Goal: Transaction & Acquisition: Purchase product/service

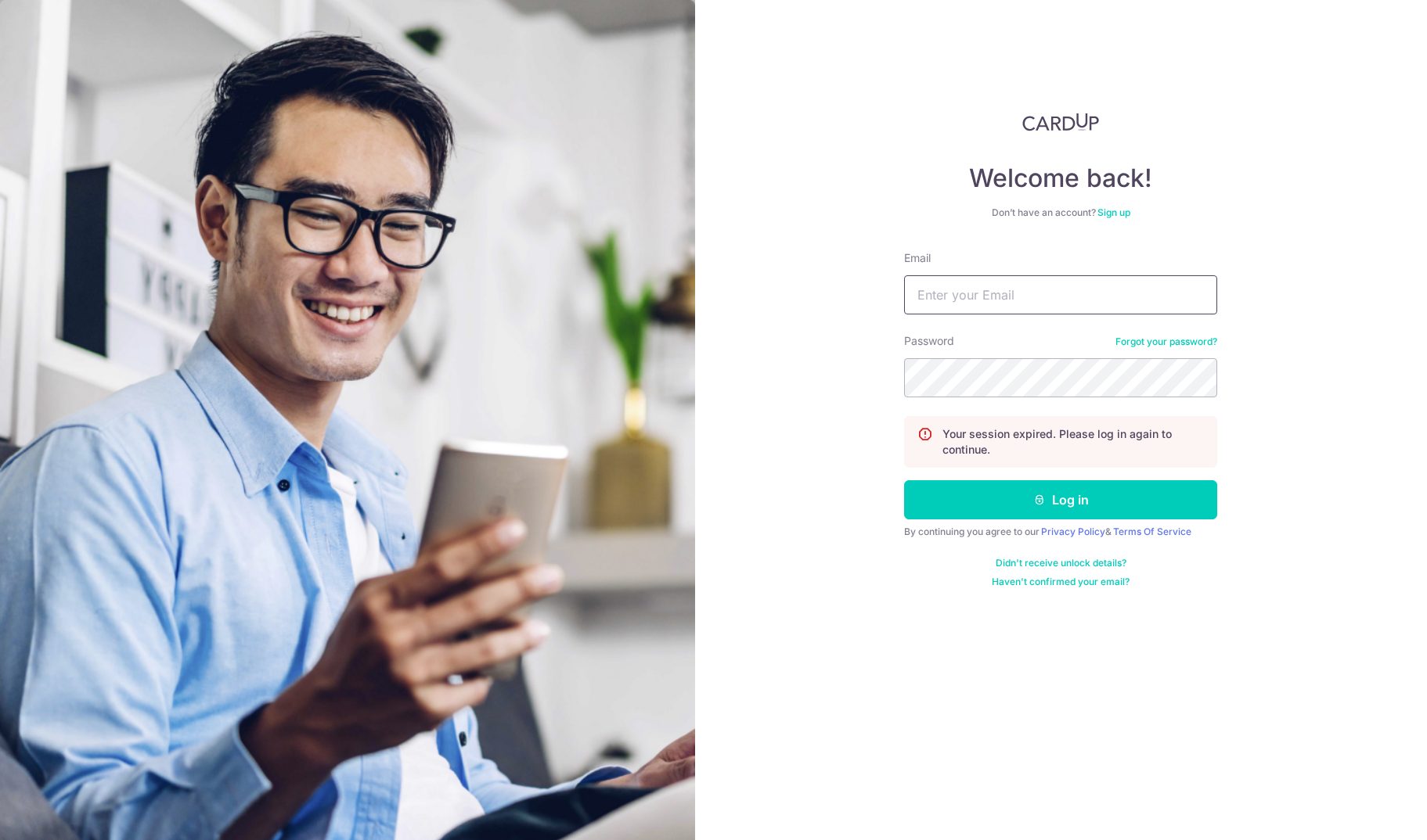
click at [990, 301] on input "Email" at bounding box center [1061, 295] width 313 height 39
type input "[EMAIL_ADDRESS][DOMAIN_NAME]"
click at [1074, 498] on button "Log in" at bounding box center [1061, 500] width 313 height 39
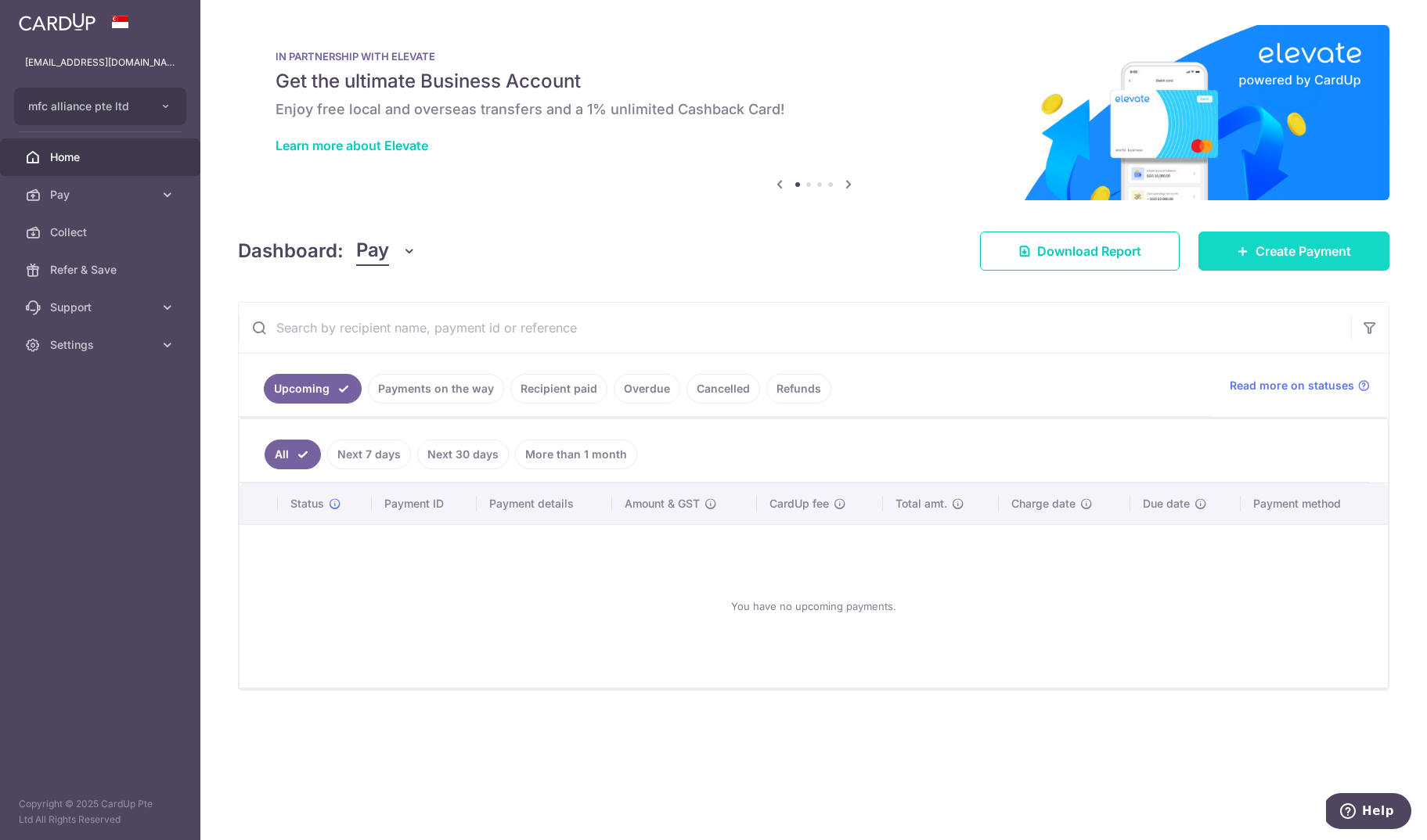
click at [1256, 255] on span "Create Payment" at bounding box center [1303, 251] width 96 height 19
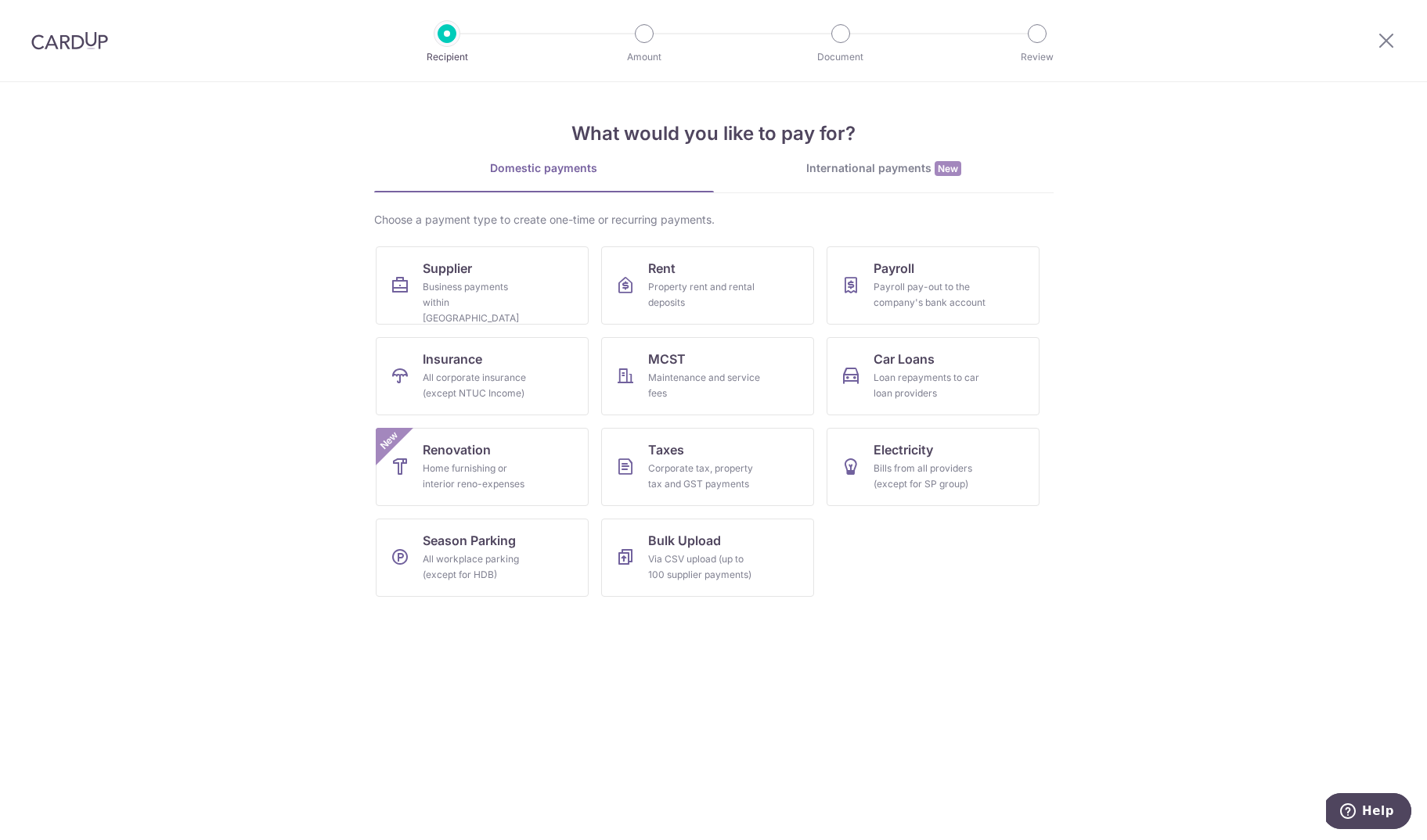
click at [945, 183] on link "International payments New" at bounding box center [884, 176] width 340 height 32
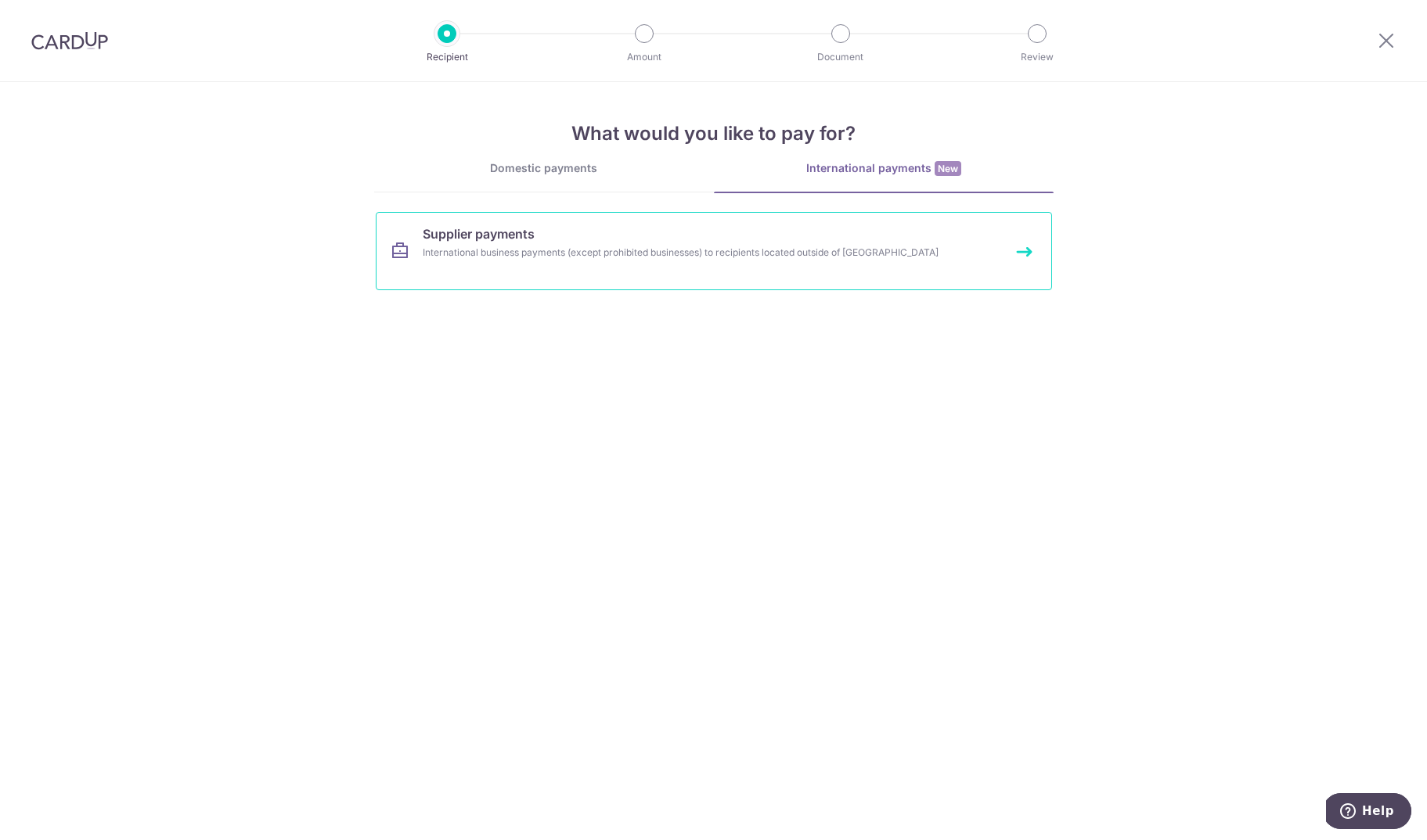
click at [790, 252] on div "International business payments (except prohibited businesses) to recipients lo…" at bounding box center [693, 252] width 541 height 16
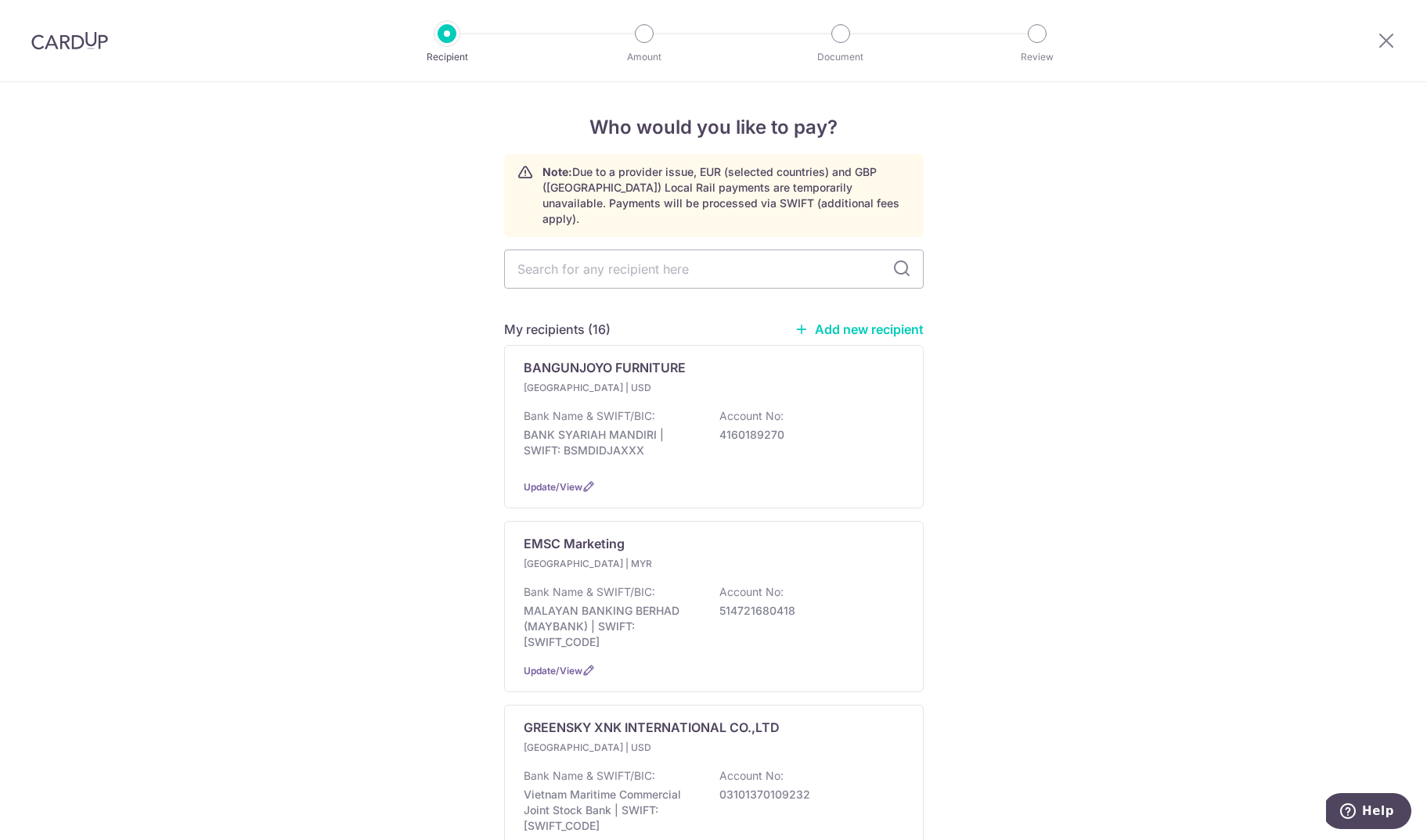
click at [839, 322] on link "Add new recipient" at bounding box center [859, 329] width 129 height 16
select select
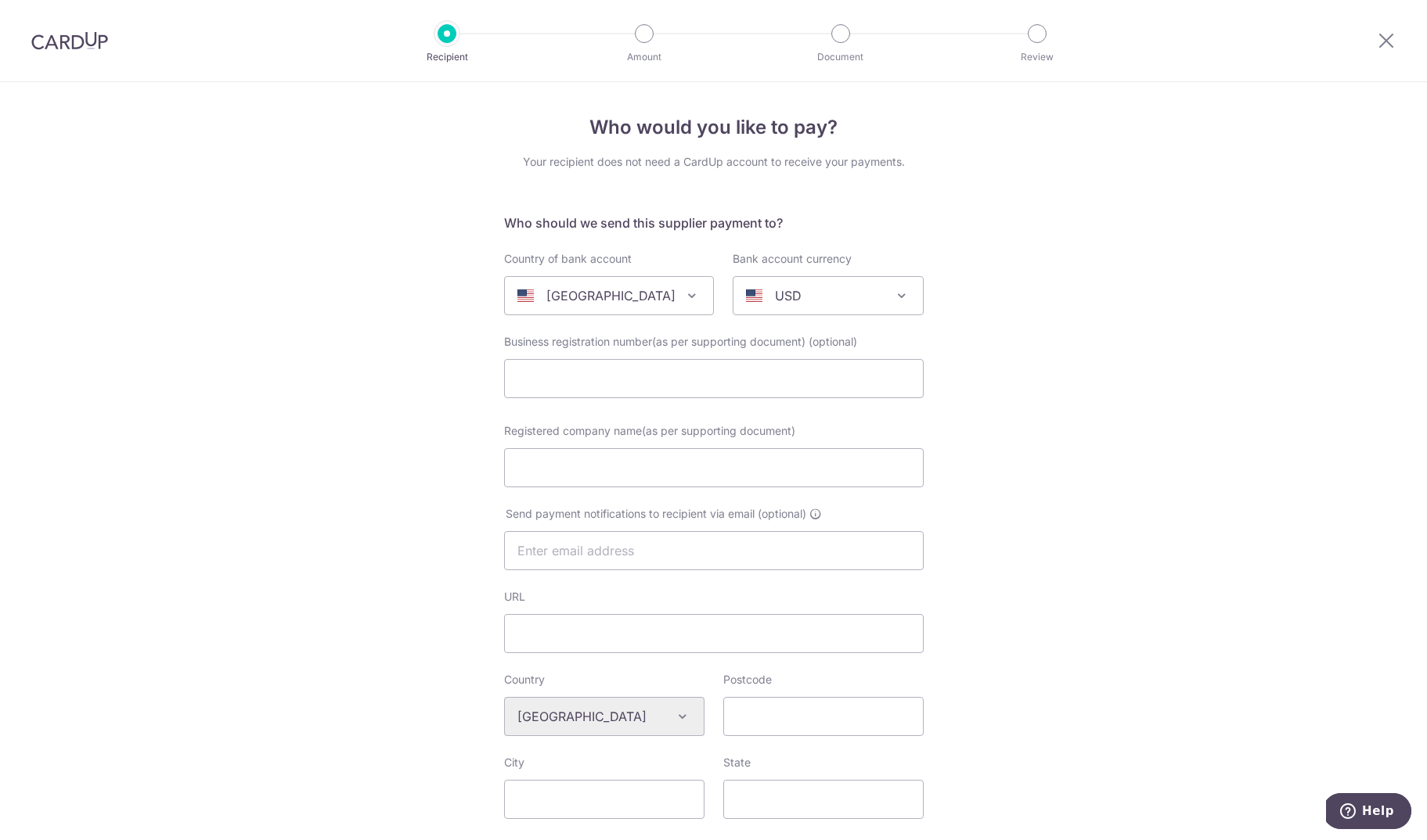
click at [661, 304] on div "[GEOGRAPHIC_DATA]" at bounding box center [596, 296] width 158 height 19
type input "china"
select select "48"
select select "China"
select select
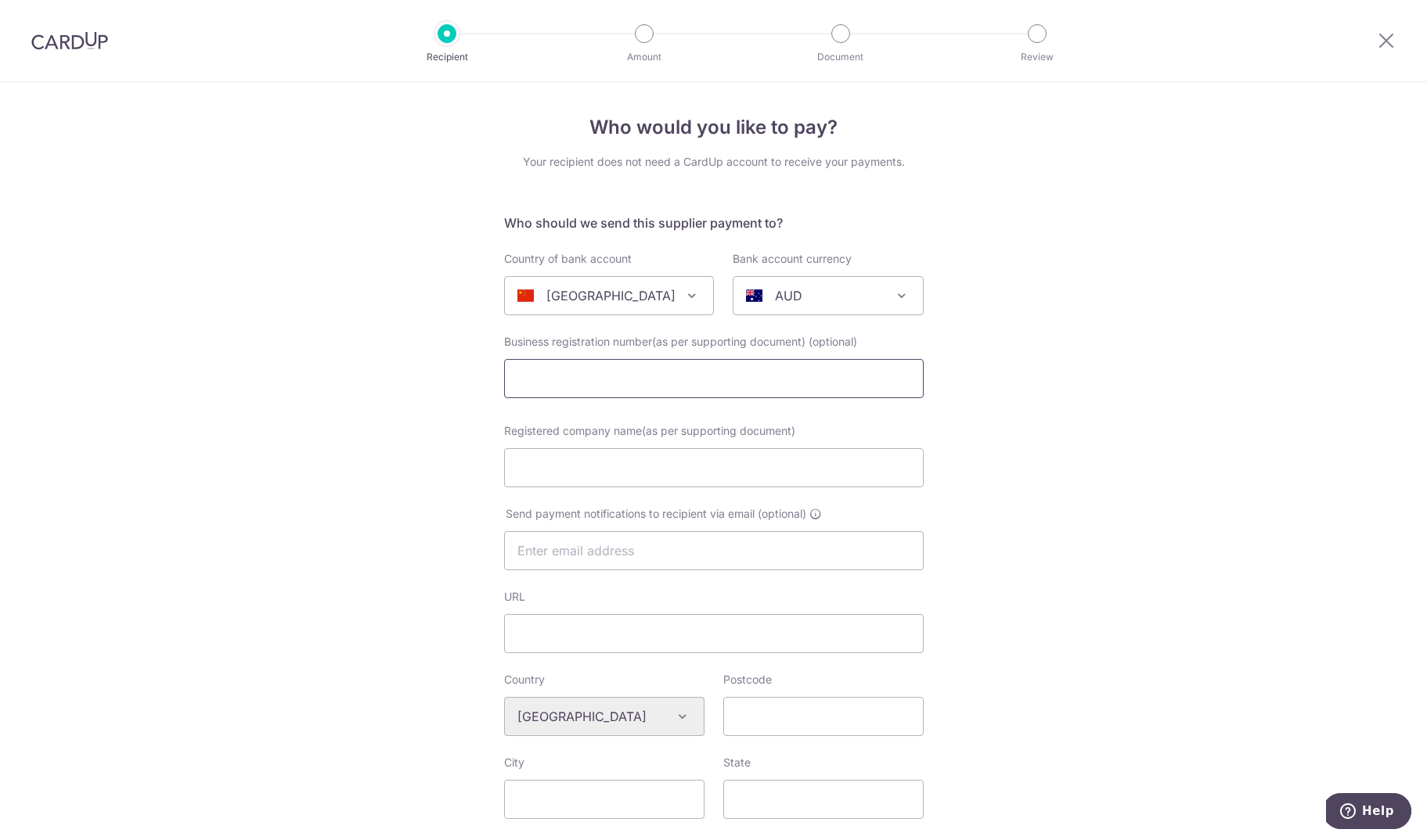
click at [589, 382] on input "text" at bounding box center [714, 379] width 419 height 39
click at [677, 473] on input "Registered company name(as per supporting document)" at bounding box center [714, 468] width 419 height 39
paste input "Xiamen Fine Stone Company Limited"
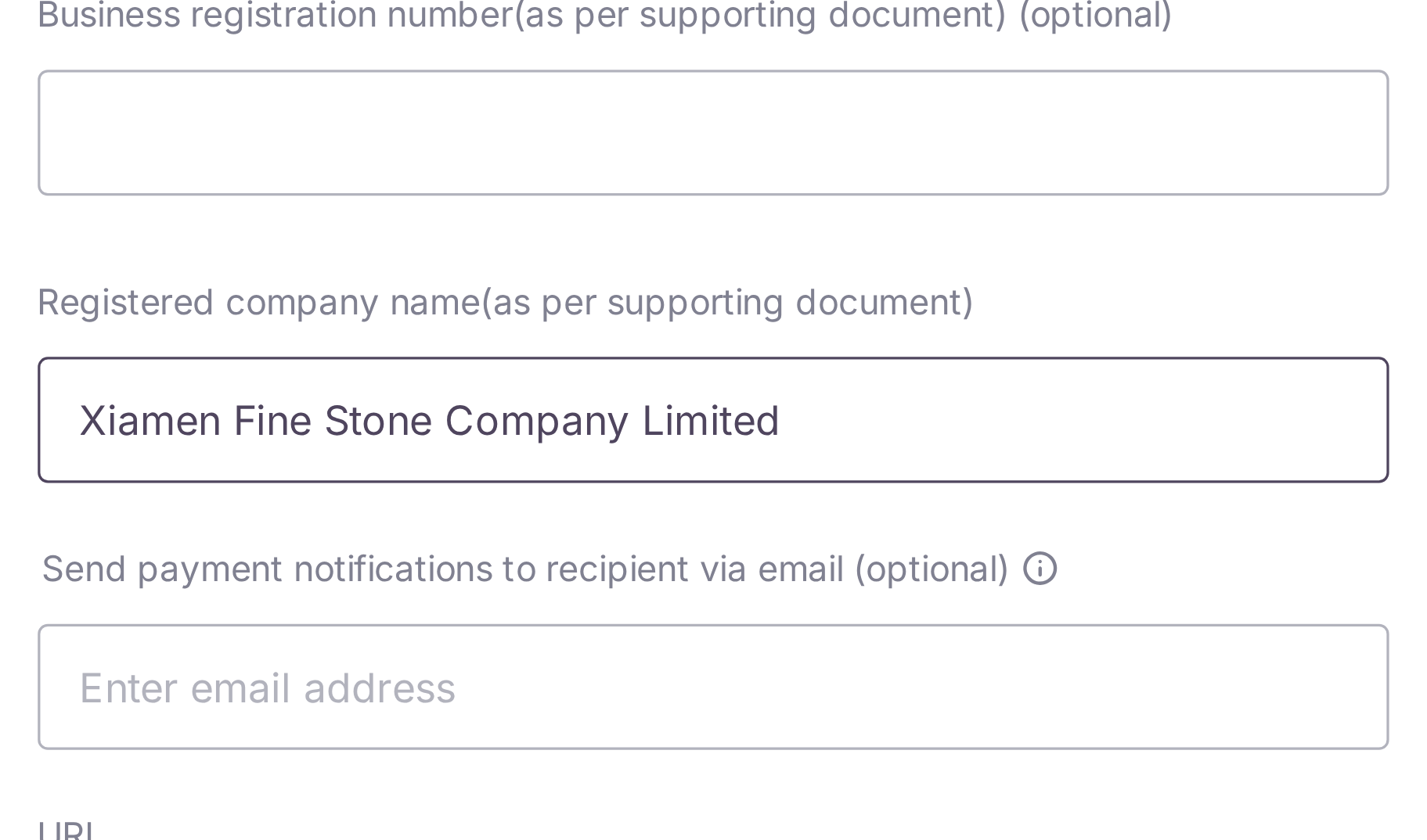
type input "Xiamen Fine Stone Company Limited"
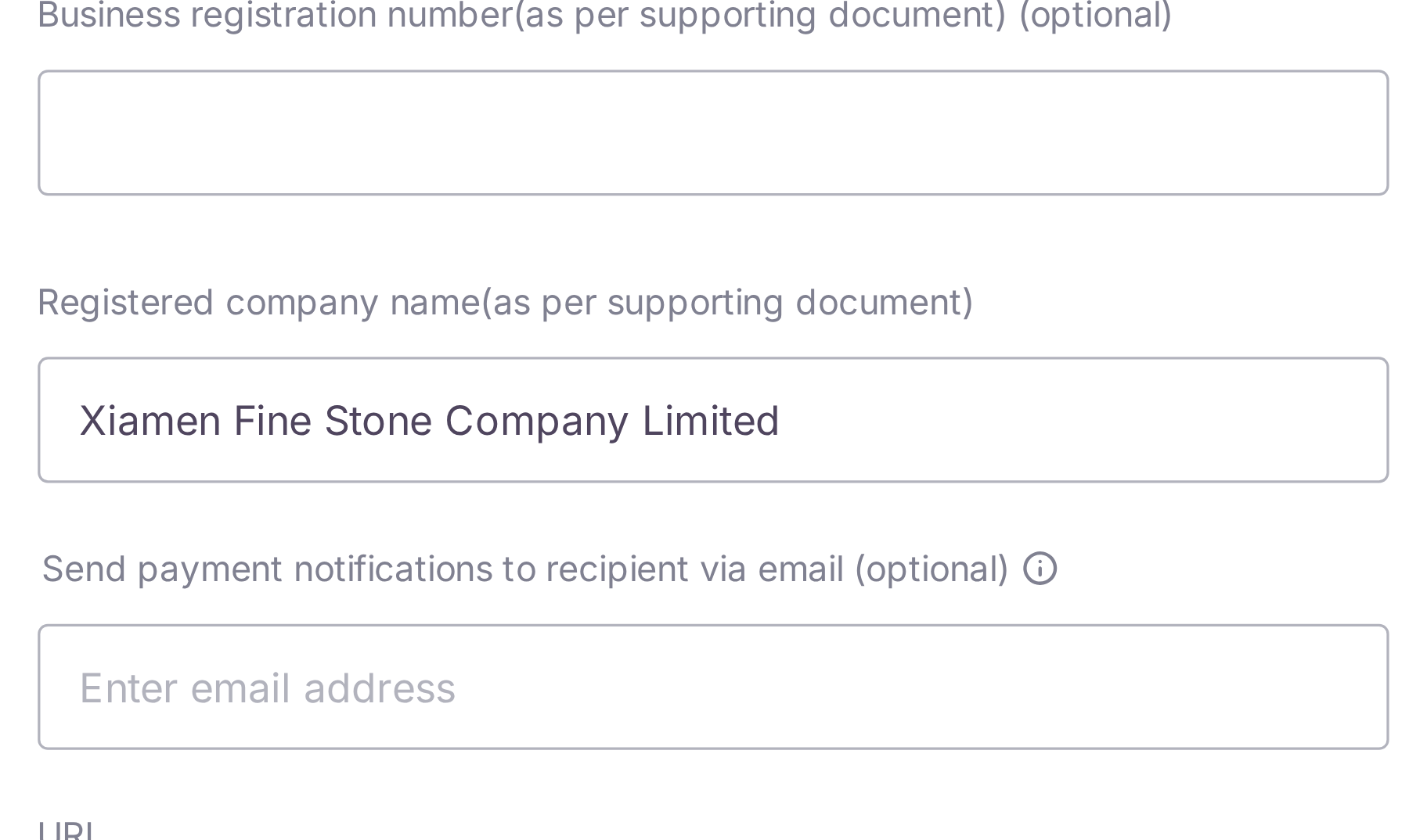
click at [766, 499] on div "Registered company name(as per supporting document) Xiamen Fine Stone Company L…" at bounding box center [714, 464] width 438 height 83
click at [738, 503] on div "Registered company name(as per supporting document) Xiamen Fine Stone Company L…" at bounding box center [714, 464] width 438 height 83
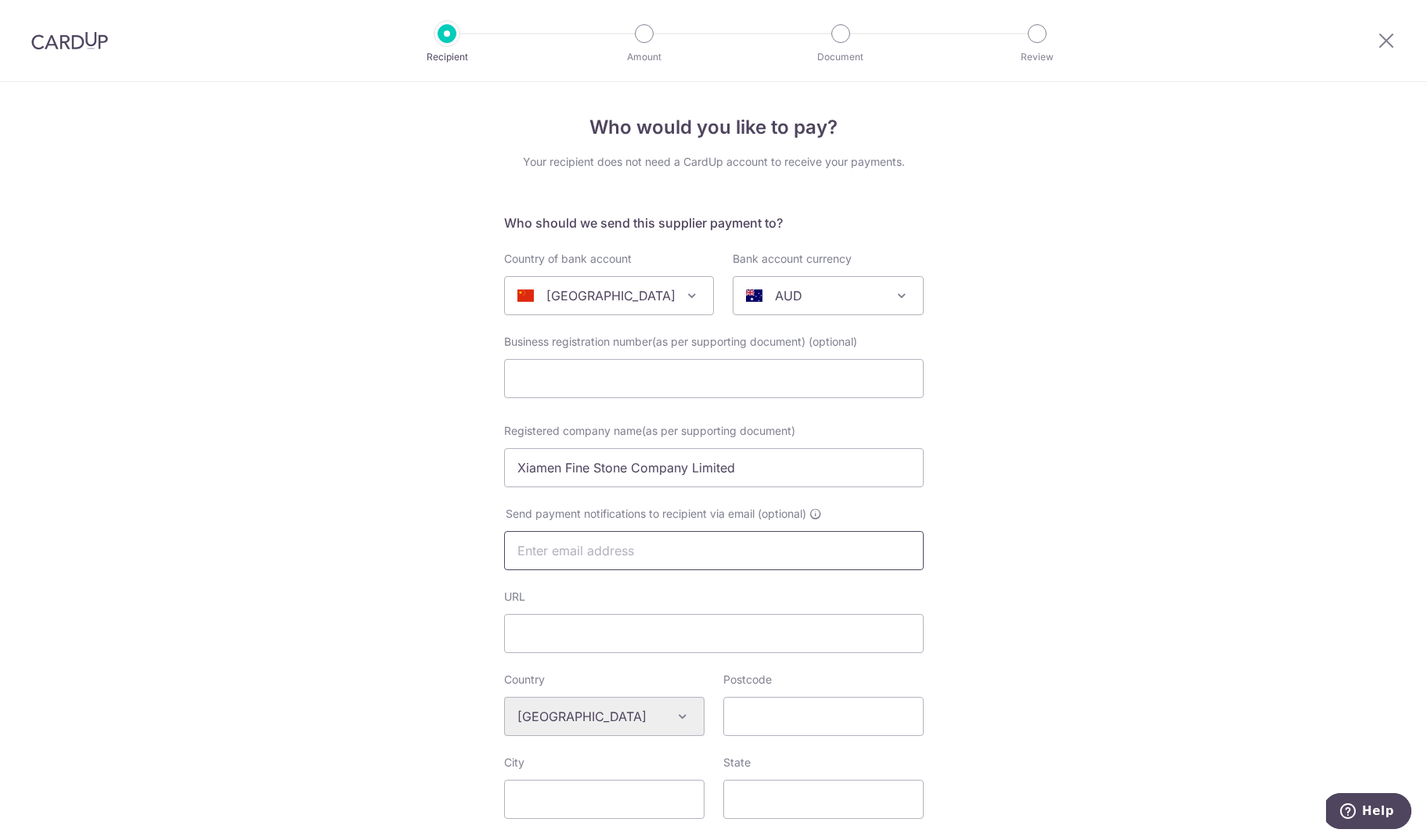
click at [582, 555] on input "text" at bounding box center [714, 551] width 419 height 39
click at [582, 644] on input "URL" at bounding box center [714, 634] width 419 height 39
paste input "[DOMAIN_NAME]"
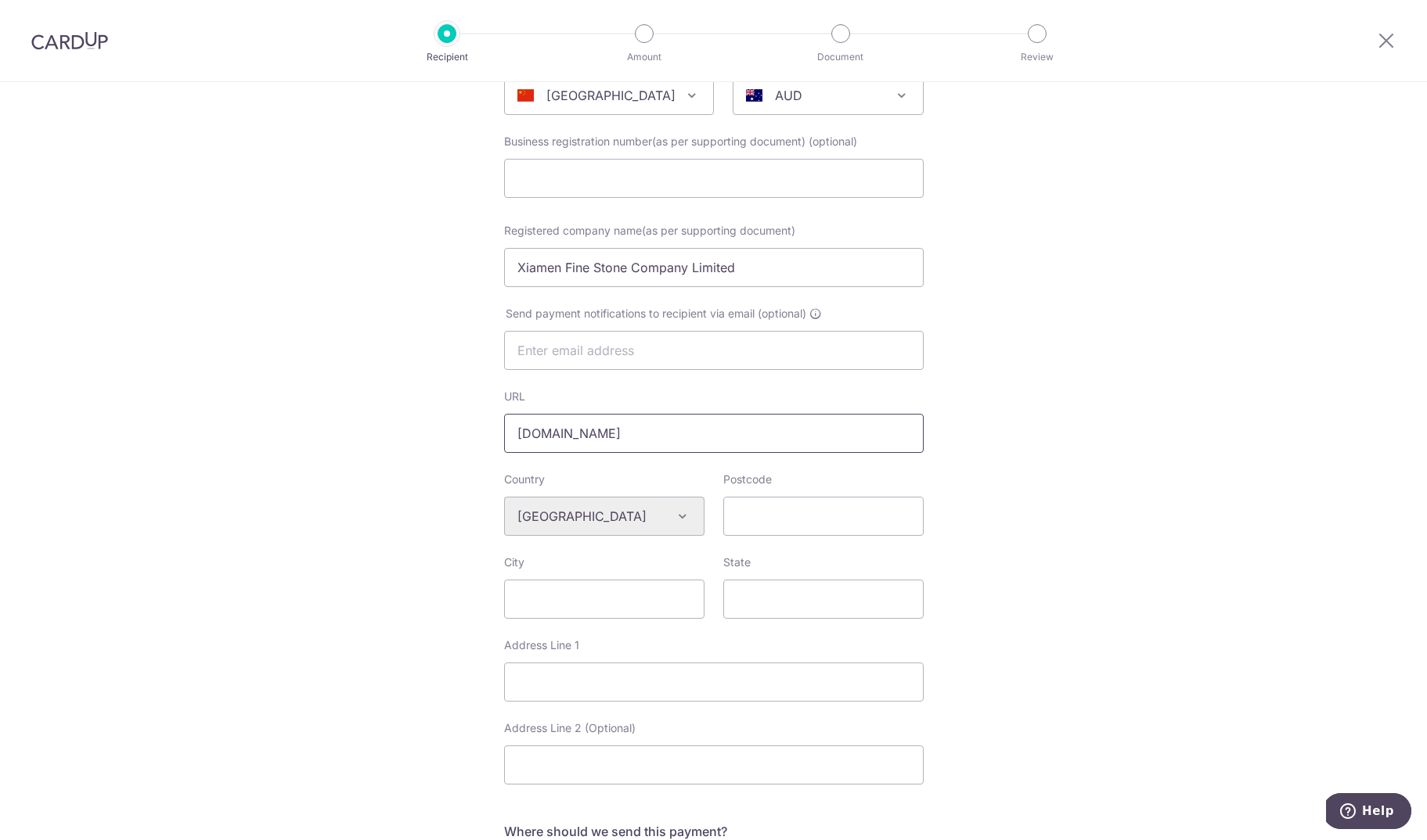
scroll to position [222, 0]
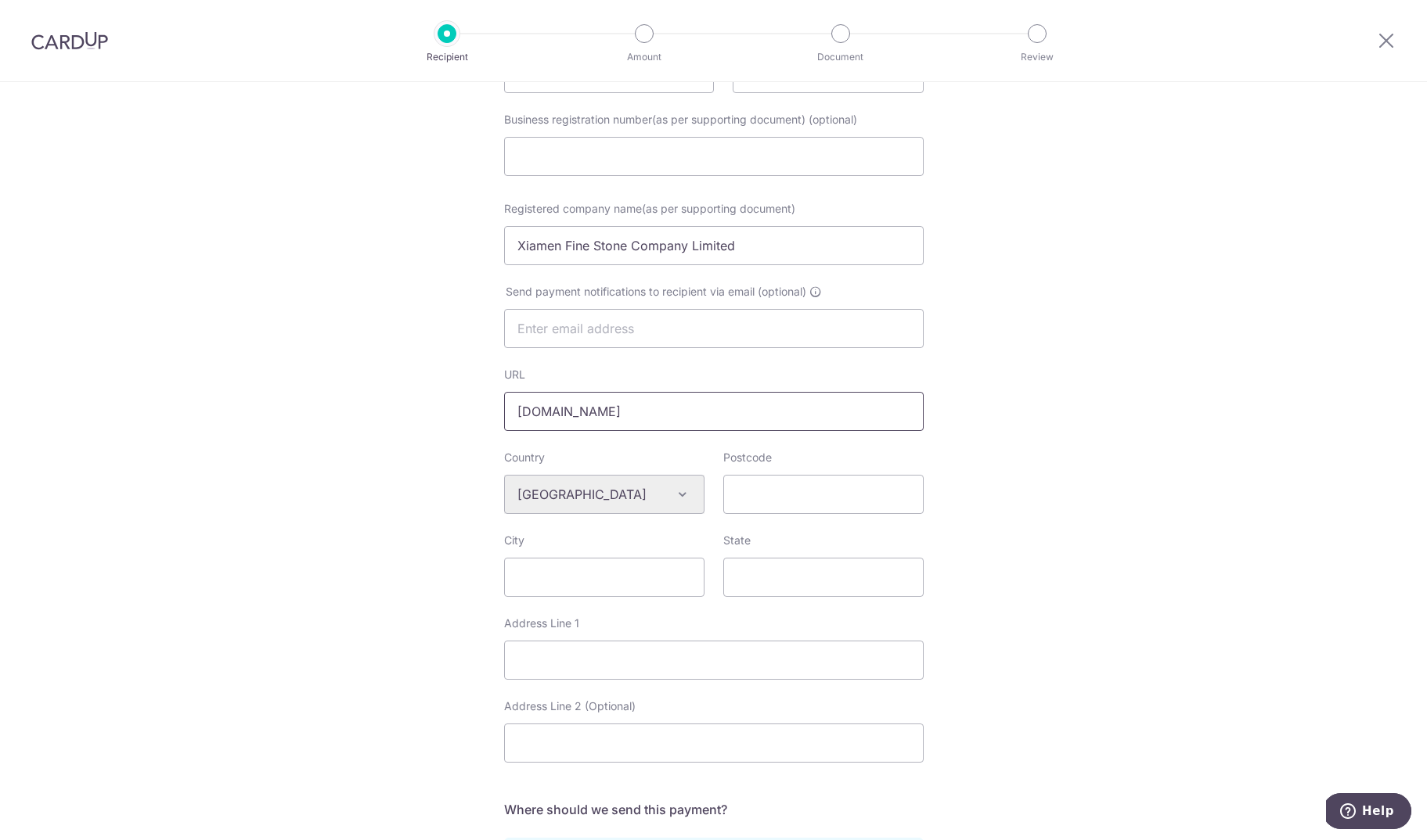
type input "[DOMAIN_NAME]"
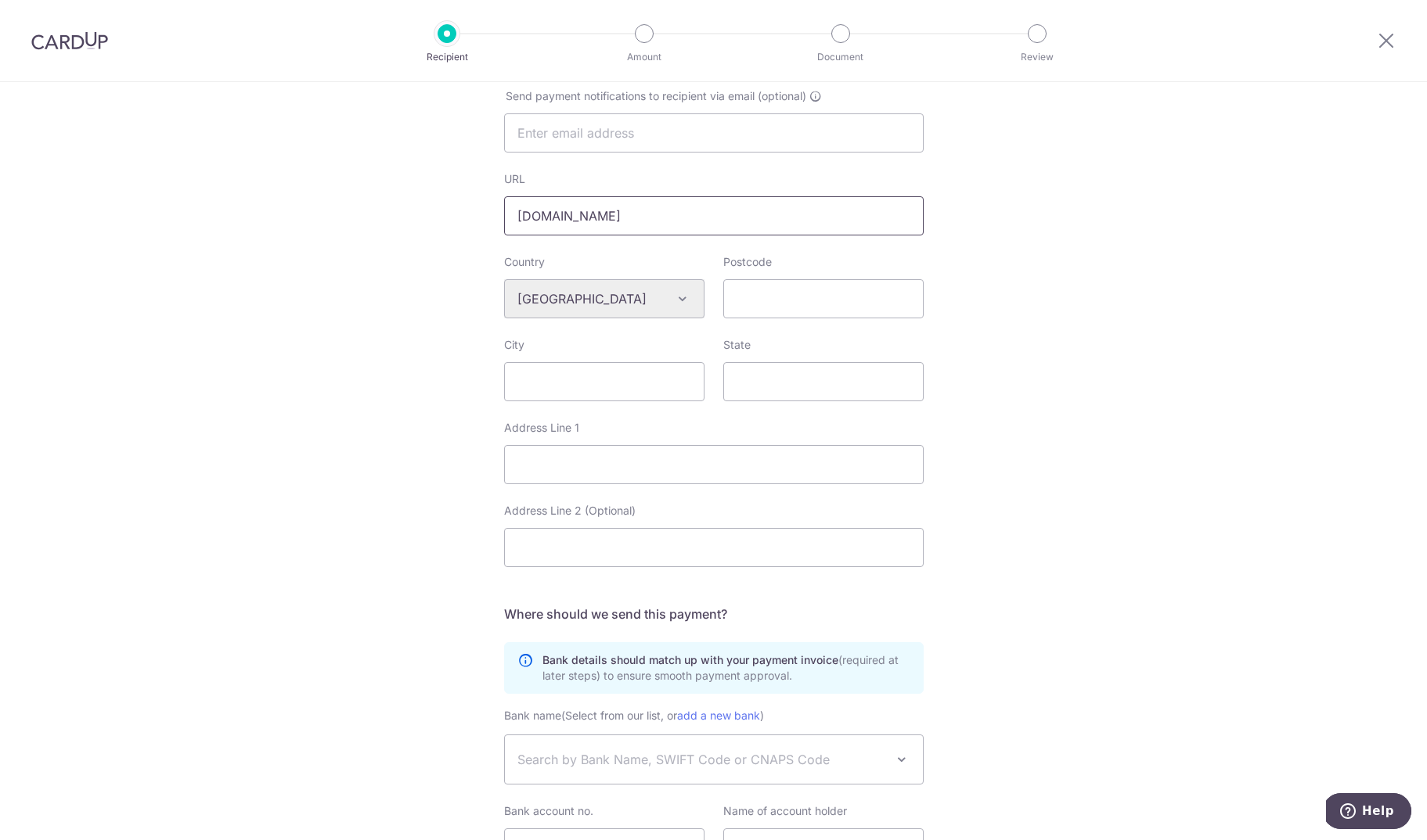
scroll to position [571, 0]
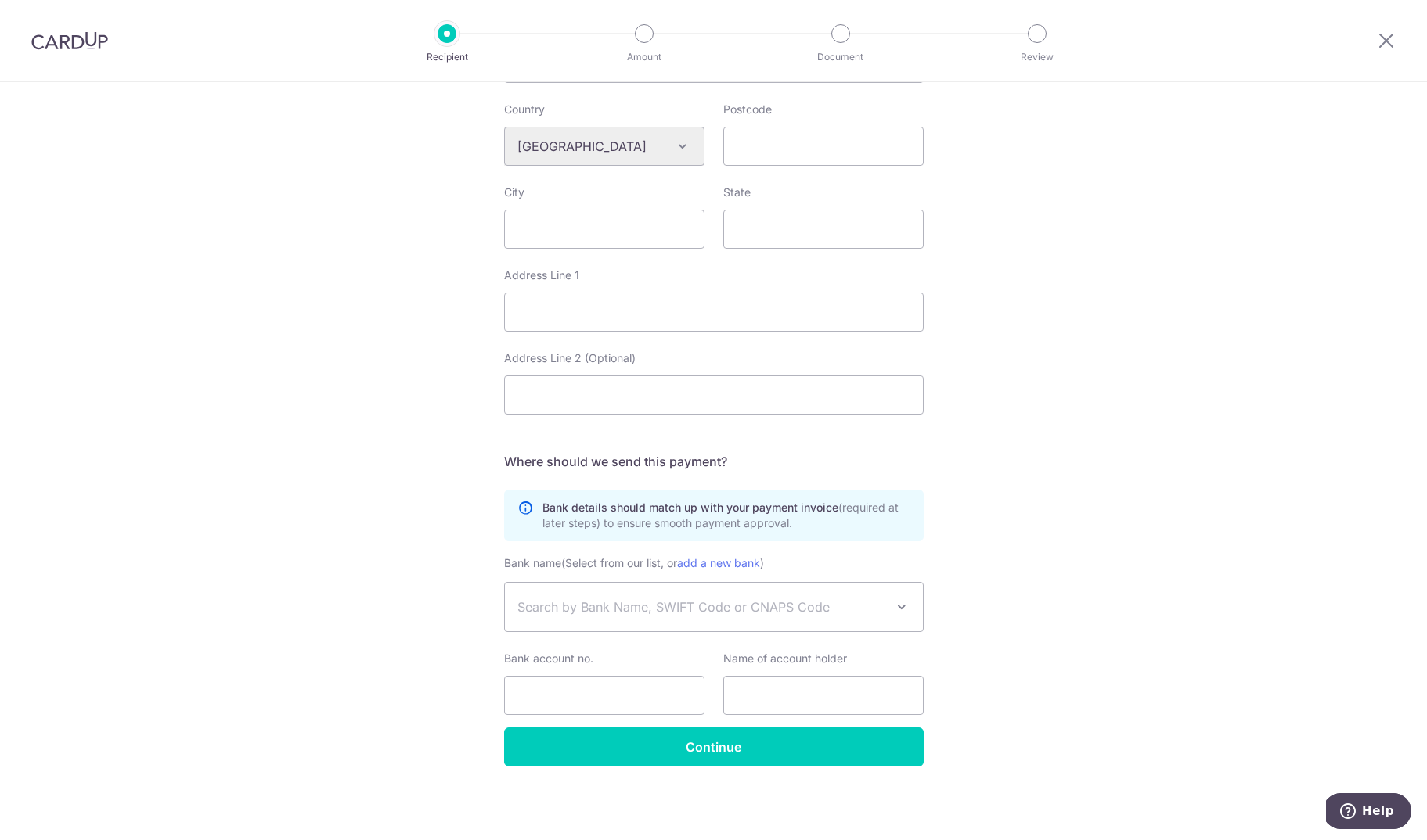
click at [667, 611] on span "Search by Bank Name, SWIFT Code or CNAPS Code" at bounding box center [701, 607] width 368 height 19
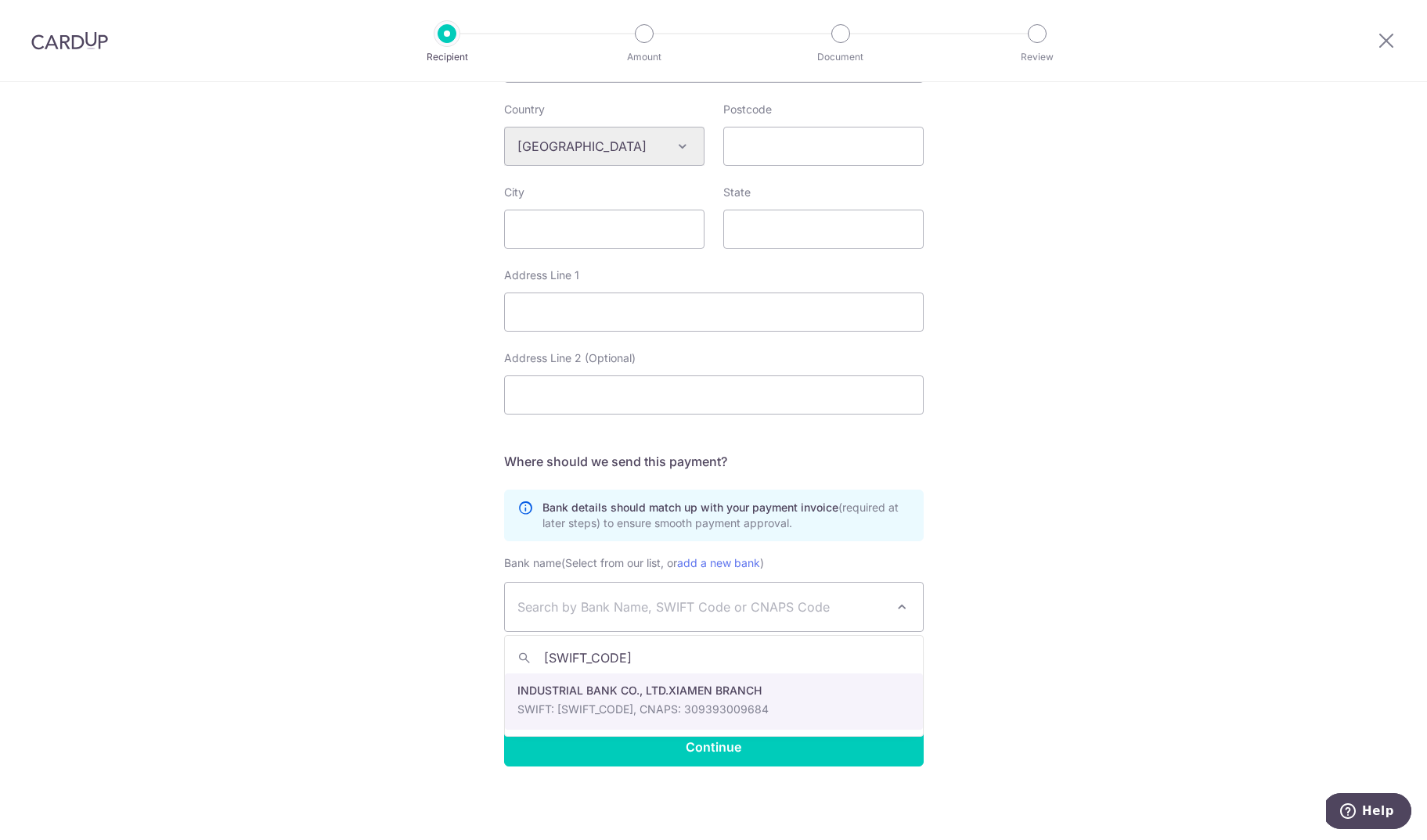
type input "[SWIFT_CODE]"
select select "23654"
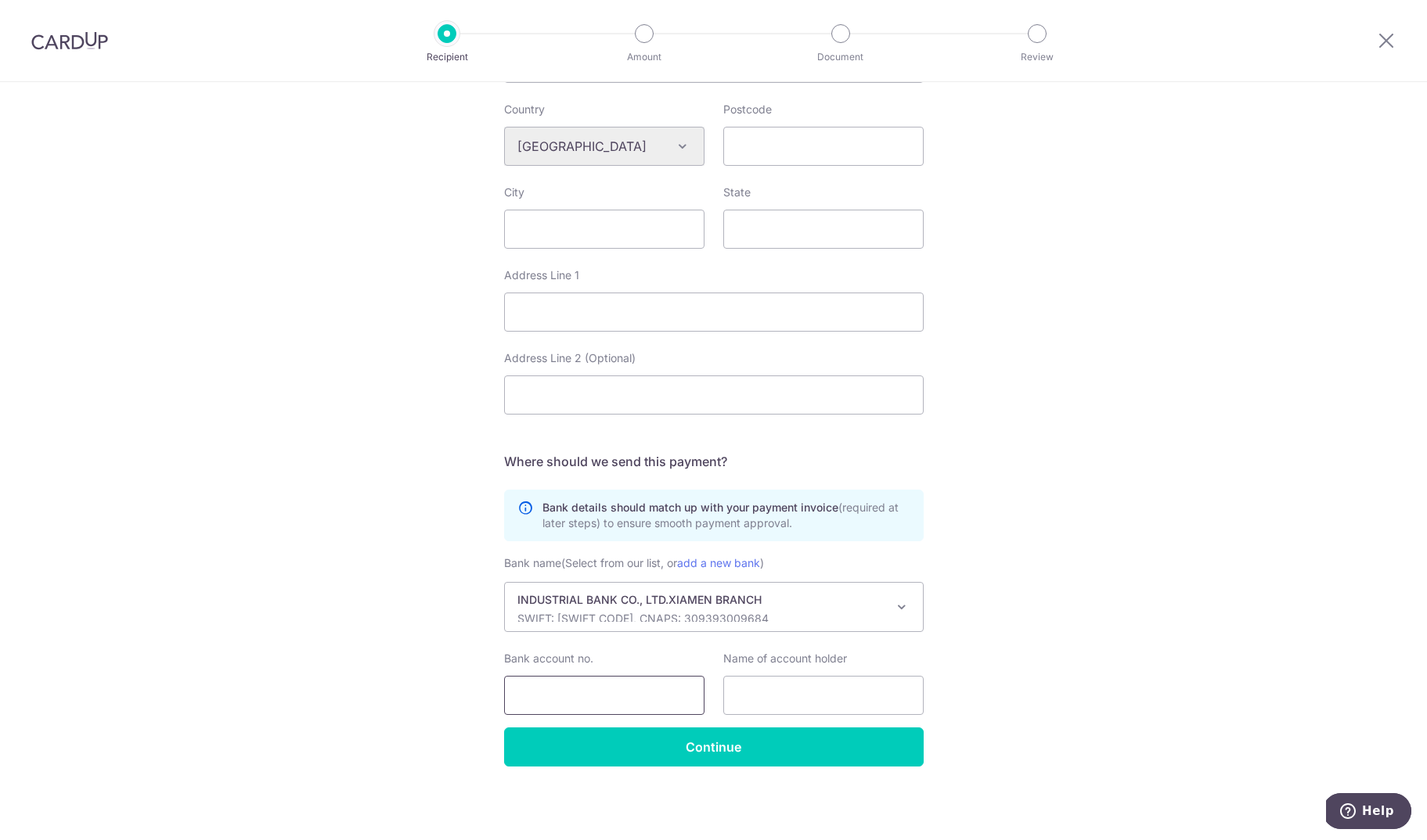
drag, startPoint x: 621, startPoint y: 692, endPoint x: 618, endPoint y: 655, distance: 37.1
click at [621, 692] on input "Bank account no." at bounding box center [604, 696] width 201 height 39
paste input "129411400100025538"
type input "129411400100025538"
drag, startPoint x: 765, startPoint y: 696, endPoint x: 781, endPoint y: 696, distance: 16.0
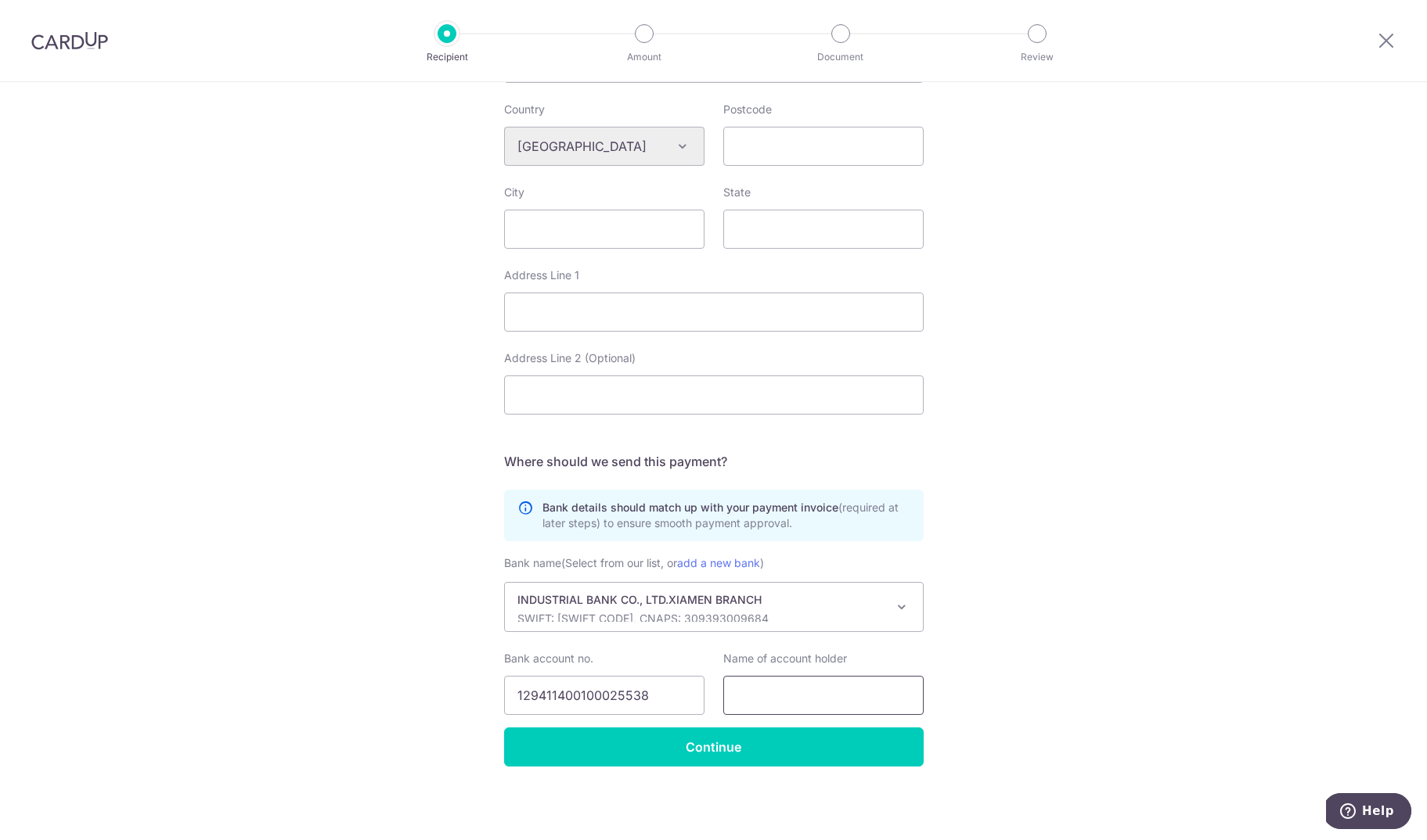
click at [765, 696] on input "text" at bounding box center [823, 696] width 201 height 39
paste input "Xiamen Fine Stone Company Limited"
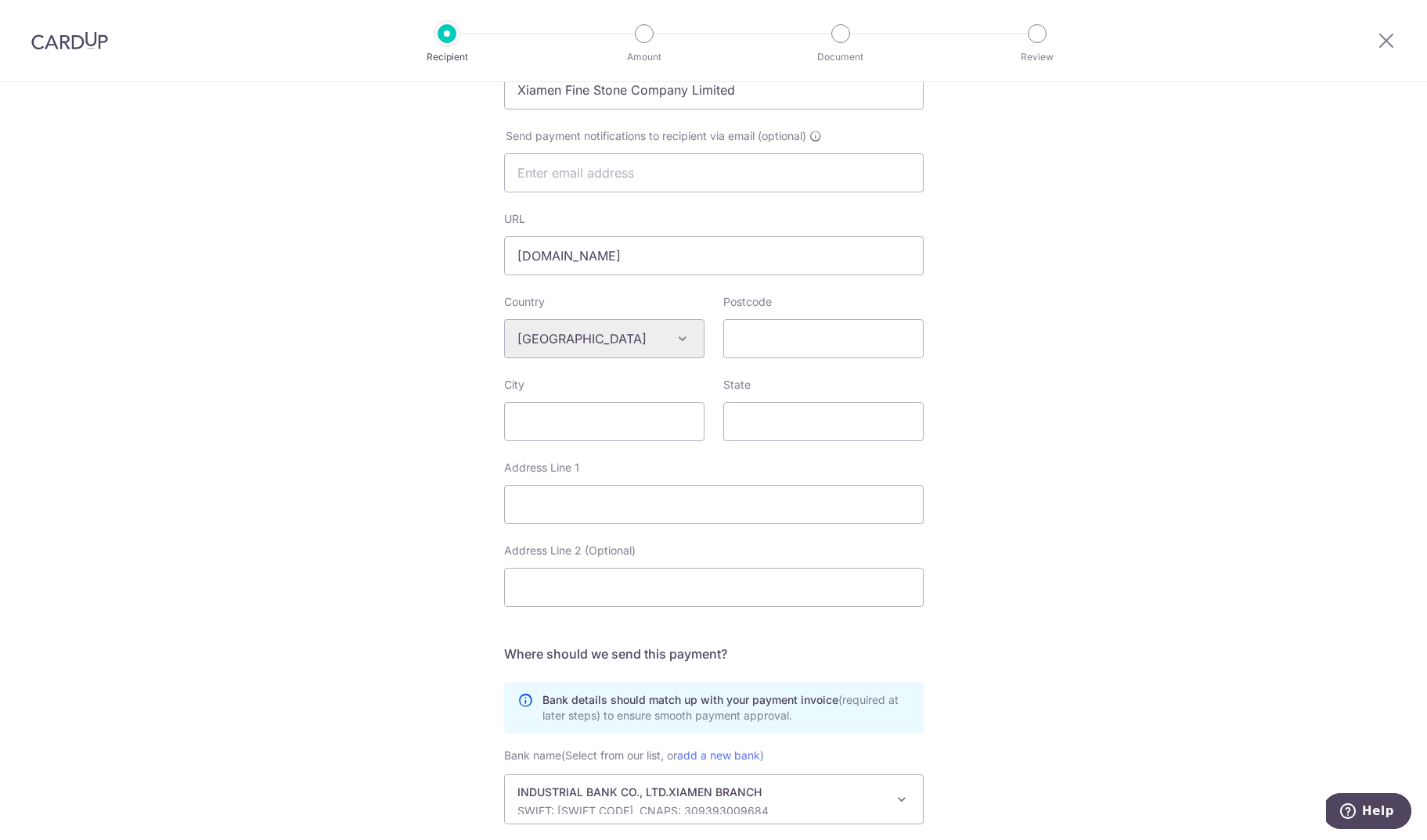
scroll to position [414, 0]
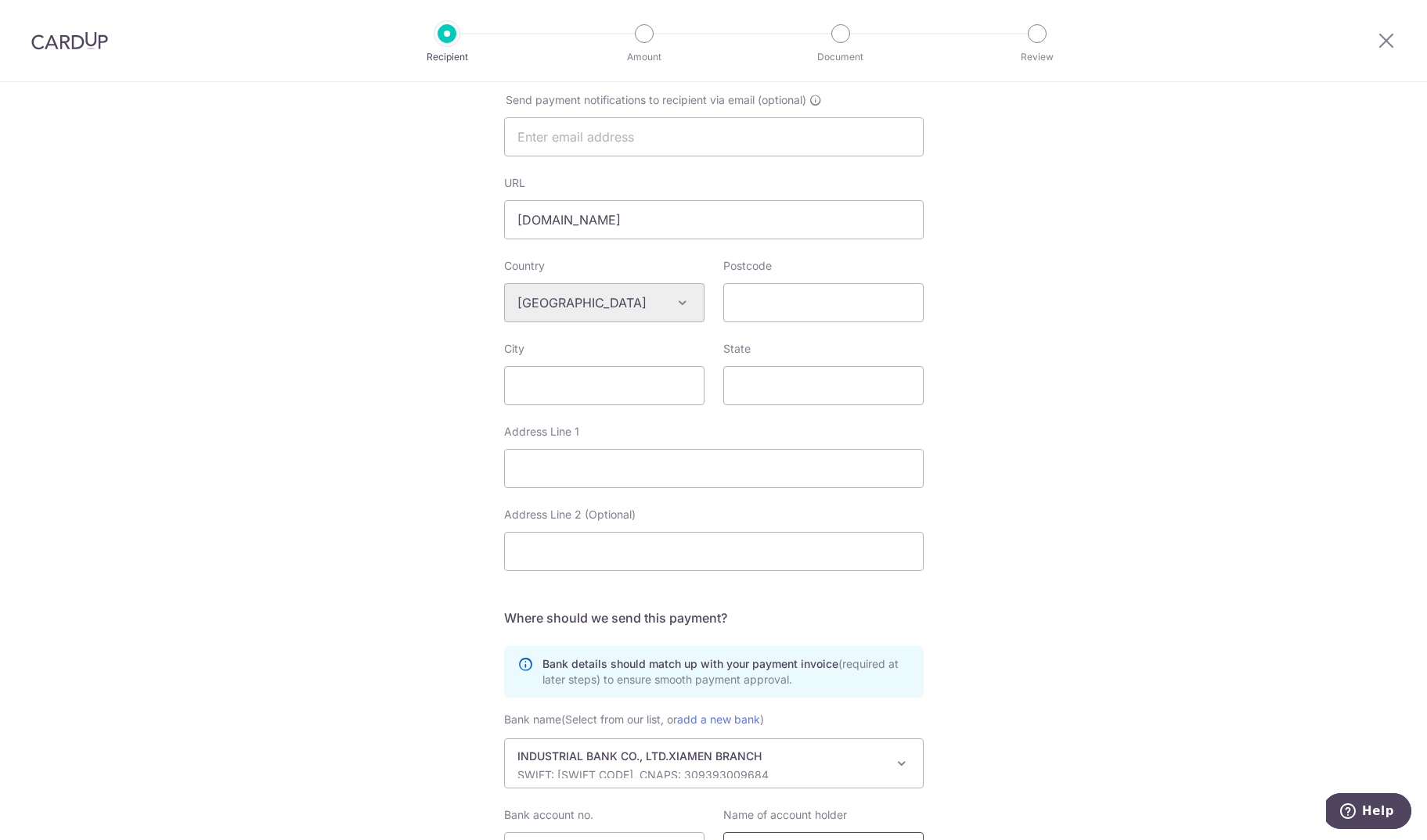
type input "Xiamen Fine Stone Company Limited"
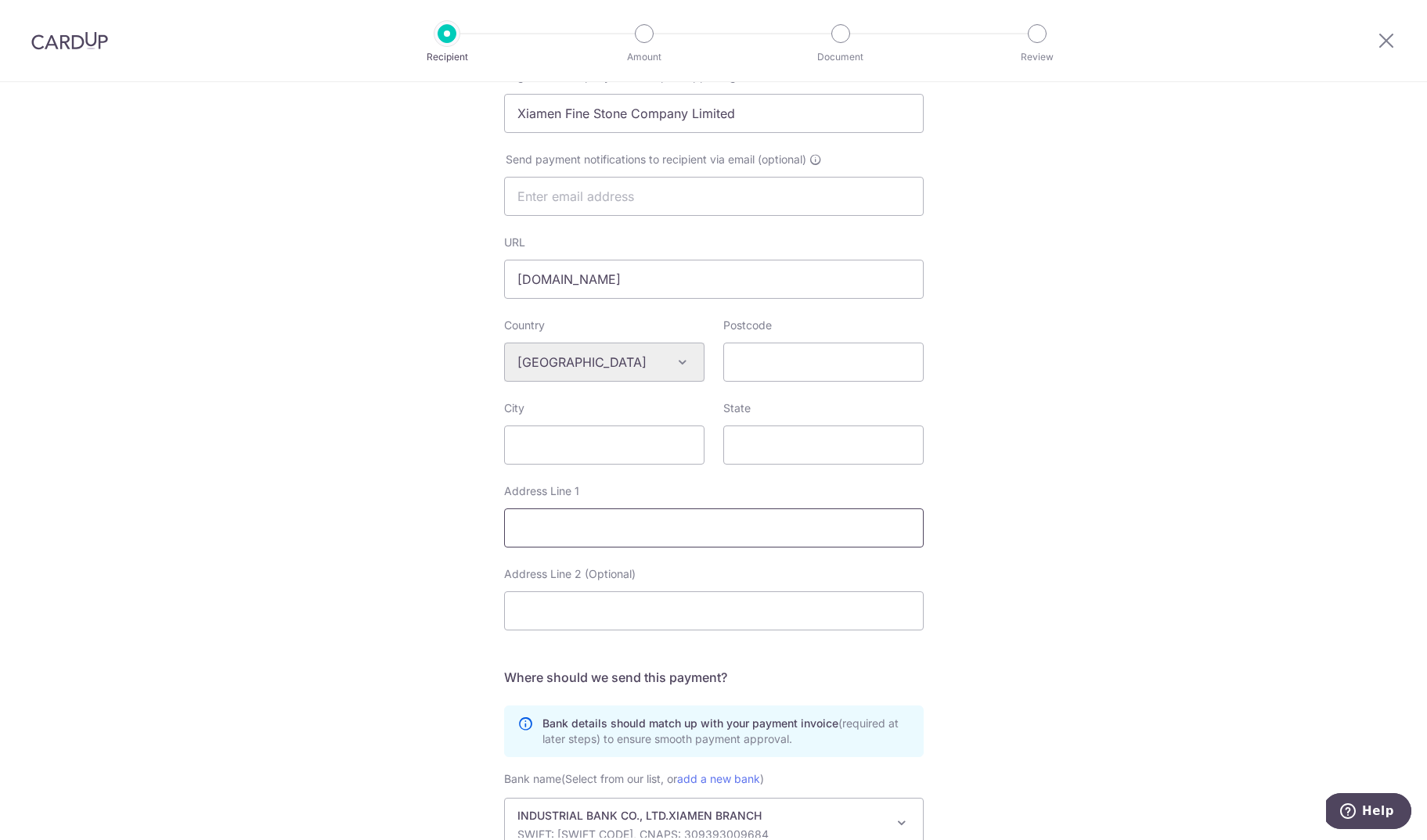
scroll to position [355, 0]
click at [550, 517] on input "Address Line 1" at bounding box center [714, 527] width 419 height 39
paste input "Room 606, 6th. [STREET_ADDRESS]"
type input "Room 606, 6th. [STREET_ADDRESS]"
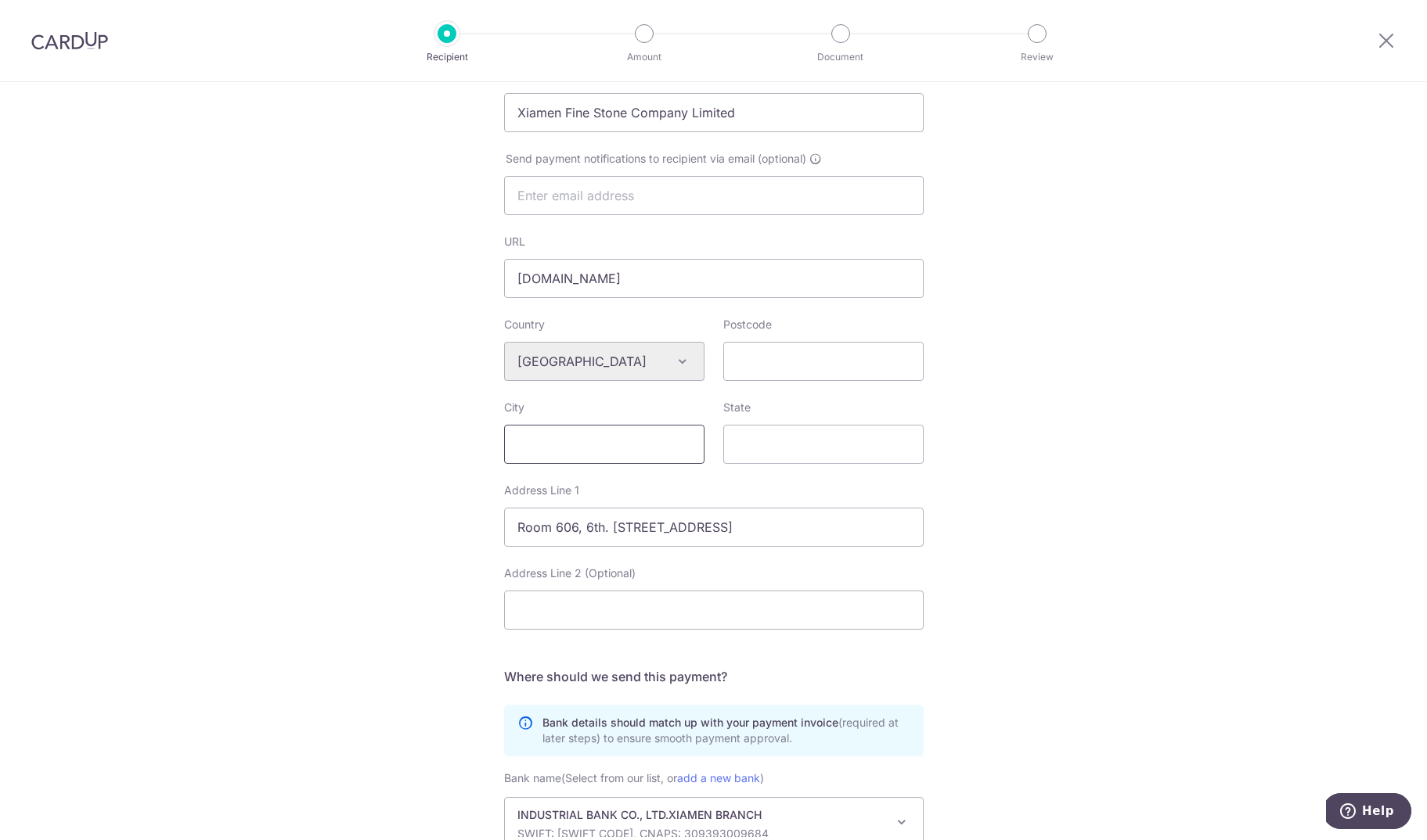
click at [569, 449] on input "City" at bounding box center [604, 445] width 201 height 39
type input "[GEOGRAPHIC_DATA]"
click at [816, 441] on input "State" at bounding box center [823, 445] width 201 height 39
type input "Xiamen"
click at [815, 555] on div "Country Algeria Andorra Angola Anguilla Argentina Armenia Aruba Australia Austr…" at bounding box center [714, 482] width 419 height 332
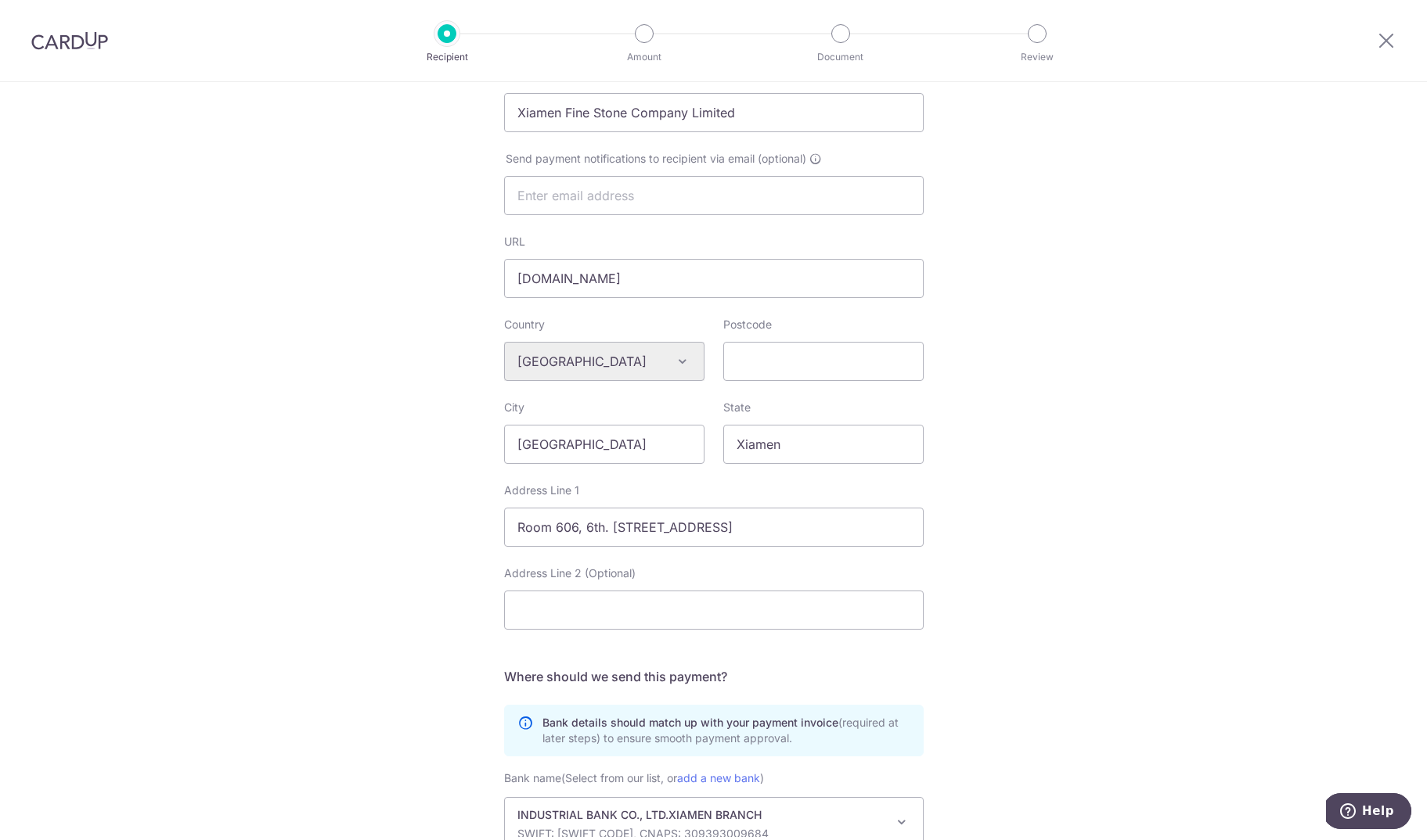
scroll to position [571, 0]
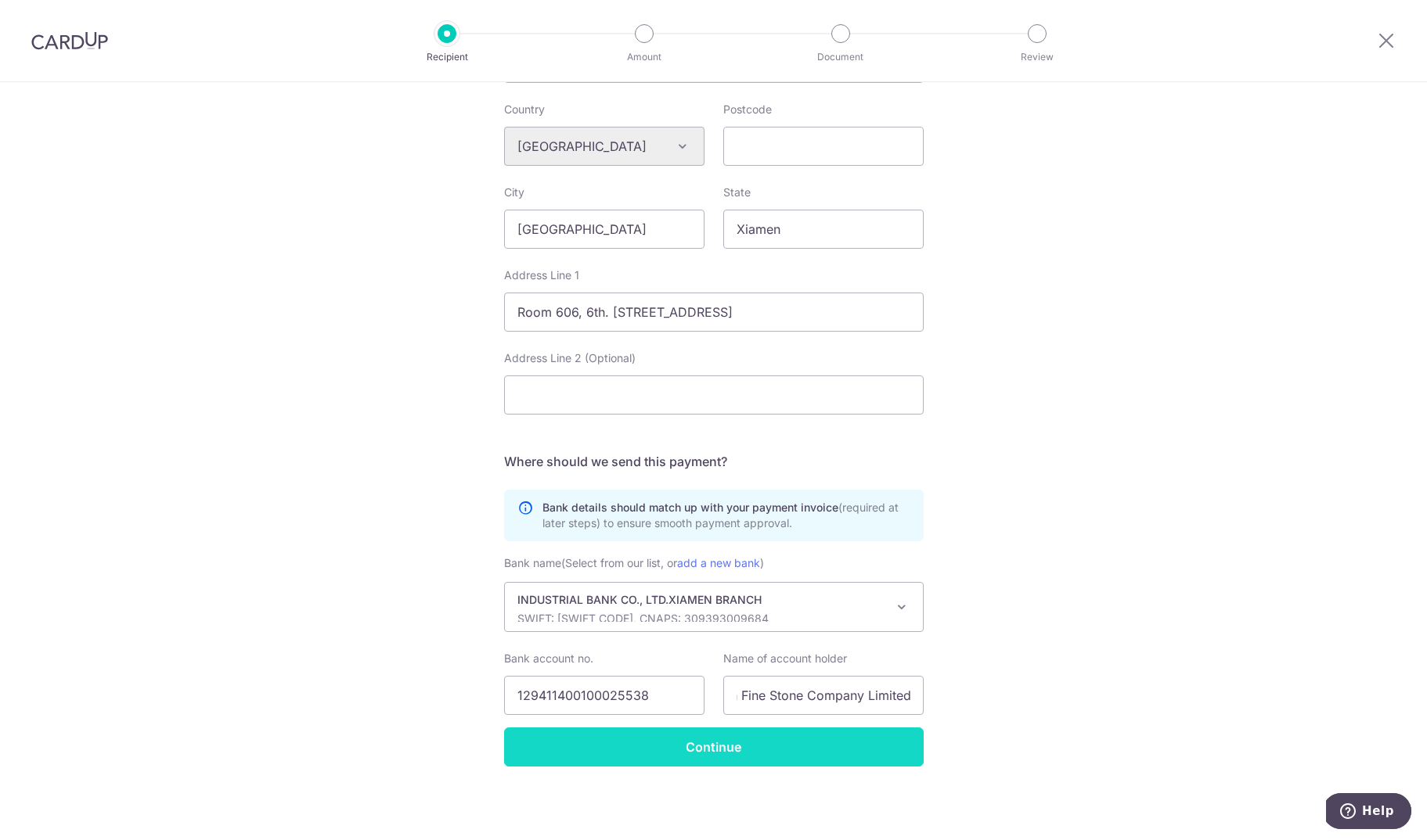
click at [797, 731] on input "Continue" at bounding box center [714, 747] width 419 height 39
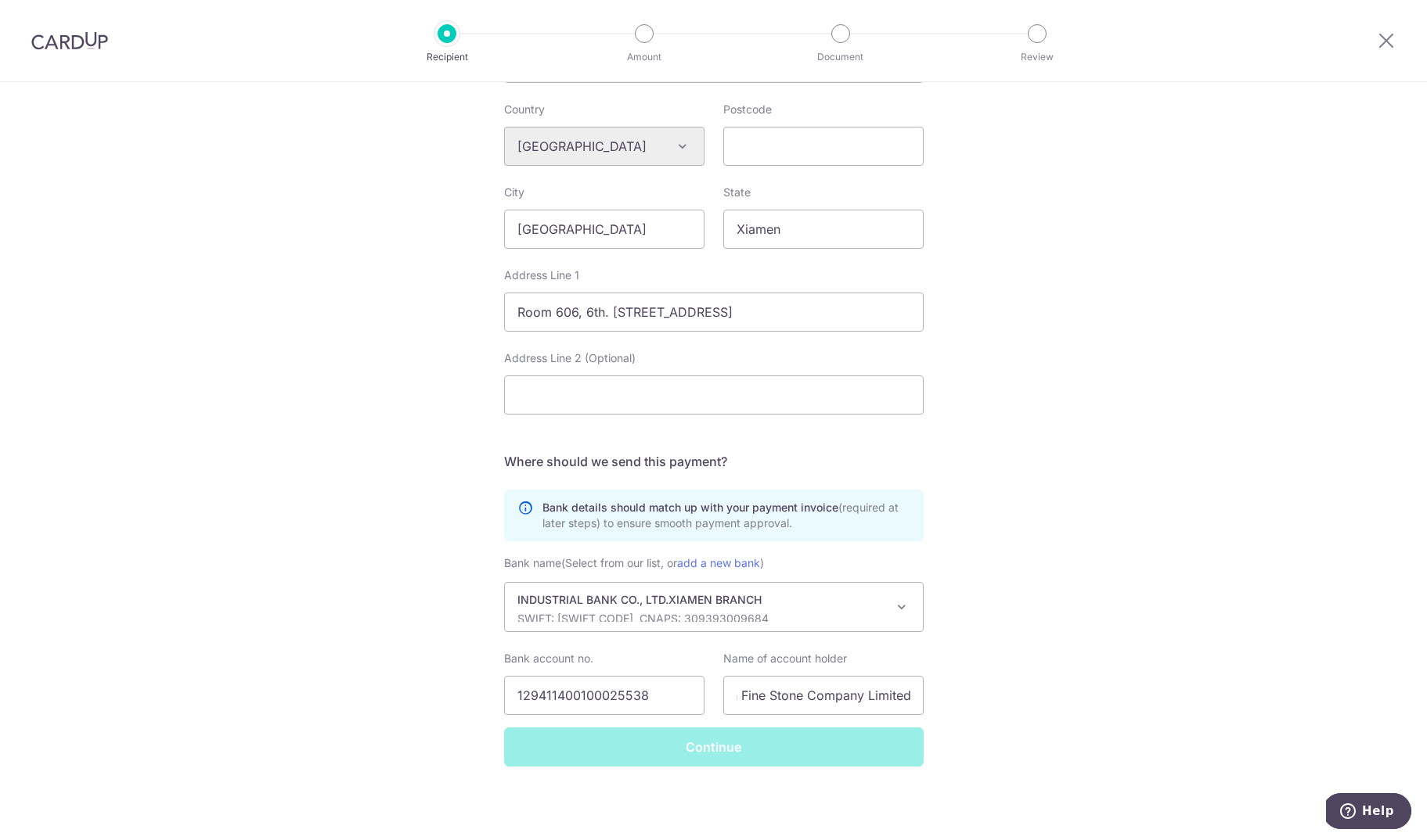
scroll to position [569, 0]
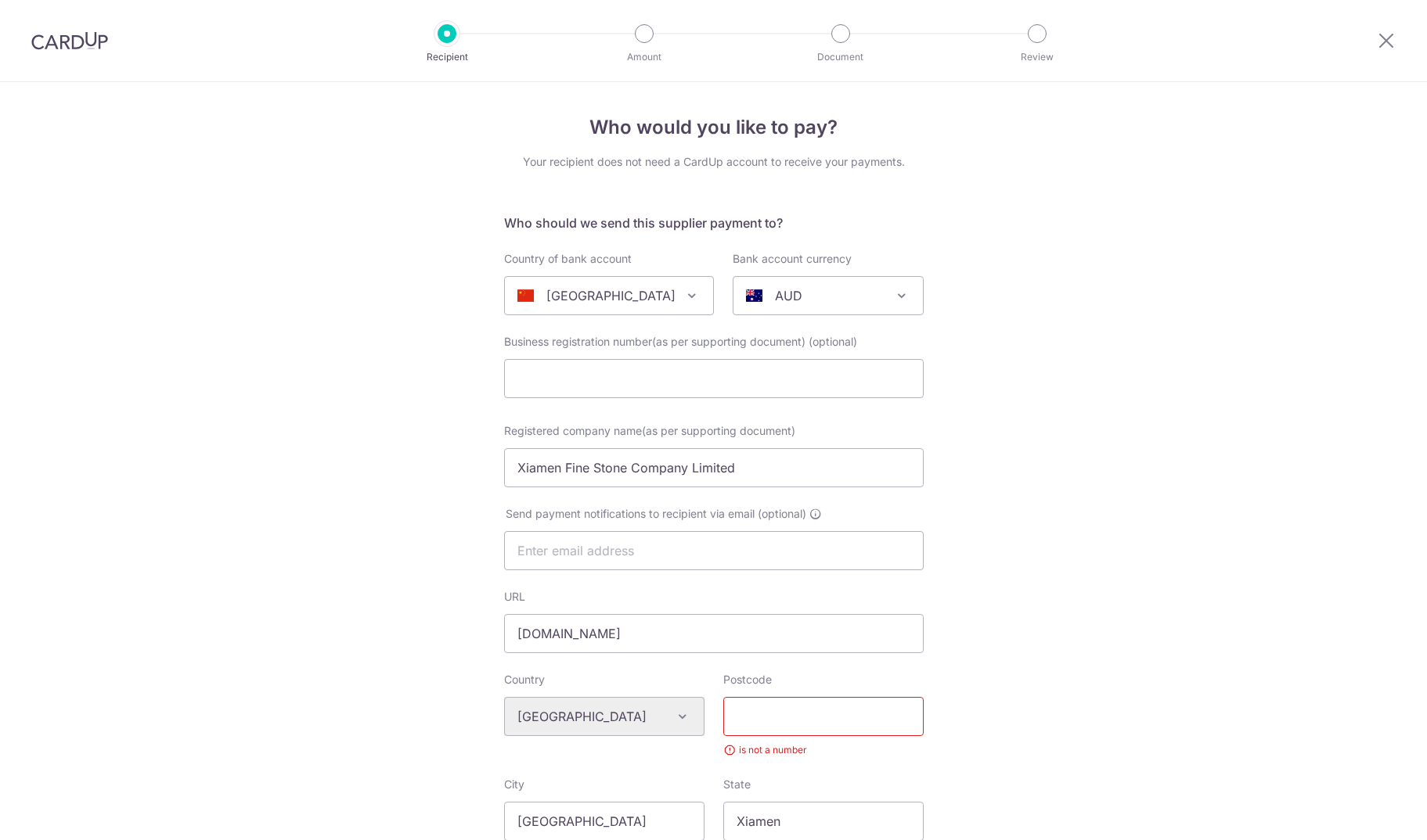
select select "23654"
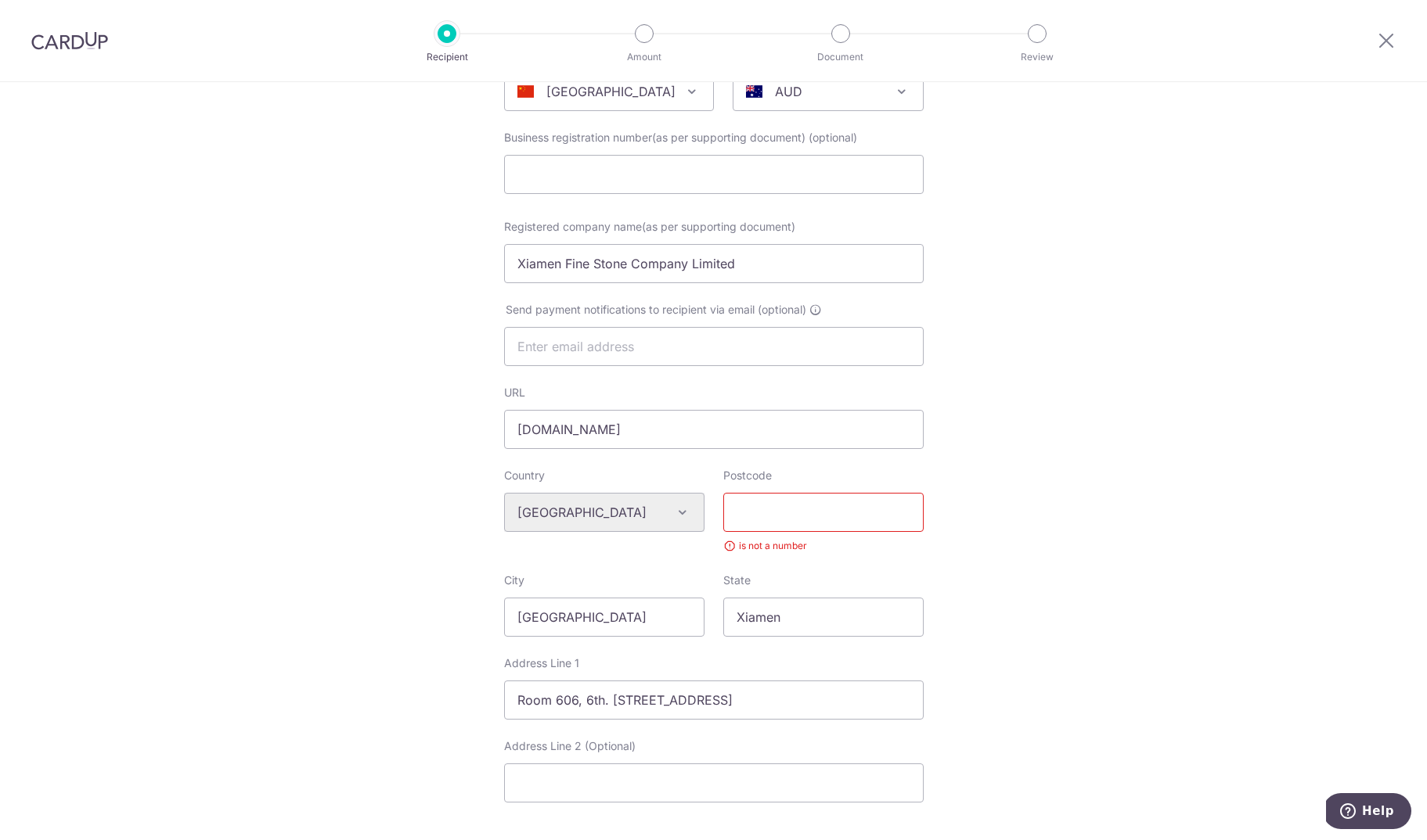
scroll to position [310, 0]
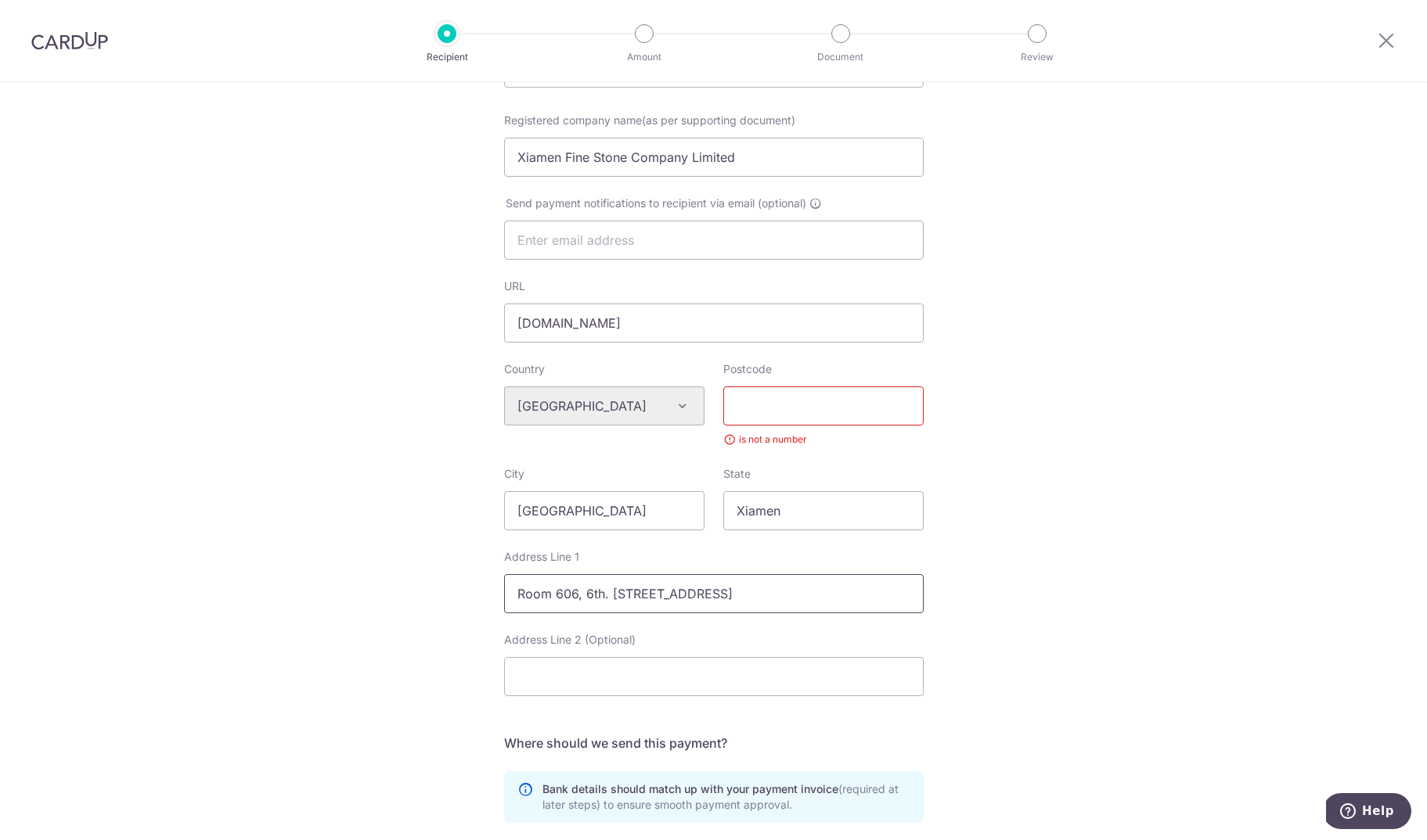
click at [704, 596] on input "Room 606, 6th. Floor, #598 Jiahe Road, Huli, Xiamen, Fujian Province, China" at bounding box center [714, 594] width 419 height 39
click at [704, 596] on input "Room 606, 6th. Floor, #598 Jiahe Road, Huli, Xiamen, Fujian Province, China" at bounding box center [714, 594] width 419 height 39
click at [780, 416] on input "Postcode" at bounding box center [823, 406] width 201 height 39
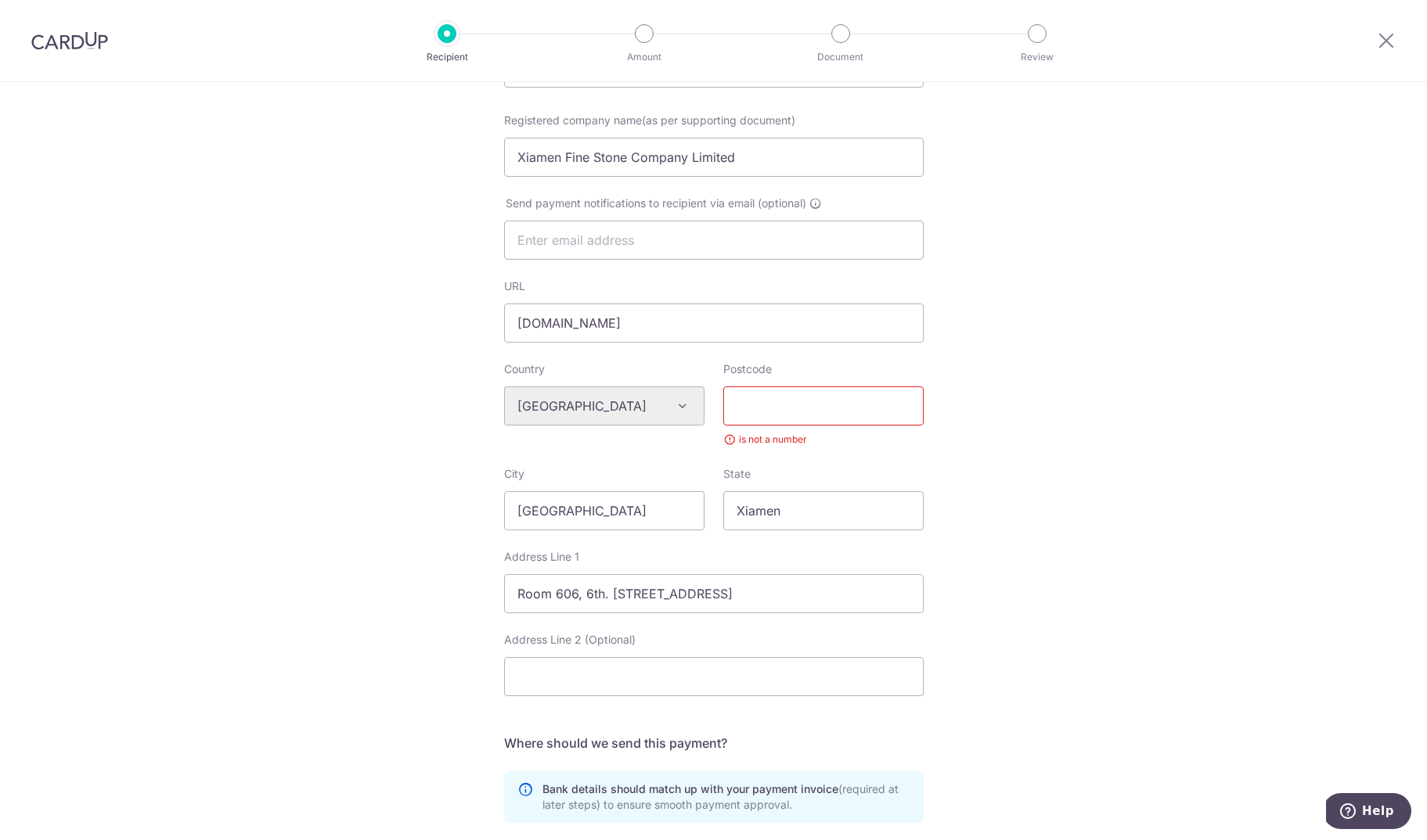
paste input "361000"
type input "361000"
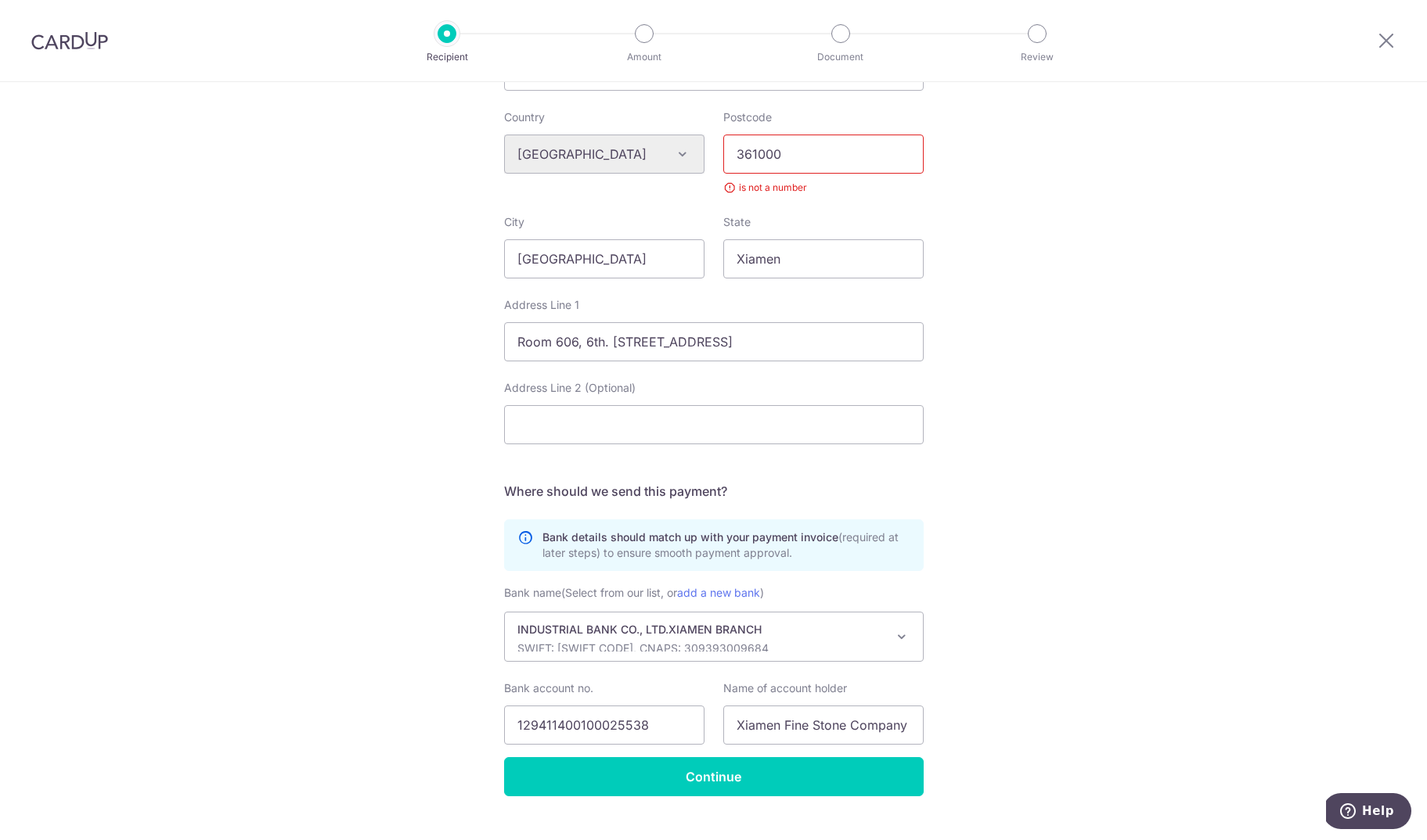
scroll to position [592, 0]
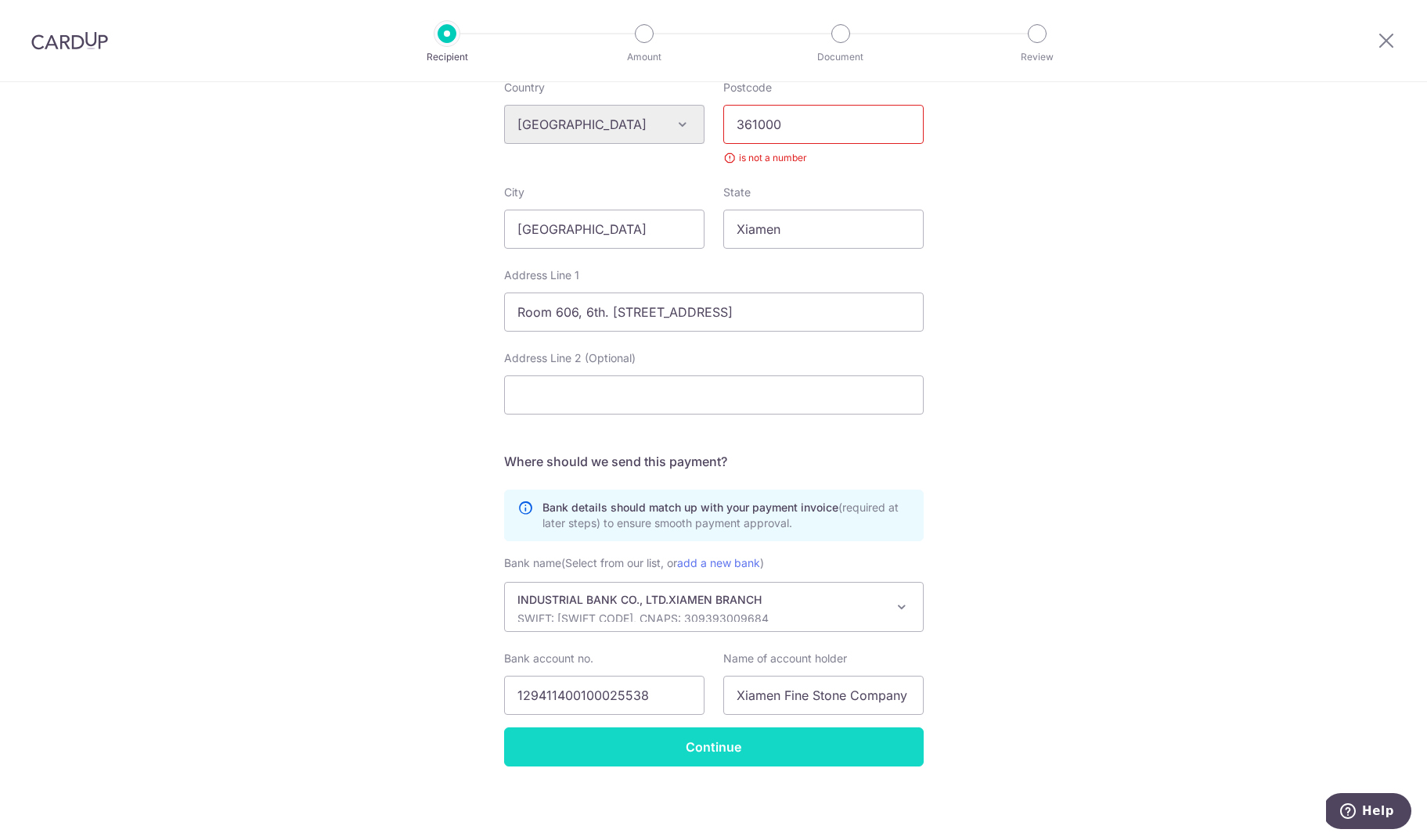
click at [723, 747] on input "Continue" at bounding box center [714, 747] width 419 height 39
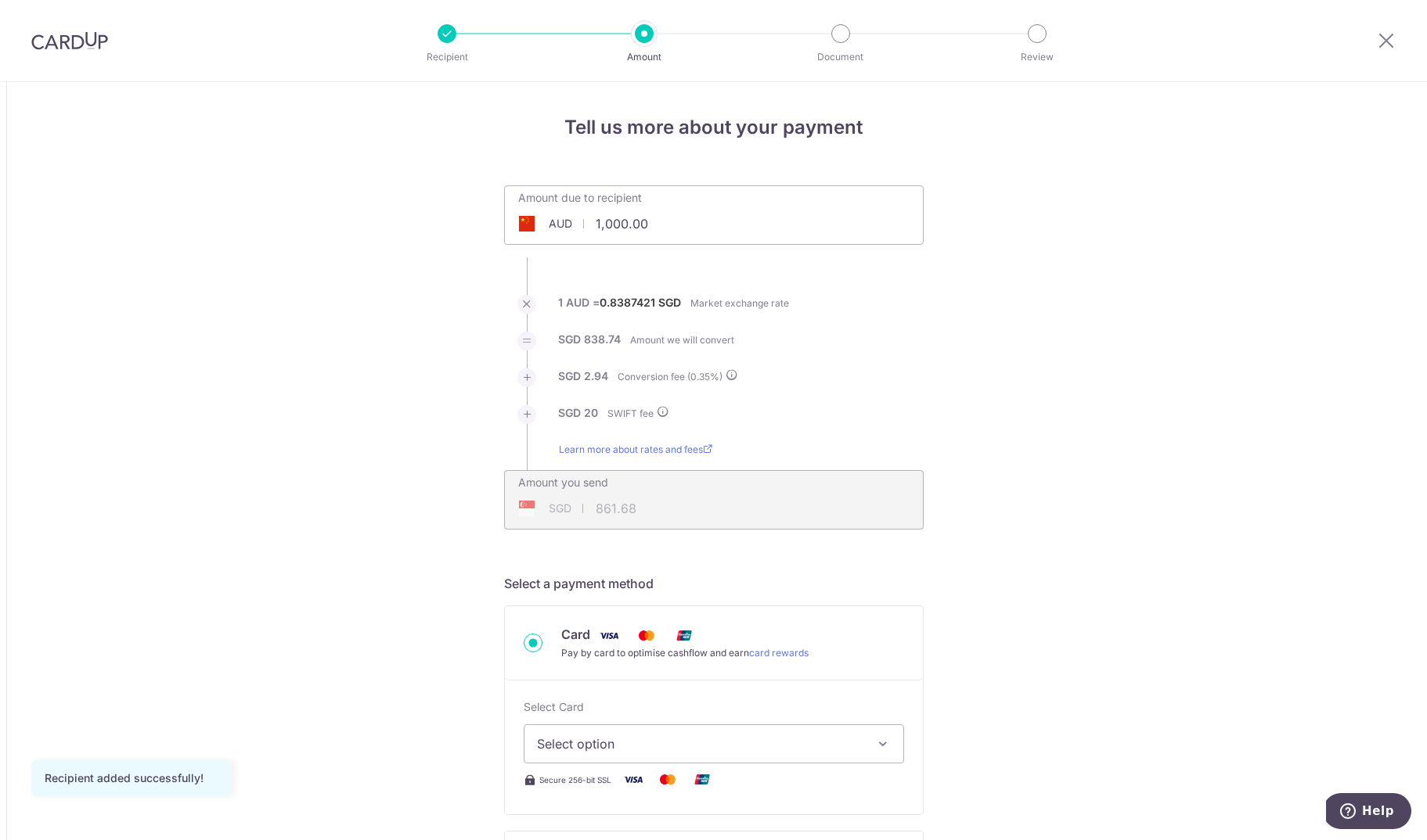
click at [564, 224] on span "AUD" at bounding box center [560, 224] width 24 height 16
click at [546, 219] on div "AUD" at bounding box center [544, 224] width 79 height 16
drag, startPoint x: 77, startPoint y: 10, endPoint x: 80, endPoint y: 35, distance: 25.2
click at [79, 20] on div at bounding box center [70, 40] width 139 height 81
click at [80, 35] on img at bounding box center [70, 40] width 77 height 19
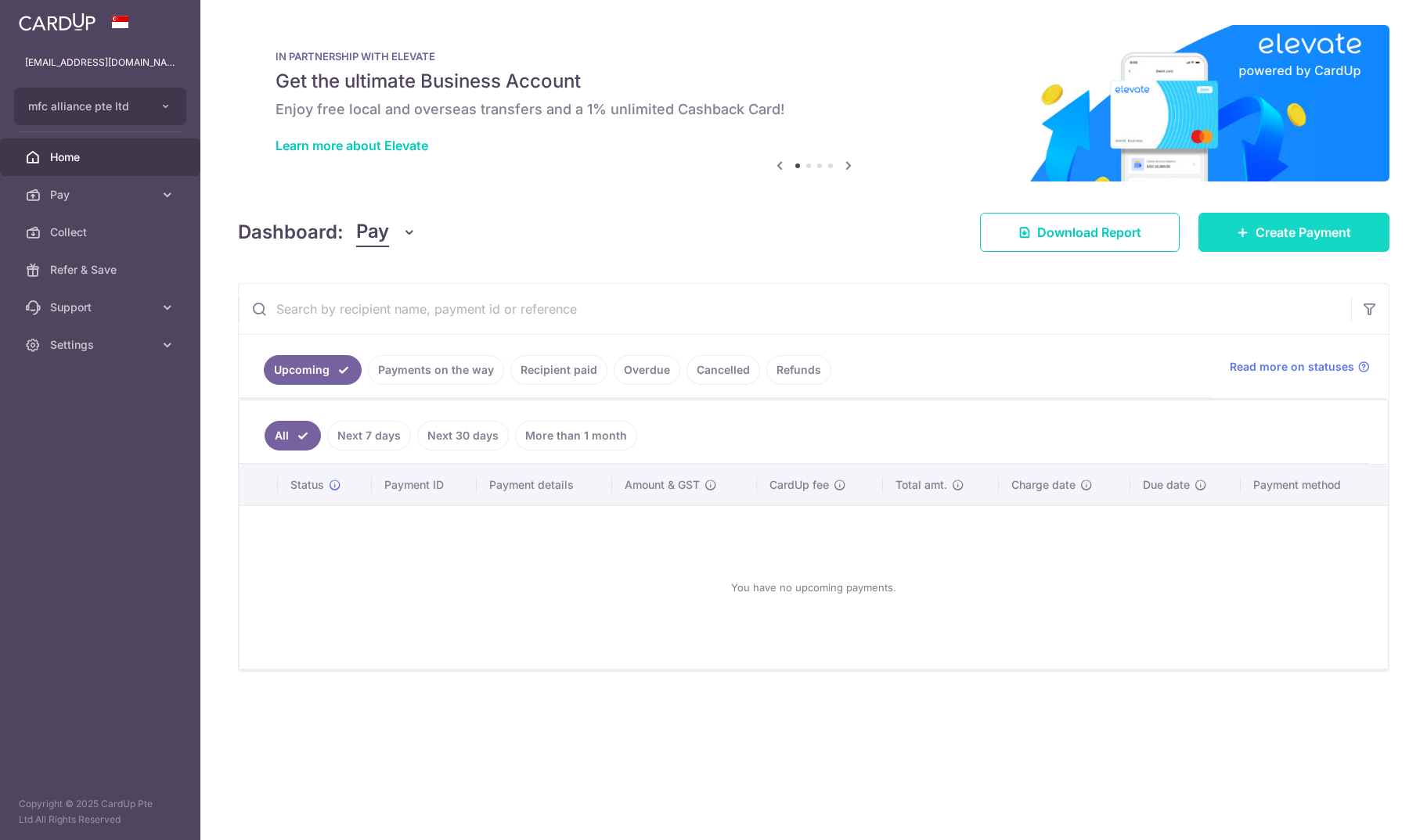
click at [1293, 228] on span "Create Payment" at bounding box center [1303, 232] width 96 height 19
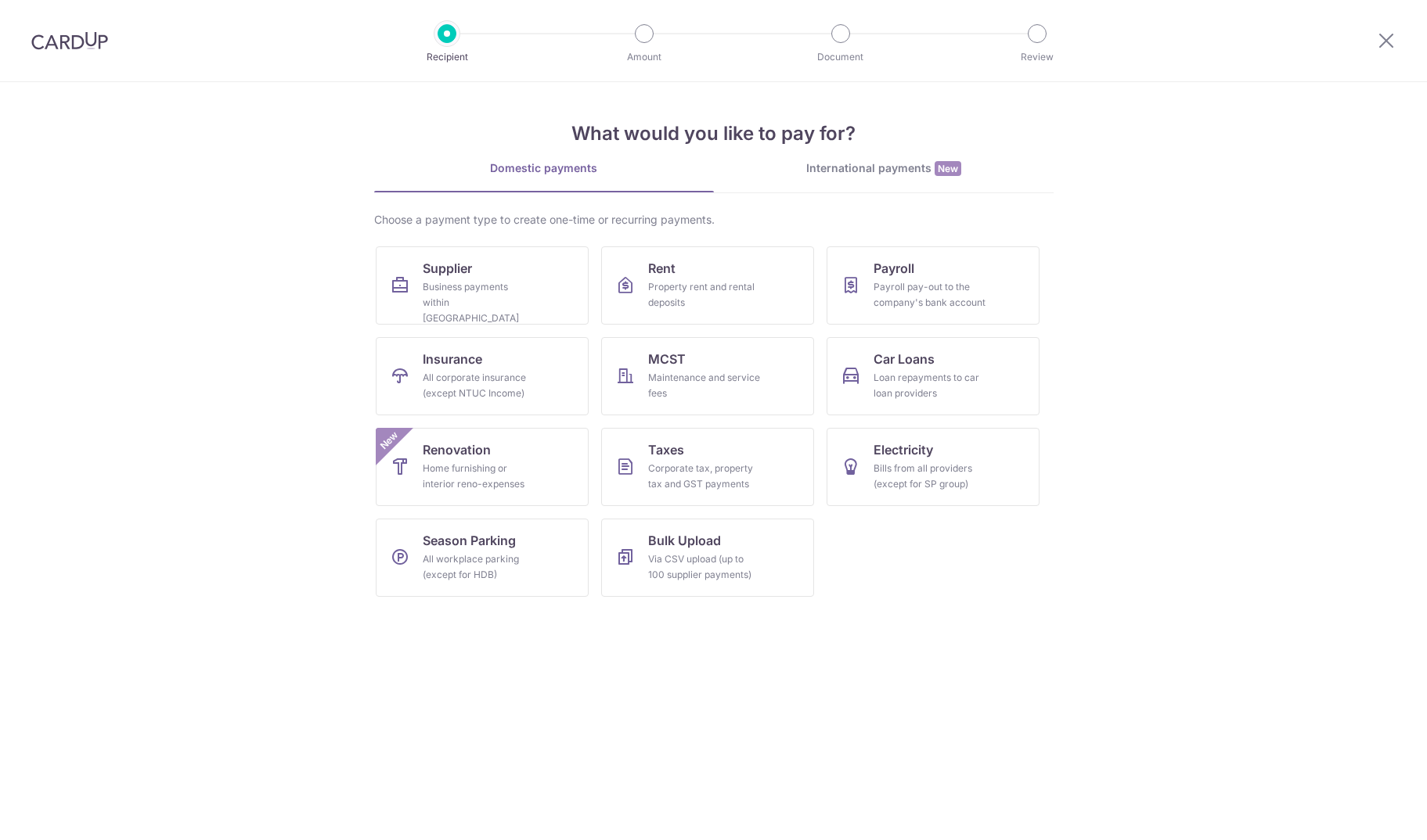
click at [918, 171] on div "International payments New" at bounding box center [884, 169] width 340 height 16
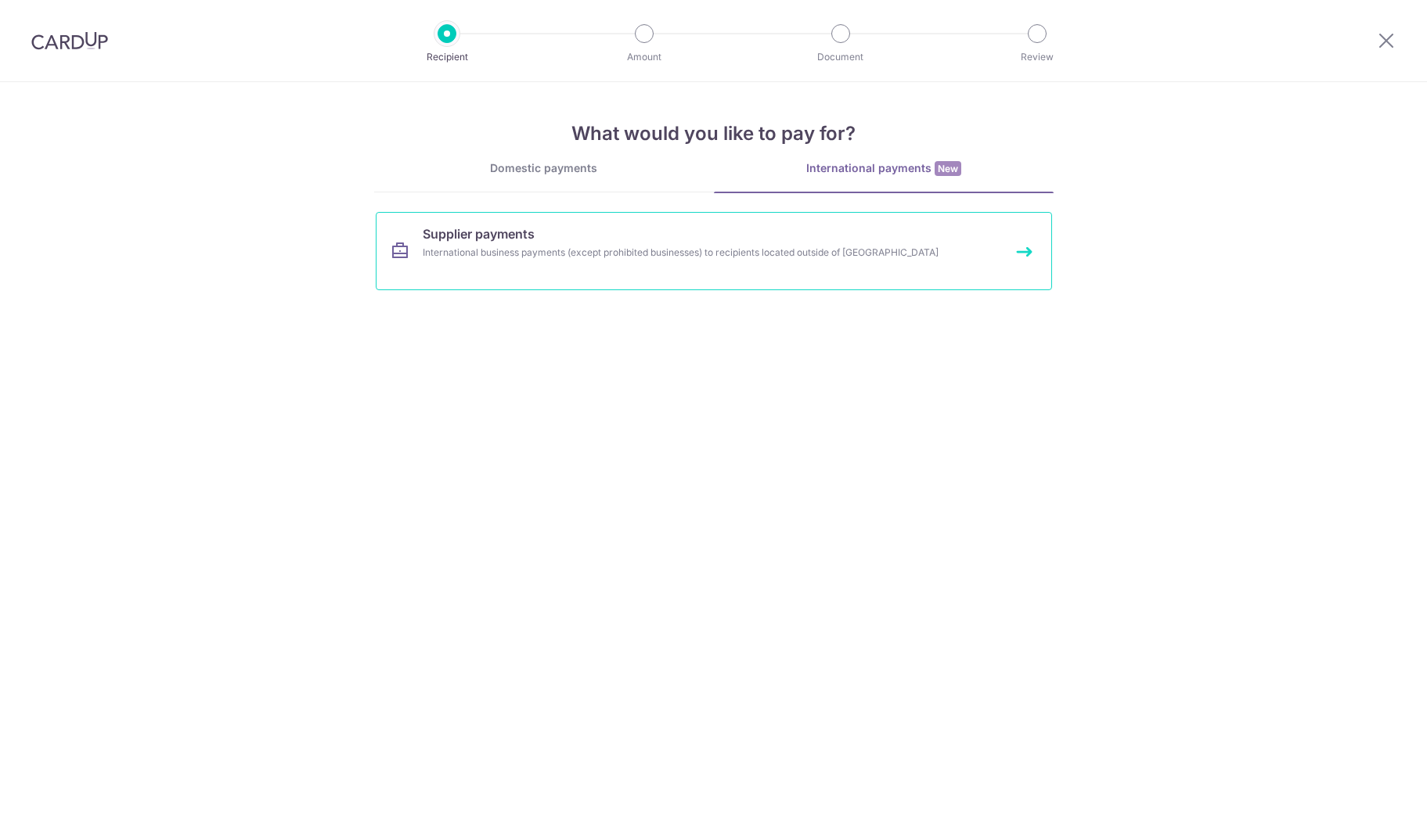
click at [821, 251] on div "International business payments (except prohibited businesses) to recipients lo…" at bounding box center [693, 252] width 541 height 16
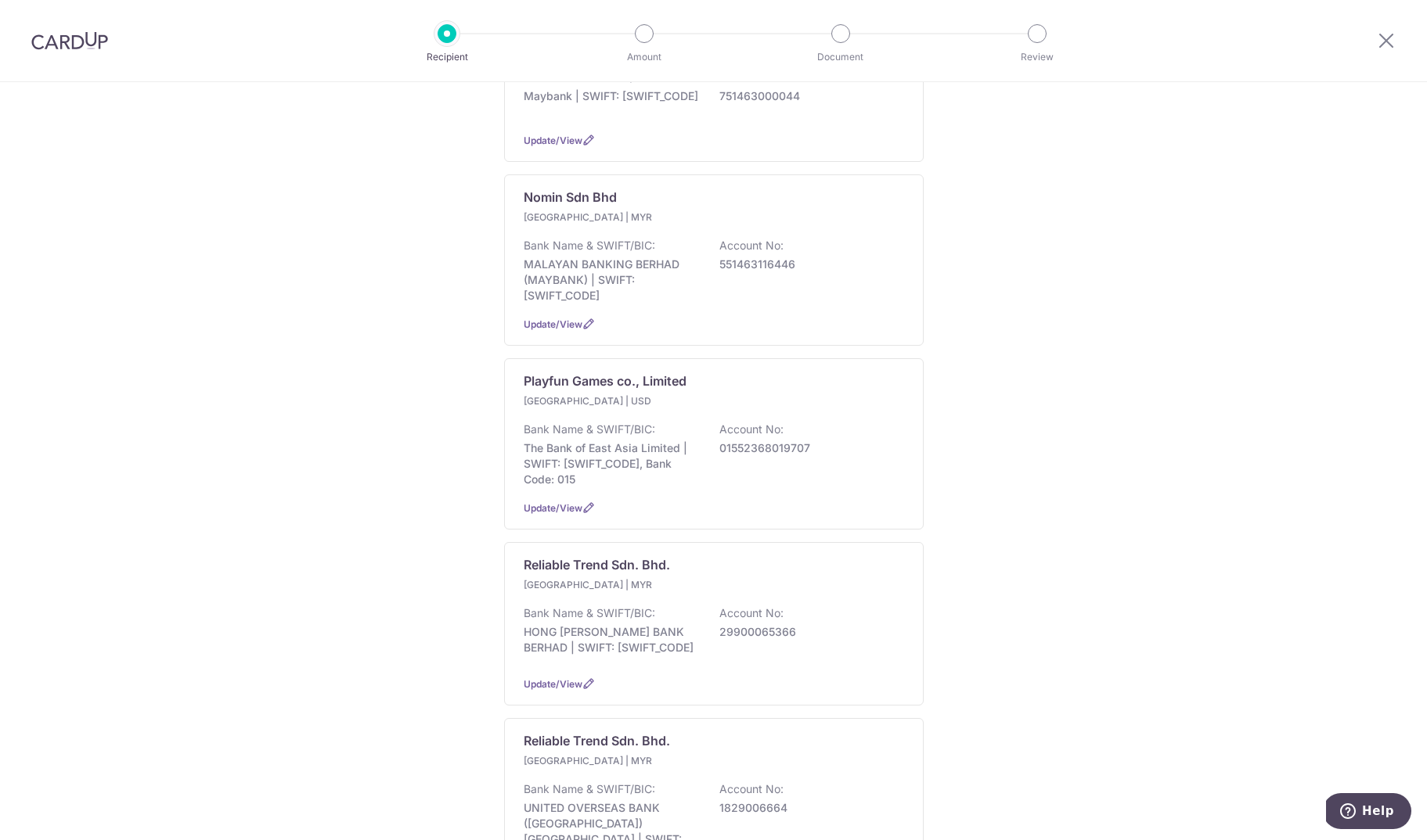
scroll to position [1551, 0]
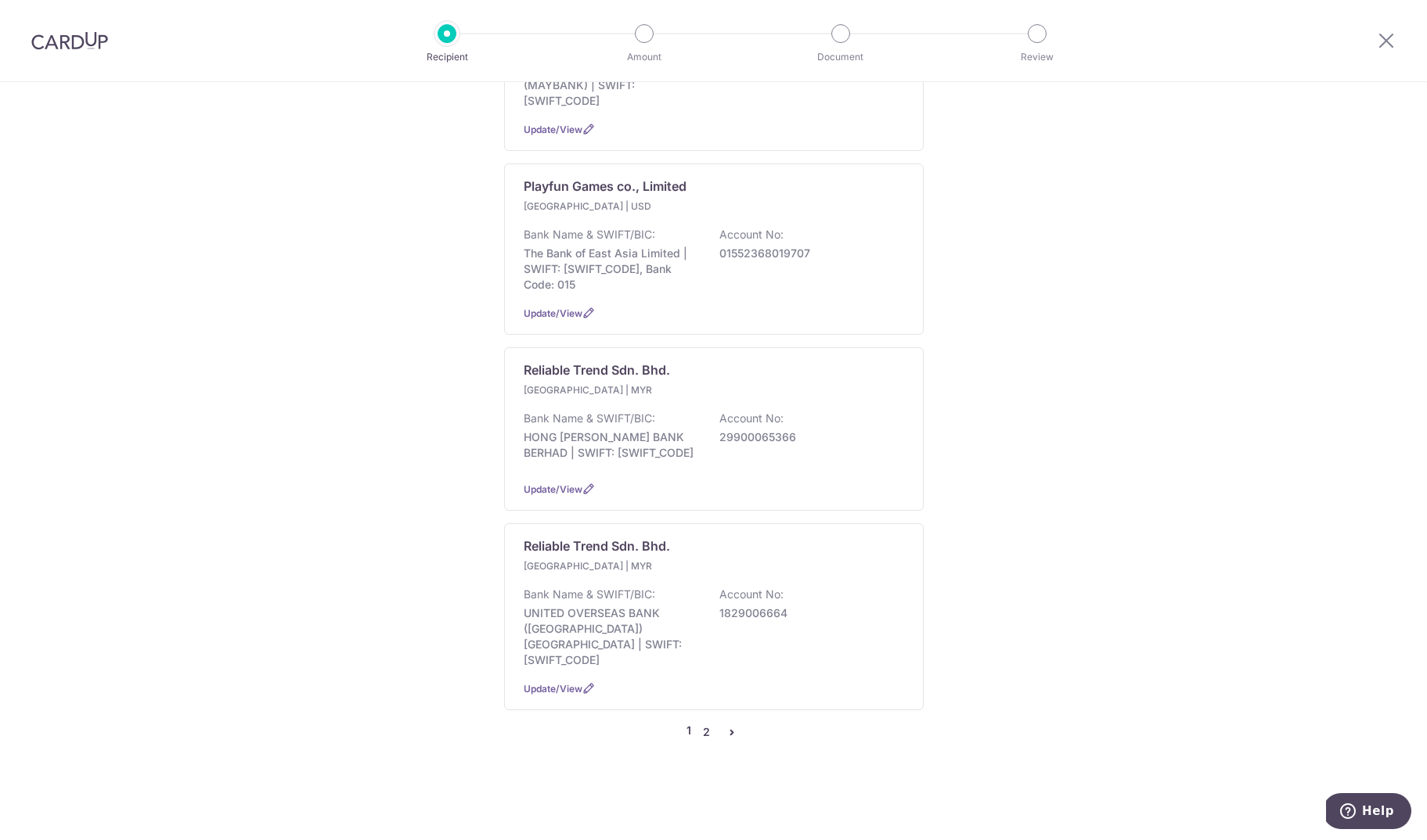
click at [707, 738] on link "2" at bounding box center [706, 732] width 19 height 19
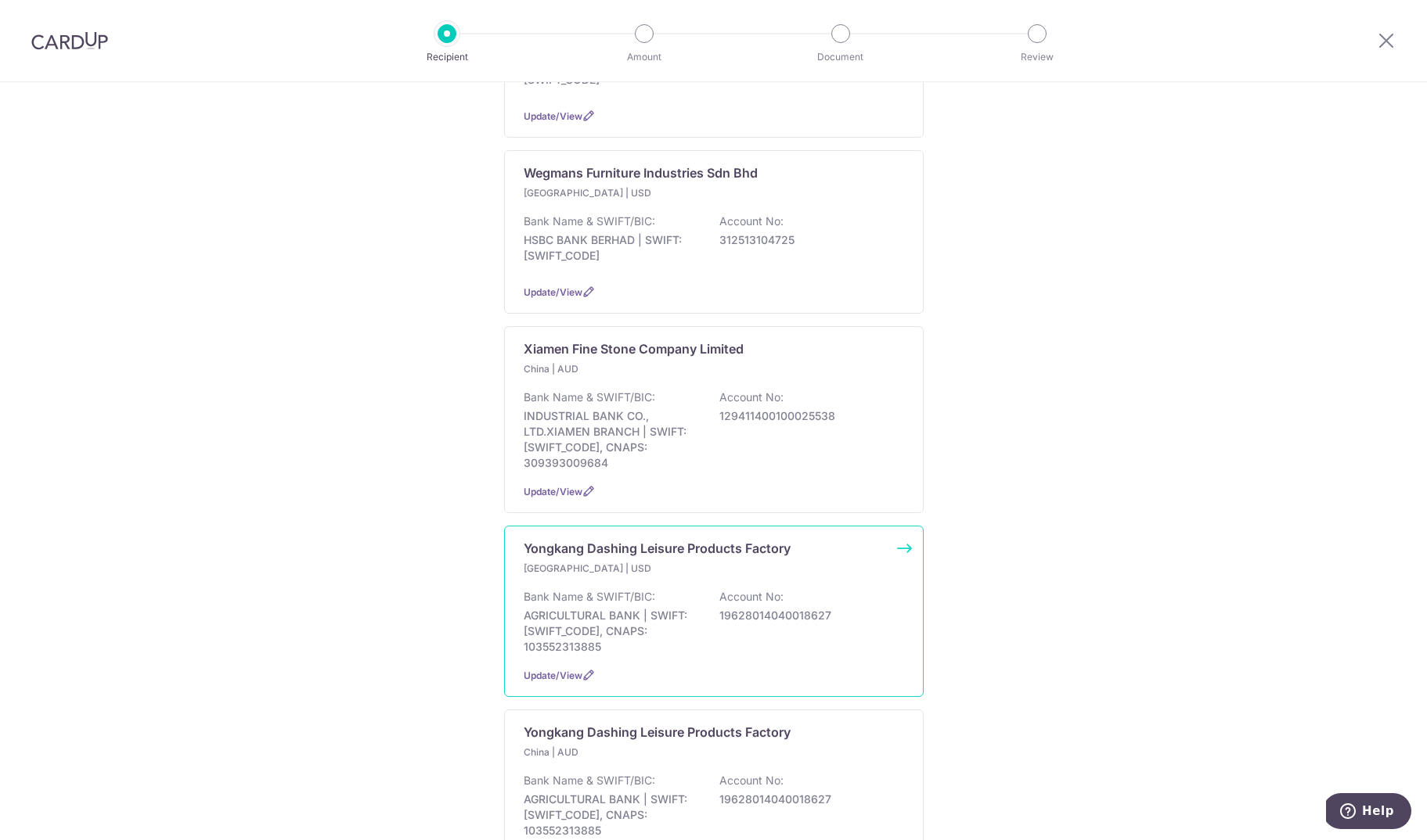
scroll to position [775, 0]
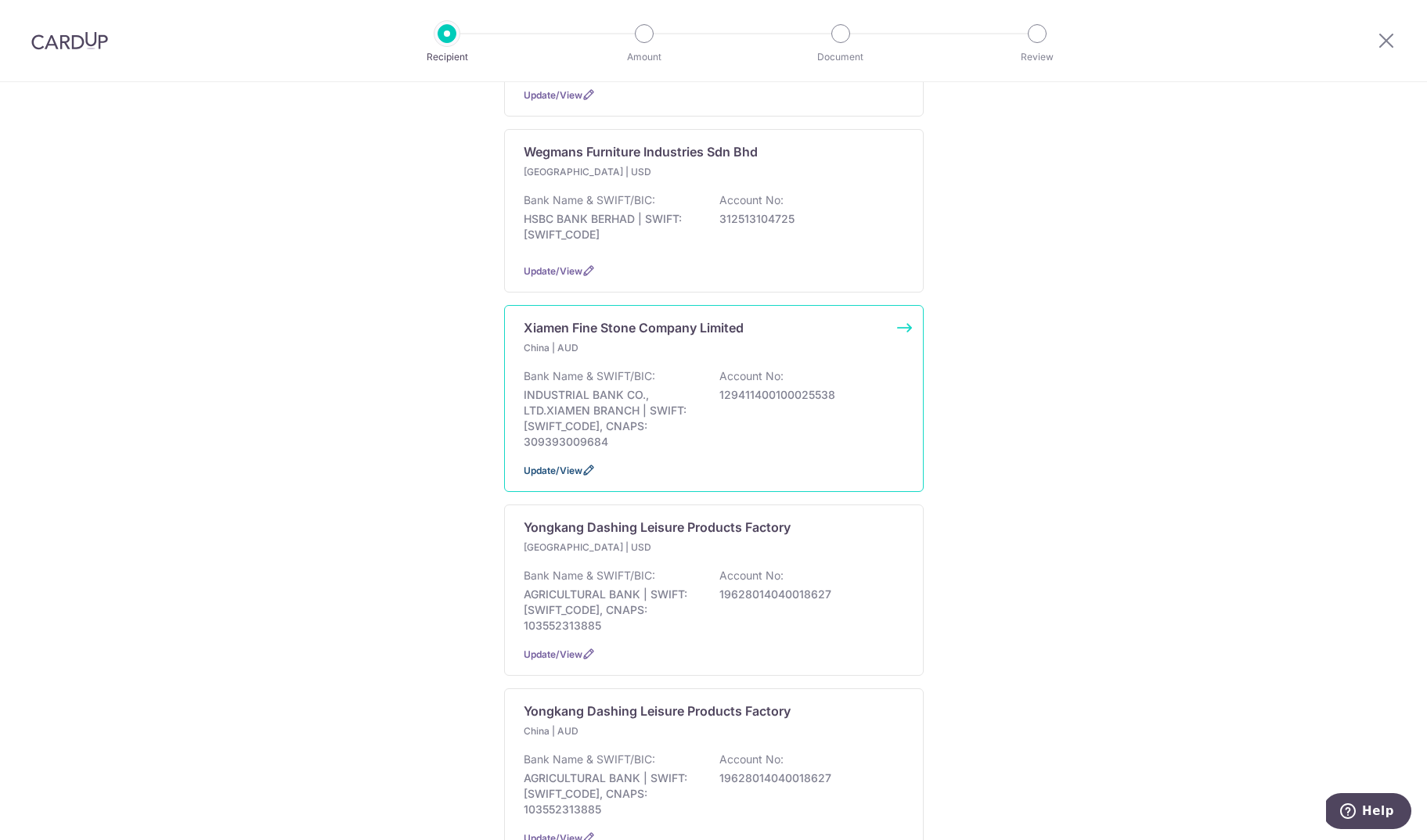
click at [559, 476] on span "Update/View" at bounding box center [553, 471] width 59 height 11
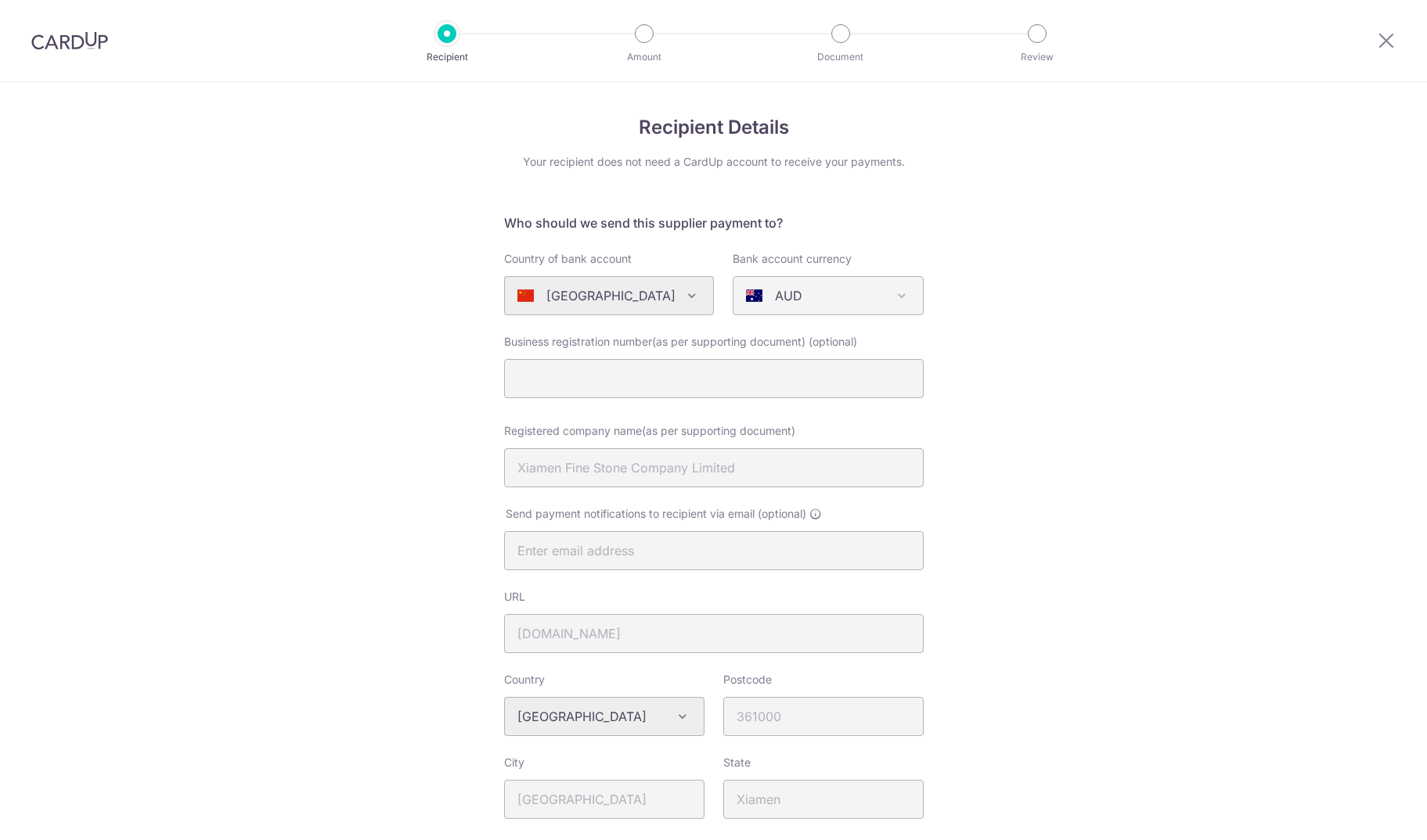
select select "23654"
click at [790, 292] on p "AUD" at bounding box center [788, 296] width 27 height 19
click at [886, 294] on span "AUD" at bounding box center [827, 296] width 189 height 38
click at [891, 294] on span "AUD" at bounding box center [827, 296] width 189 height 38
drag, startPoint x: 922, startPoint y: 301, endPoint x: 888, endPoint y: 296, distance: 34.4
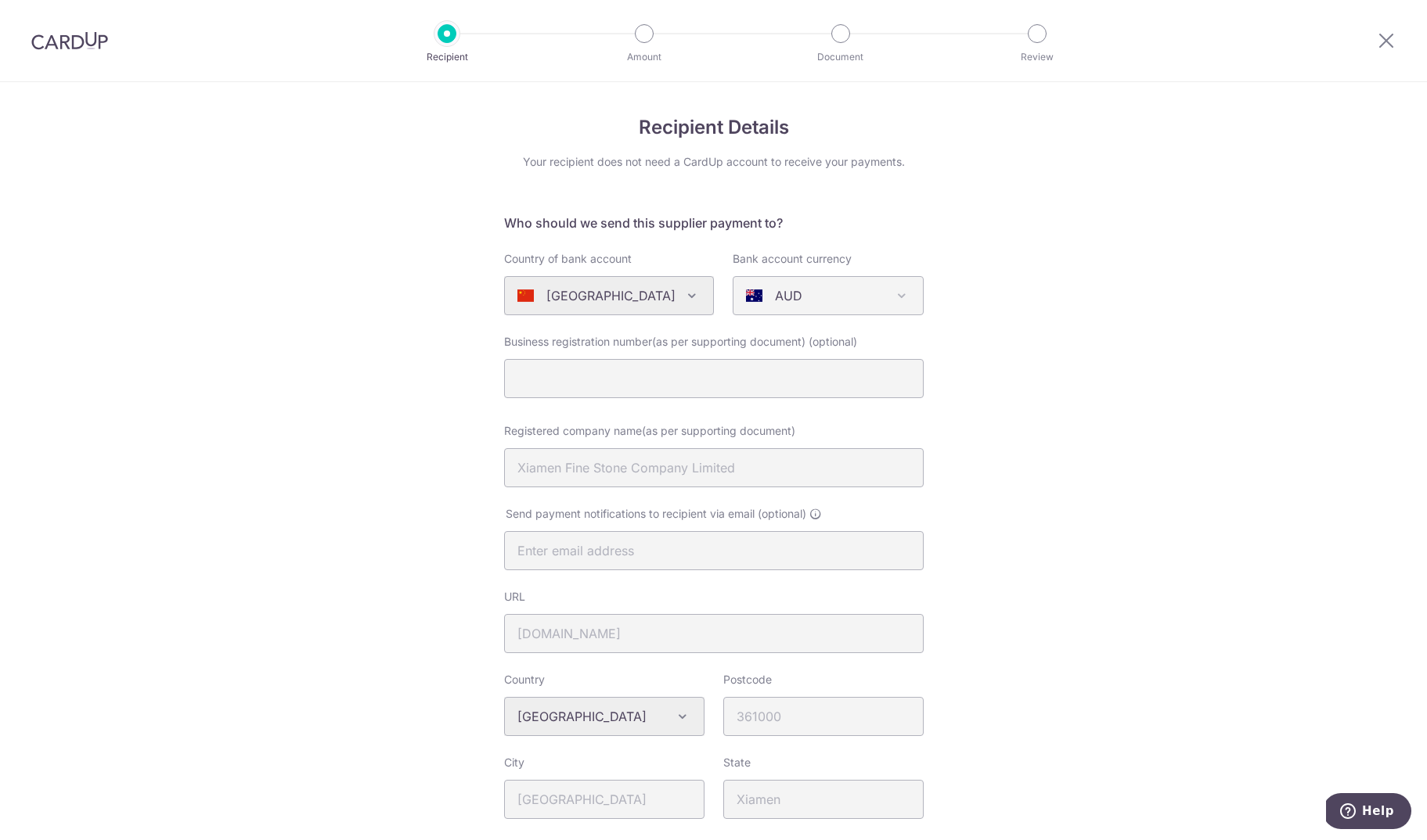
click at [910, 299] on span "AUD" at bounding box center [827, 296] width 191 height 39
drag, startPoint x: 888, startPoint y: 296, endPoint x: 754, endPoint y: 298, distance: 134.0
click at [842, 298] on span "AUD" at bounding box center [827, 296] width 189 height 38
drag, startPoint x: 753, startPoint y: 298, endPoint x: 573, endPoint y: 300, distance: 180.0
click at [723, 299] on div "Bank account currency CNY USD SGD HKD AUD JPY GBP EUR NZD CAD CHF AUD" at bounding box center [828, 283] width 210 height 64
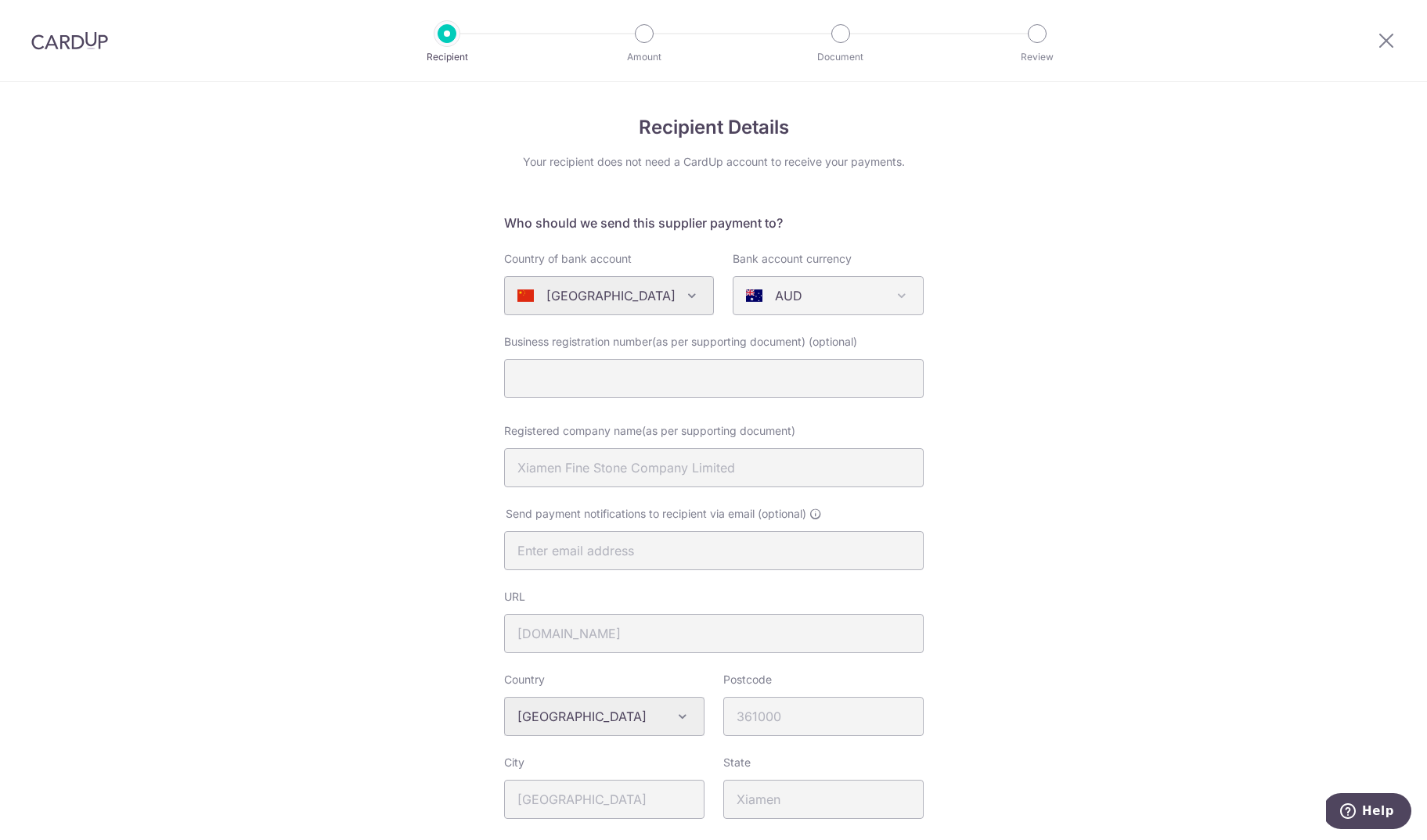
click at [569, 300] on div "[GEOGRAPHIC_DATA] [GEOGRAPHIC_DATA] [GEOGRAPHIC_DATA] [GEOGRAPHIC_DATA] [GEOGRA…" at bounding box center [609, 296] width 210 height 39
drag, startPoint x: 875, startPoint y: 287, endPoint x: 809, endPoint y: 356, distance: 95.5
click at [873, 287] on div "AUD" at bounding box center [816, 296] width 139 height 19
click at [820, 289] on div "AUD" at bounding box center [816, 296] width 139 height 19
click at [859, 300] on div "AUD" at bounding box center [816, 296] width 139 height 19
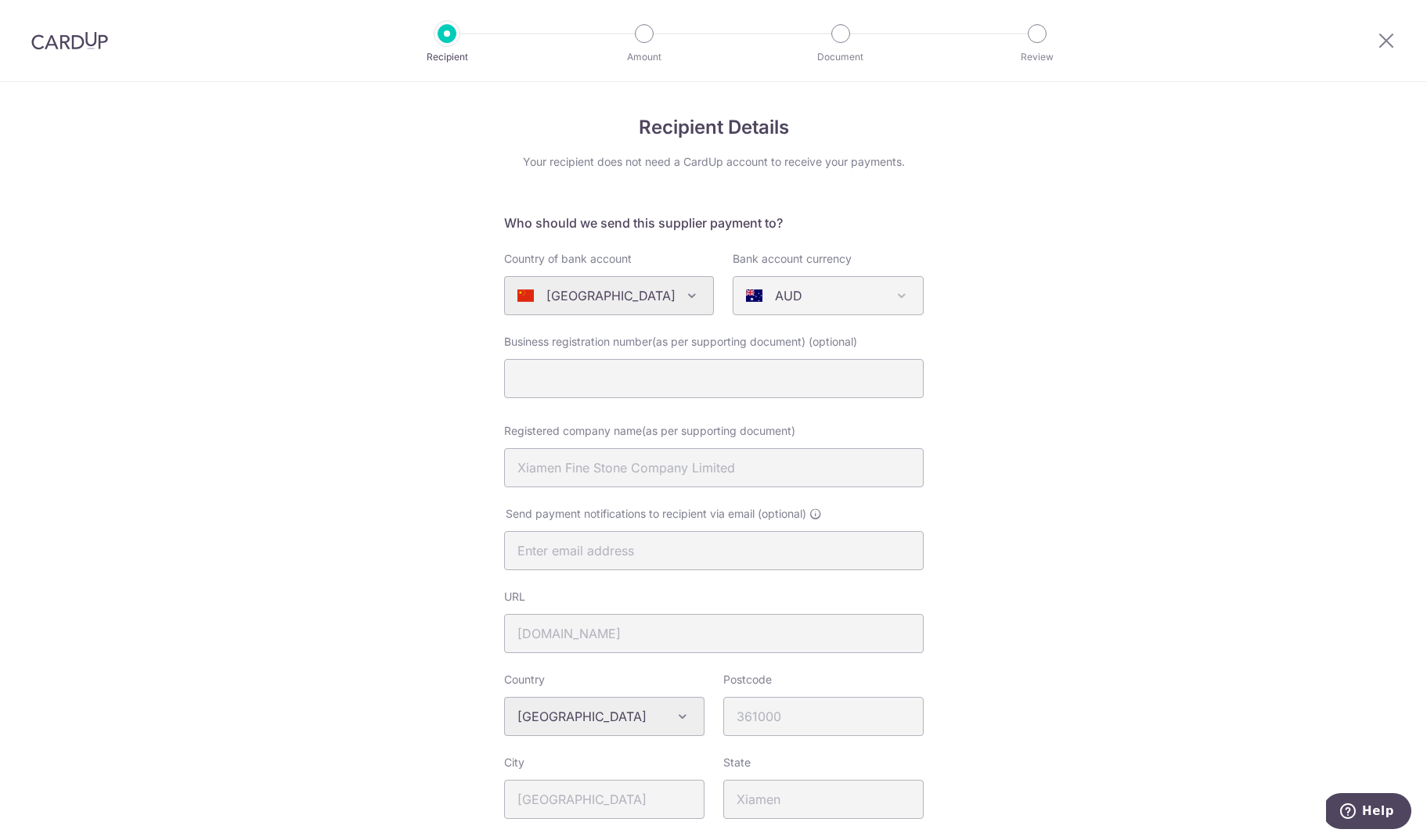
drag, startPoint x: 858, startPoint y: 299, endPoint x: 498, endPoint y: 278, distance: 360.6
click at [708, 290] on div "Country of bank account Algeria Andorra Angola Anguilla Argentina Armenia Aruba…" at bounding box center [714, 283] width 438 height 64
drag, startPoint x: 498, startPoint y: 278, endPoint x: 506, endPoint y: 283, distance: 9.4
click at [500, 278] on div "Country of bank account Algeria Andorra Angola Anguilla Argentina Armenia Aruba…" at bounding box center [609, 283] width 229 height 64
click at [85, 46] on img at bounding box center [70, 40] width 77 height 19
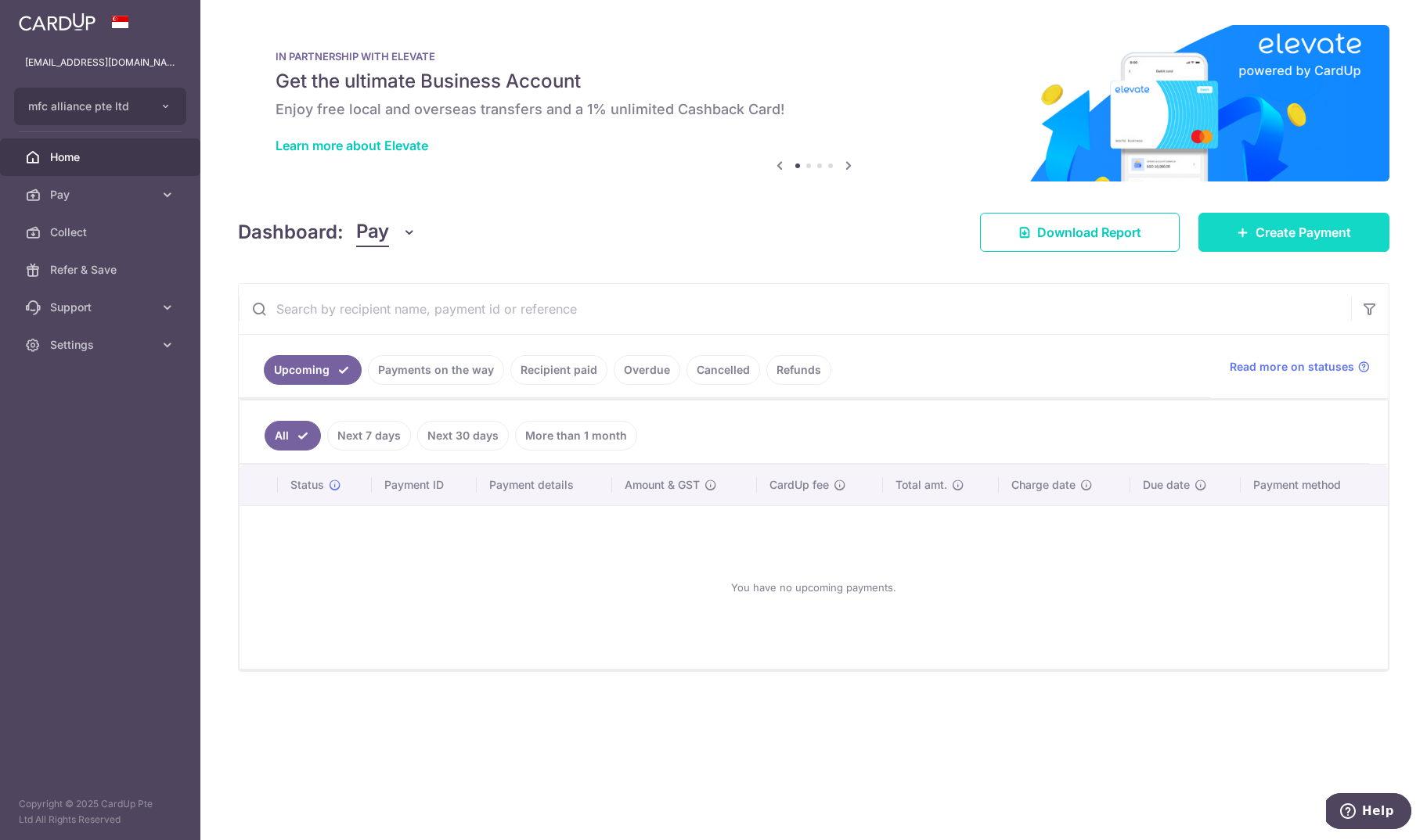
click at [1249, 247] on link "Create Payment" at bounding box center [1293, 233] width 191 height 39
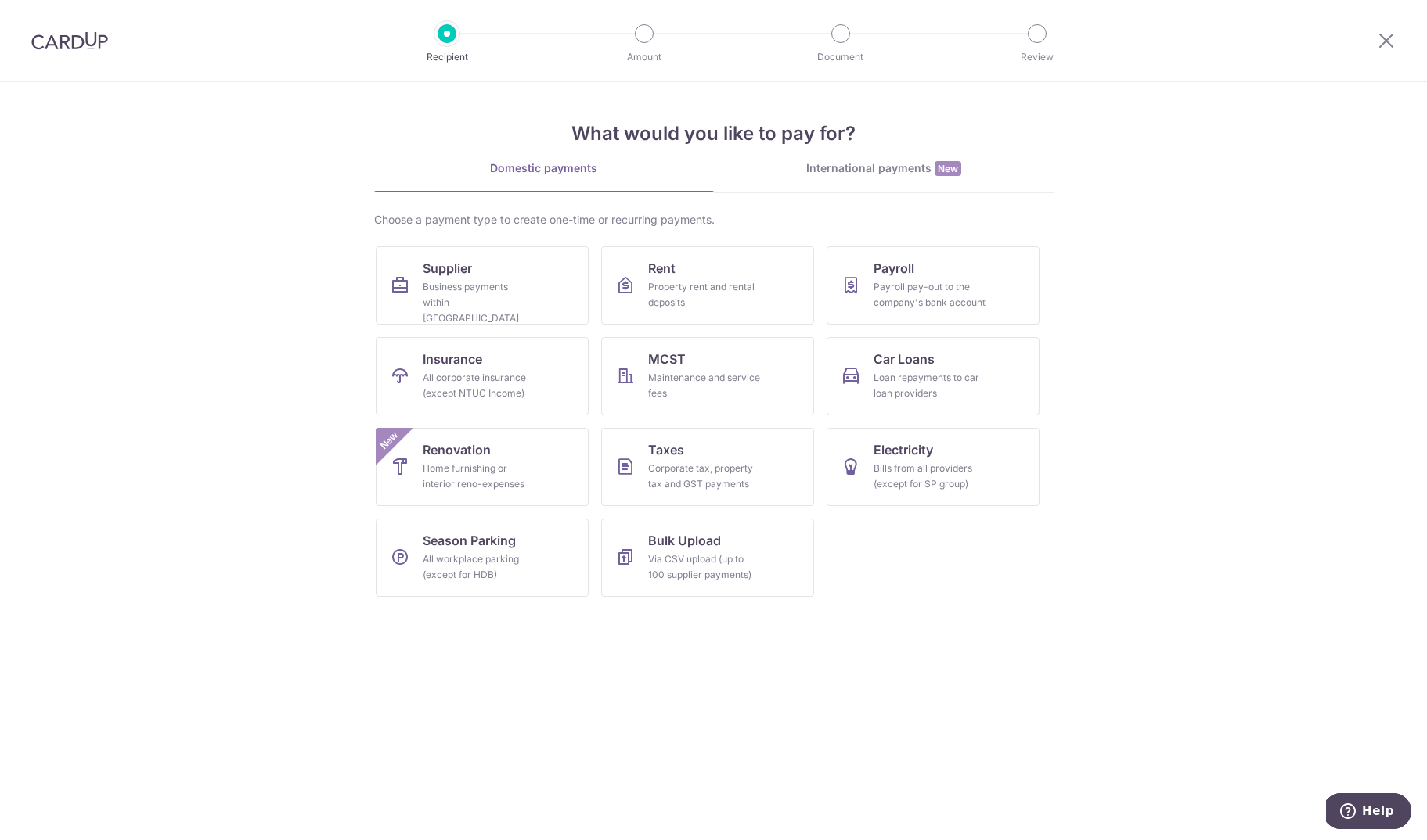
click at [926, 165] on div "International payments New" at bounding box center [884, 169] width 340 height 16
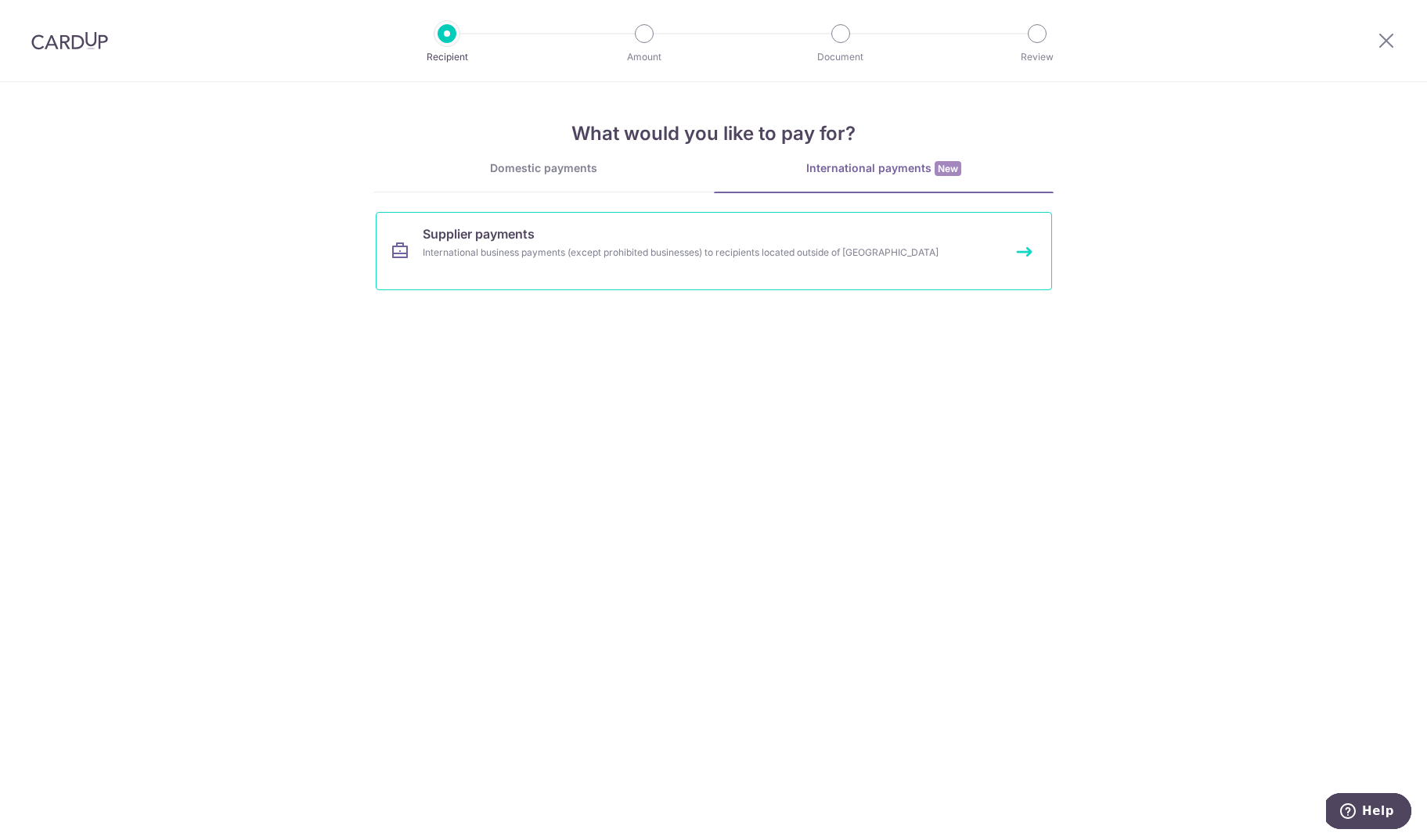
click at [751, 238] on link "Supplier payments International business payments (except prohibited businesses…" at bounding box center [714, 251] width 677 height 79
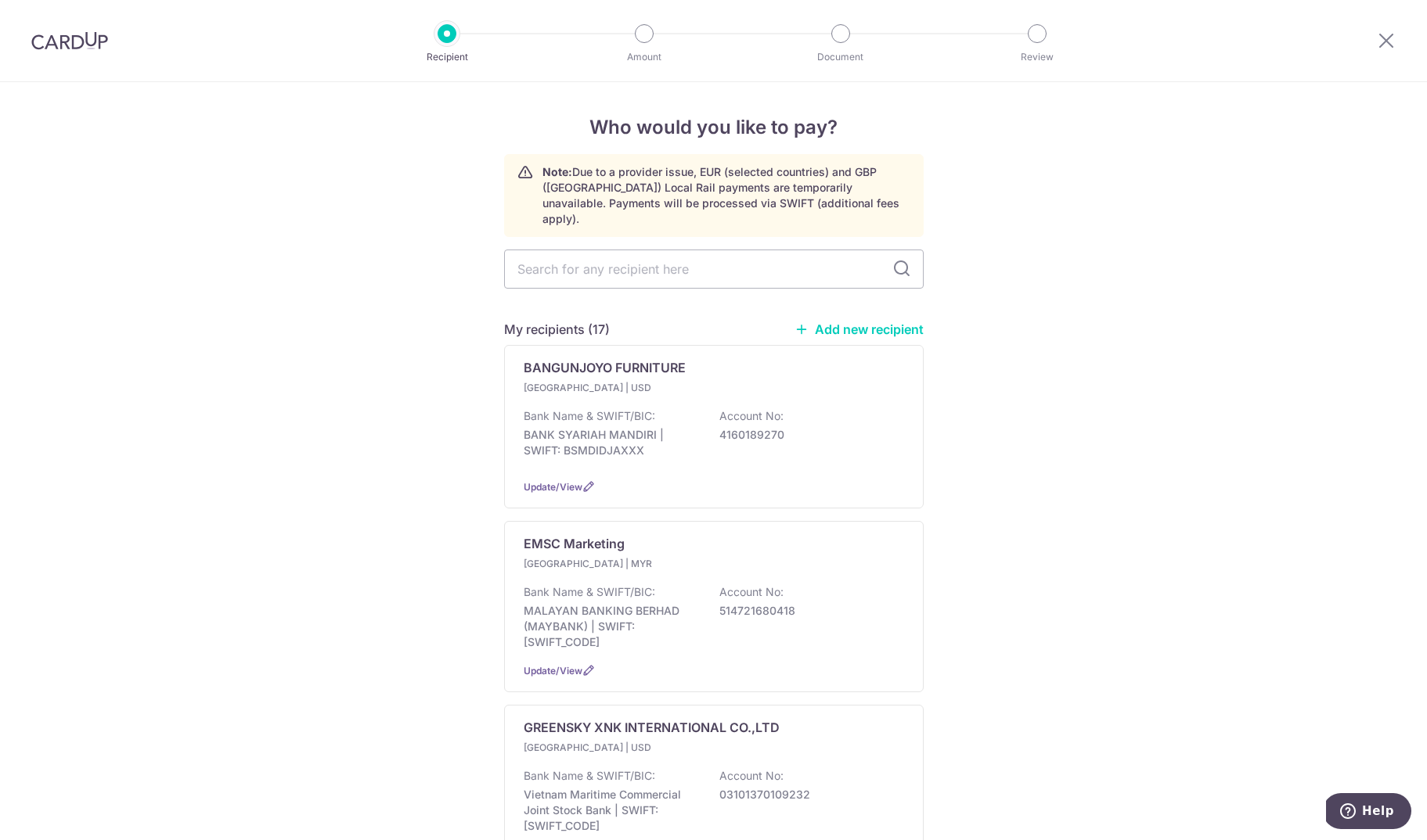
click at [878, 322] on link "Add new recipient" at bounding box center [859, 329] width 129 height 16
select select
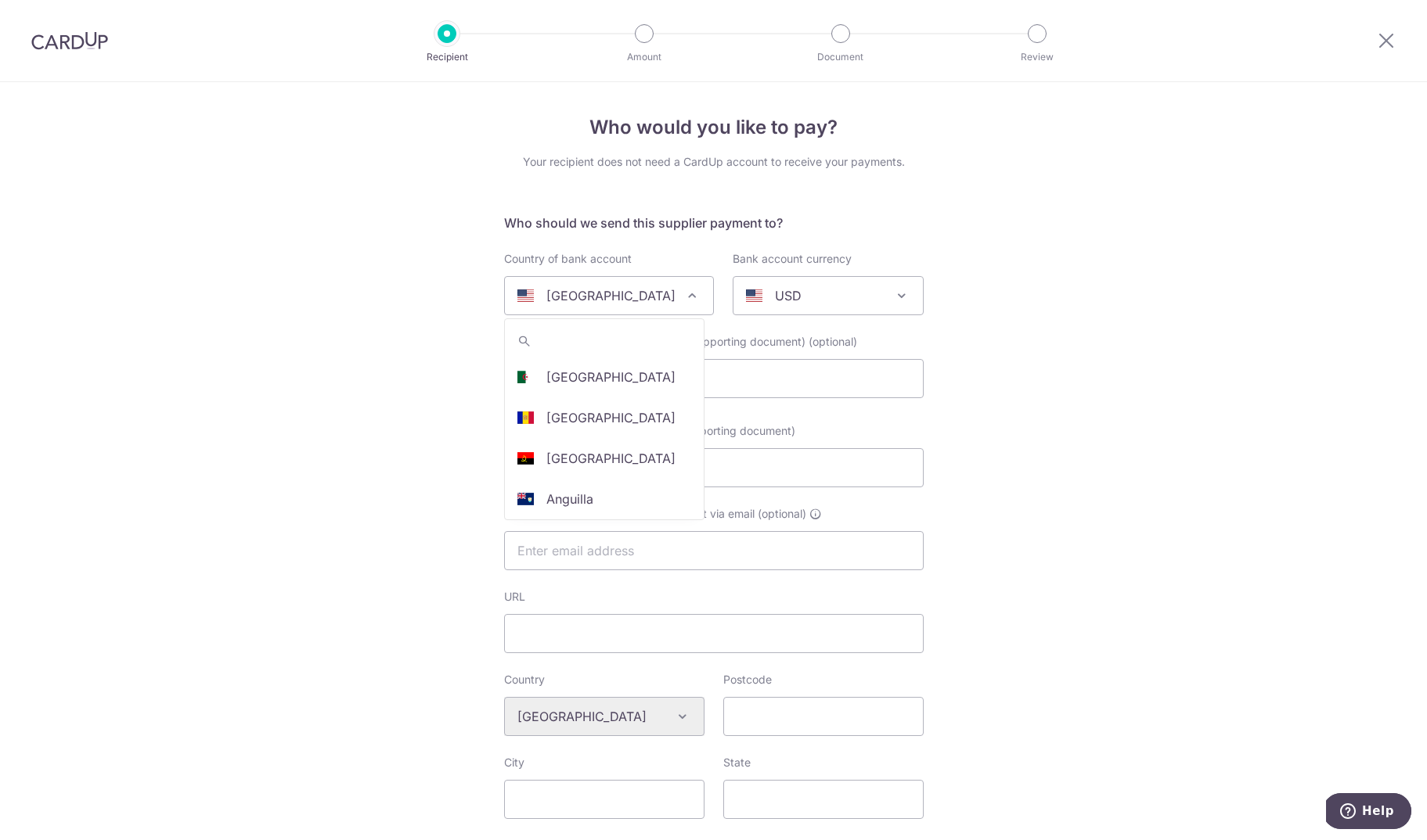
click at [596, 296] on p "United States" at bounding box center [611, 296] width 129 height 19
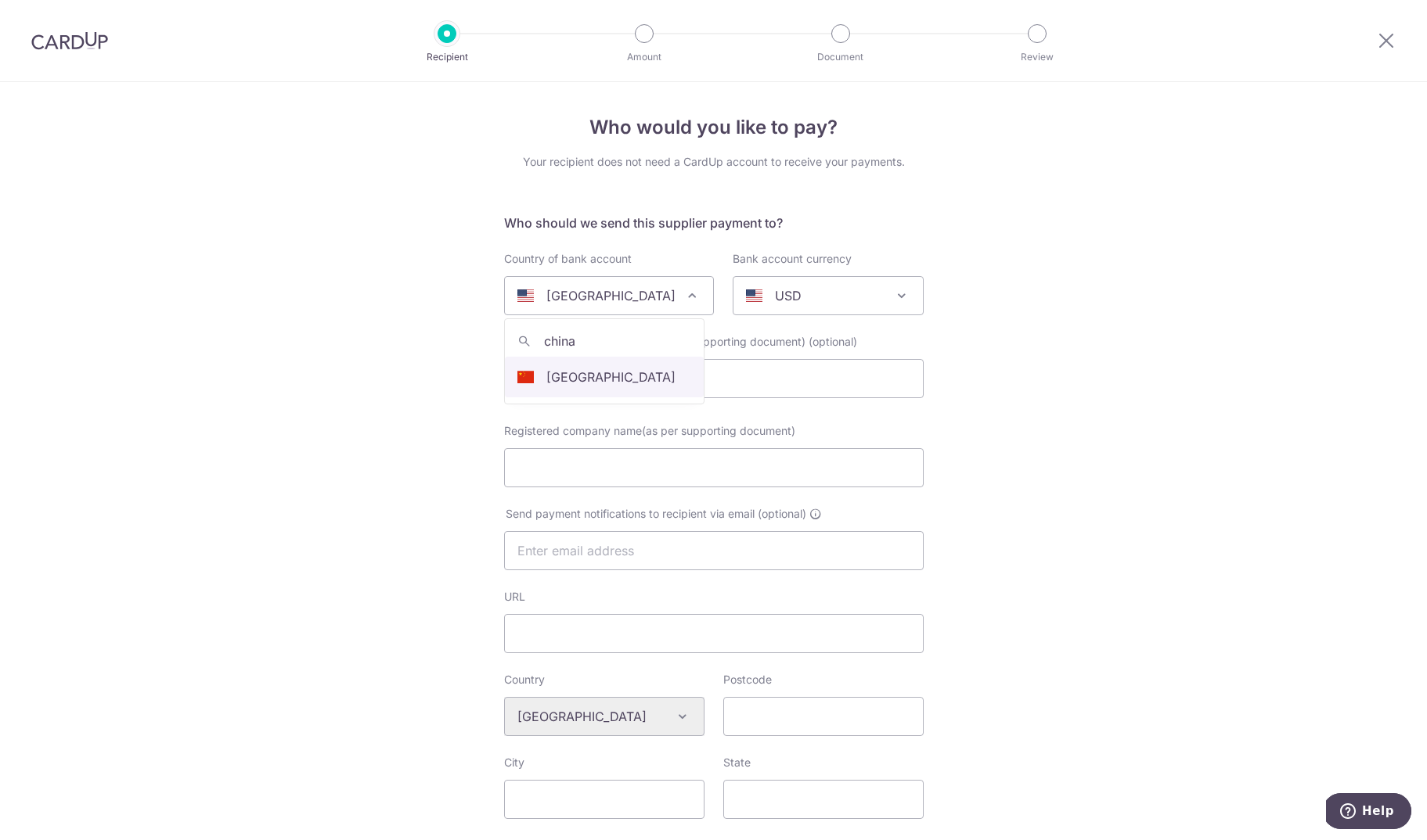
type input "china"
select select "48"
select select "[GEOGRAPHIC_DATA]"
select select
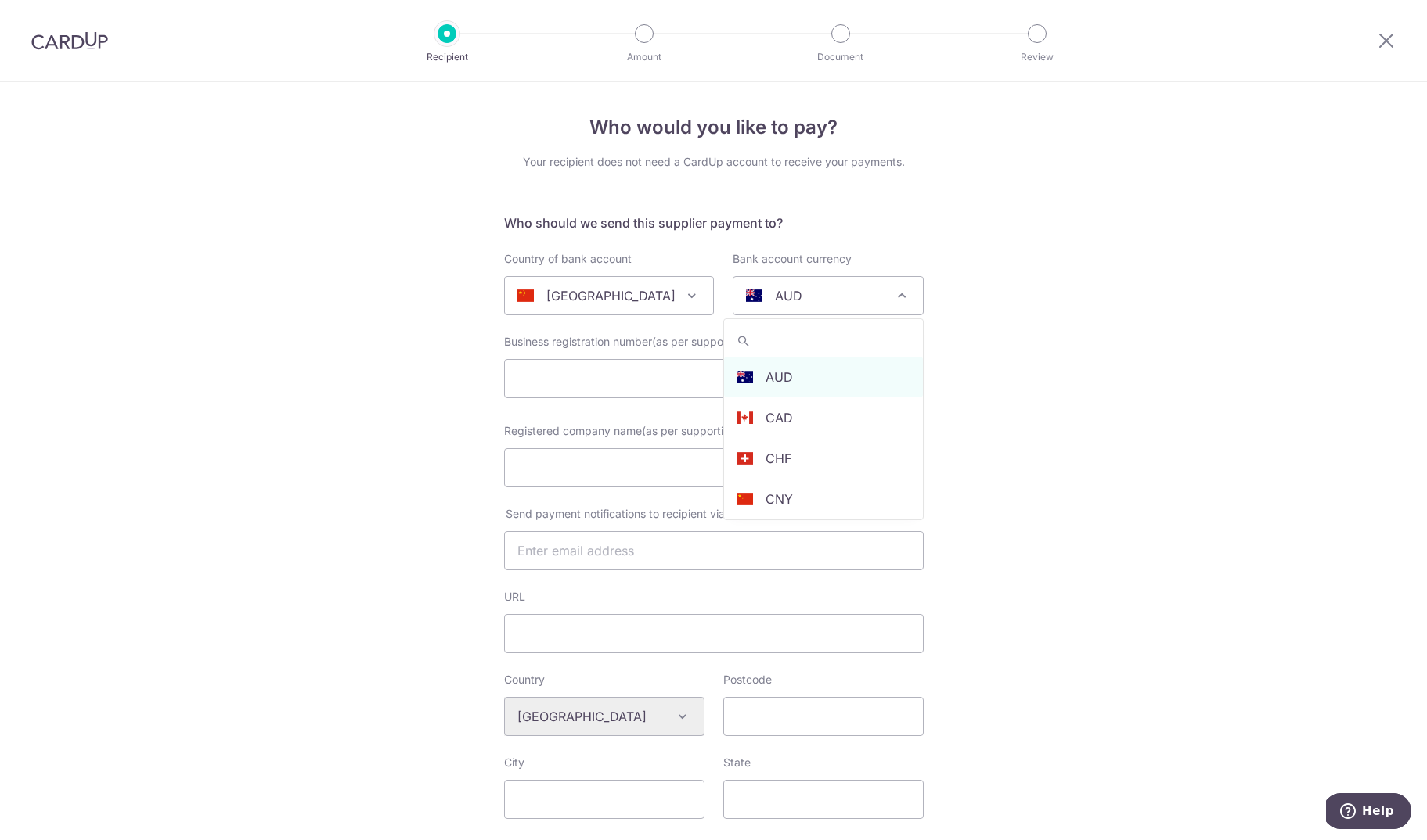
click at [845, 295] on div "AUD" at bounding box center [816, 296] width 139 height 19
type input "usd"
click at [601, 481] on input "Registered company name(as per supporting document)" at bounding box center [714, 468] width 419 height 39
paste input "Xiamen Fine Stone Company Limited"
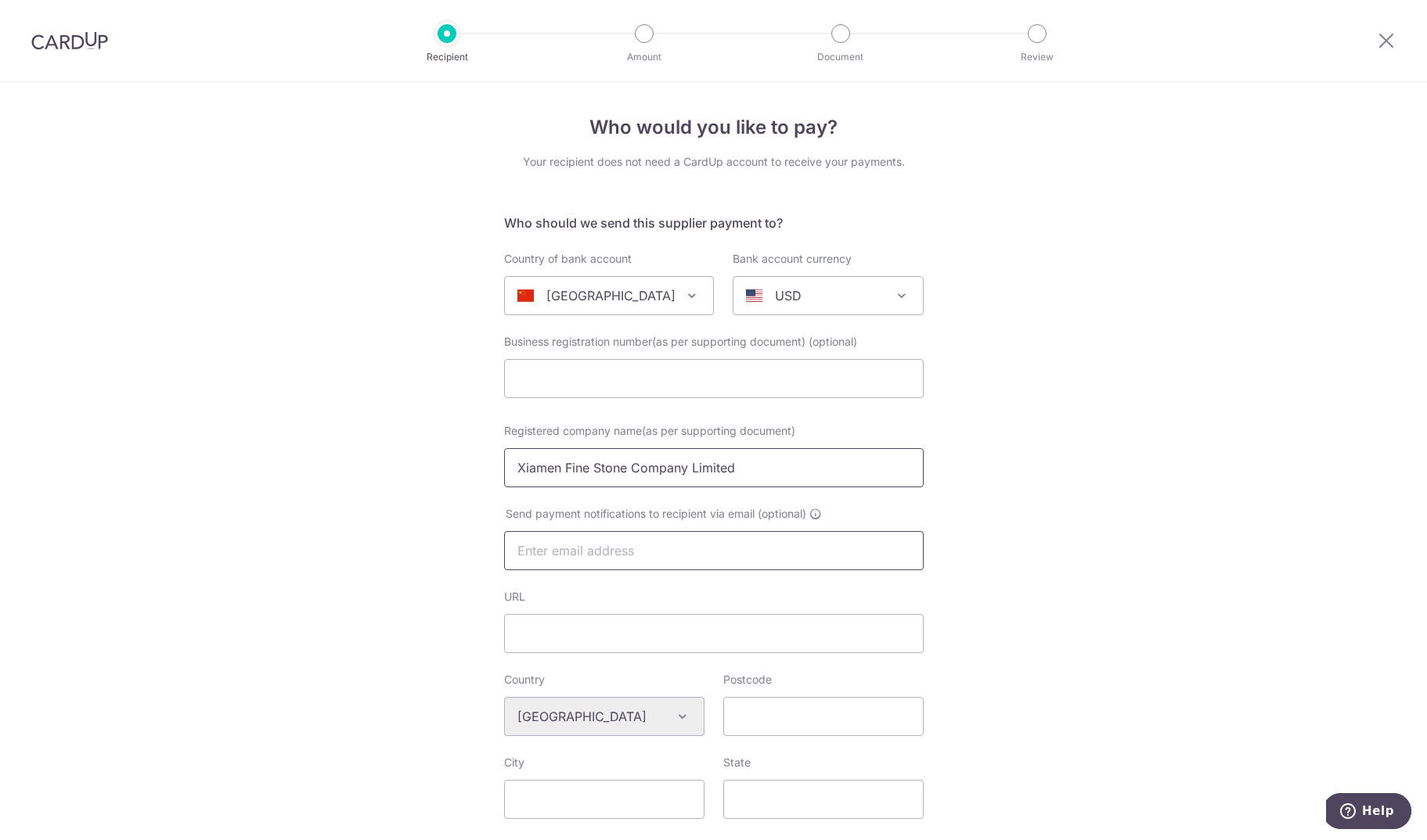
type input "Xiamen Fine Stone Company Limited"
click at [598, 562] on input "text" at bounding box center [714, 551] width 419 height 39
paste input "xmfinestone.com"
drag, startPoint x: 653, startPoint y: 553, endPoint x: 501, endPoint y: 544, distance: 152.3
click at [504, 544] on input "xmfinestone.com" at bounding box center [714, 551] width 419 height 39
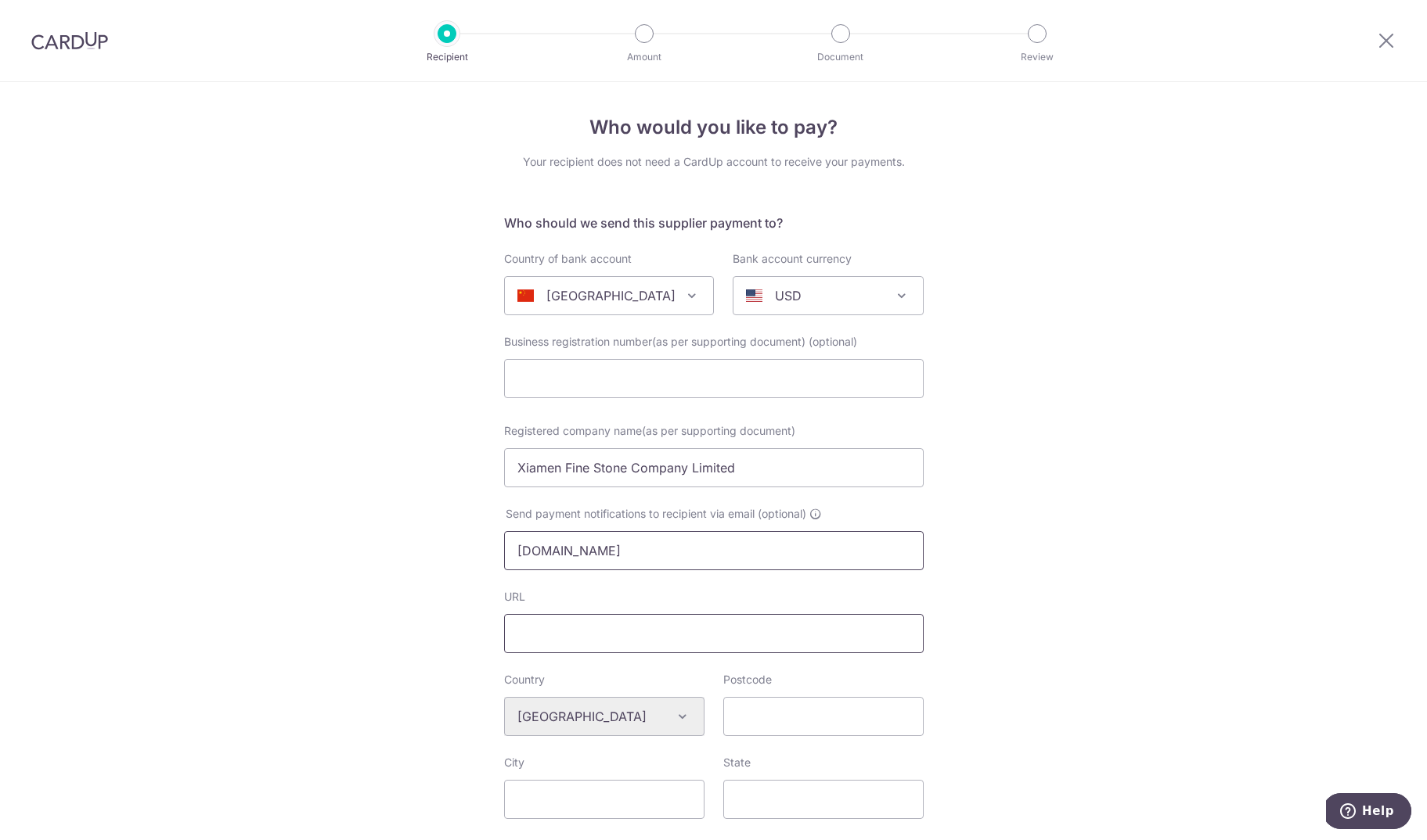
type input "xmfinestone.com"
click at [572, 643] on input "URL" at bounding box center [714, 634] width 419 height 39
paste input "xmfinestone.com"
type input "xmfinestone.com"
drag, startPoint x: 650, startPoint y: 555, endPoint x: 447, endPoint y: 543, distance: 203.4
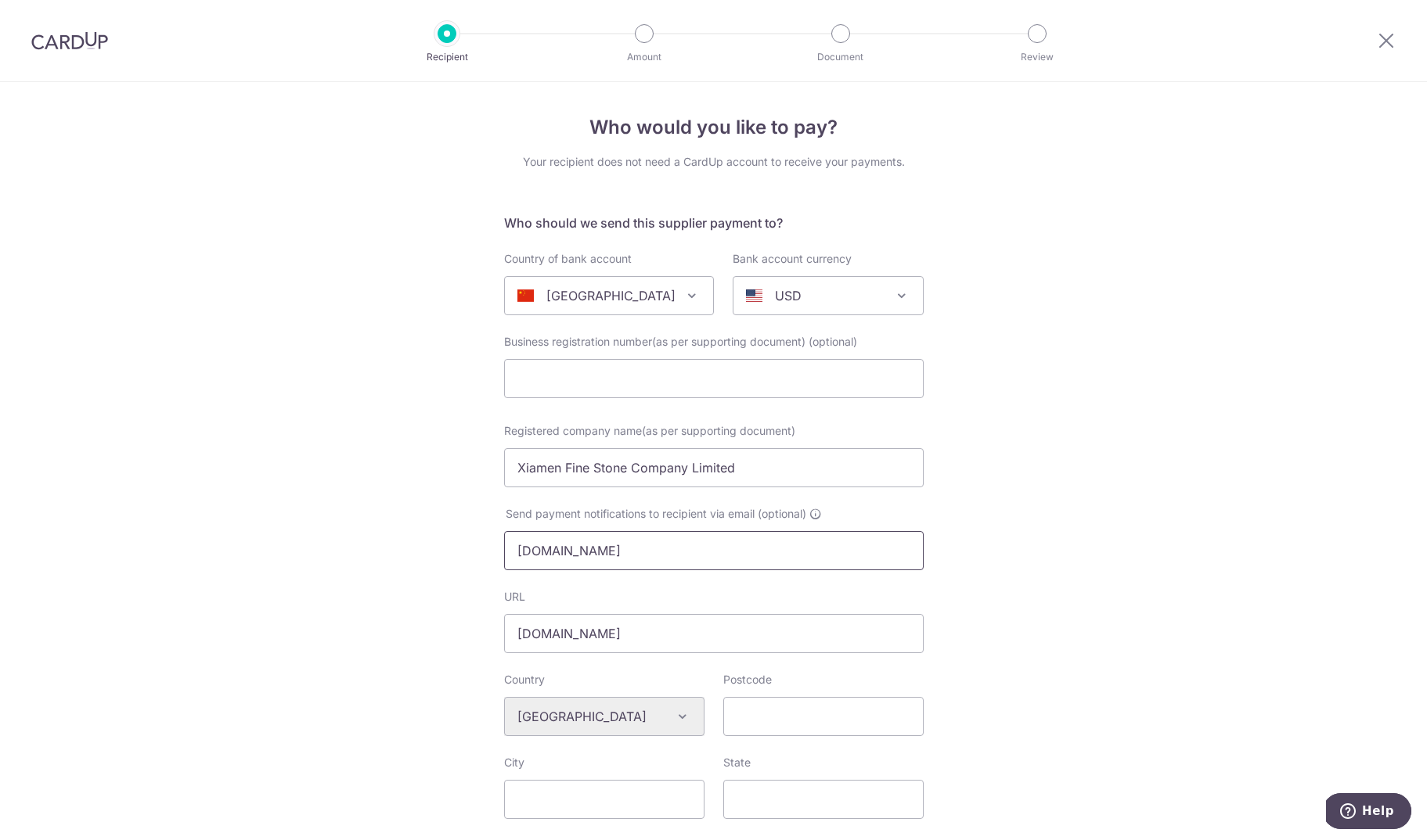
click at [504, 543] on input "xmfinestone.com" at bounding box center [714, 551] width 419 height 39
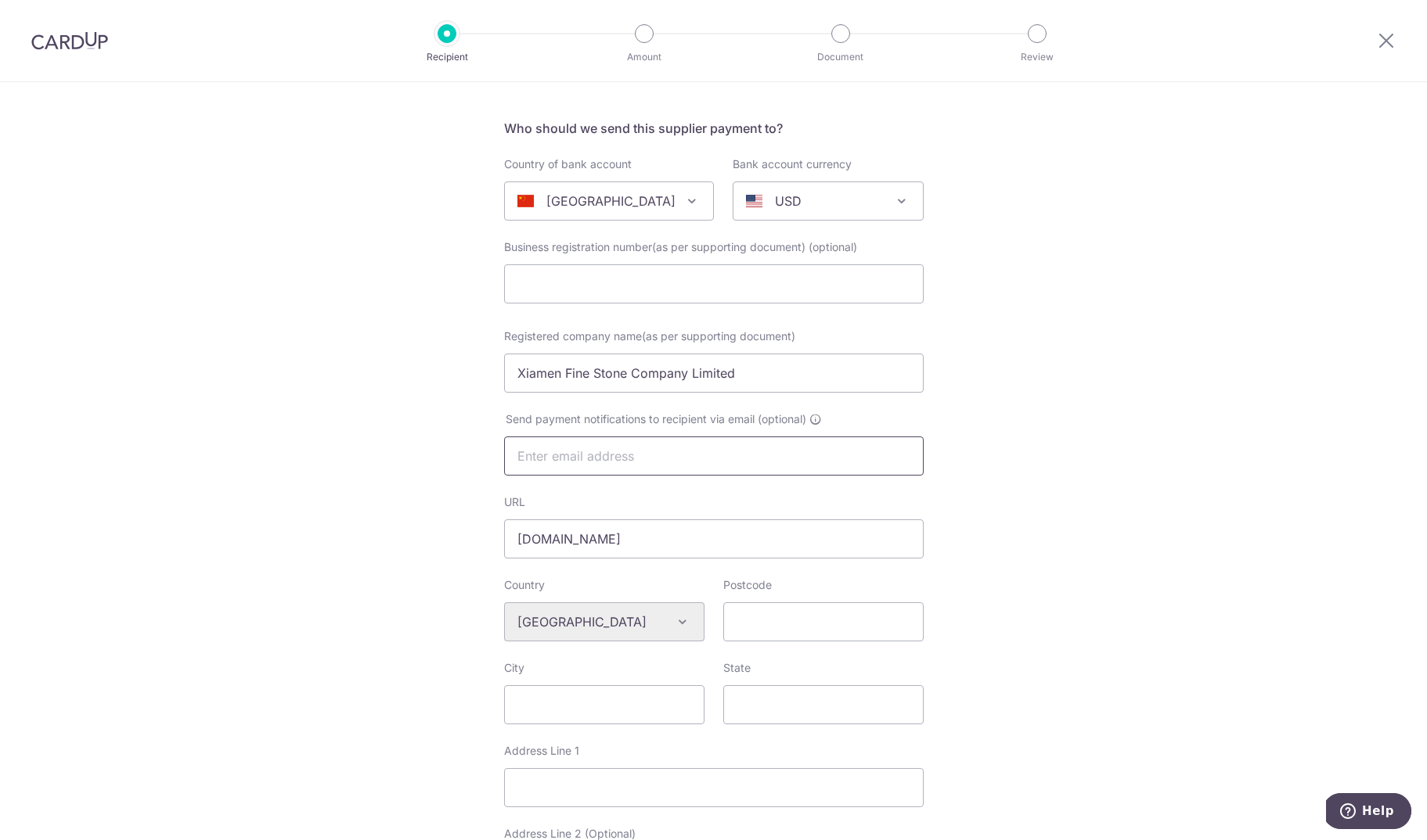
scroll to position [171, 0]
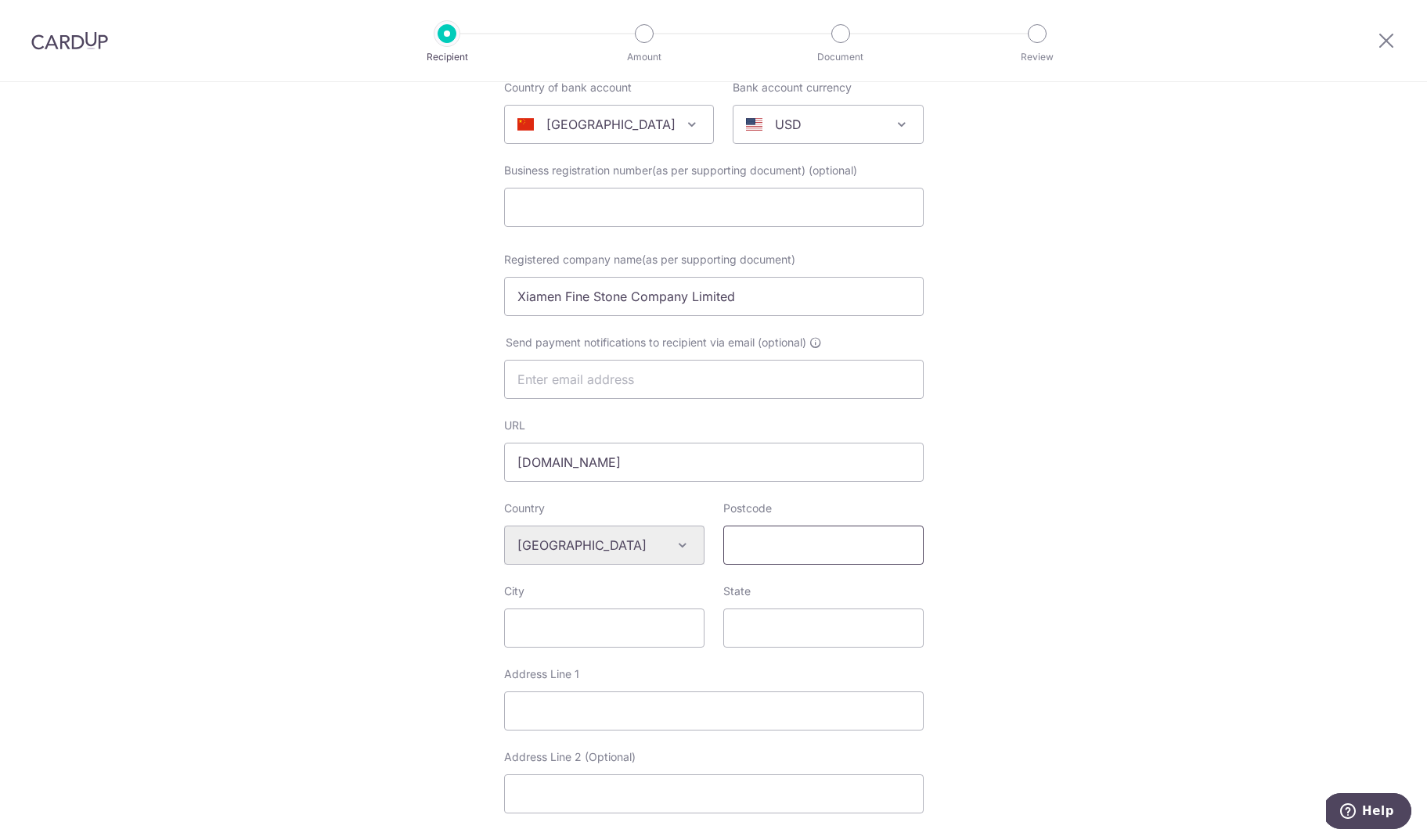
click at [798, 549] on input "Postcode" at bounding box center [823, 545] width 201 height 39
paste input "361000"
type input "361000"
click at [597, 630] on input "City" at bounding box center [604, 628] width 201 height 39
type input "Fujian"
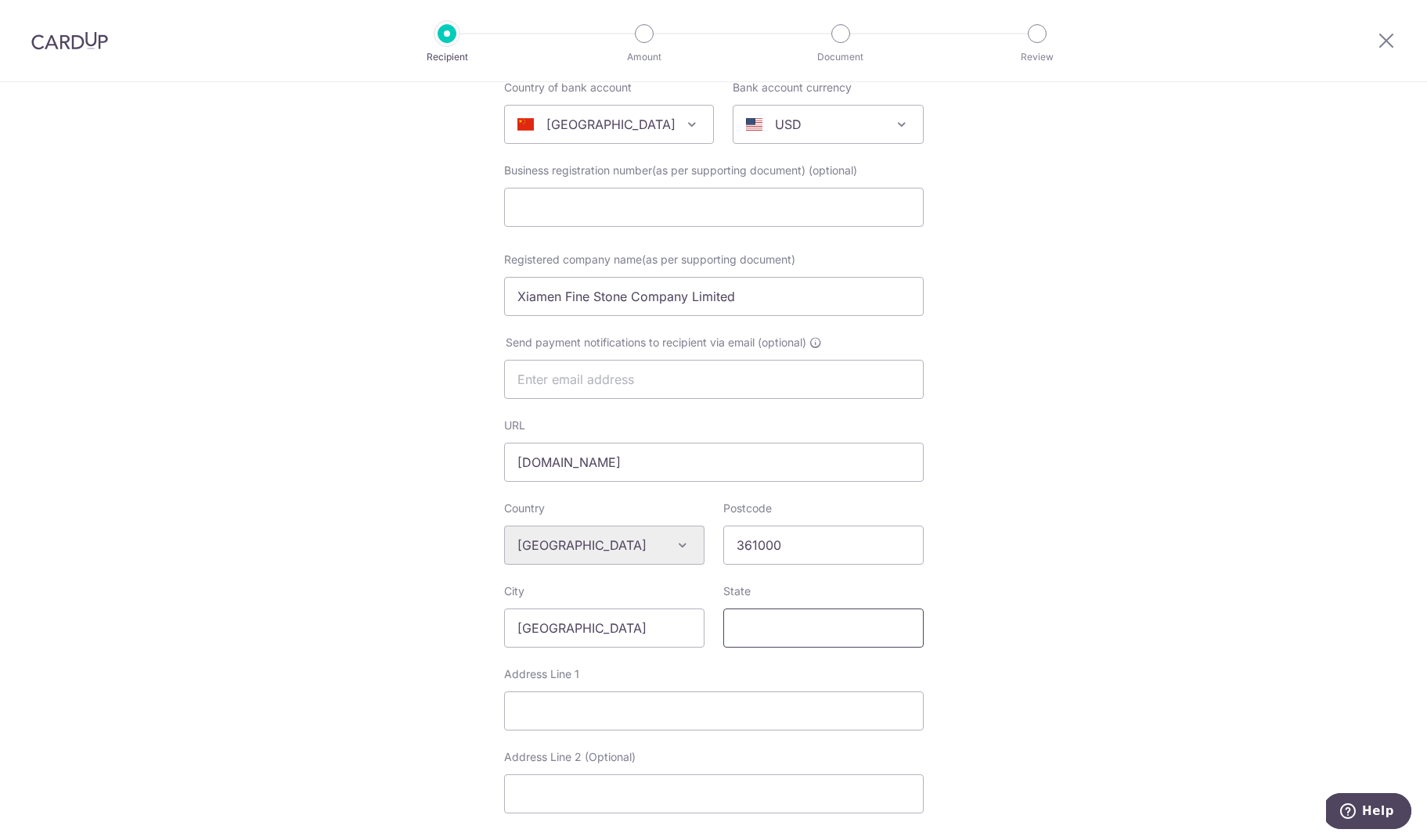
click at [790, 625] on input "State" at bounding box center [823, 628] width 201 height 39
type input "S"
type input "Fujian"
click at [617, 625] on input "Fujian" at bounding box center [604, 628] width 201 height 39
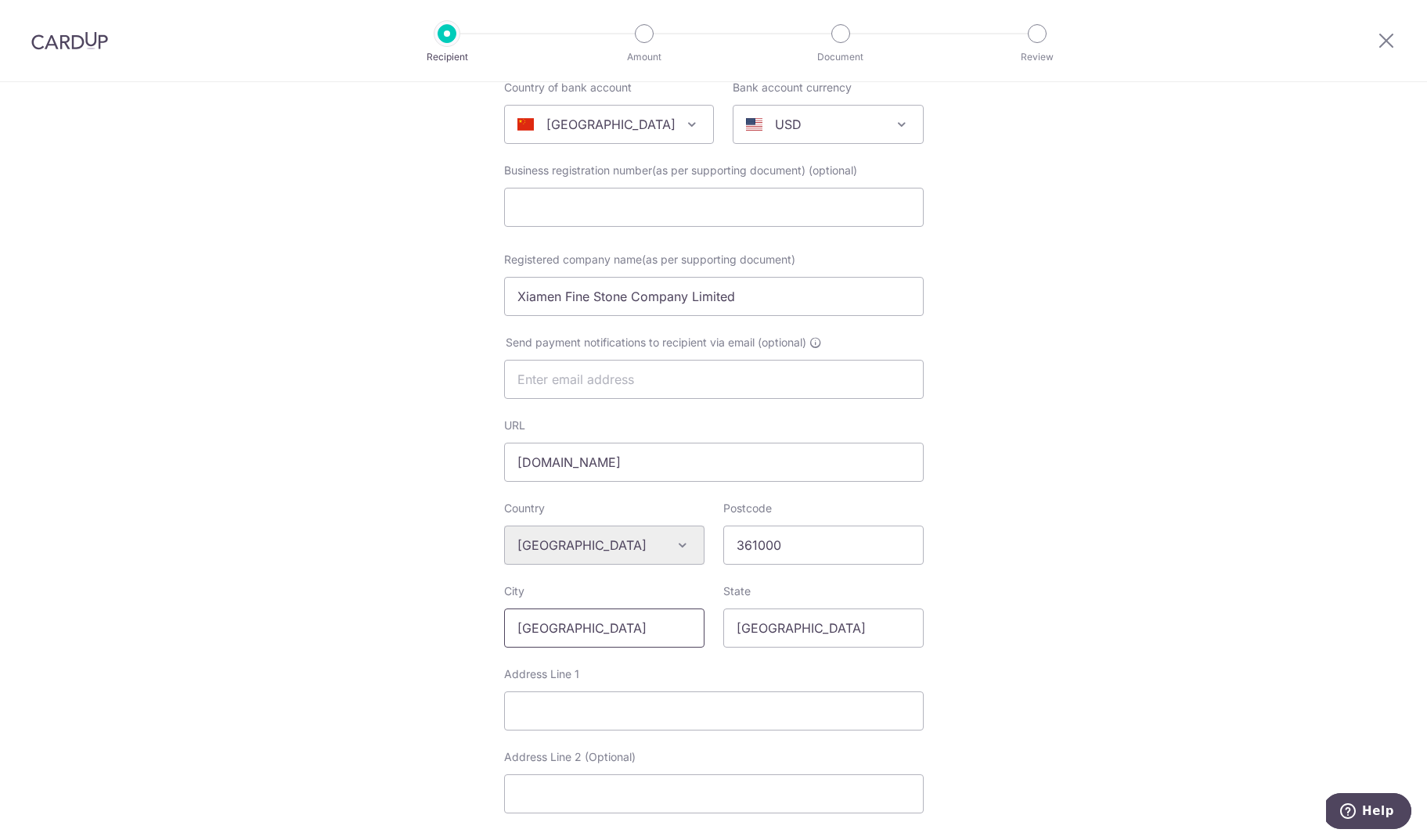
click at [617, 625] on input "Fujian" at bounding box center [604, 628] width 201 height 39
type input "Xiamen"
click at [608, 708] on input "Address Line 1" at bounding box center [714, 711] width 419 height 39
paste input "Room 606, 6th. Floor, #598 Jiahe Road, Huli, Xiamen, Fujian Province, China"
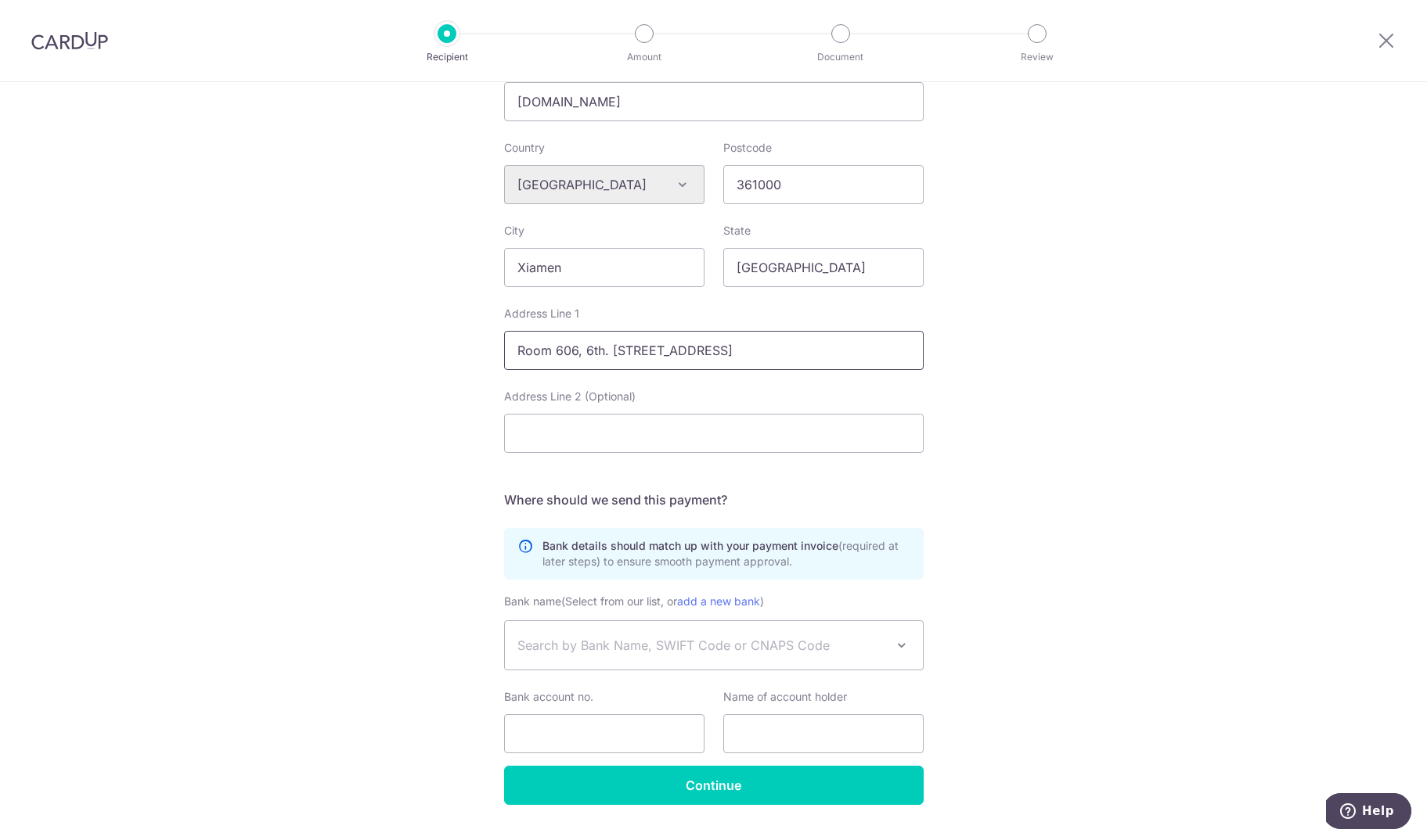
scroll to position [571, 0]
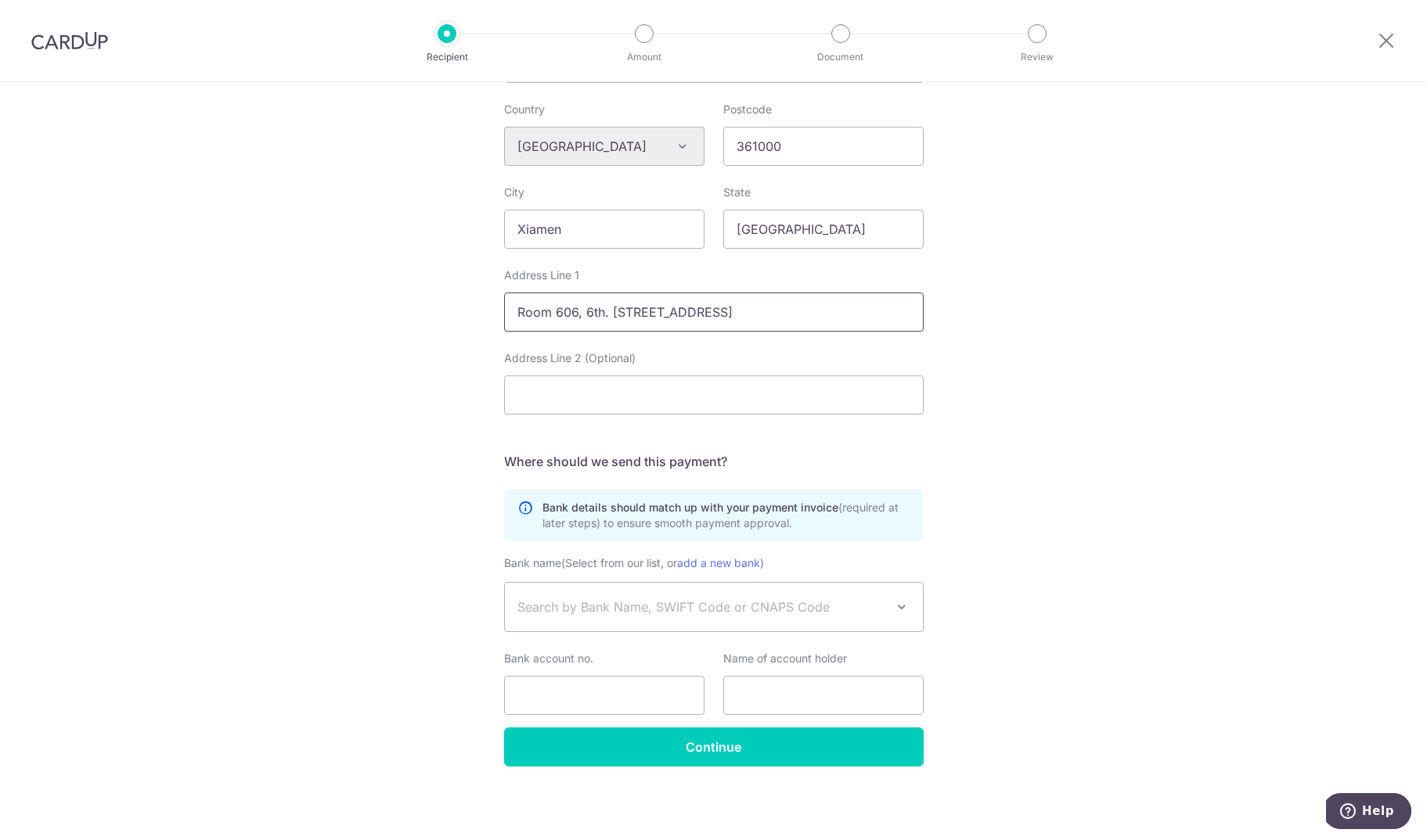
type input "Room 606, 6th. Floor, #598 Jiahe Road, Huli, Xiamen, Fujian Province, China"
click at [567, 404] on input "Address Line 2 (Optional)" at bounding box center [714, 395] width 419 height 39
click at [609, 625] on span "Search by Bank Name, SWIFT Code or CNAPS Code" at bounding box center [714, 607] width 418 height 48
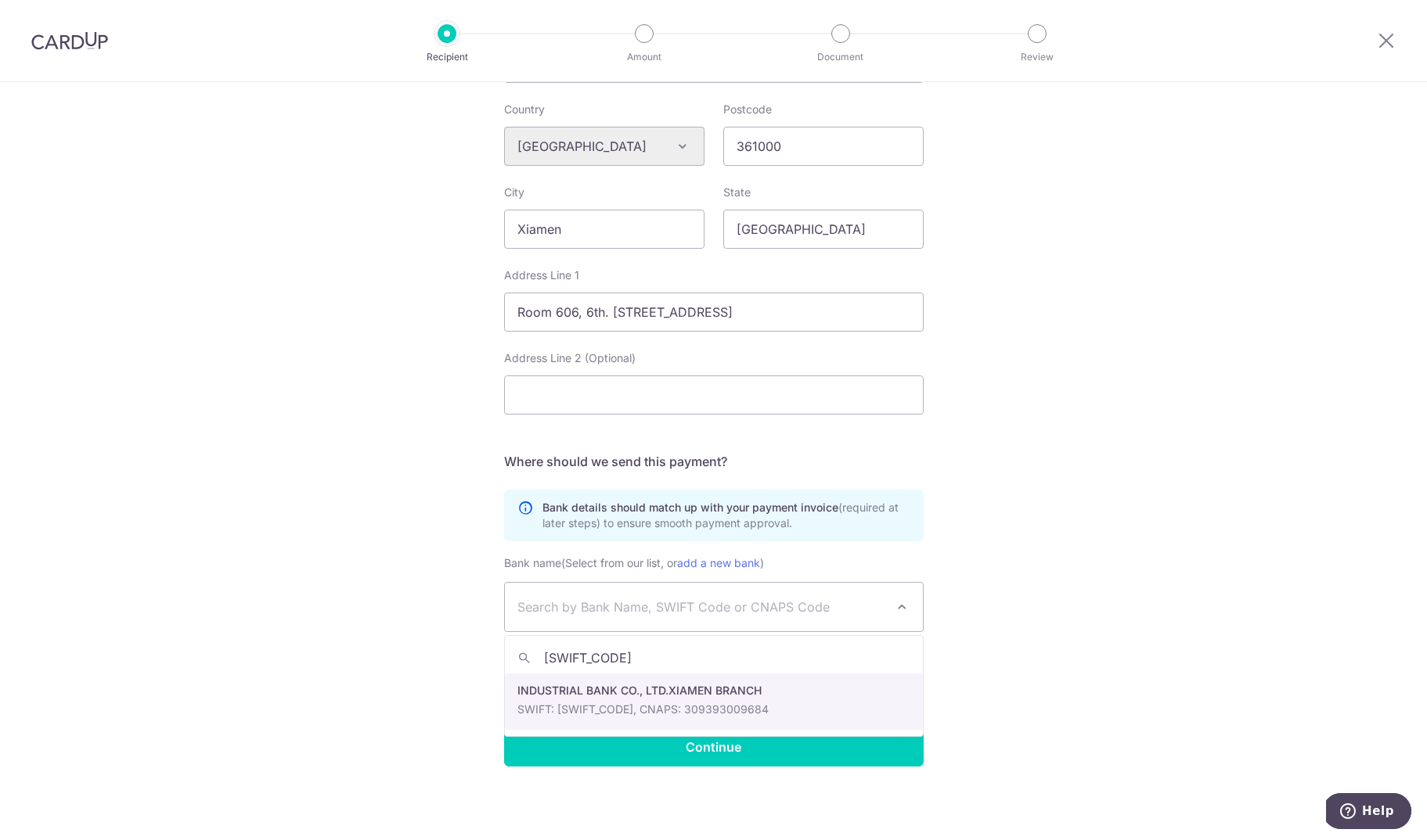
type input "FJIBCNBA260"
select select "23654"
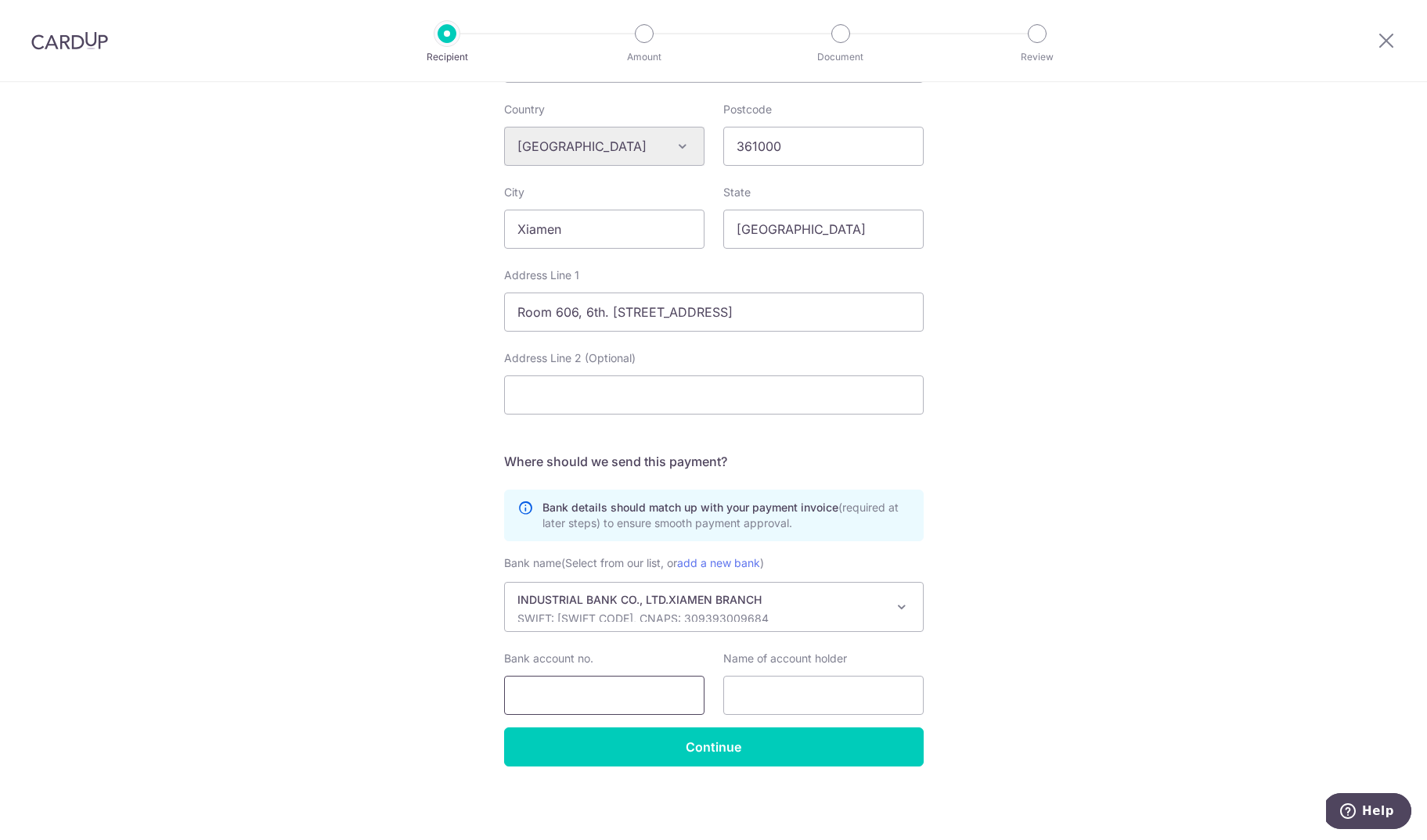
drag, startPoint x: 598, startPoint y: 696, endPoint x: 455, endPoint y: 553, distance: 202.2
click at [598, 696] on input "Bank account no." at bounding box center [604, 696] width 201 height 39
paste input "129411400100025538"
type input "129411400100025538"
click at [752, 689] on input "text" at bounding box center [823, 696] width 201 height 39
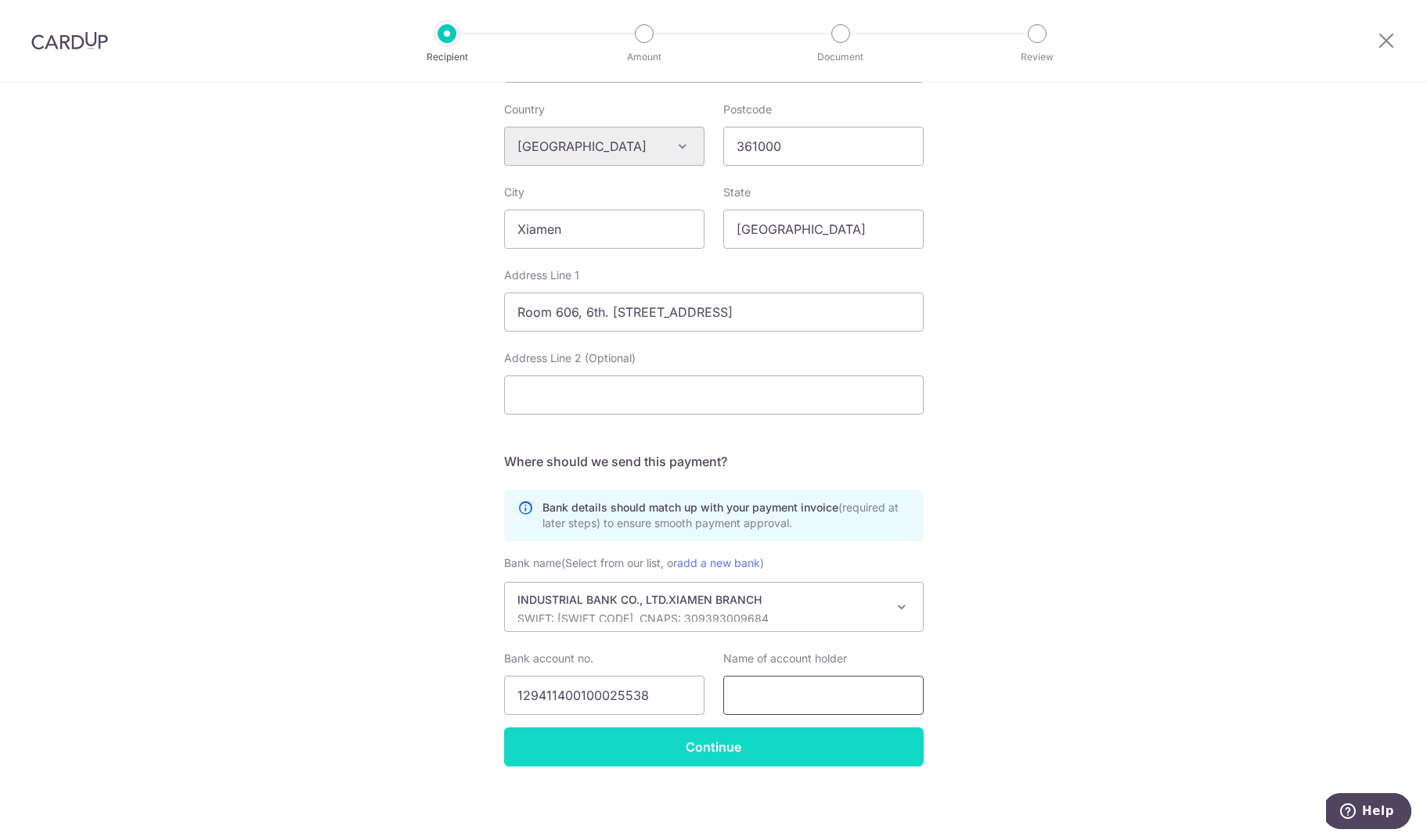
paste input "Xiamen Fine Stone Company Limited"
type input "Xiamen Fine Stone Company Limited"
click at [788, 748] on input "Continue" at bounding box center [714, 747] width 419 height 39
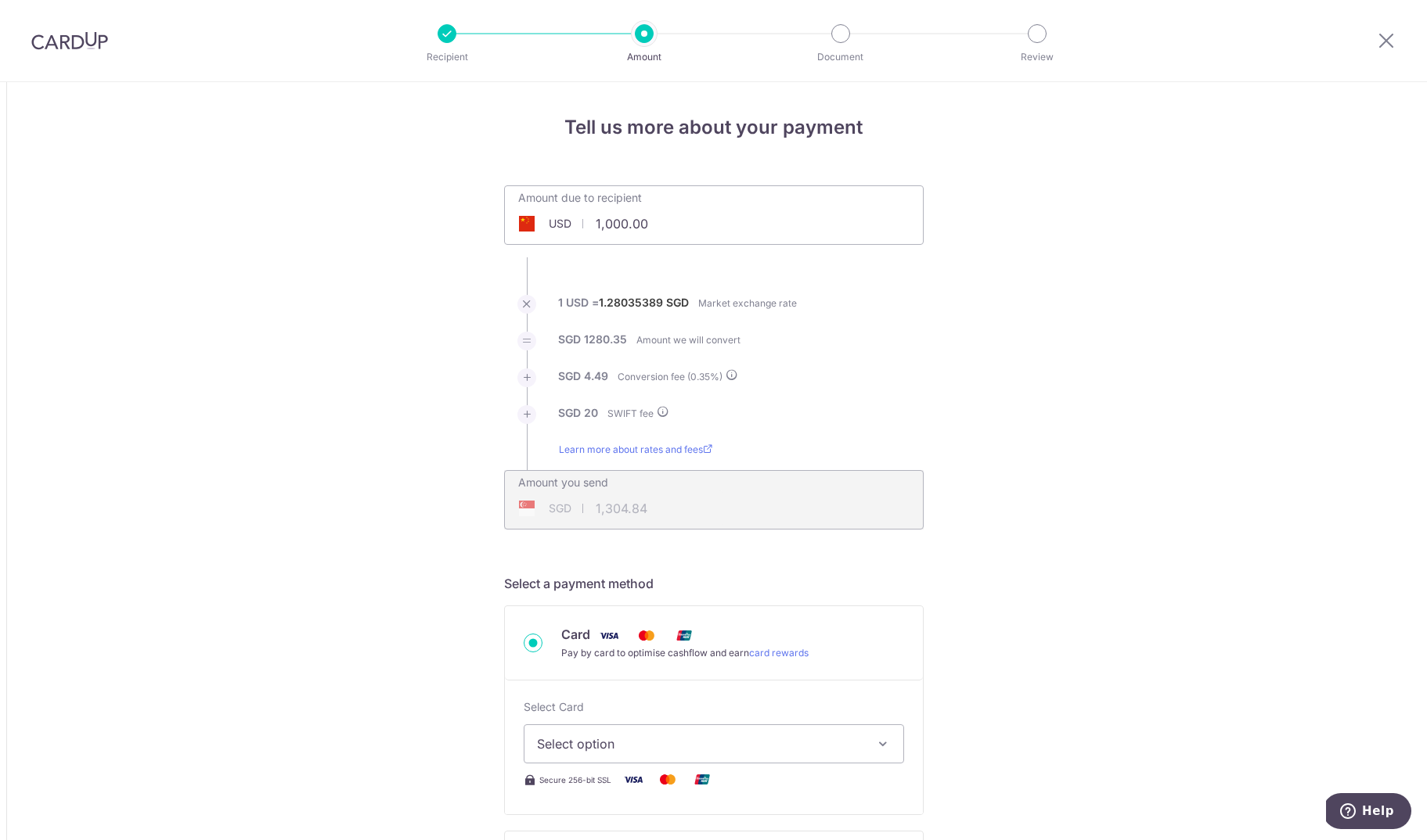
drag, startPoint x: 659, startPoint y: 227, endPoint x: 555, endPoint y: 217, distance: 104.5
click at [551, 217] on input "1,000.00" at bounding box center [625, 224] width 242 height 36
type input "5,273.20"
type input "6,795.30"
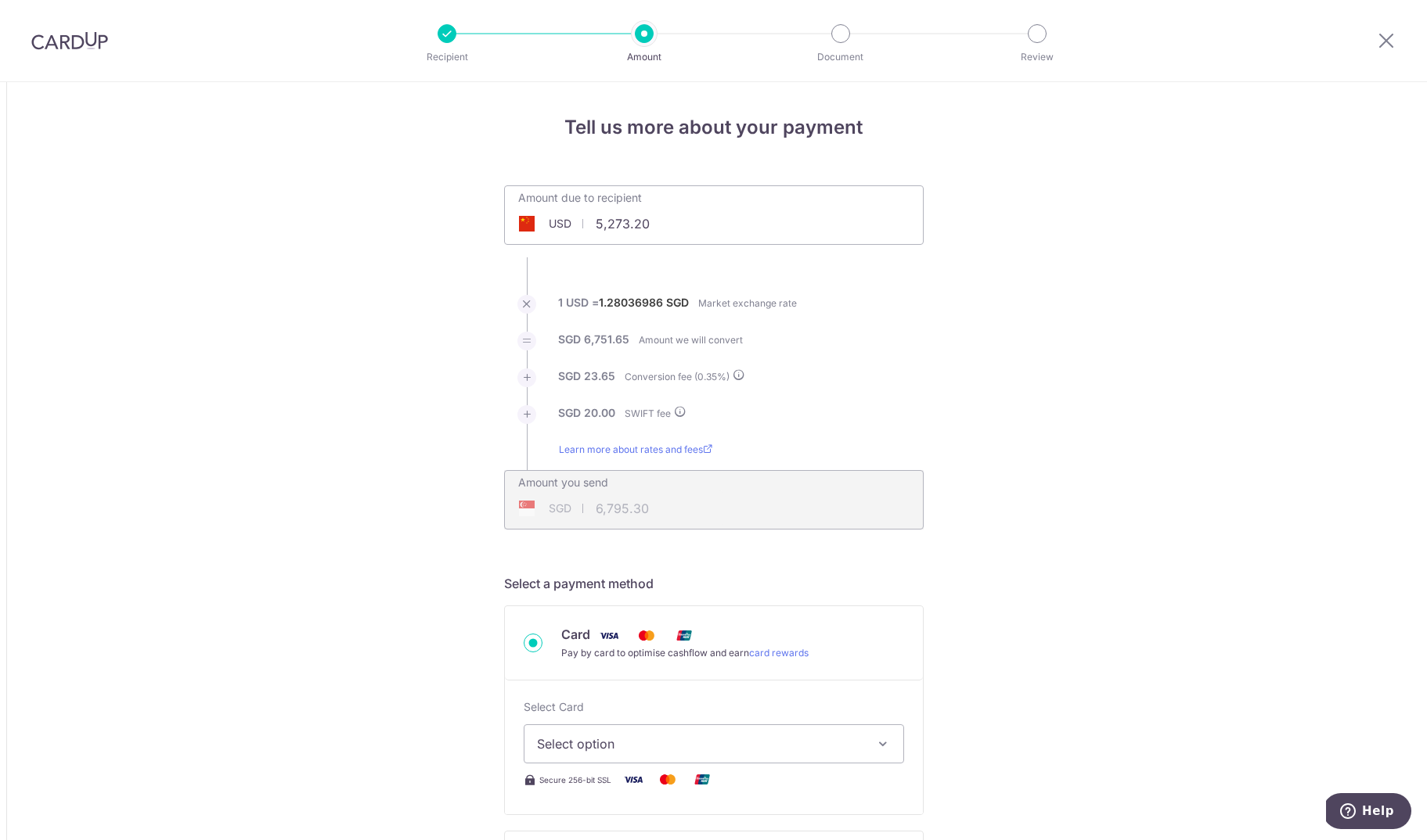
click at [669, 745] on span "Select option" at bounding box center [700, 743] width 326 height 19
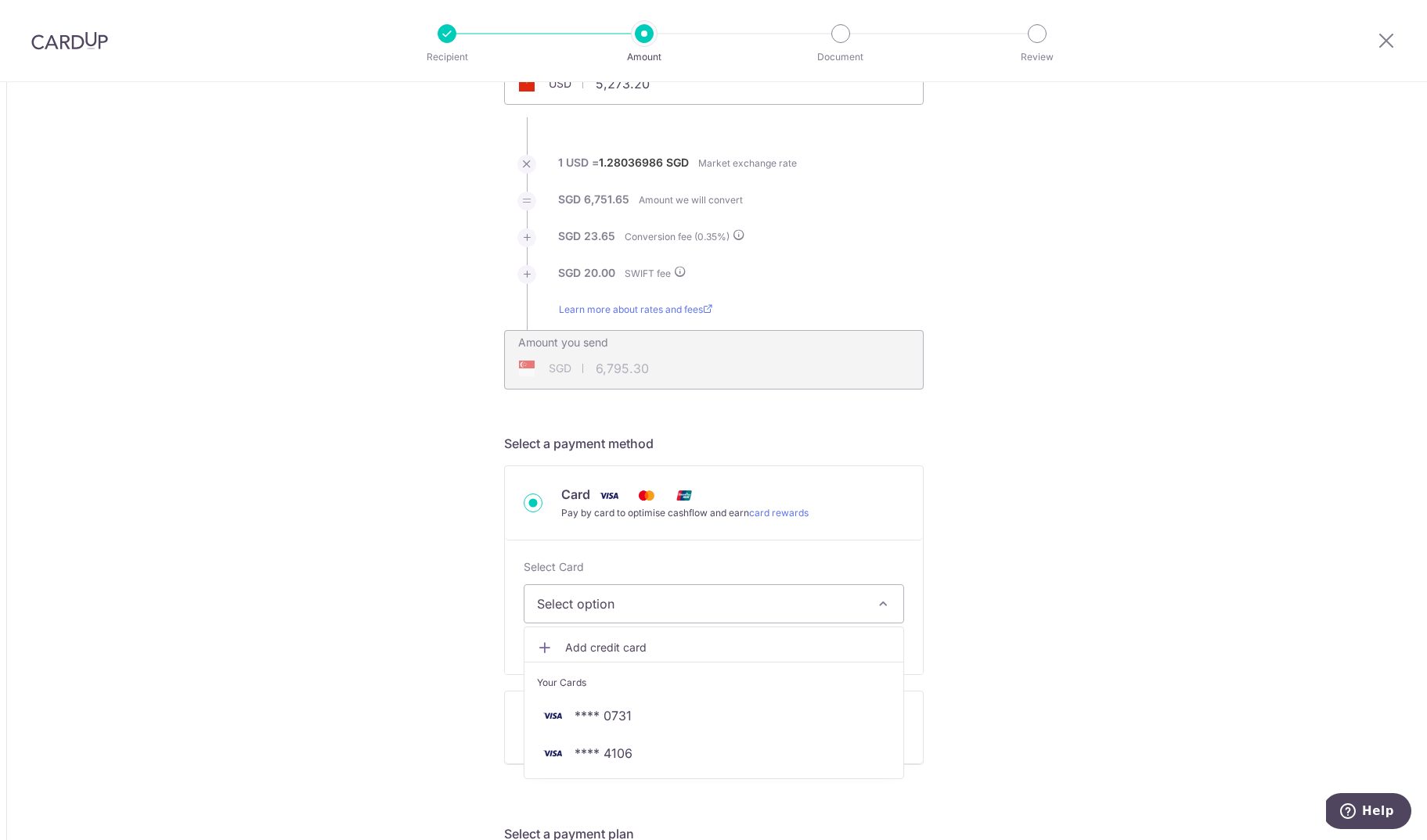
scroll to position [157, 0]
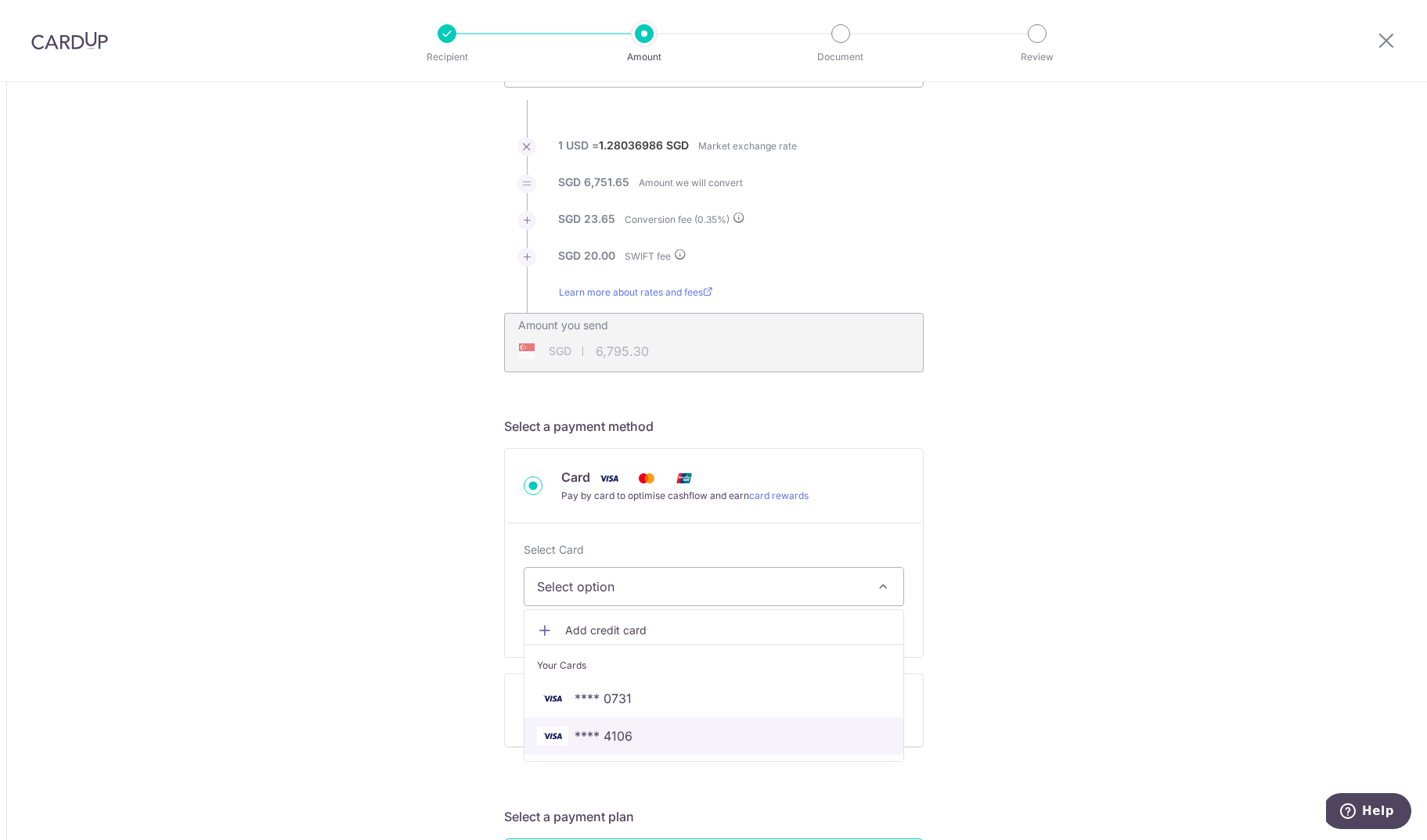
click at [665, 739] on span "**** 4106" at bounding box center [714, 736] width 354 height 19
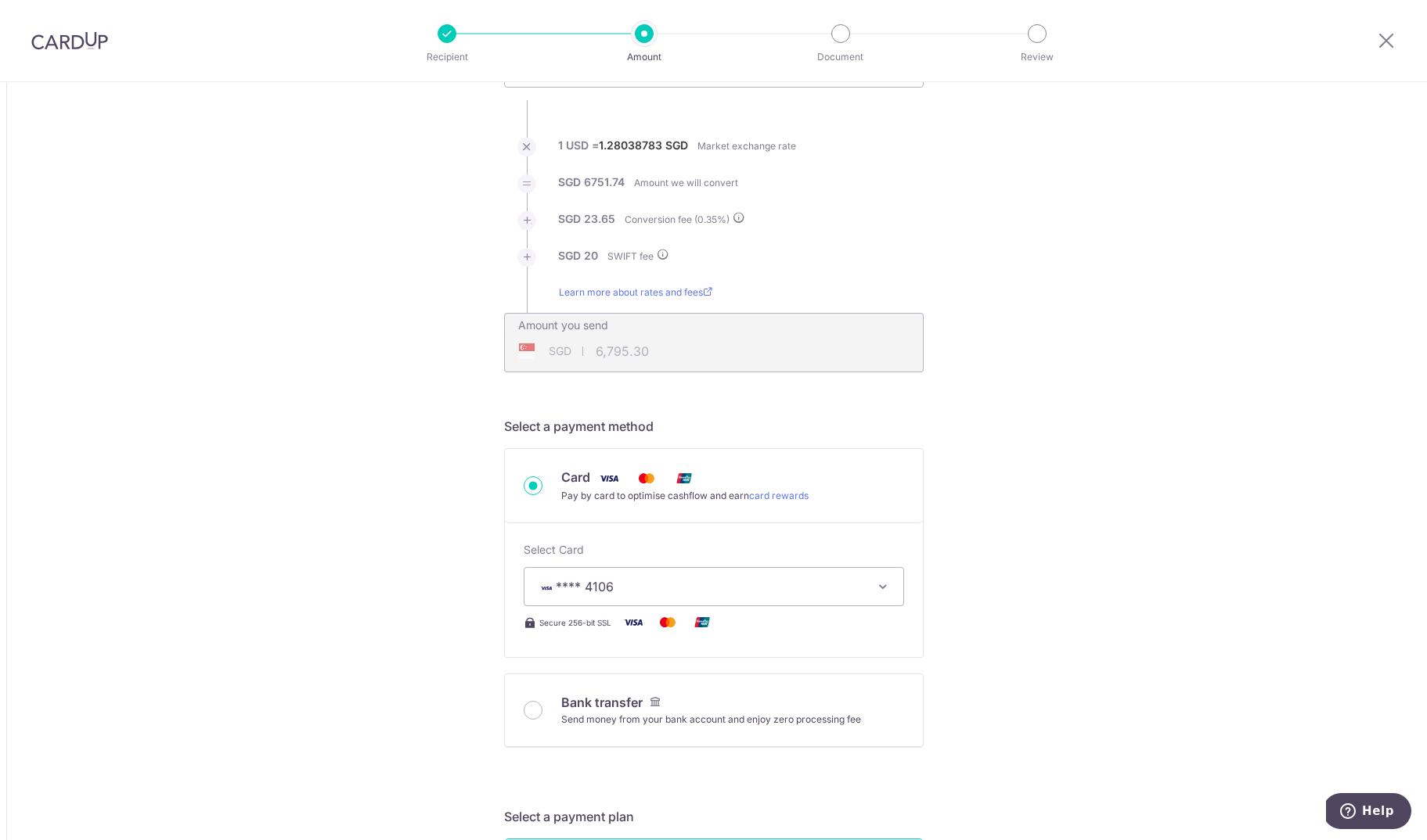
type input "5,273.20"
type input "6,795.39"
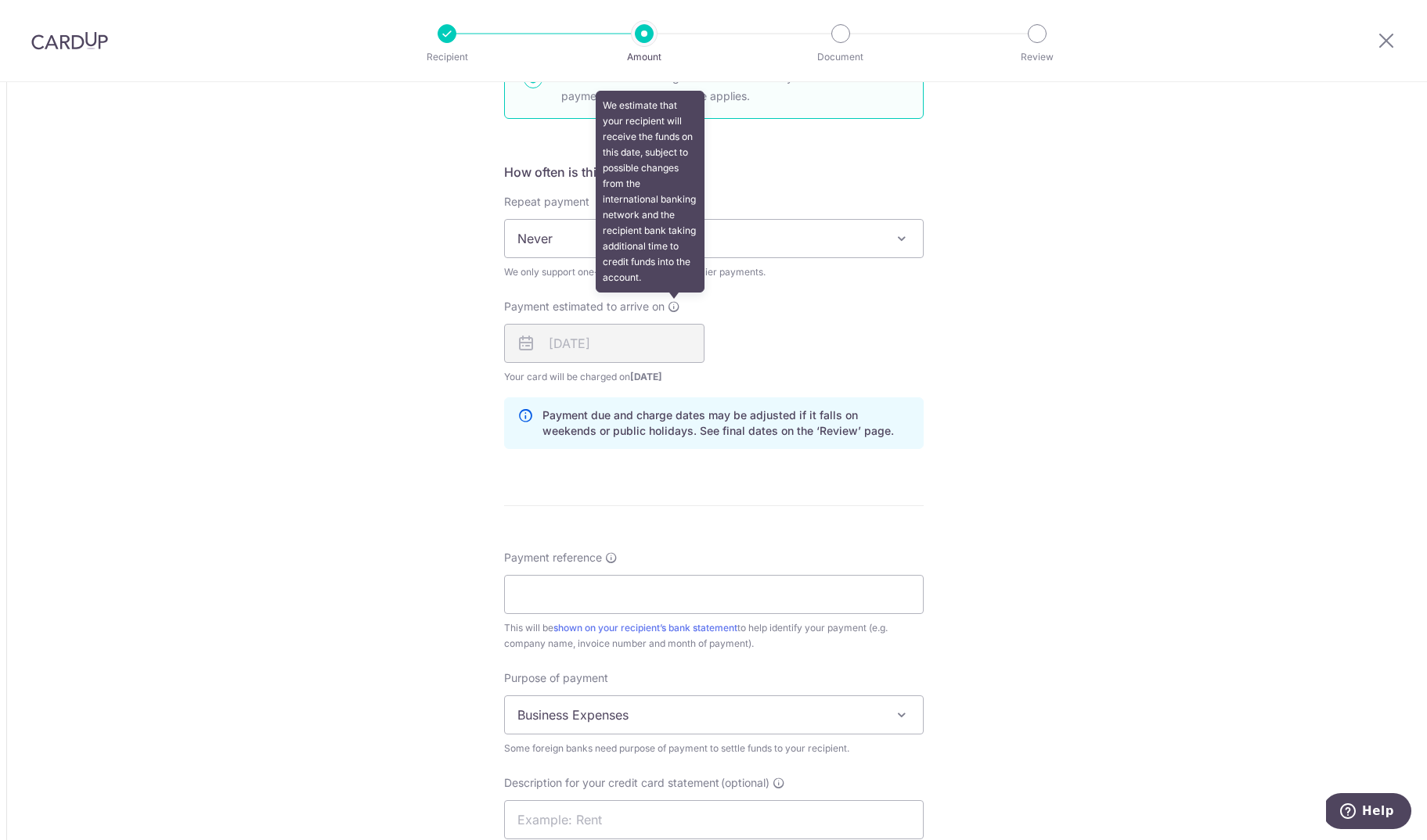
scroll to position [1047, 0]
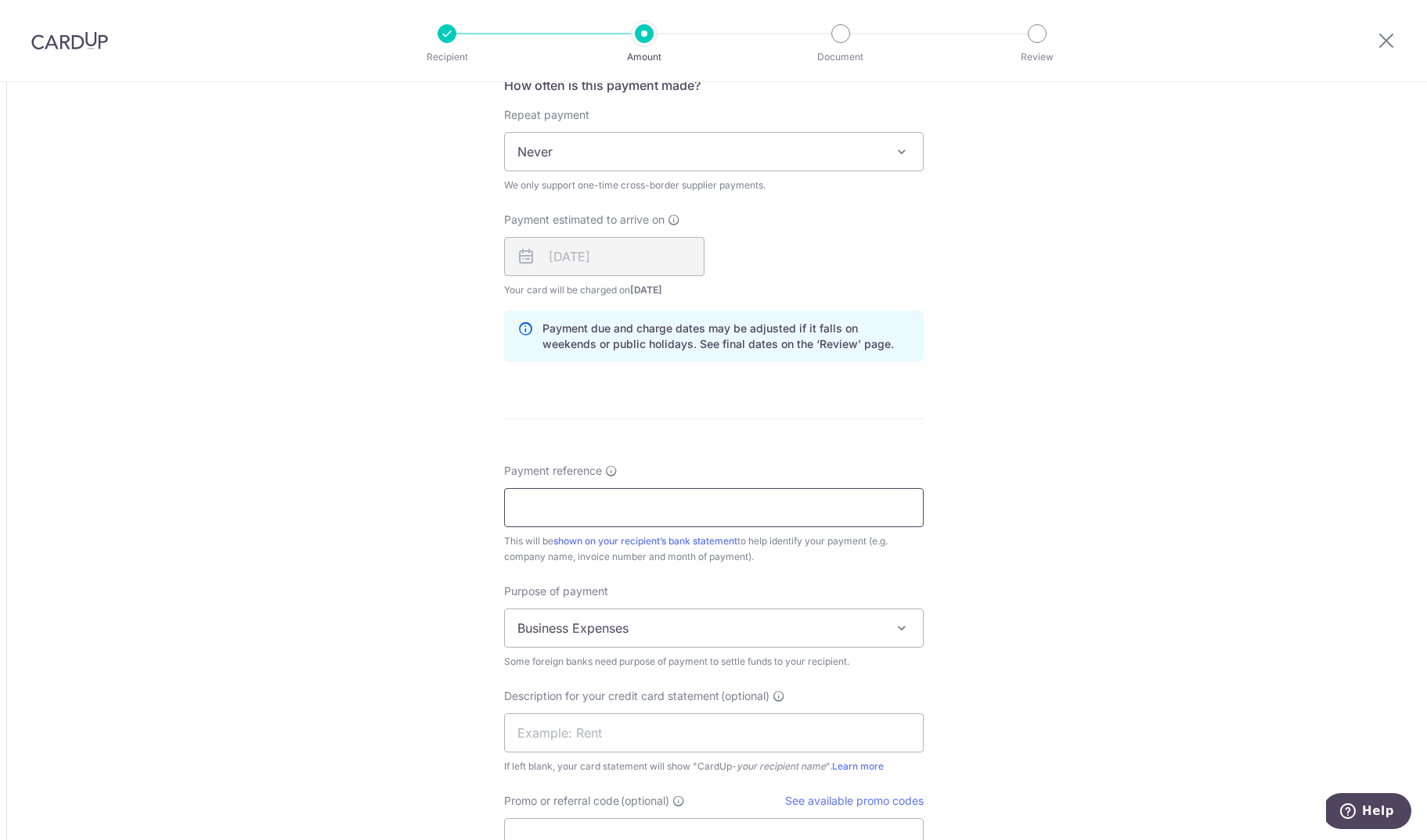
click at [628, 510] on input "Payment reference" at bounding box center [714, 508] width 419 height 39
paste input "25JHJ10007"
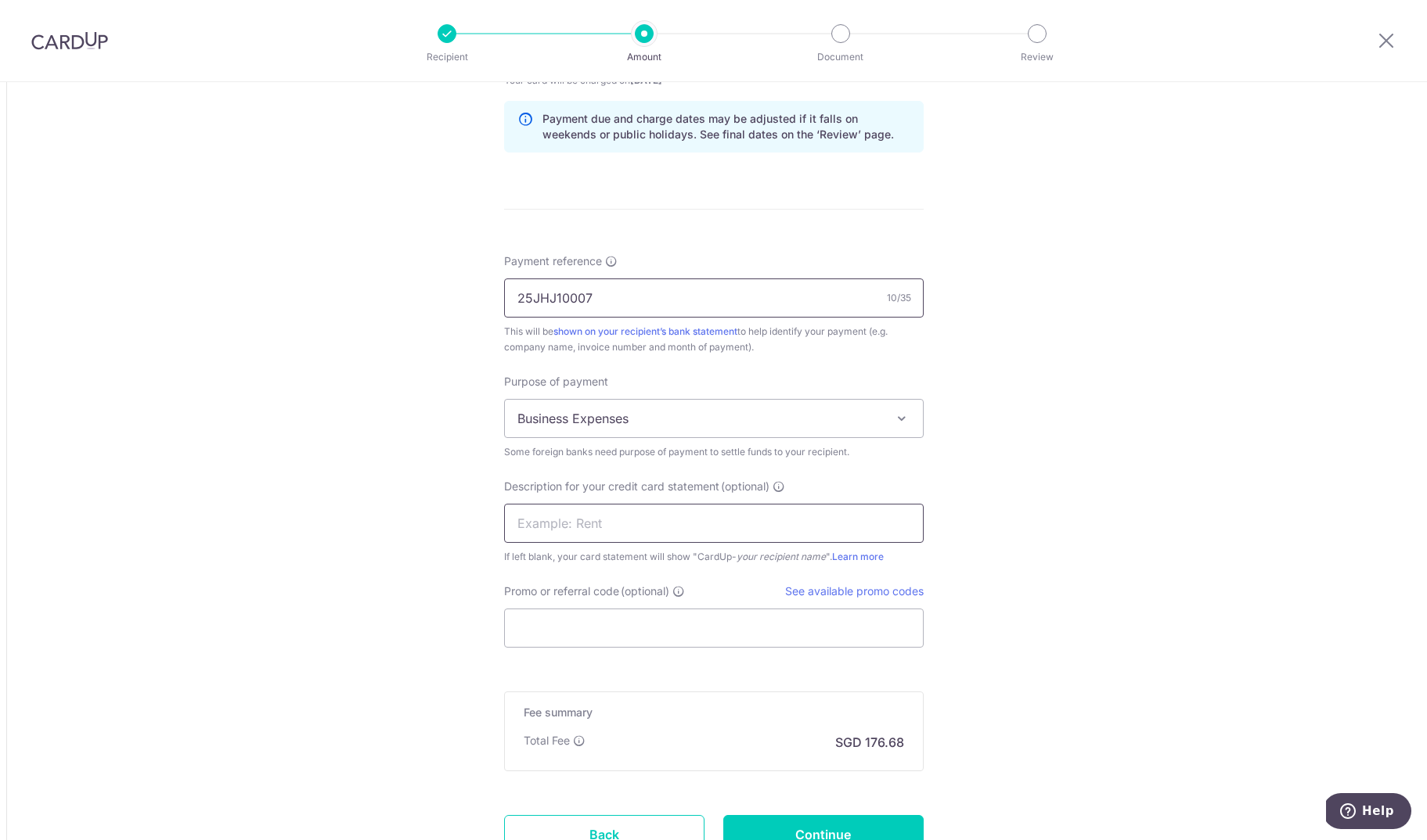
type input "25JHJ10007"
drag, startPoint x: 605, startPoint y: 526, endPoint x: 612, endPoint y: 527, distance: 7.1
click at [607, 526] on input "text" at bounding box center [714, 523] width 419 height 39
click at [617, 621] on input "Promo or referral code (optional)" at bounding box center [714, 628] width 419 height 39
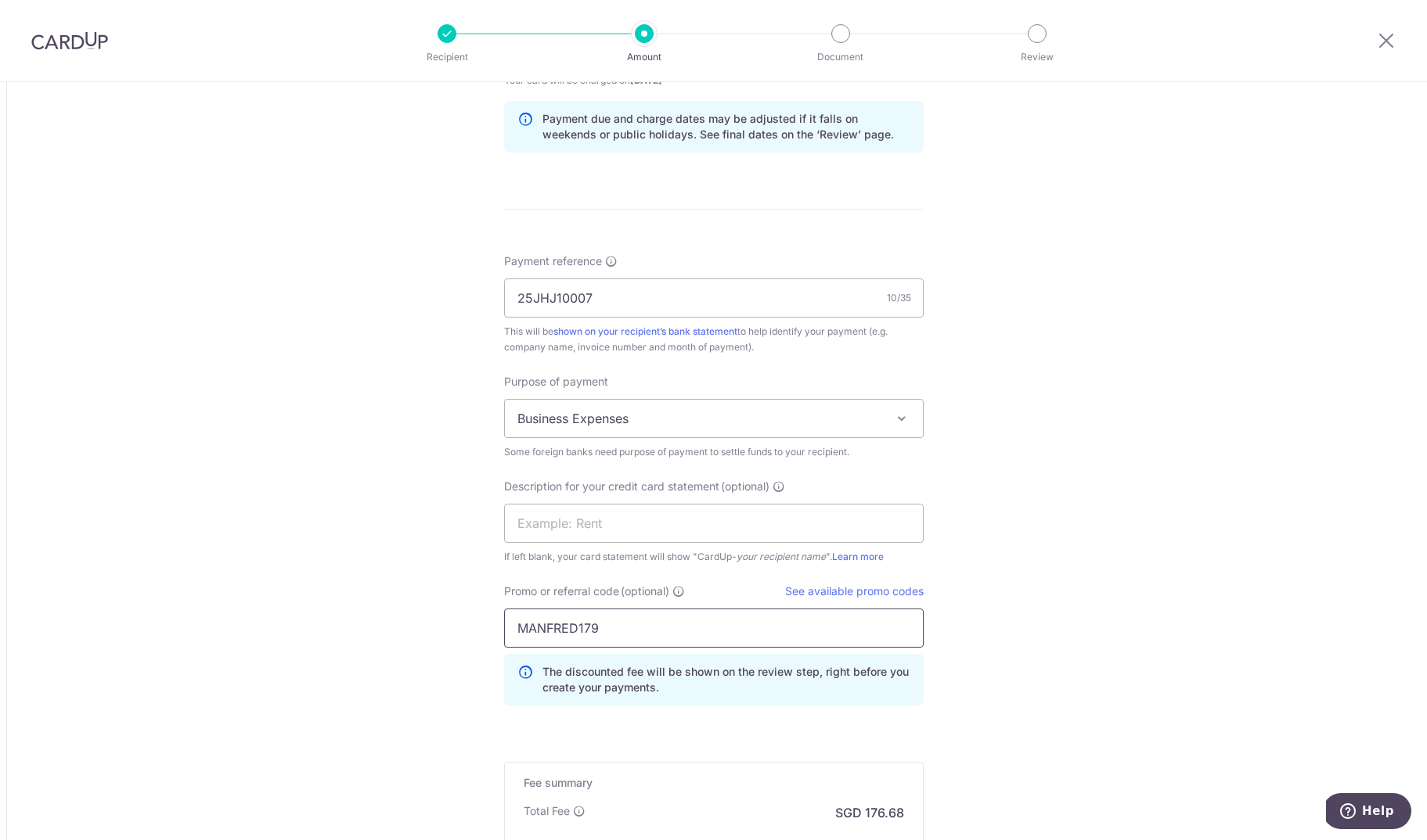
scroll to position [1424, 0]
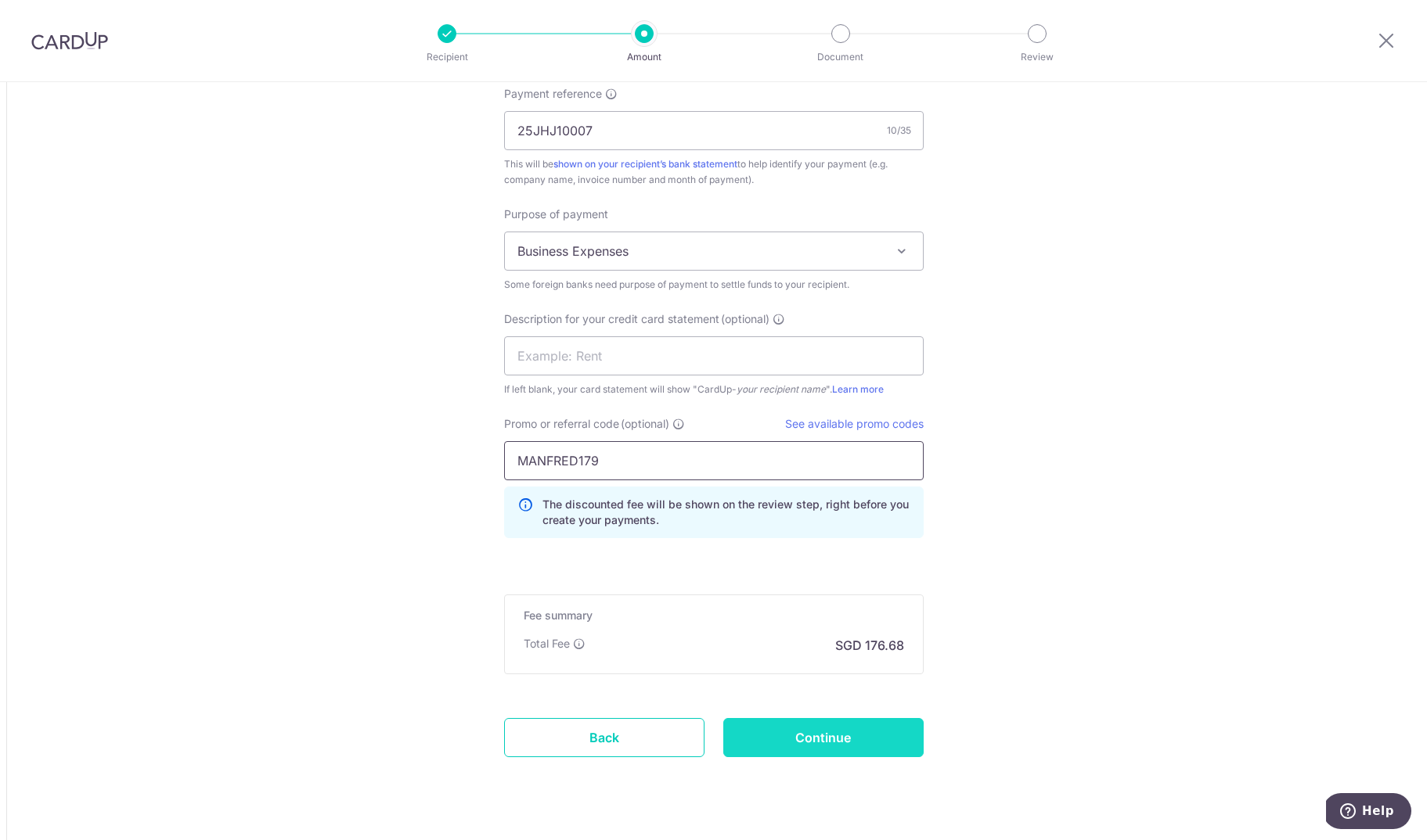
type input "MANFRED179"
click at [843, 745] on input "Continue" at bounding box center [823, 738] width 201 height 39
type input "Create Schedule"
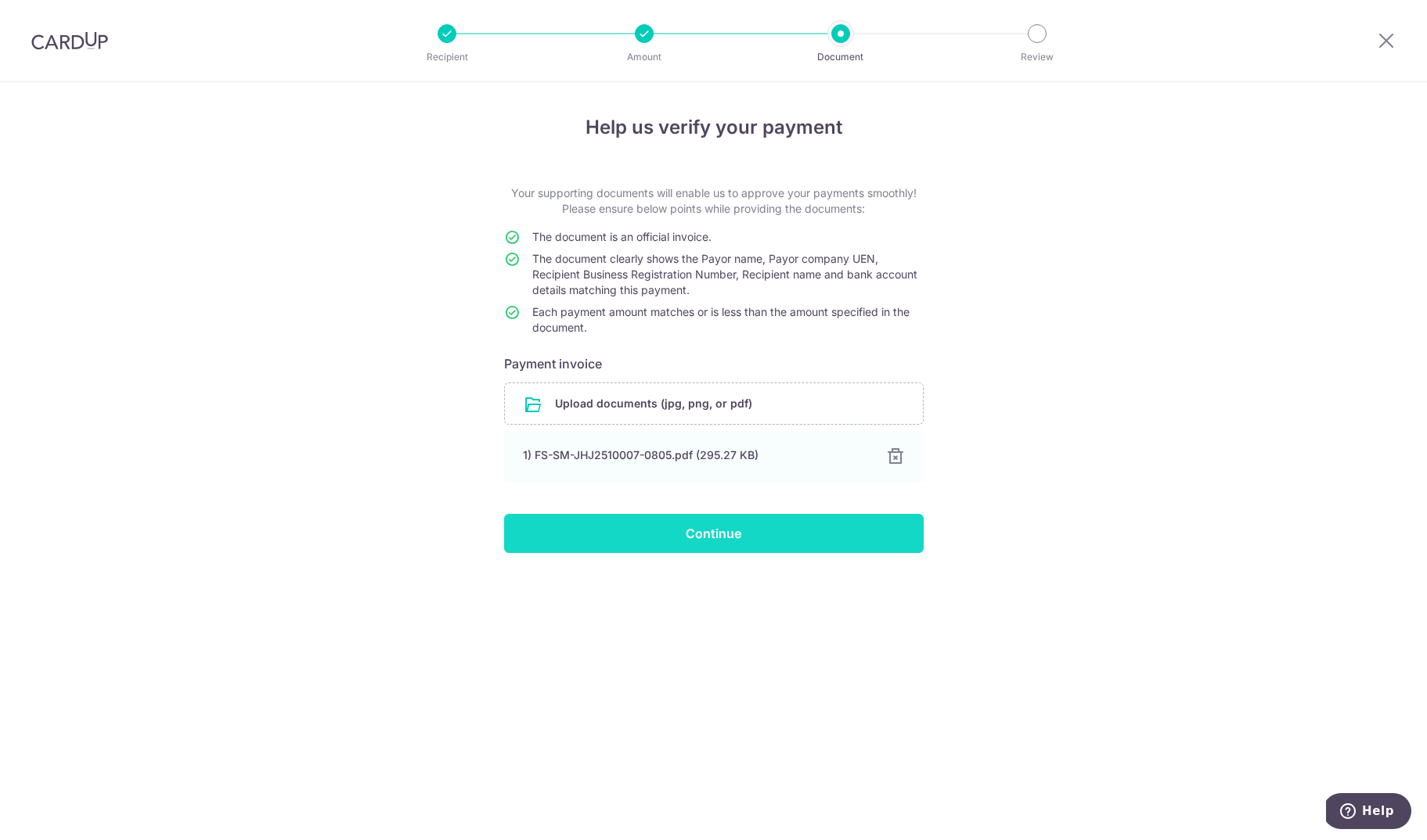
click at [711, 526] on input "Continue" at bounding box center [714, 534] width 419 height 39
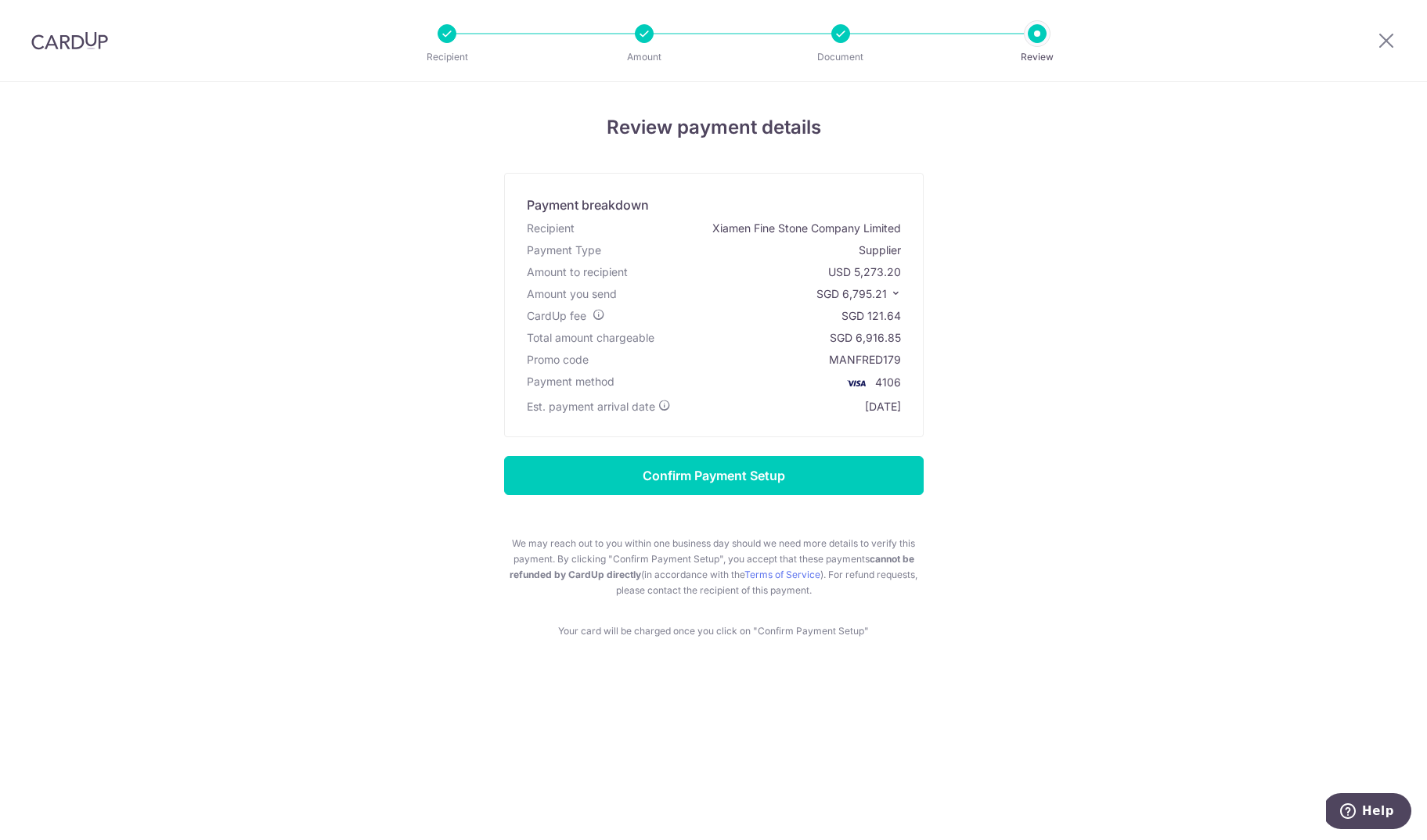
drag, startPoint x: 844, startPoint y: 296, endPoint x: 886, endPoint y: 301, distance: 42.3
click at [886, 301] on p "SGD 6,795.21" at bounding box center [858, 294] width 84 height 16
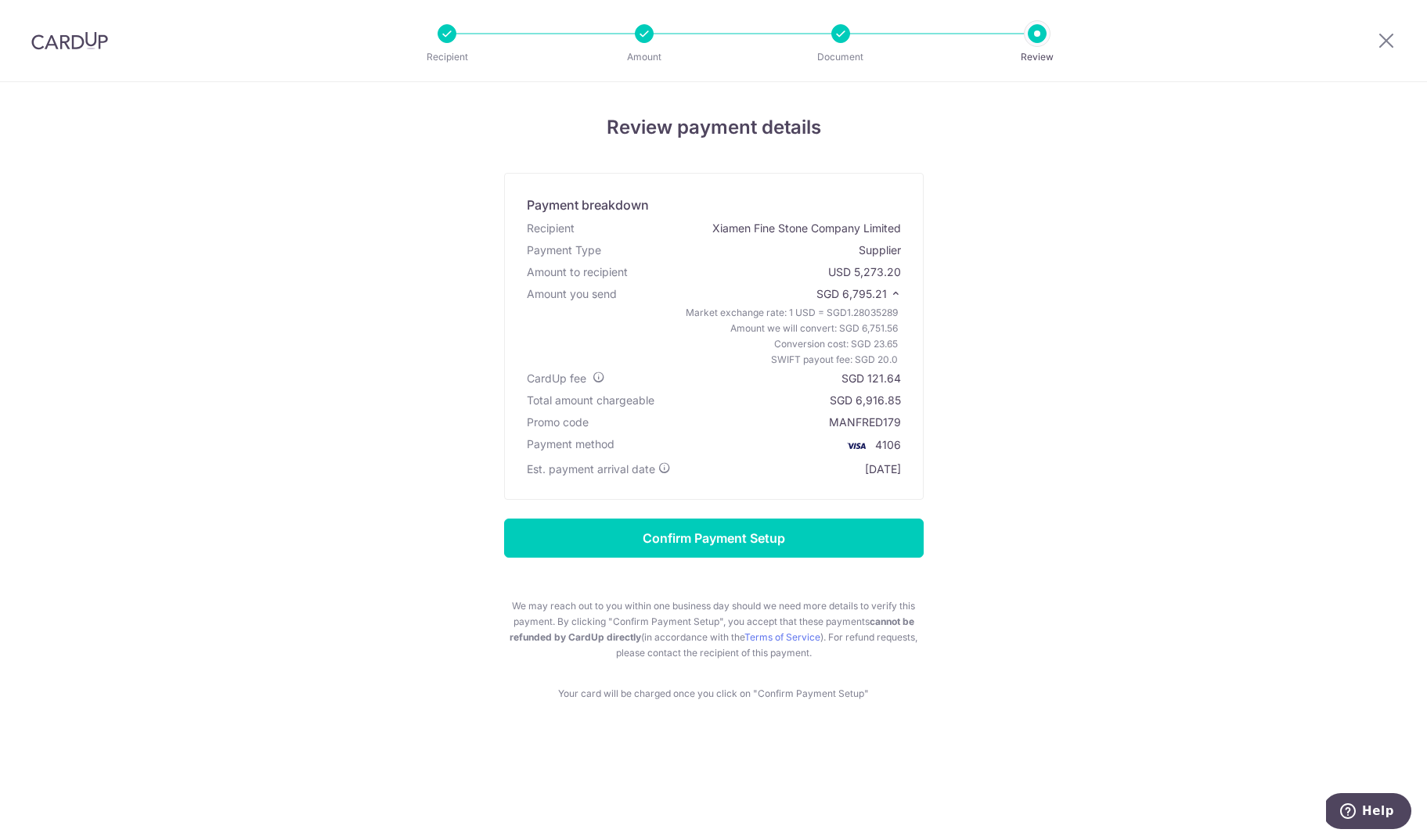
copy span "6,795.21"
drag, startPoint x: 870, startPoint y: 382, endPoint x: 903, endPoint y: 379, distance: 33.1
click at [903, 379] on div "CardUp fee SGD 121.64" at bounding box center [714, 378] width 380 height 22
copy div "121.64"
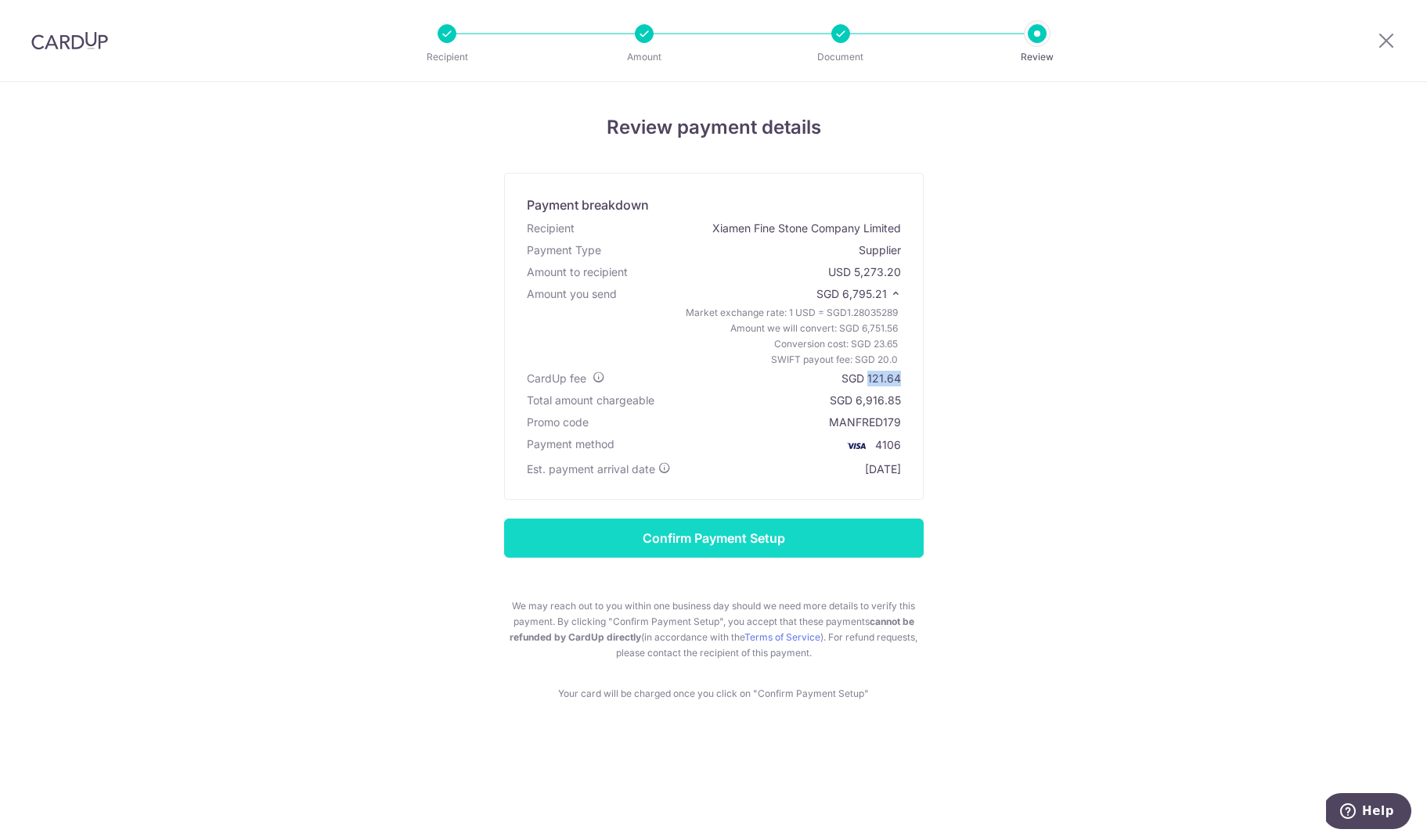
click at [732, 544] on input "Confirm Payment Setup" at bounding box center [714, 539] width 419 height 39
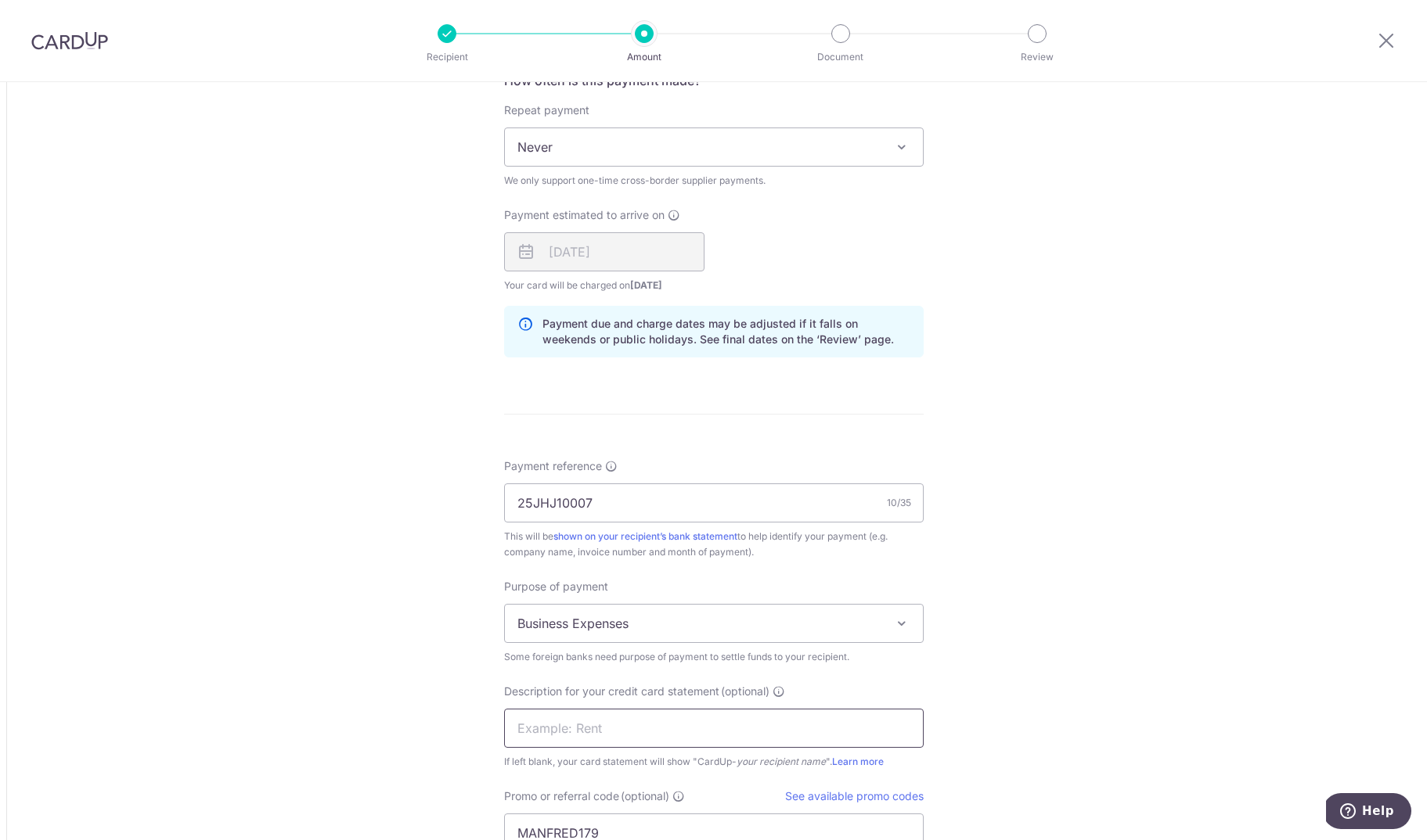
scroll to position [1523, 0]
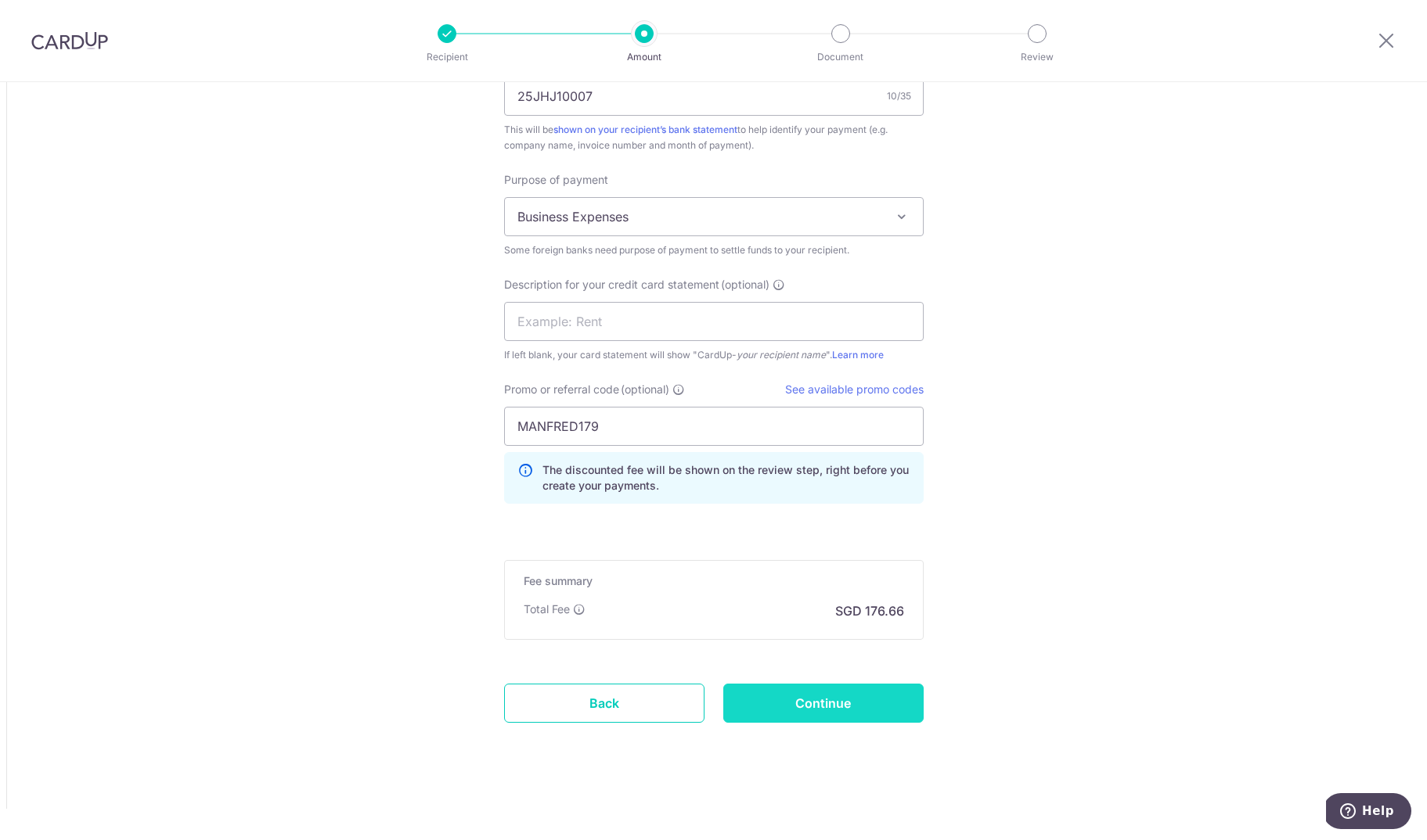
click at [846, 714] on input "Continue" at bounding box center [823, 703] width 201 height 39
type input "Update Schedule"
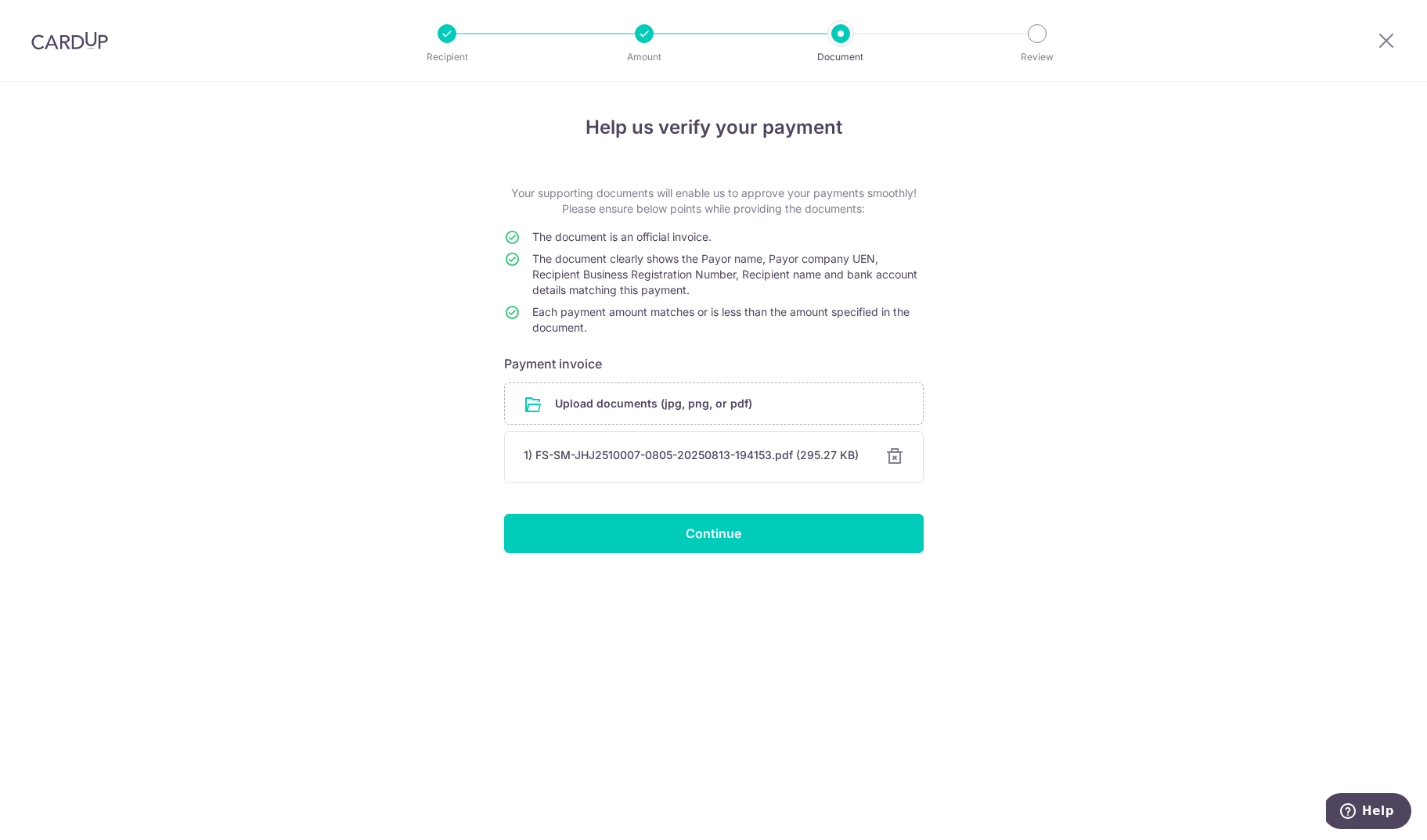
click at [763, 556] on div "Help us verify your payment Your supporting documents will enable us to approve…" at bounding box center [714, 461] width 1427 height 758
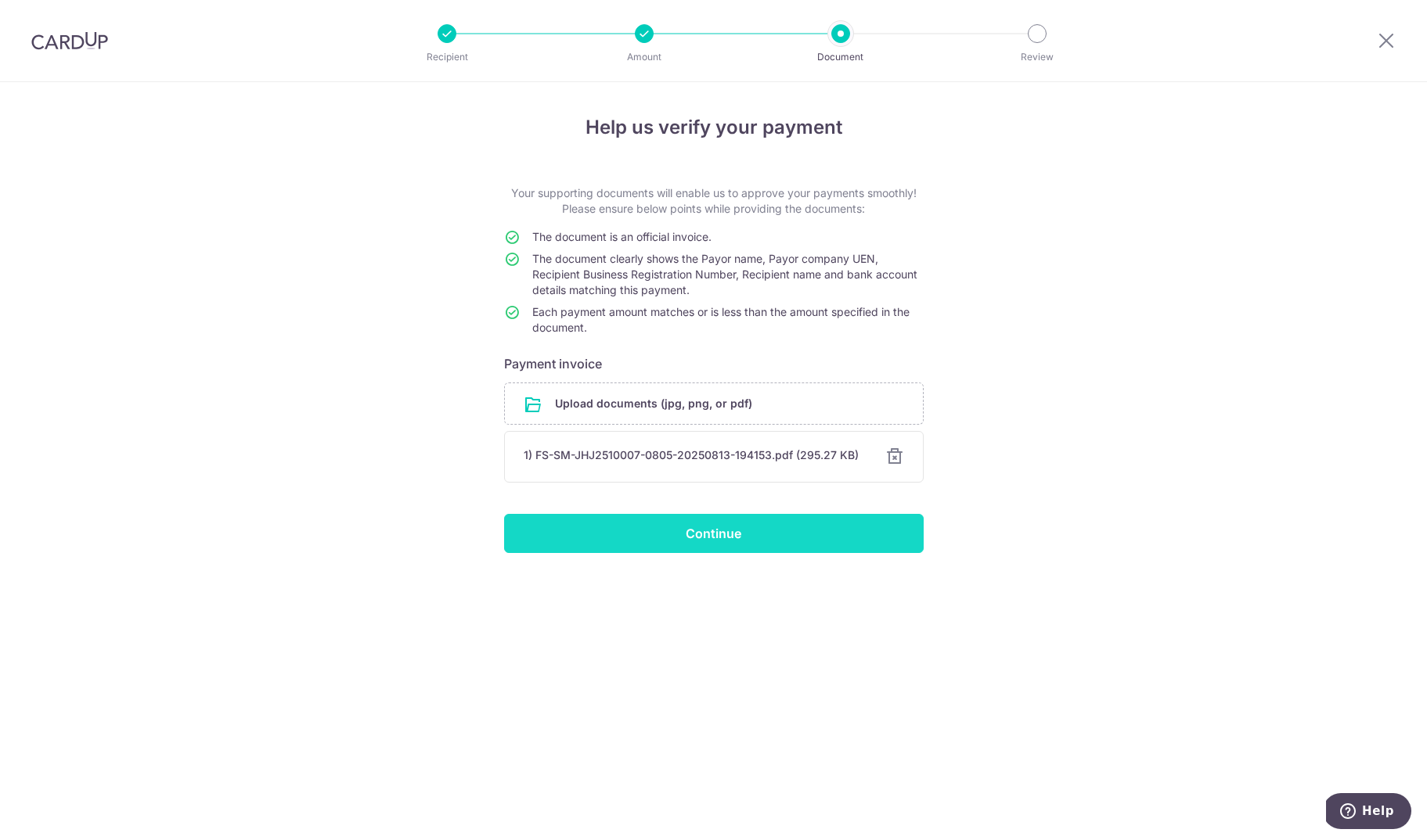
click at [769, 527] on input "Continue" at bounding box center [714, 534] width 419 height 39
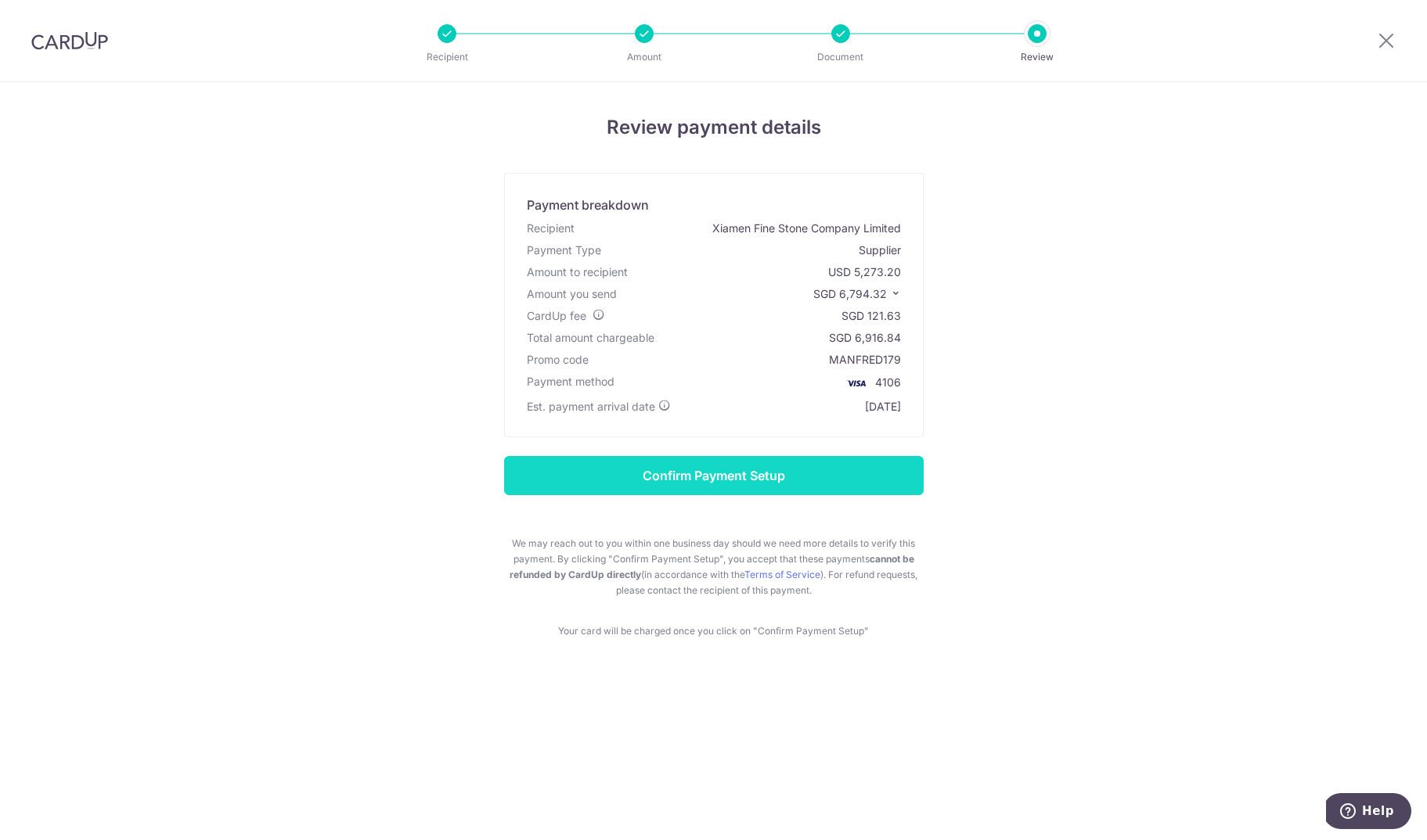
click at [778, 476] on input "Confirm Payment Setup" at bounding box center [714, 476] width 419 height 39
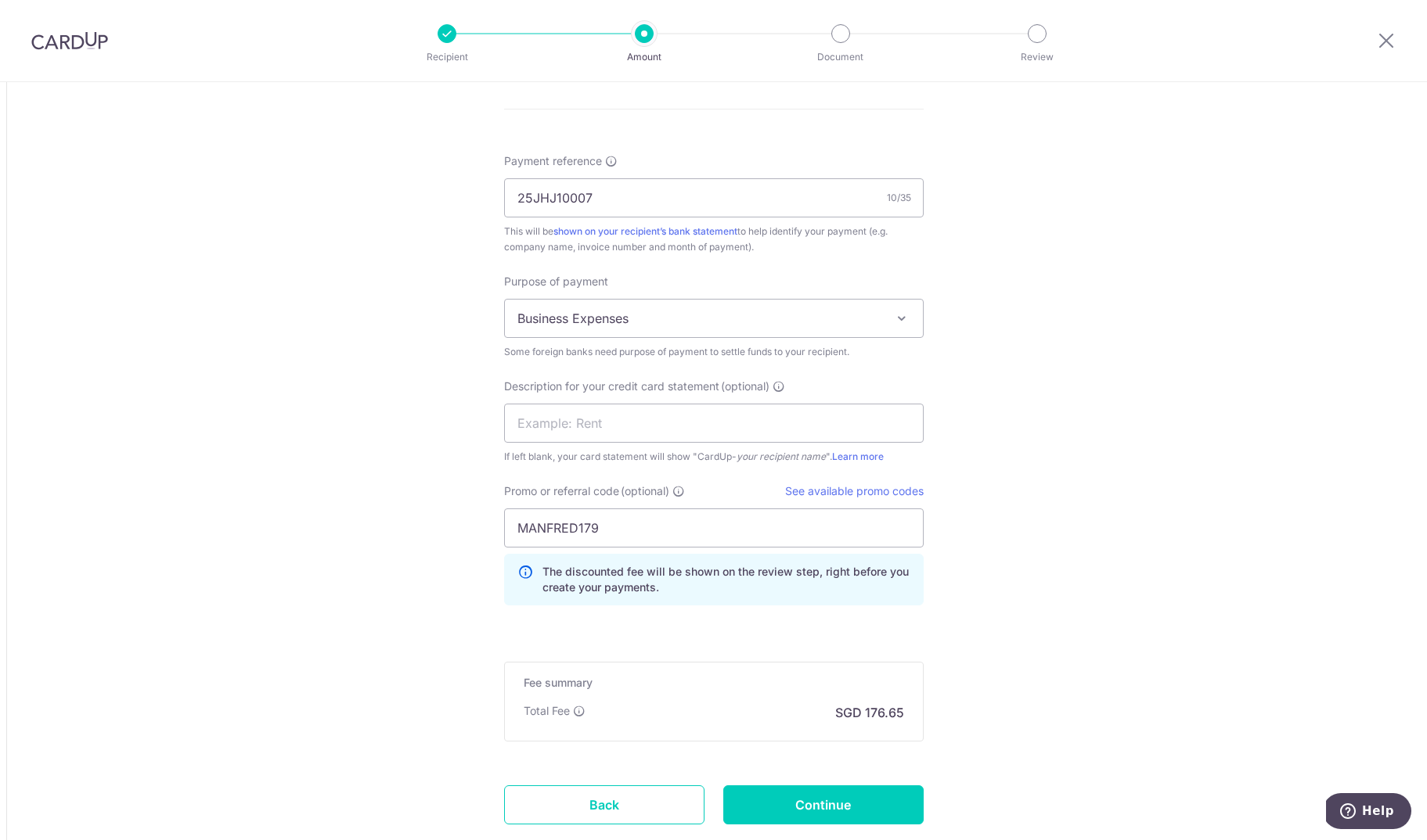
scroll to position [1523, 0]
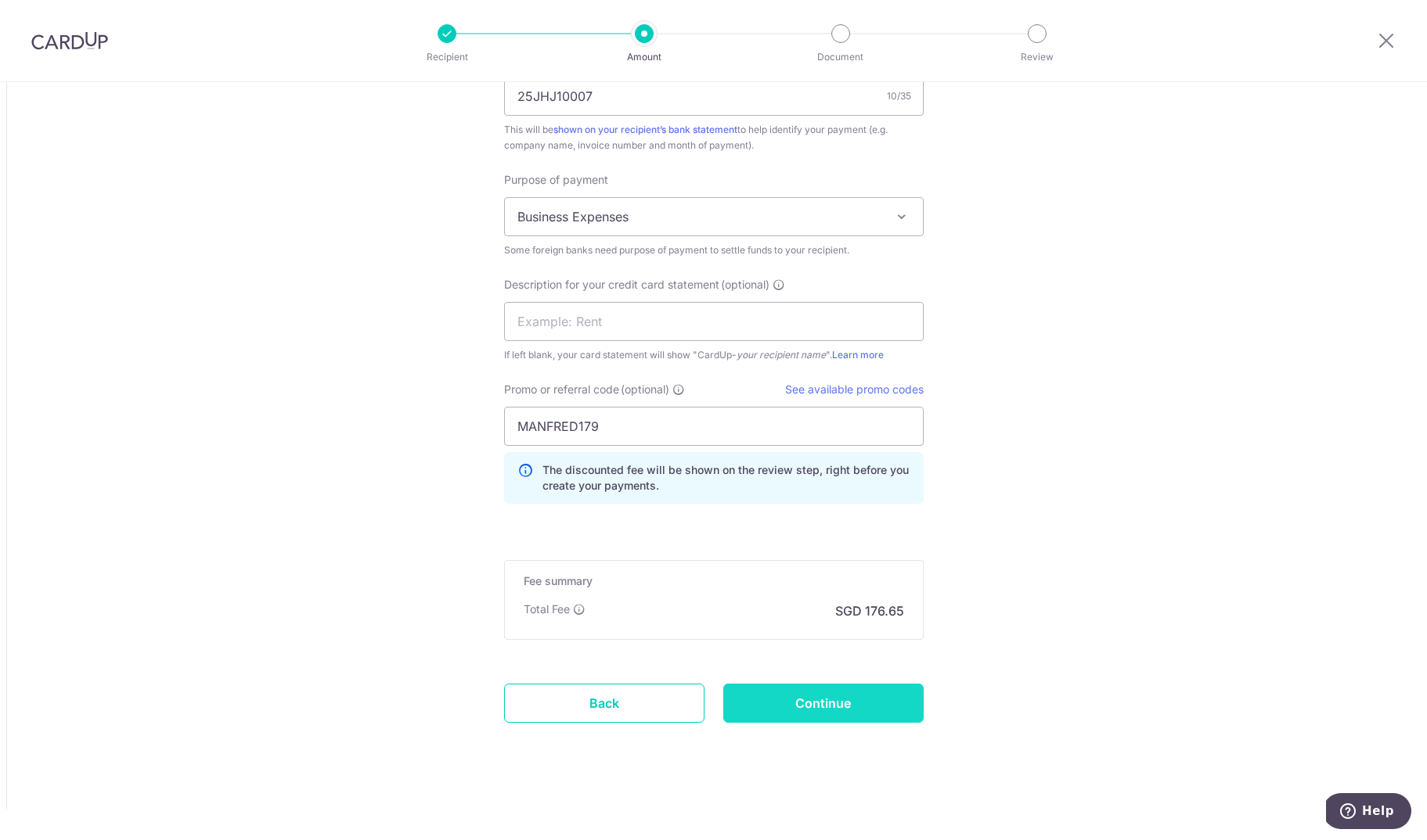
click at [883, 694] on input "Continue" at bounding box center [823, 703] width 201 height 39
type input "Update Schedule"
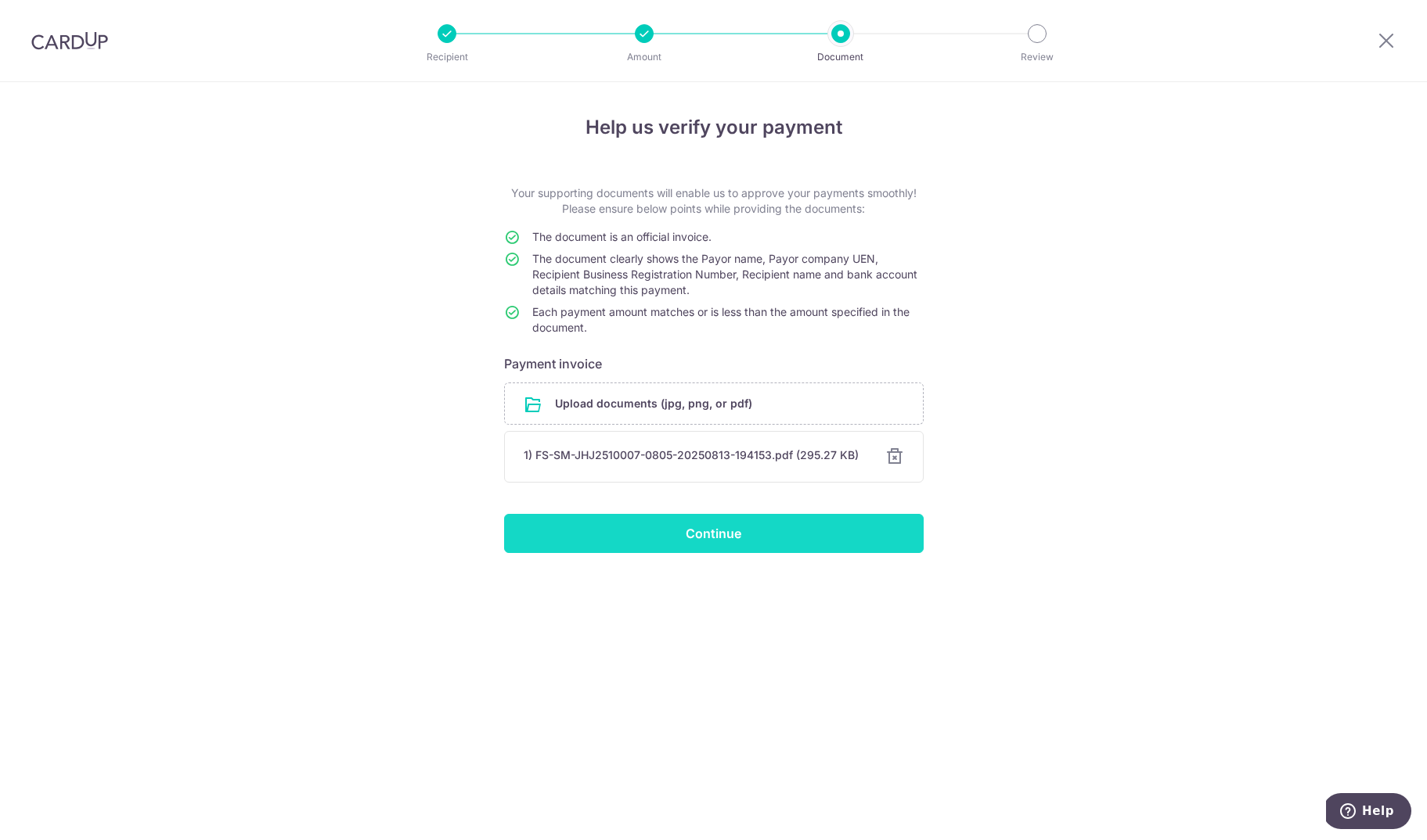
click at [785, 529] on input "Continue" at bounding box center [714, 534] width 419 height 39
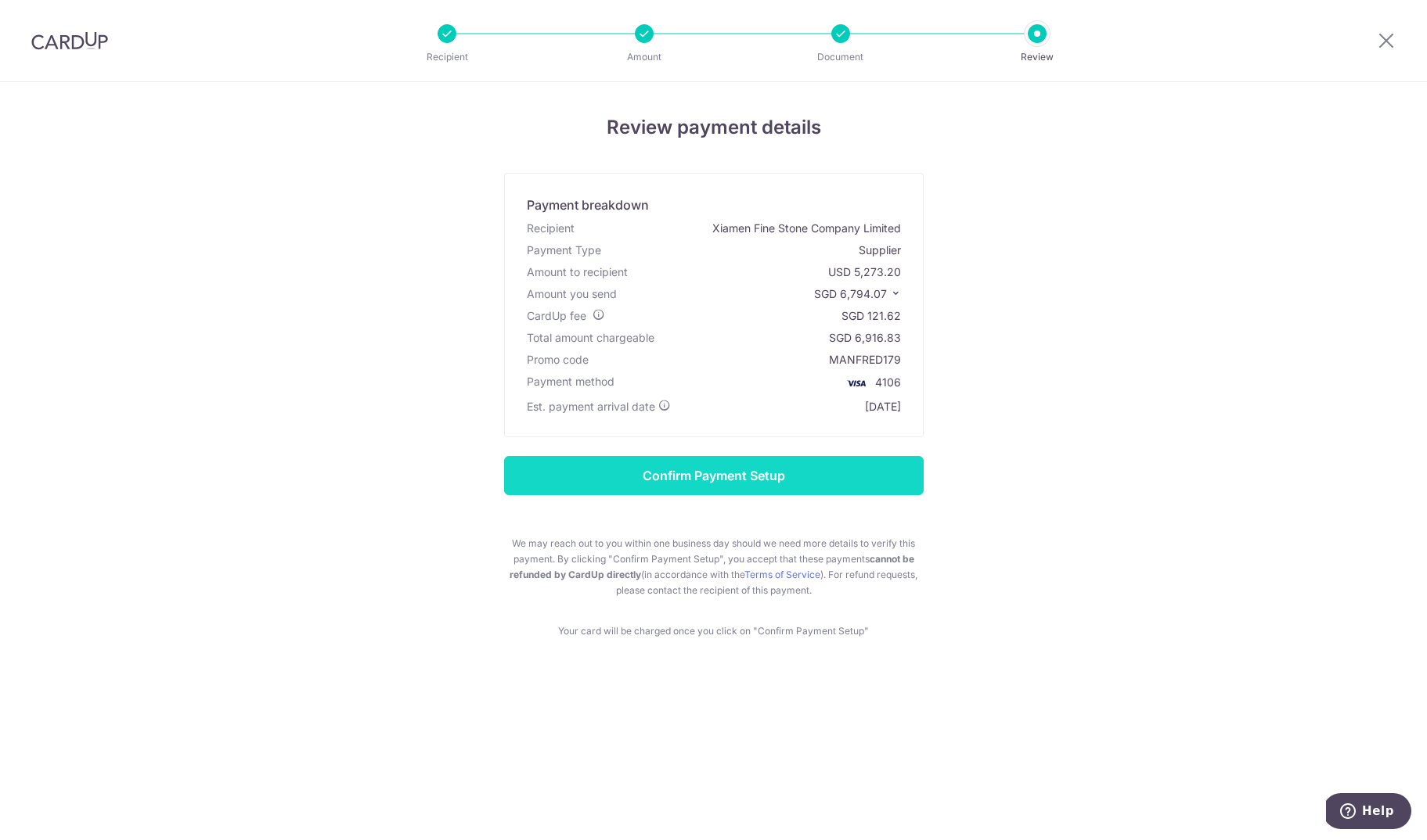
click at [819, 472] on input "Confirm Payment Setup" at bounding box center [714, 476] width 419 height 39
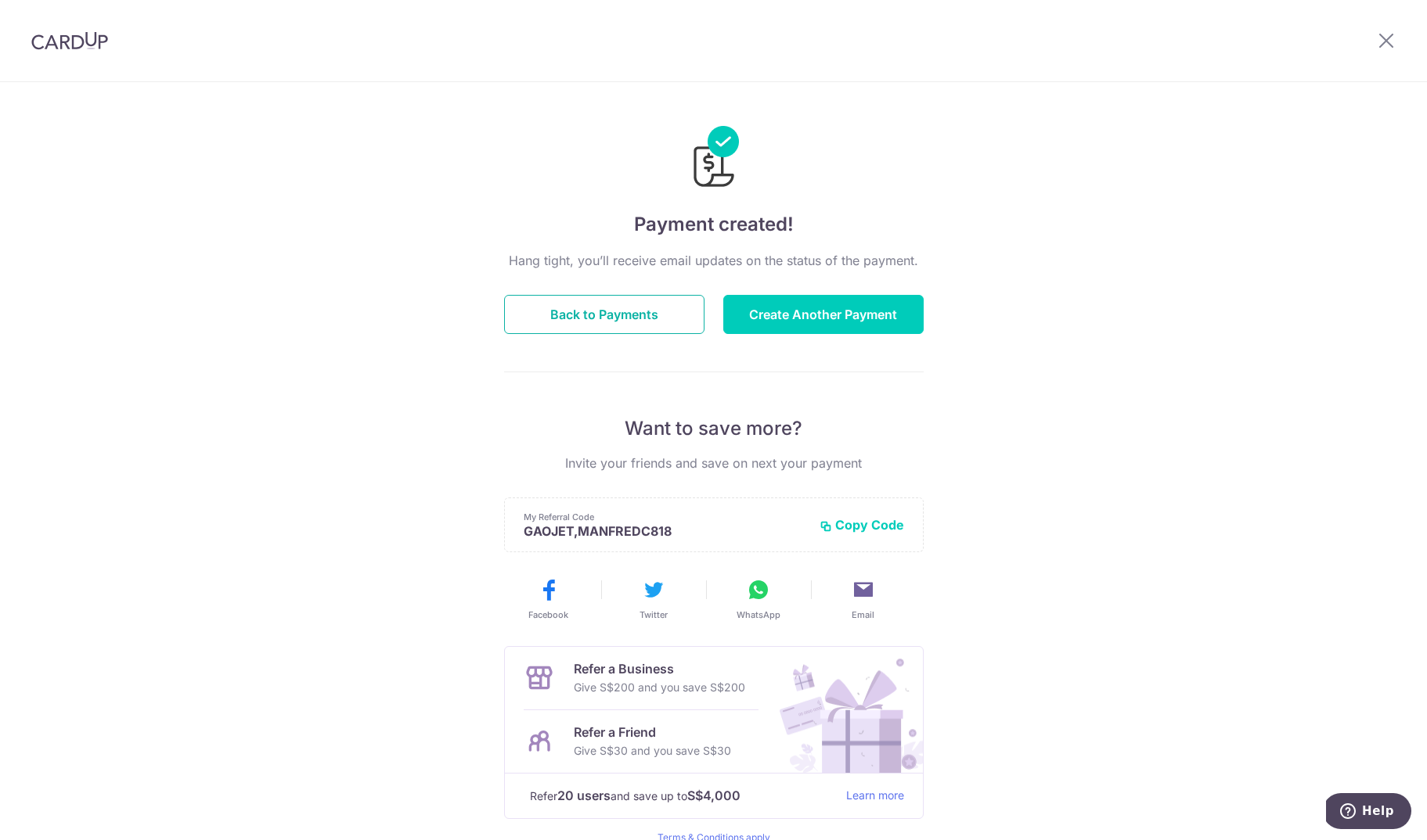
drag, startPoint x: 624, startPoint y: 324, endPoint x: 871, endPoint y: 352, distance: 248.6
click at [871, 352] on div "Hang tight, you’ll receive email updates on the status of the payment. Back to …" at bounding box center [714, 548] width 419 height 593
click at [873, 309] on button "Create Another Payment" at bounding box center [823, 314] width 201 height 39
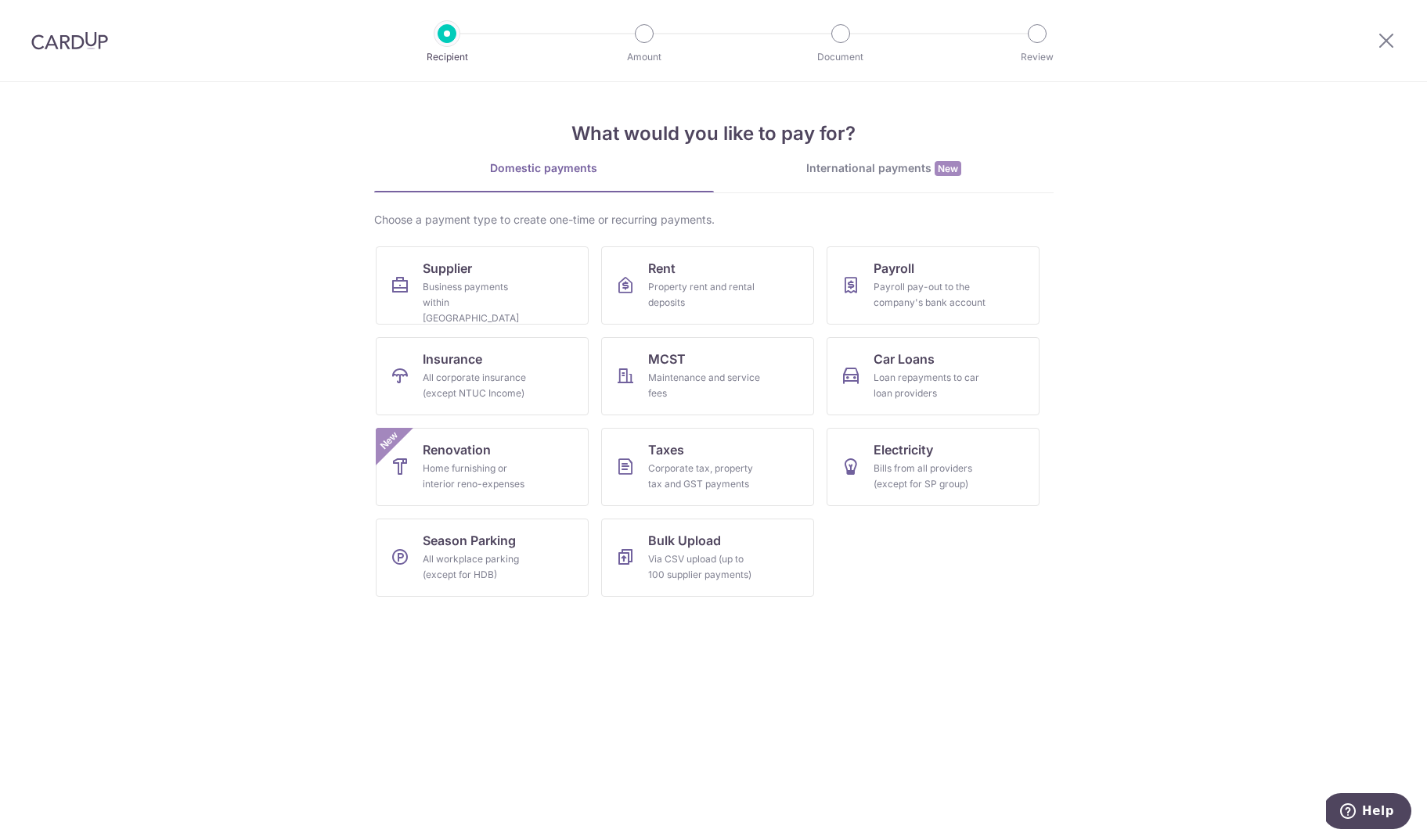
click at [849, 169] on div "International payments New" at bounding box center [884, 169] width 340 height 16
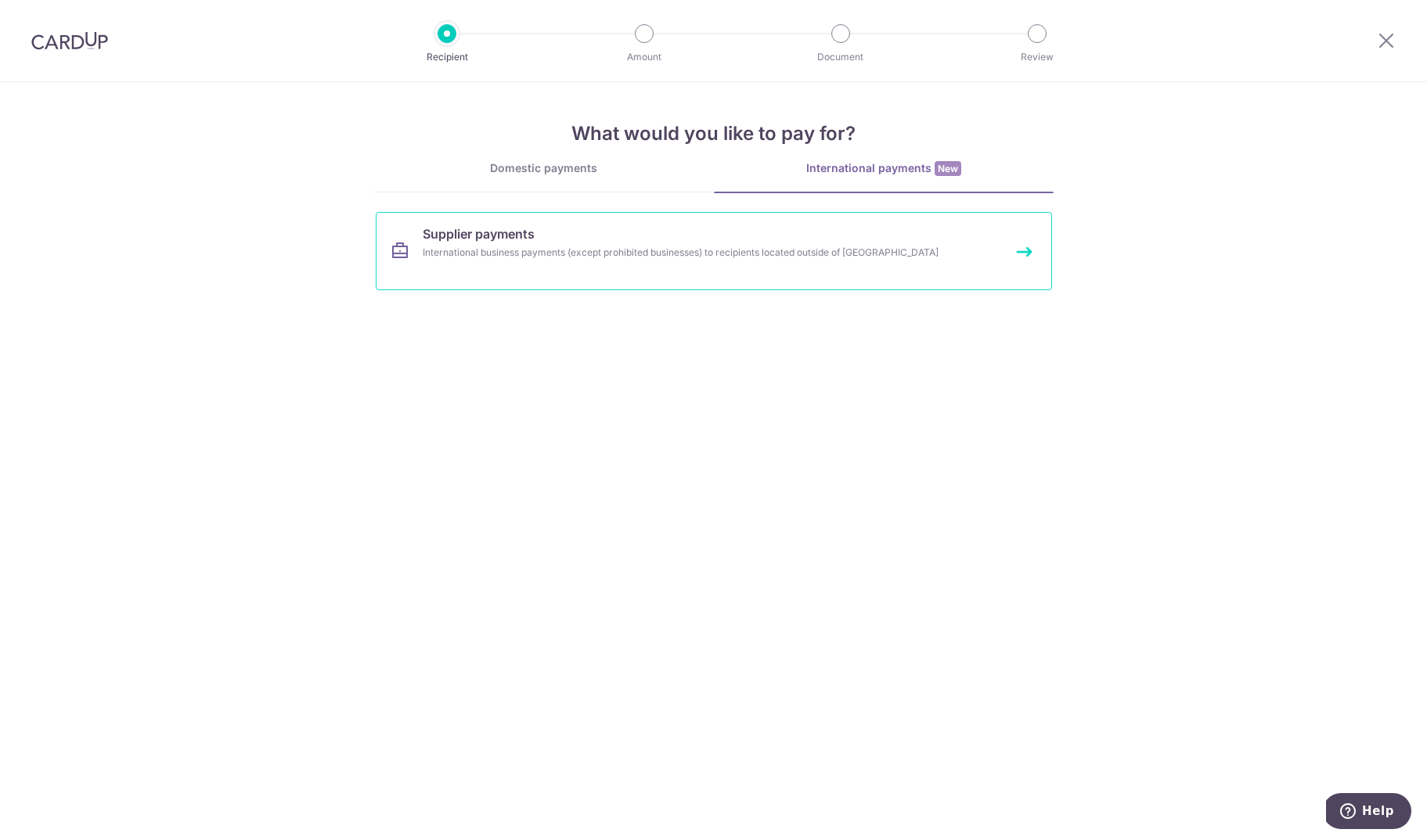
click at [733, 254] on div "International business payments (except prohibited businesses) to recipients lo…" at bounding box center [693, 252] width 541 height 16
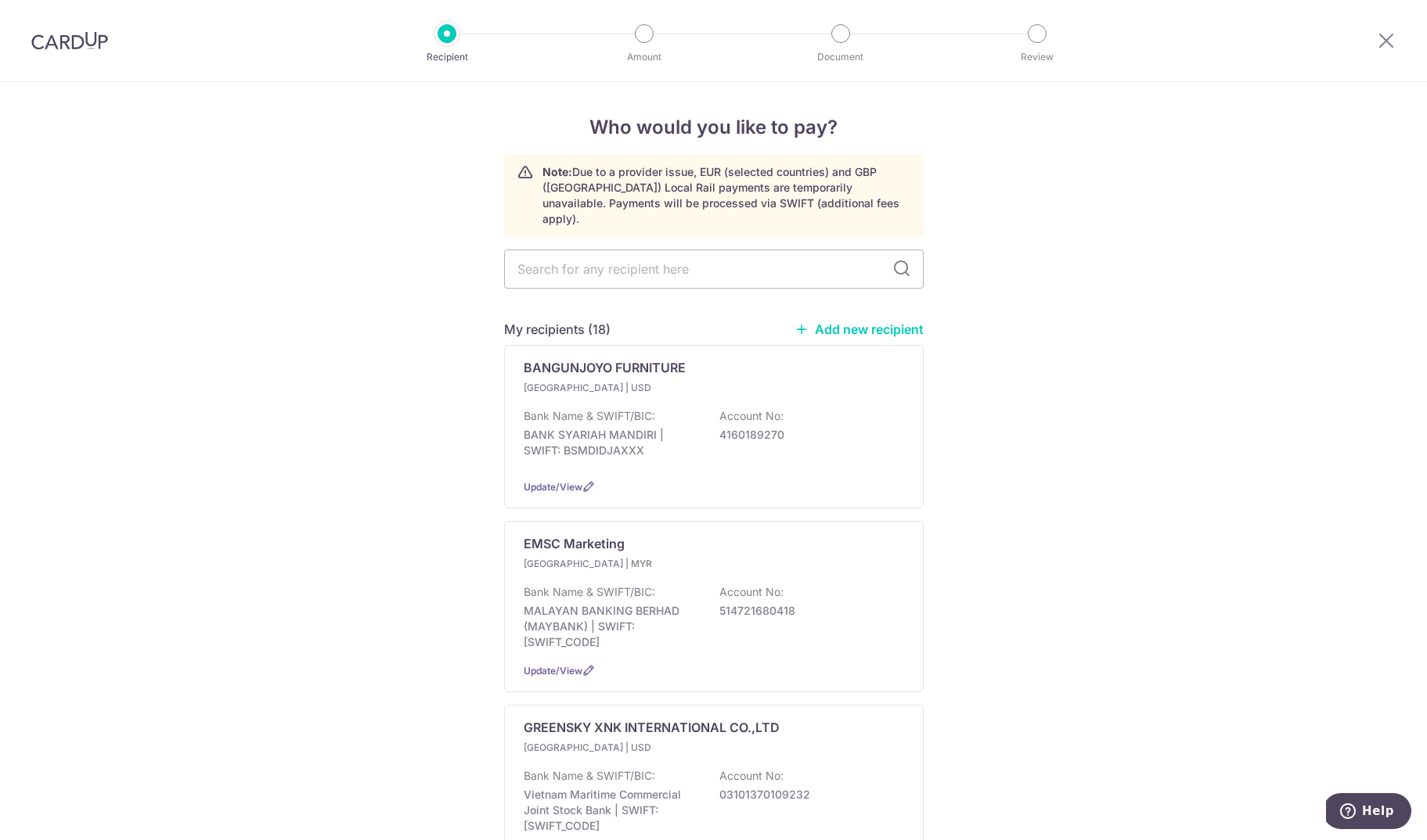
click at [875, 322] on link "Add new recipient" at bounding box center [859, 329] width 129 height 16
select select
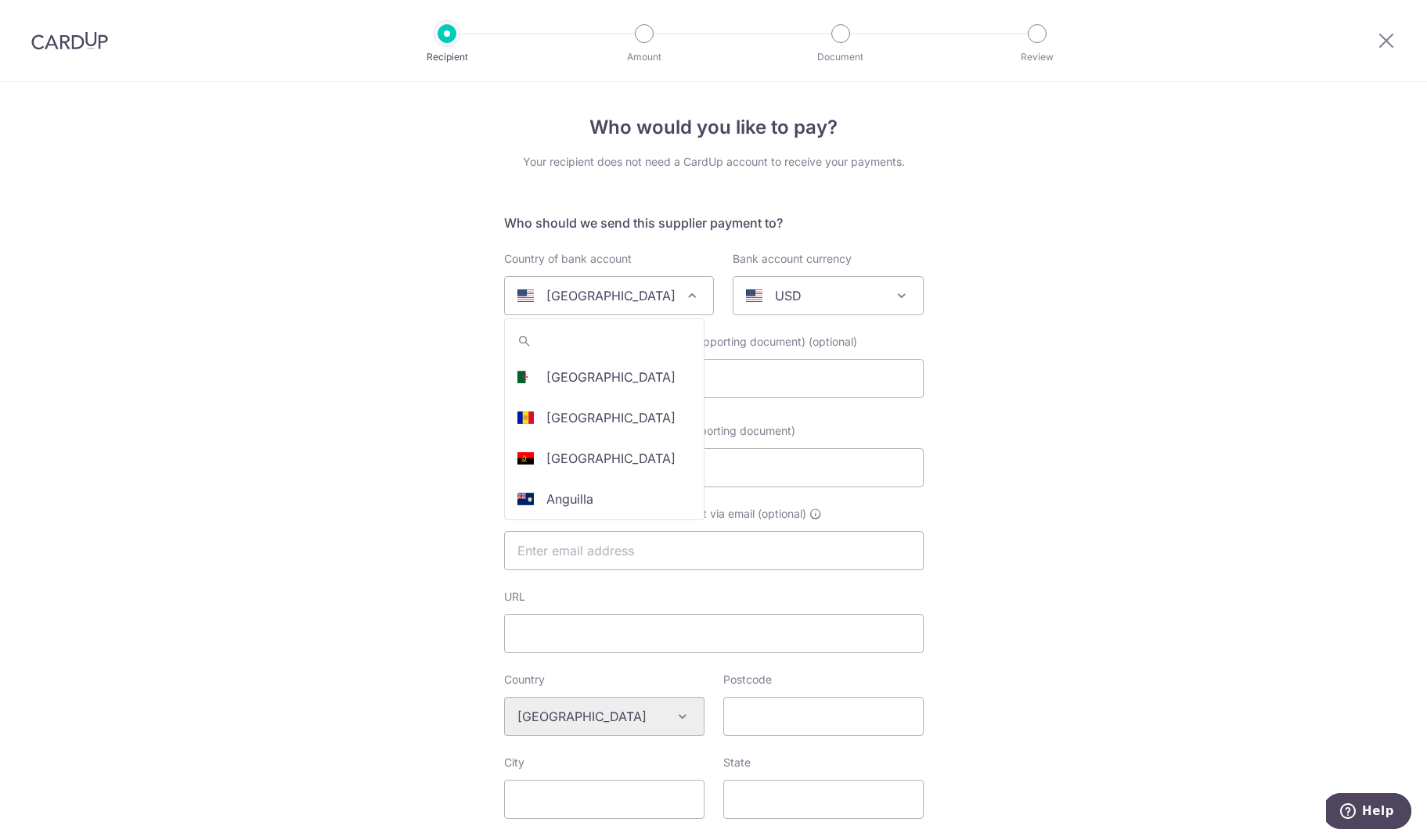
click at [644, 302] on div "United States" at bounding box center [596, 296] width 158 height 19
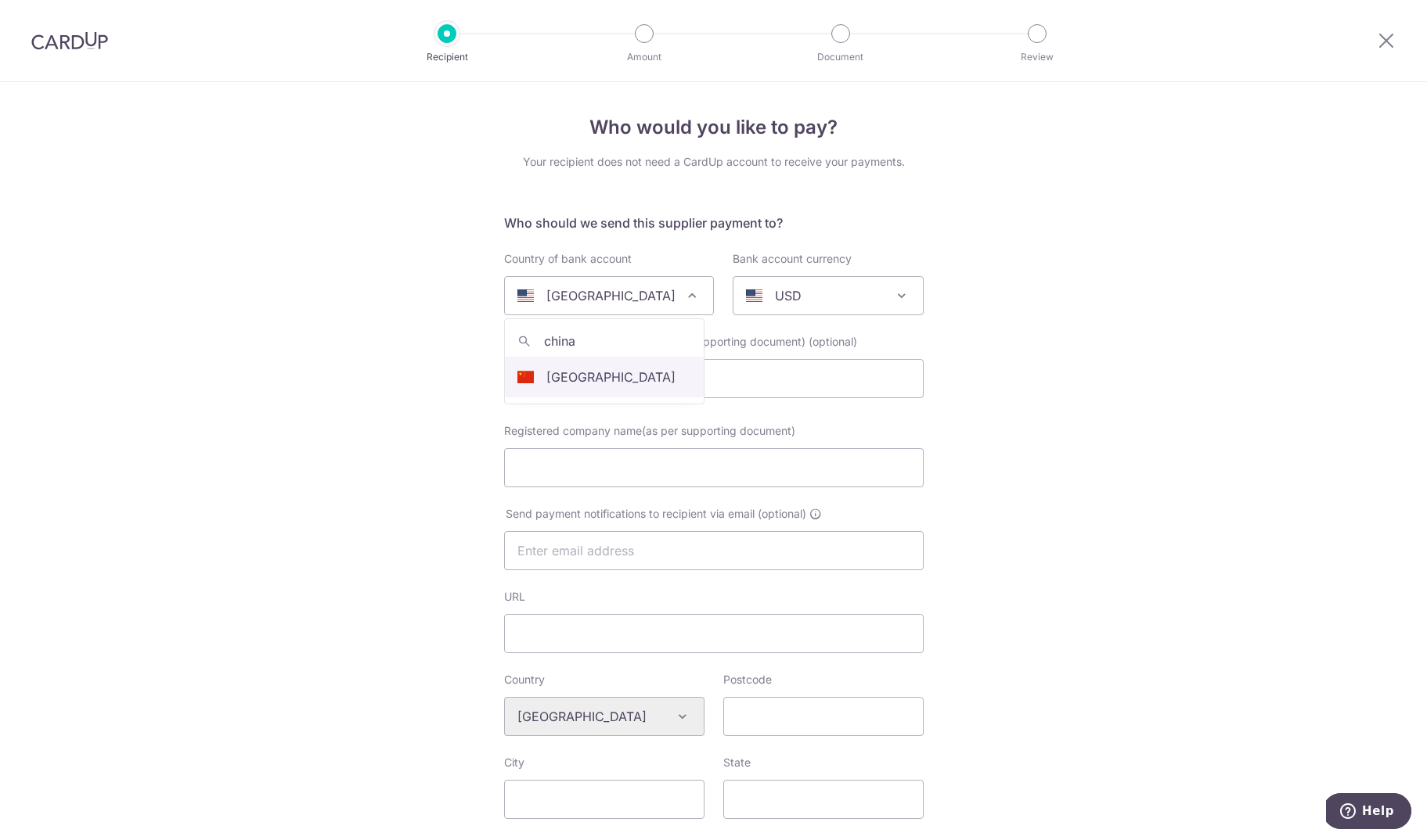
type input "china"
drag, startPoint x: 627, startPoint y: 369, endPoint x: 808, endPoint y: 329, distance: 185.4
select select "48"
select select "China"
select select
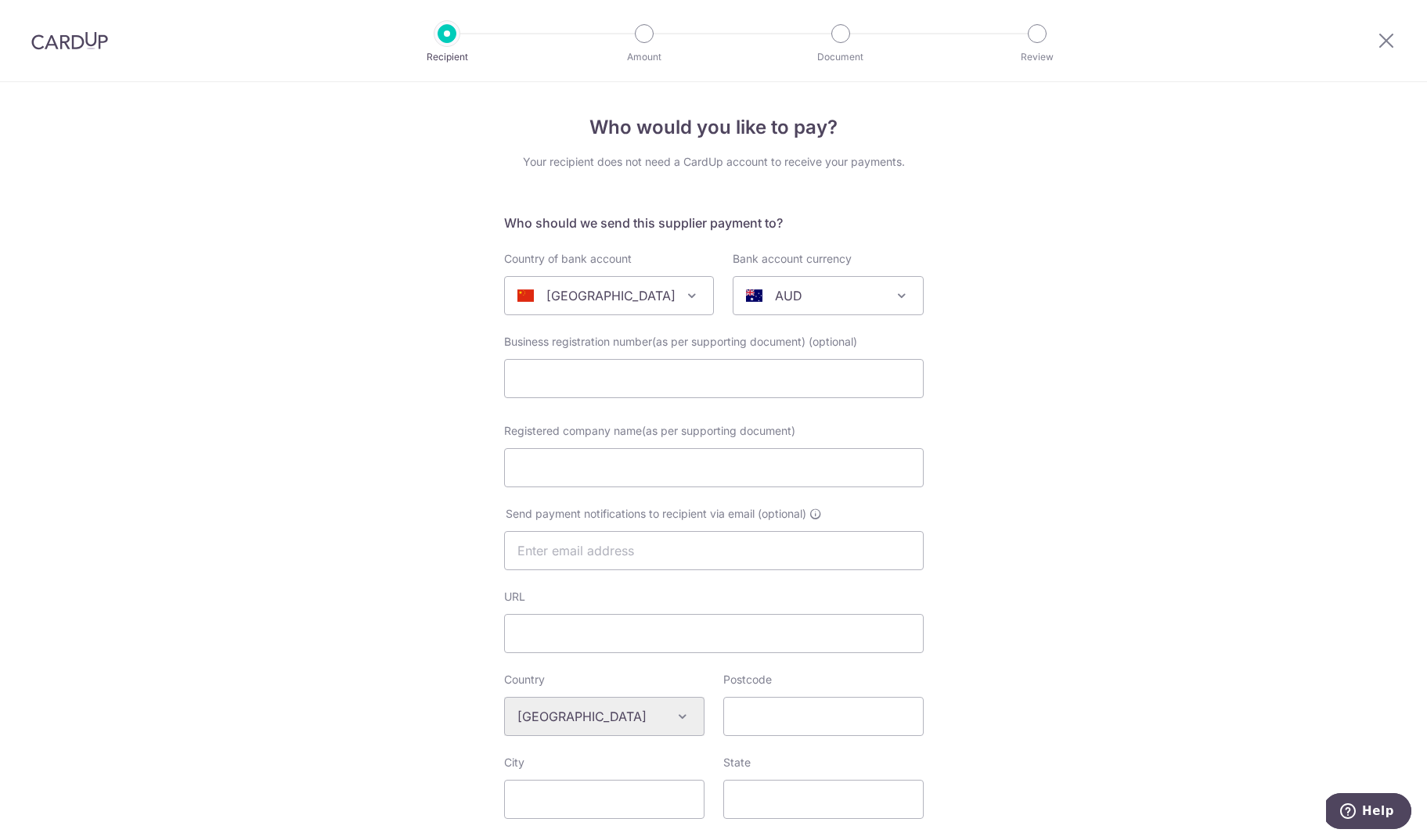
click at [811, 295] on div "AUD" at bounding box center [816, 296] width 139 height 19
type input "usd"
click at [591, 473] on input "Registered company name(as per supporting document)" at bounding box center [714, 468] width 419 height 39
paste input "QUANZHOU MAOTENG STONE CO LIMITED"
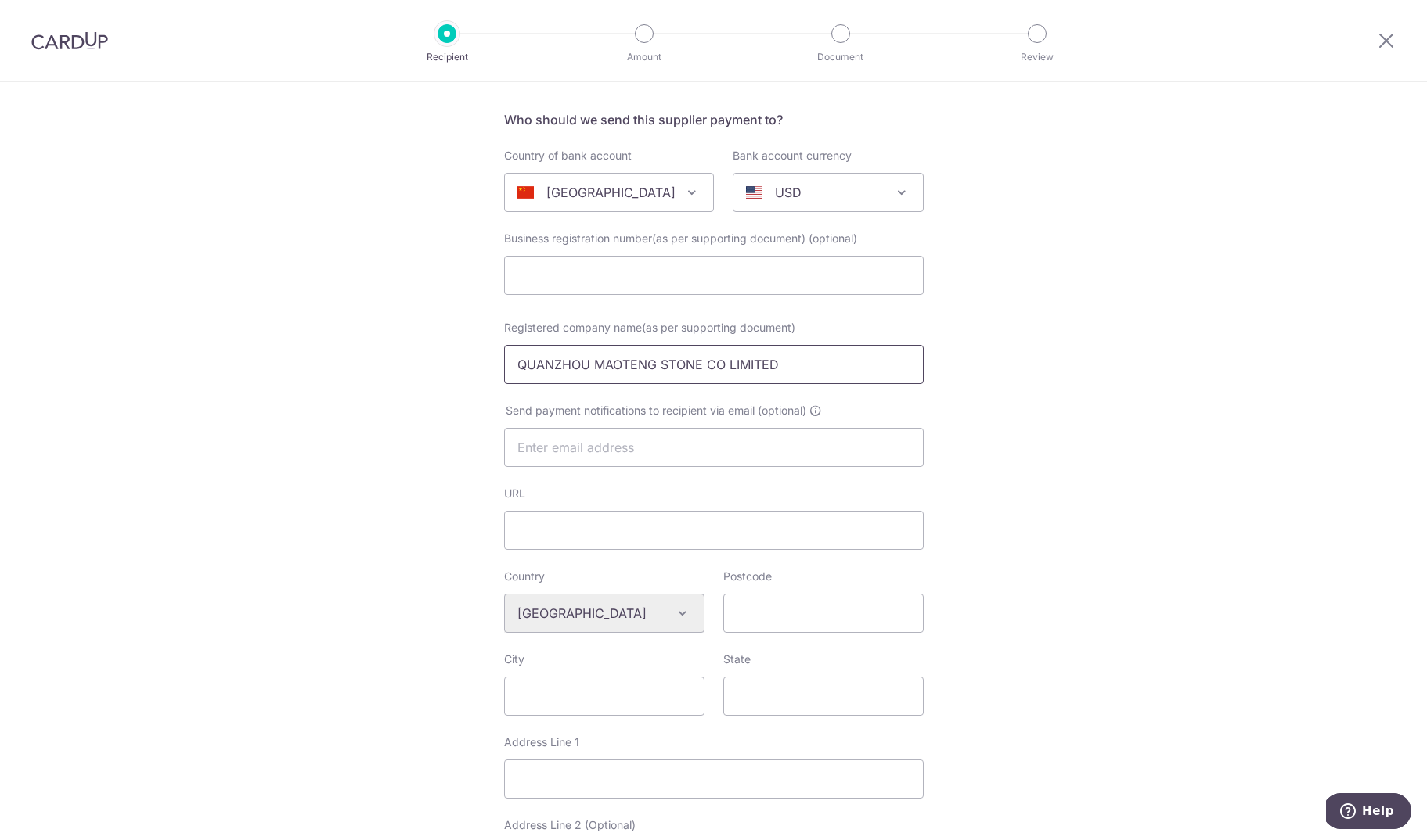
scroll to position [158, 0]
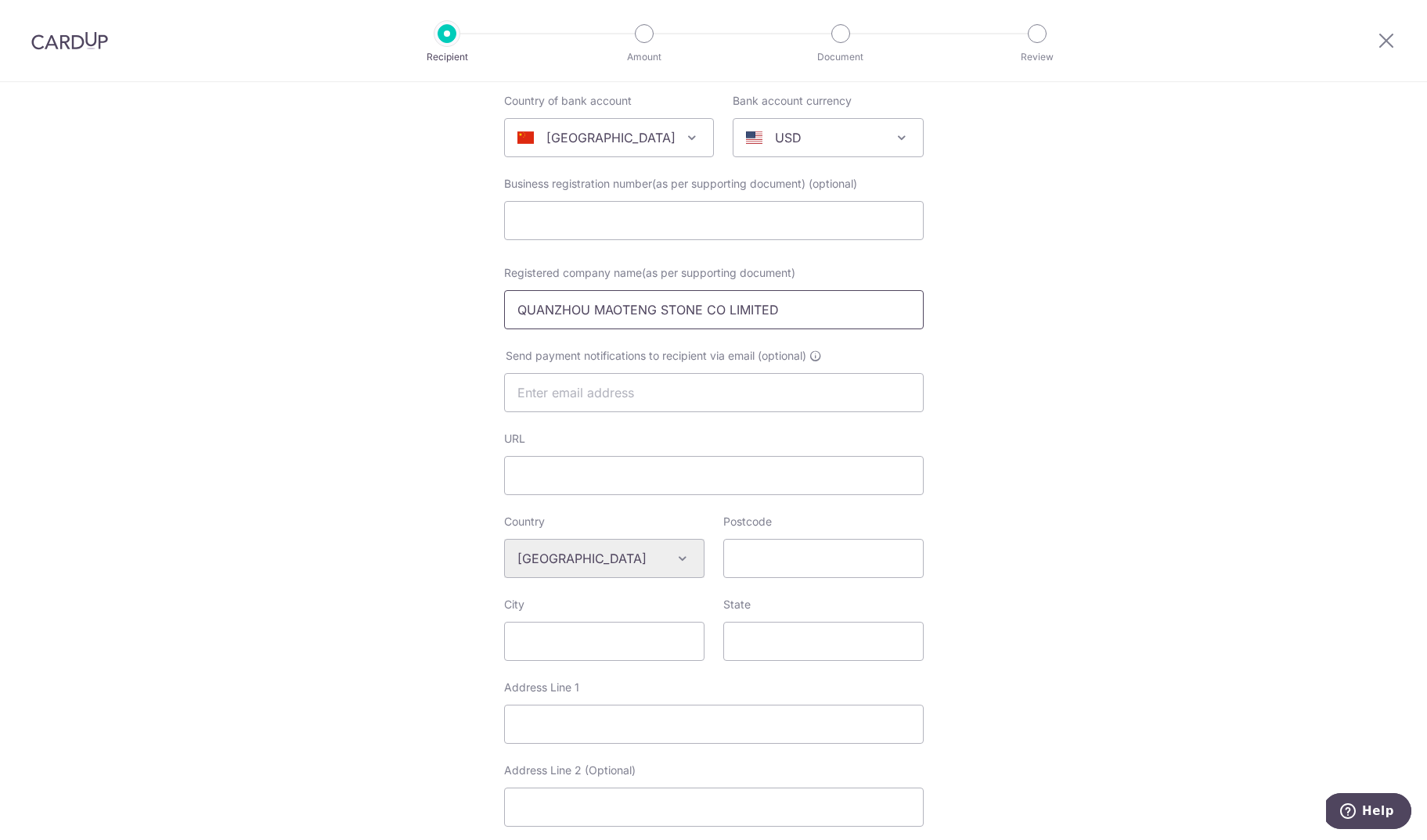
type input "QUANZHOU MAOTENG STONE CO LIMITED"
click at [582, 490] on input "URL" at bounding box center [714, 476] width 419 height 39
paste input "www.maotengstone.com"
type input "www.maotengstone.com"
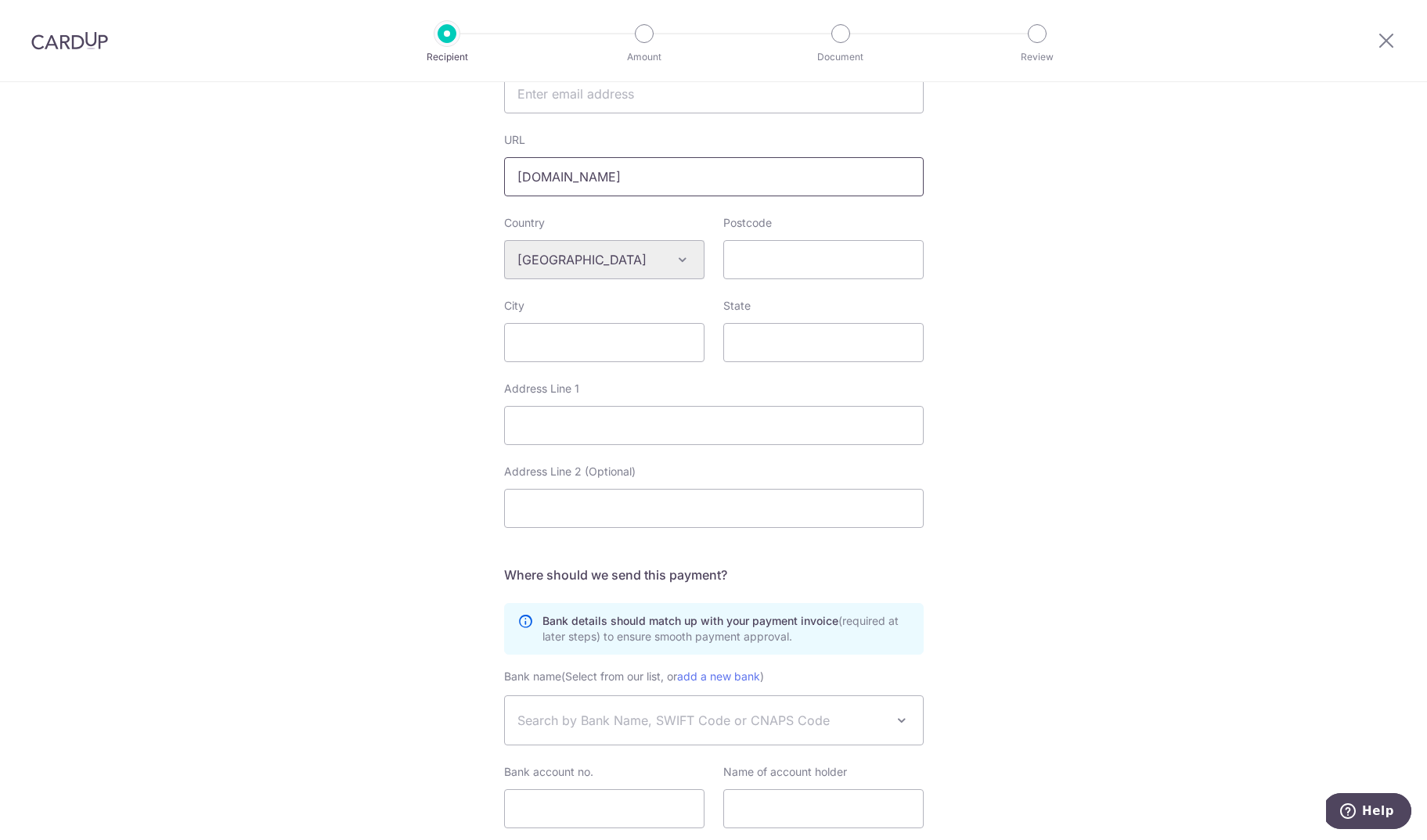
scroll to position [510, 0]
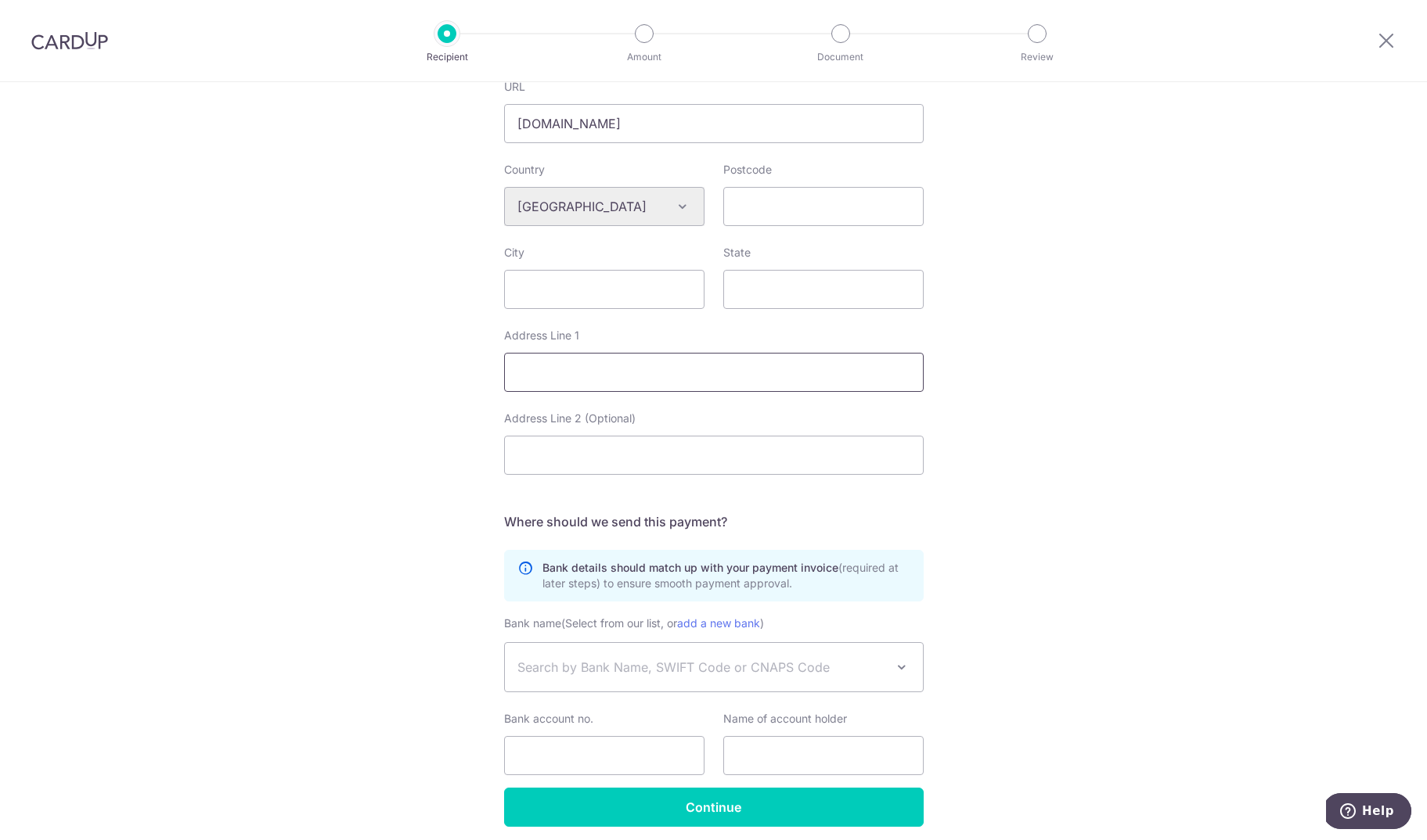
click at [582, 382] on input "Address Line 1" at bounding box center [714, 373] width 419 height 39
paste input "301, Building #2, No. 3, Yunlu Road, Fengze District, Quanzhou City"
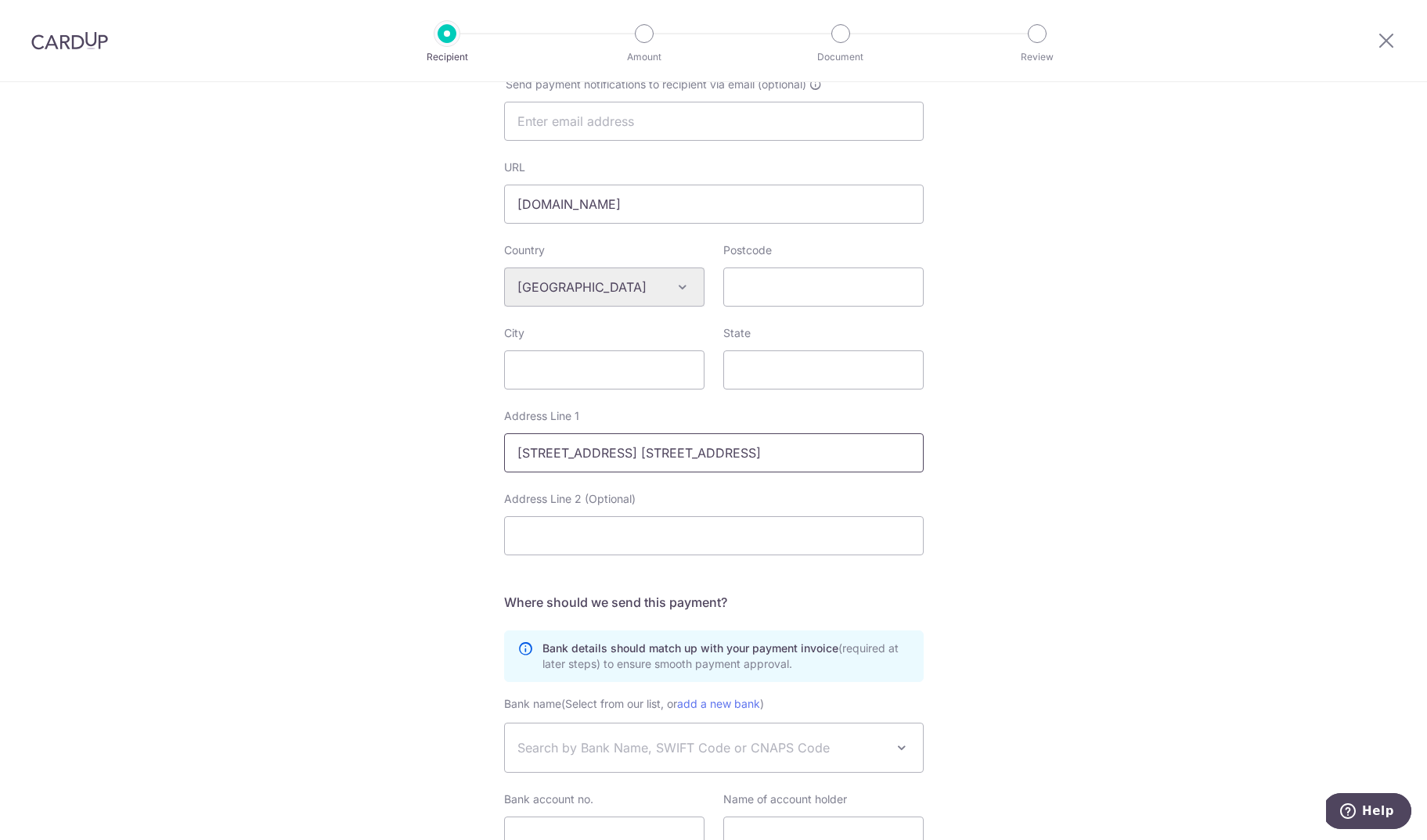
scroll to position [383, 0]
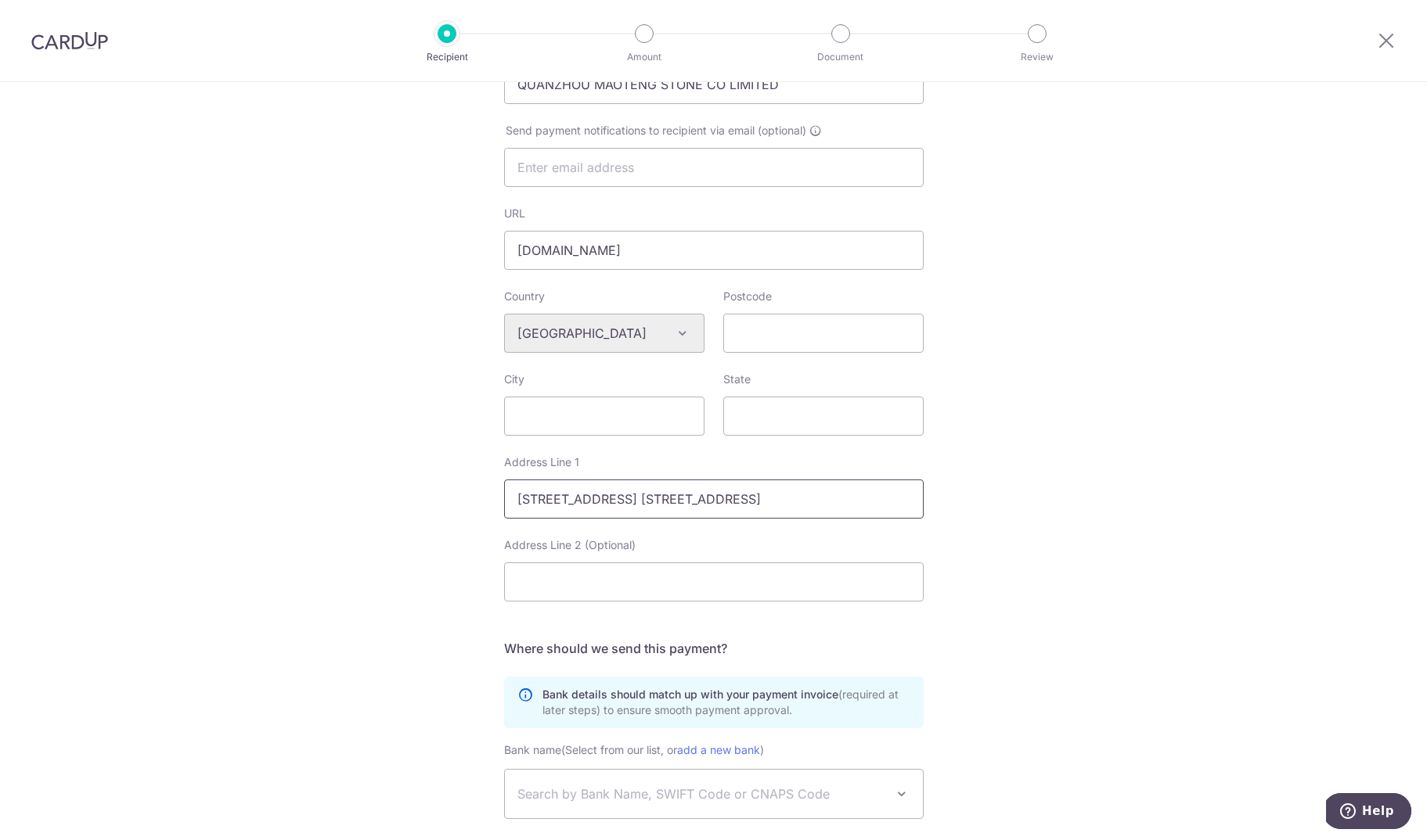
drag, startPoint x: 747, startPoint y: 502, endPoint x: 755, endPoint y: 503, distance: 8.1
click at [750, 503] on input "301, Building #2, No. 3, Yunlu Road, Fengze District, Quanzhou City" at bounding box center [714, 499] width 419 height 39
drag, startPoint x: 794, startPoint y: 503, endPoint x: 1012, endPoint y: 497, distance: 218.1
click at [924, 498] on input "301, Building #2, No. 3, Yunlu Road, Fengze District, Quanzhou City" at bounding box center [714, 499] width 419 height 39
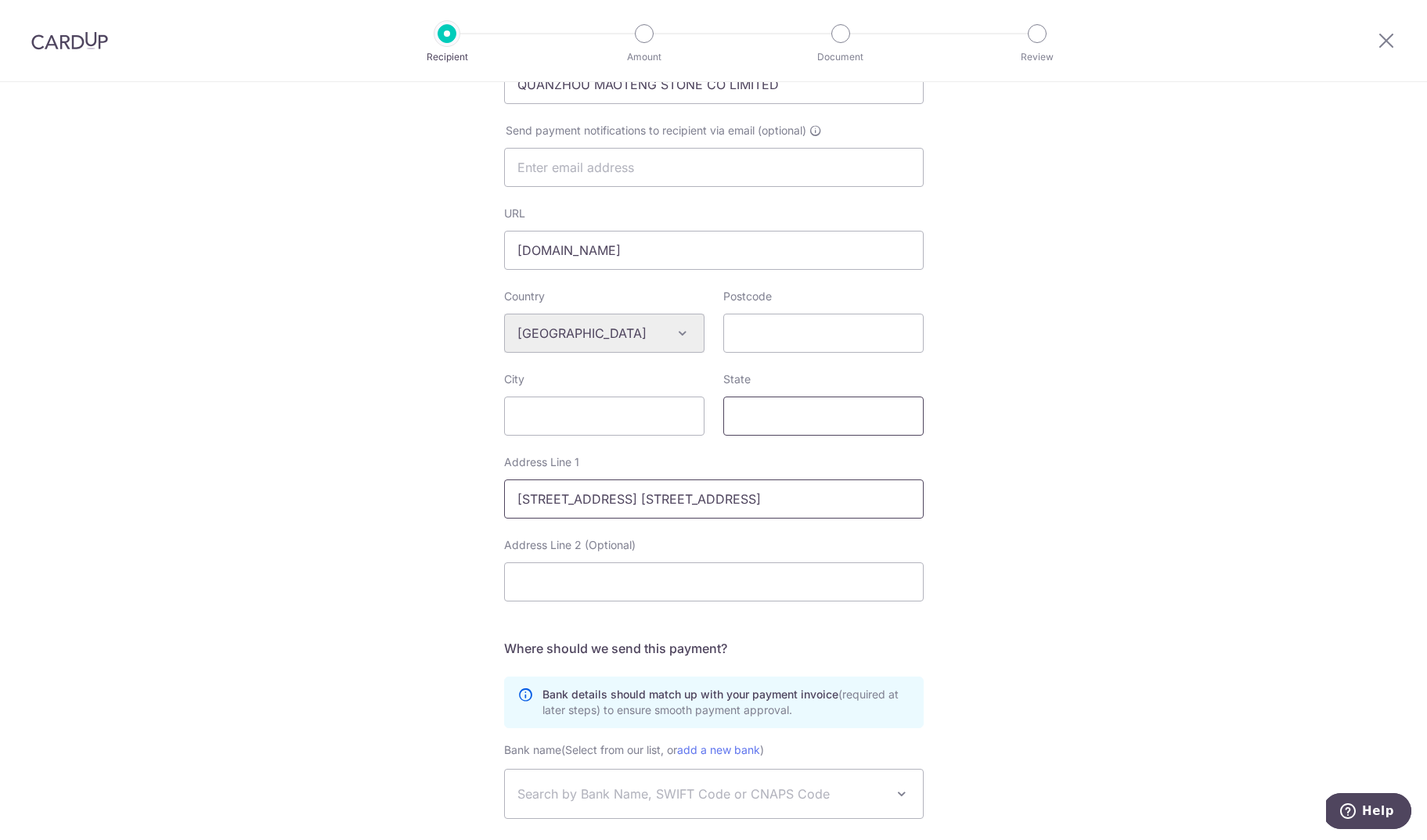
type input "301, Building #2, No. 3, Yunlu Road, Fengze District, Quanzhou City"
click at [767, 418] on input "State" at bounding box center [823, 416] width 201 height 39
type input "Fujian"
click at [605, 423] on input "City" at bounding box center [604, 416] width 201 height 39
type input "Quanzhou"
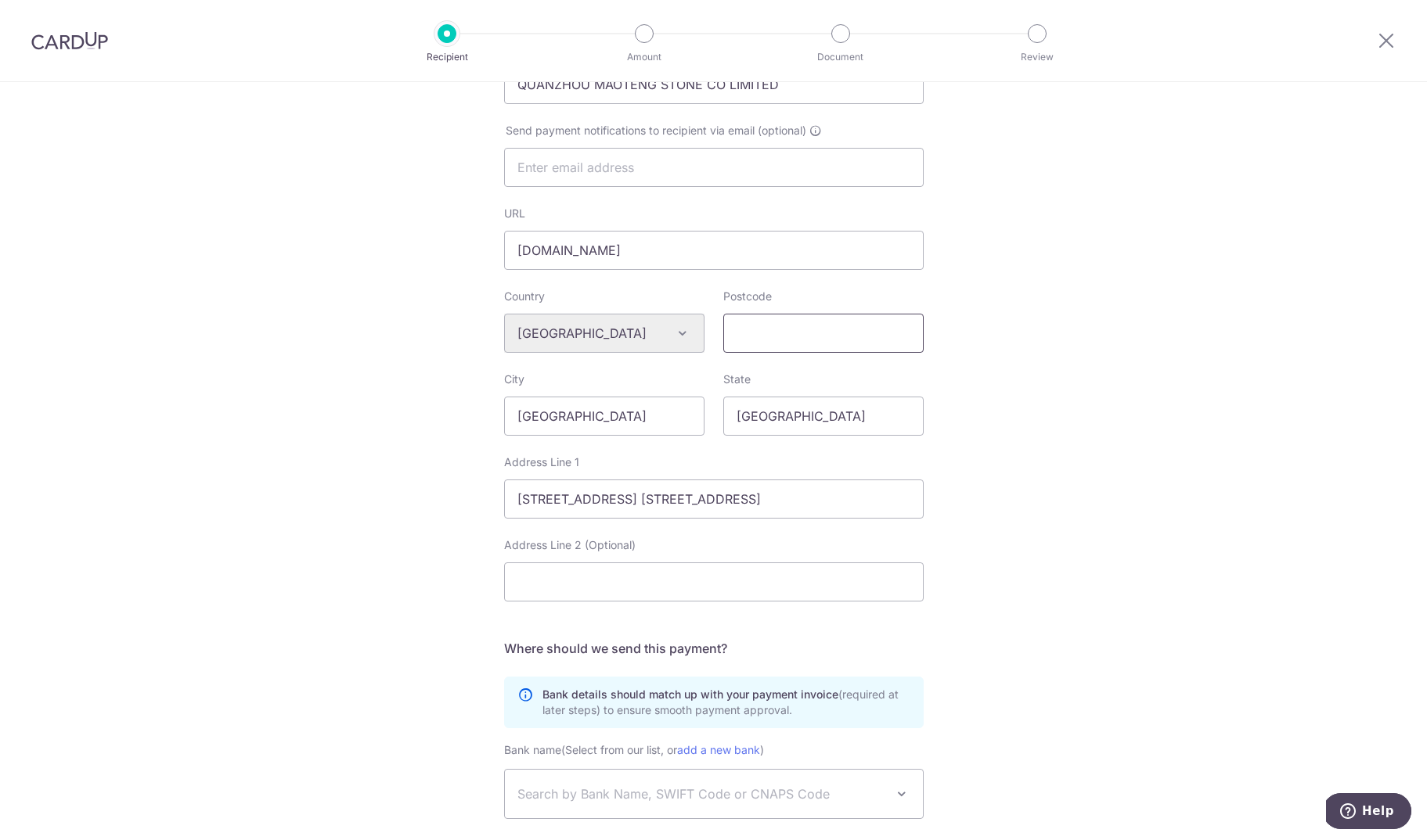
click at [786, 346] on input "Postcode" at bounding box center [823, 333] width 201 height 39
paste input "362000"
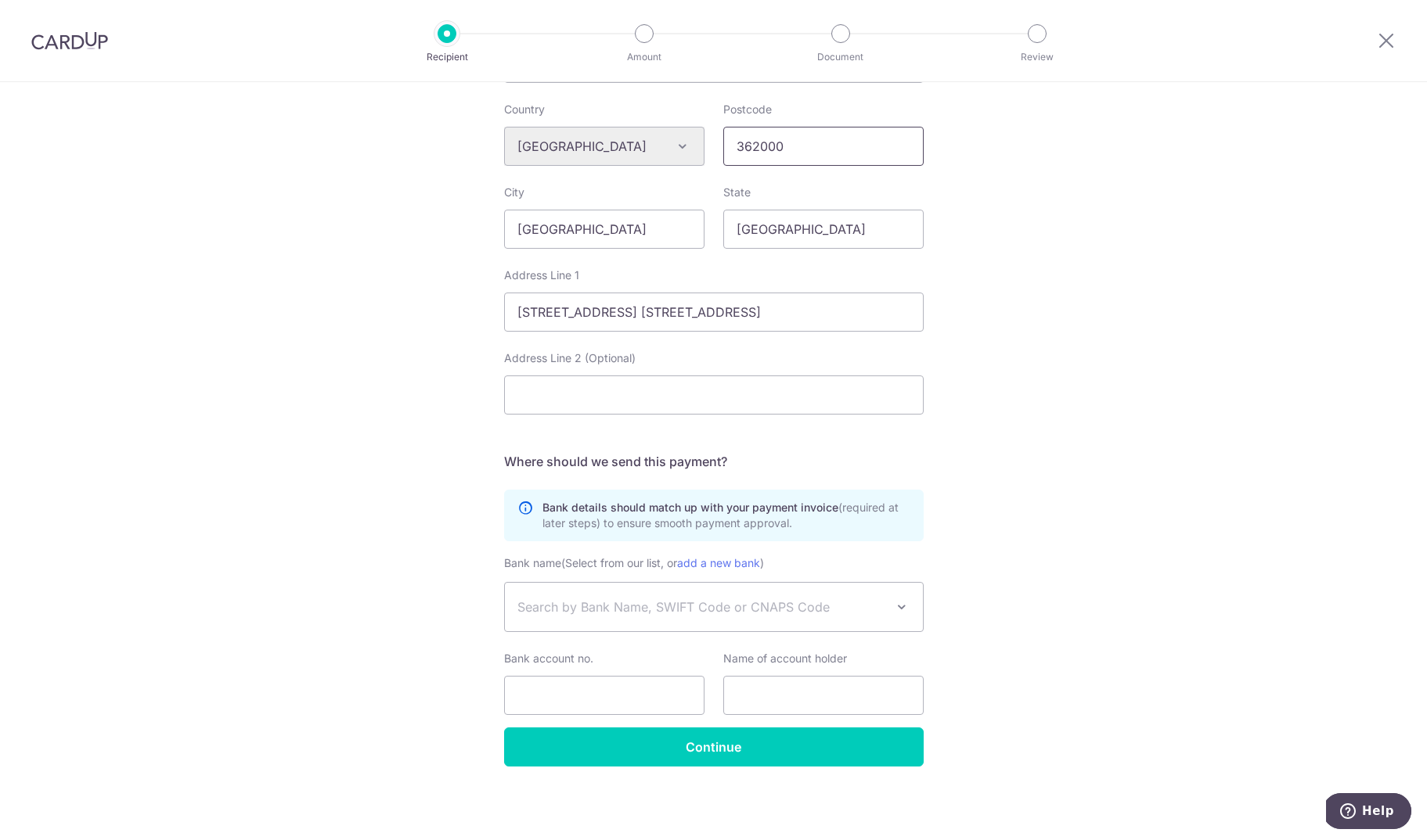
type input "362000"
click at [587, 395] on input "Address Line 2 (Optional)" at bounding box center [714, 395] width 419 height 39
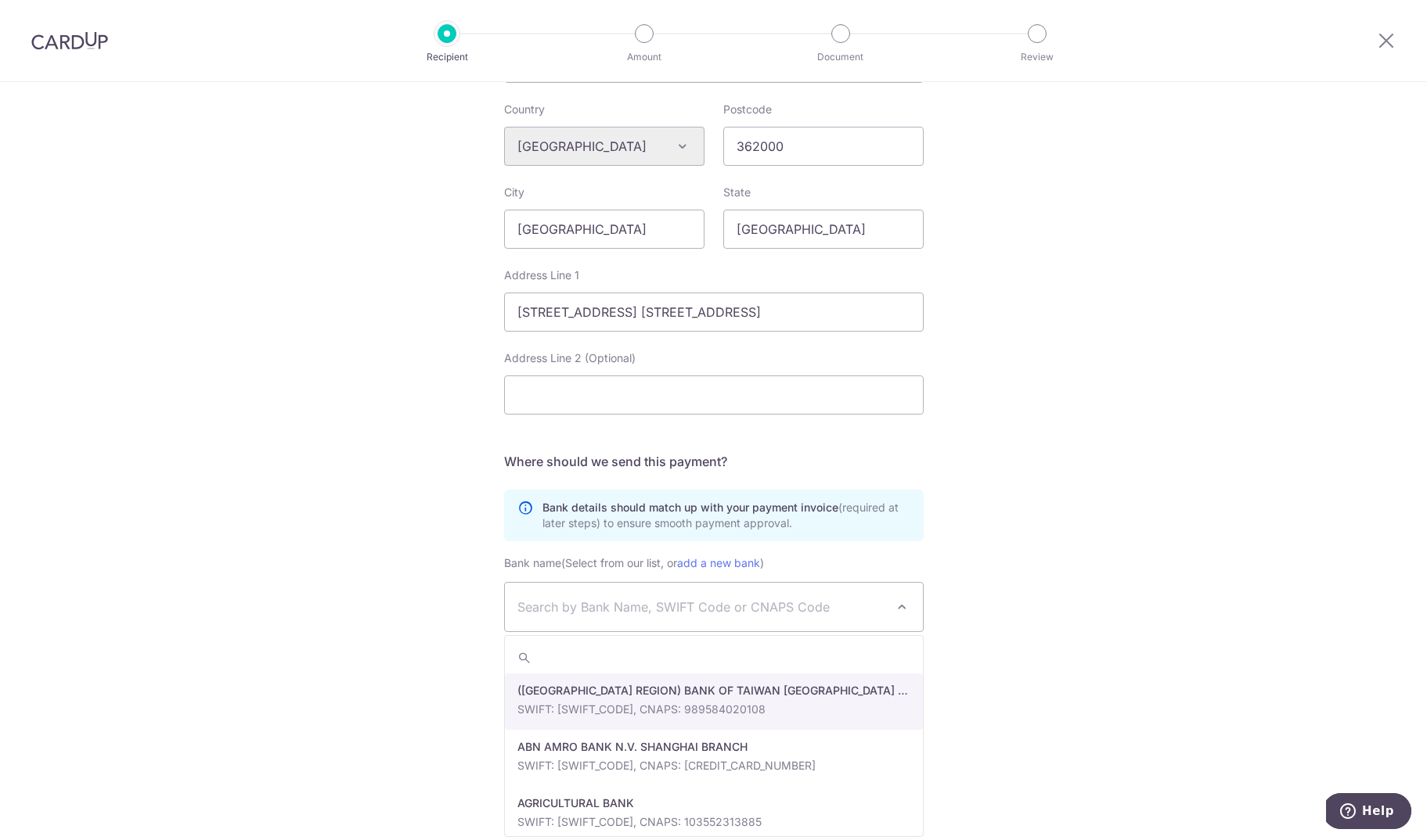
click at [616, 611] on span "Search by Bank Name, SWIFT Code or CNAPS Code" at bounding box center [701, 607] width 368 height 19
paste input "WIHBHKHH"
type input "W"
paste input "OCBC WING HANG BANK LIMITED"
type input "OCBC WING HANG BANK LIMITED"
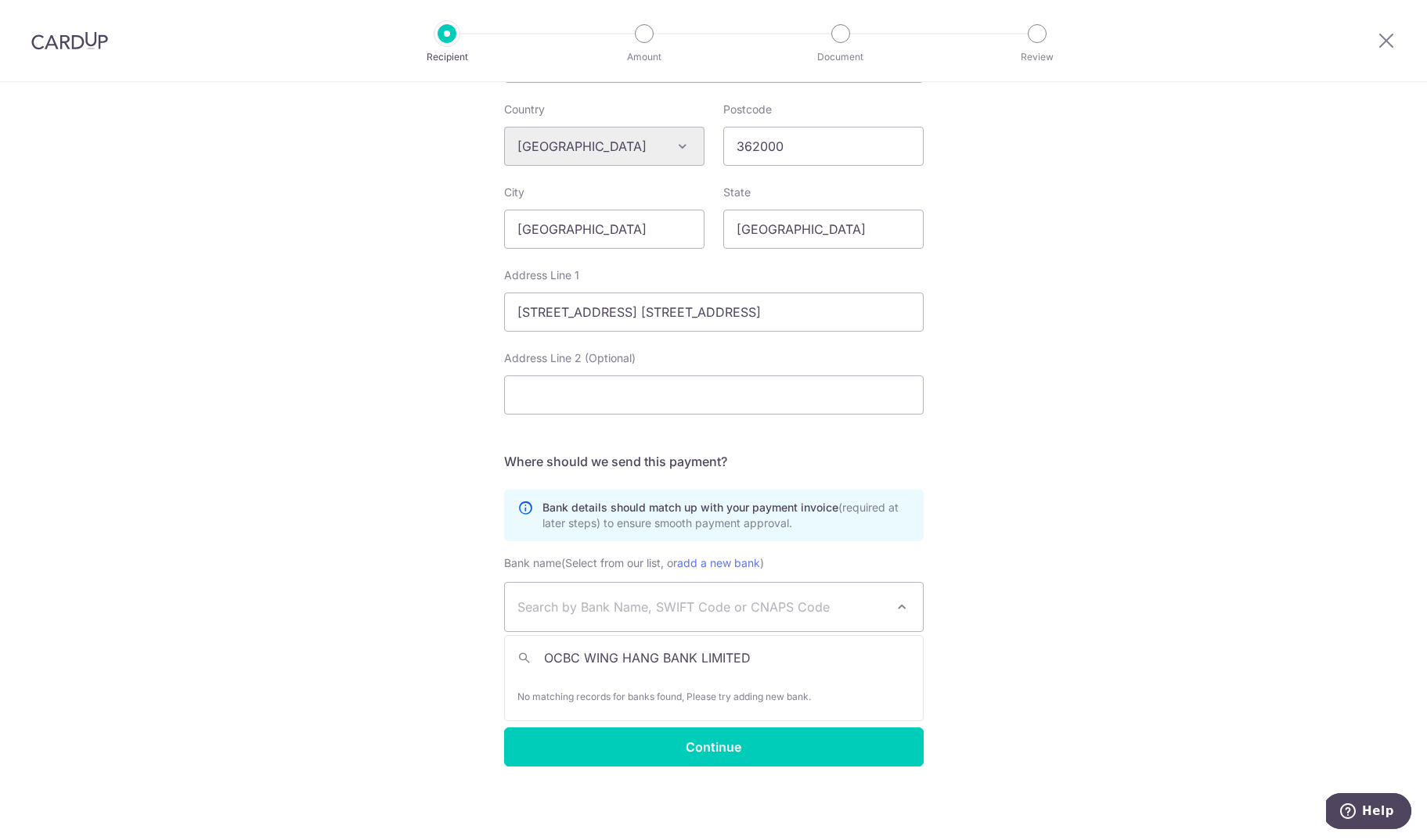
drag, startPoint x: 777, startPoint y: 657, endPoint x: 426, endPoint y: 640, distance: 351.4
click at [505, 643] on input "OCBC WING HANG BANK LIMITED" at bounding box center [714, 658] width 418 height 31
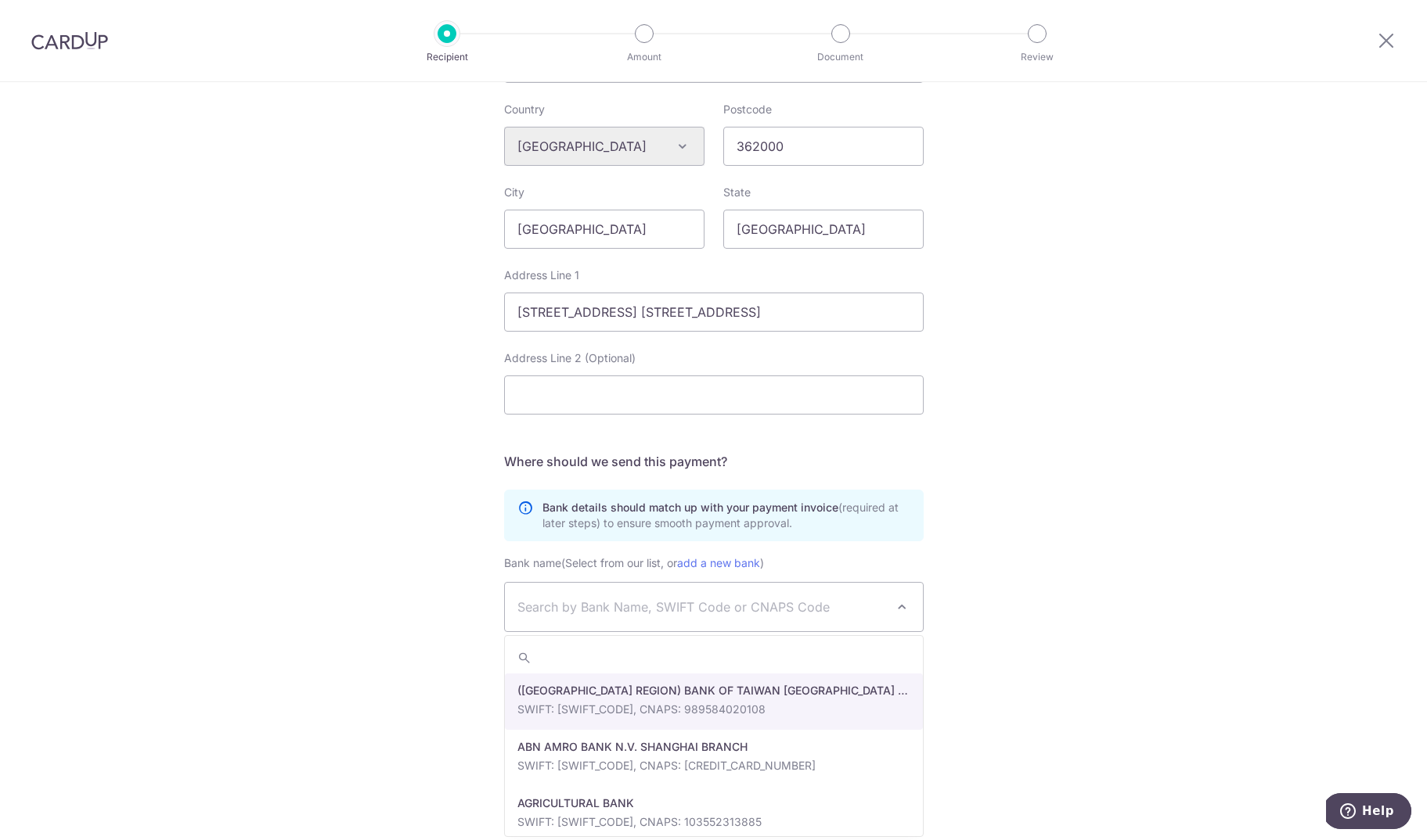
paste input "OCBC WING HANG BANK LIMITED"
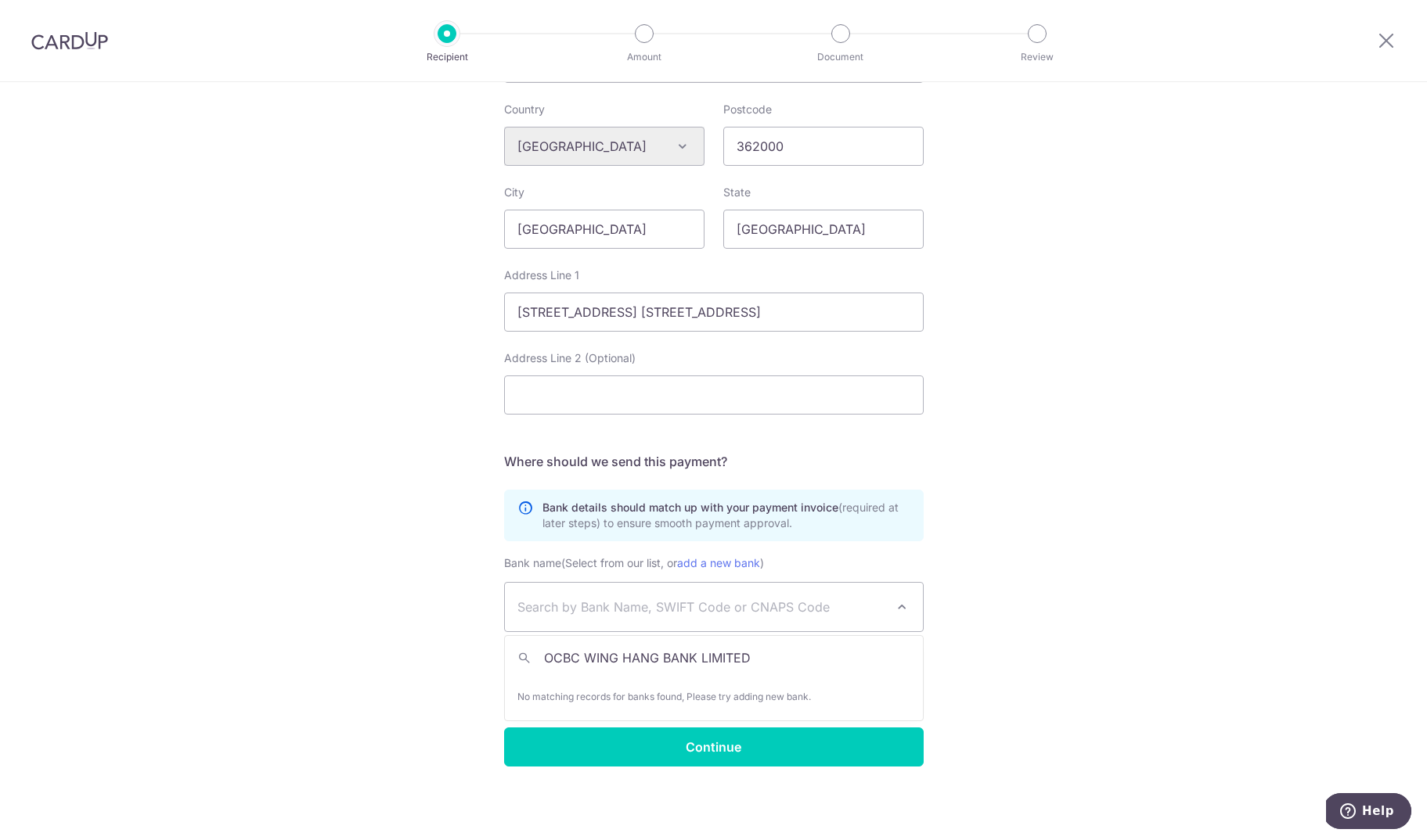
drag, startPoint x: 590, startPoint y: 661, endPoint x: 487, endPoint y: 645, distance: 104.2
click at [505, 645] on input "OCBC WING HANG BANK LIMITED" at bounding box center [714, 658] width 418 height 31
drag, startPoint x: 749, startPoint y: 666, endPoint x: 620, endPoint y: 661, distance: 129.1
click at [620, 661] on input "wING HANG BANK LIMITED" at bounding box center [714, 658] width 418 height 31
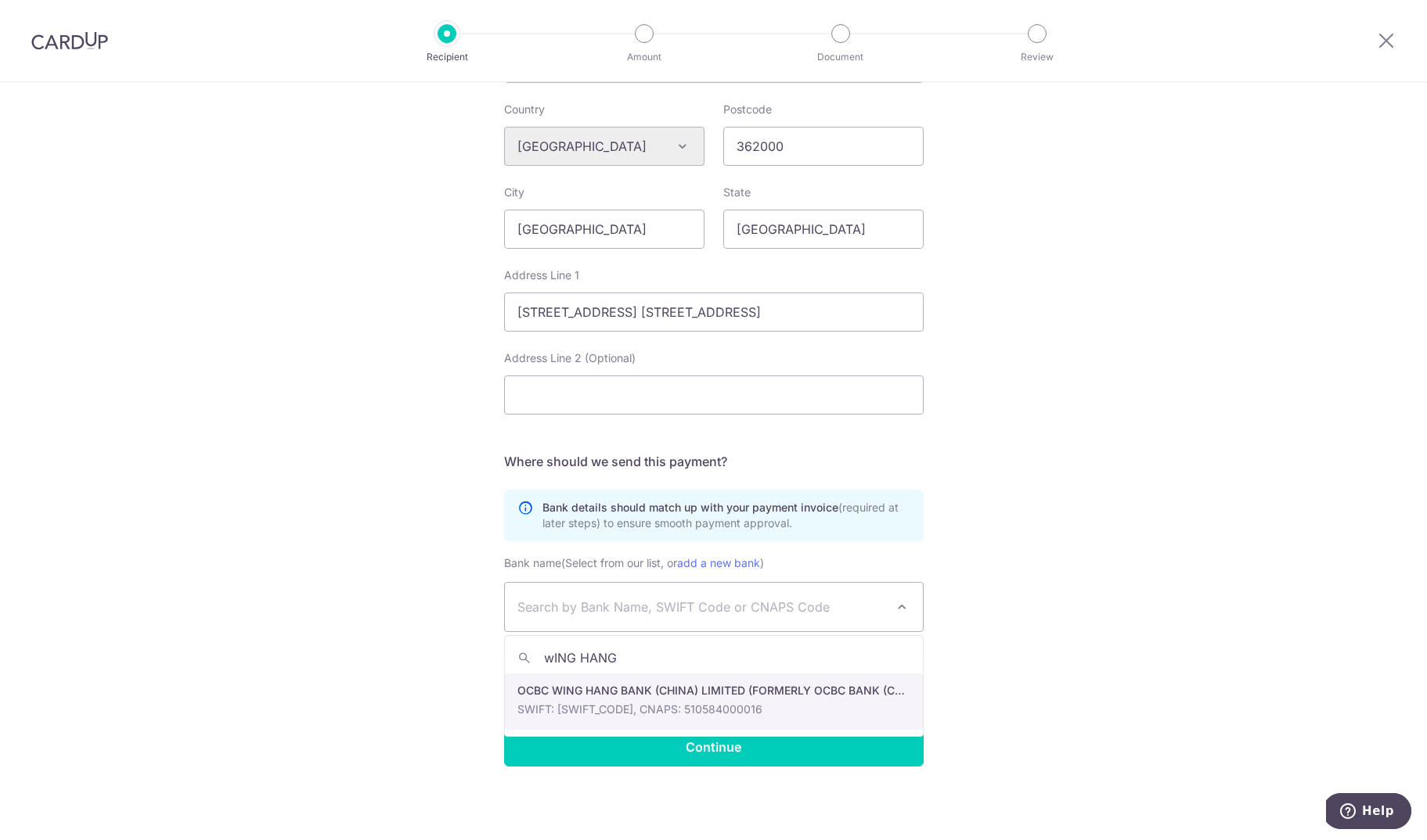
type input "wING HANG"
select select "10916"
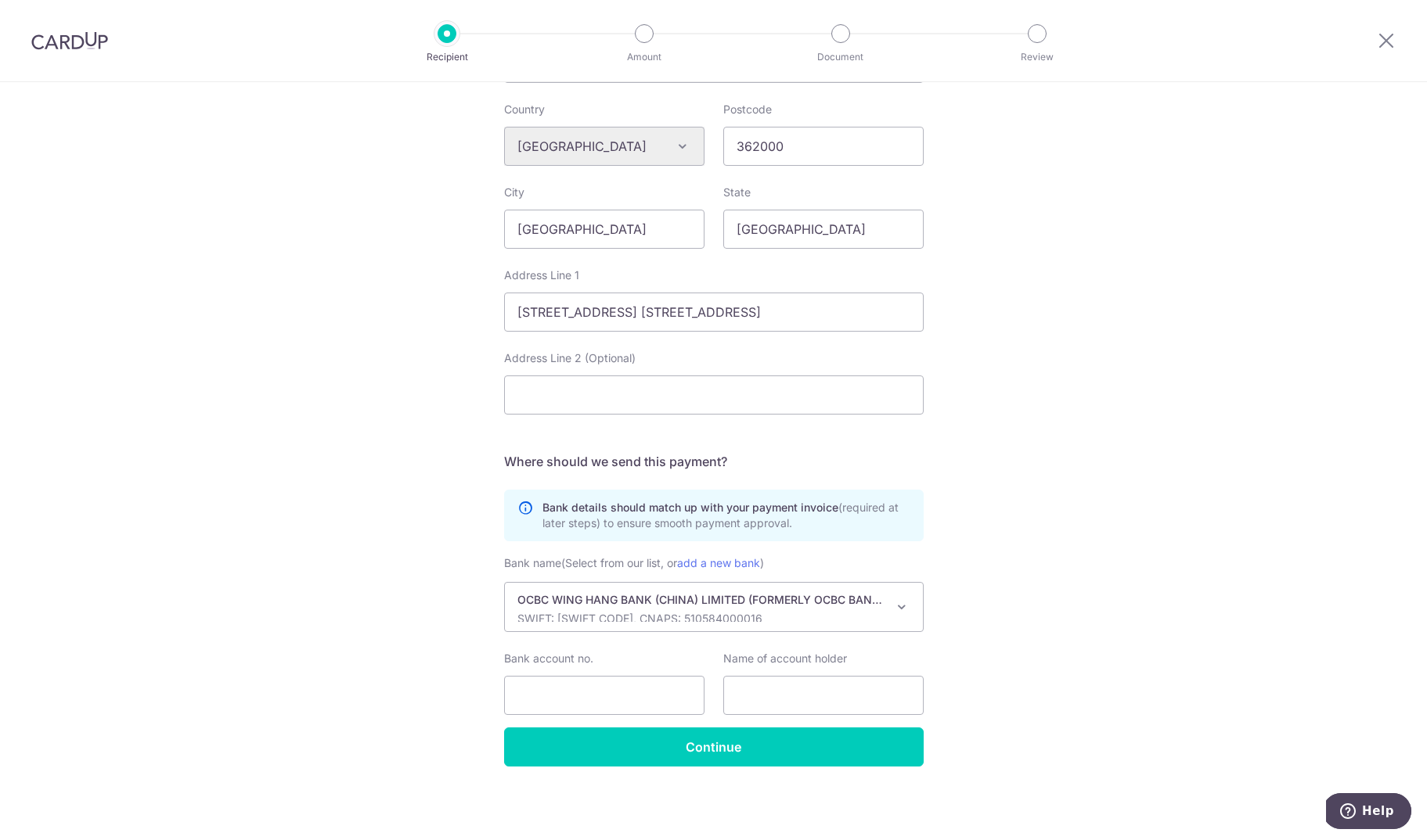
click at [626, 616] on p "SWIFT: OCBCCNSHXXX, CNAPS: 510584000016" at bounding box center [701, 618] width 368 height 16
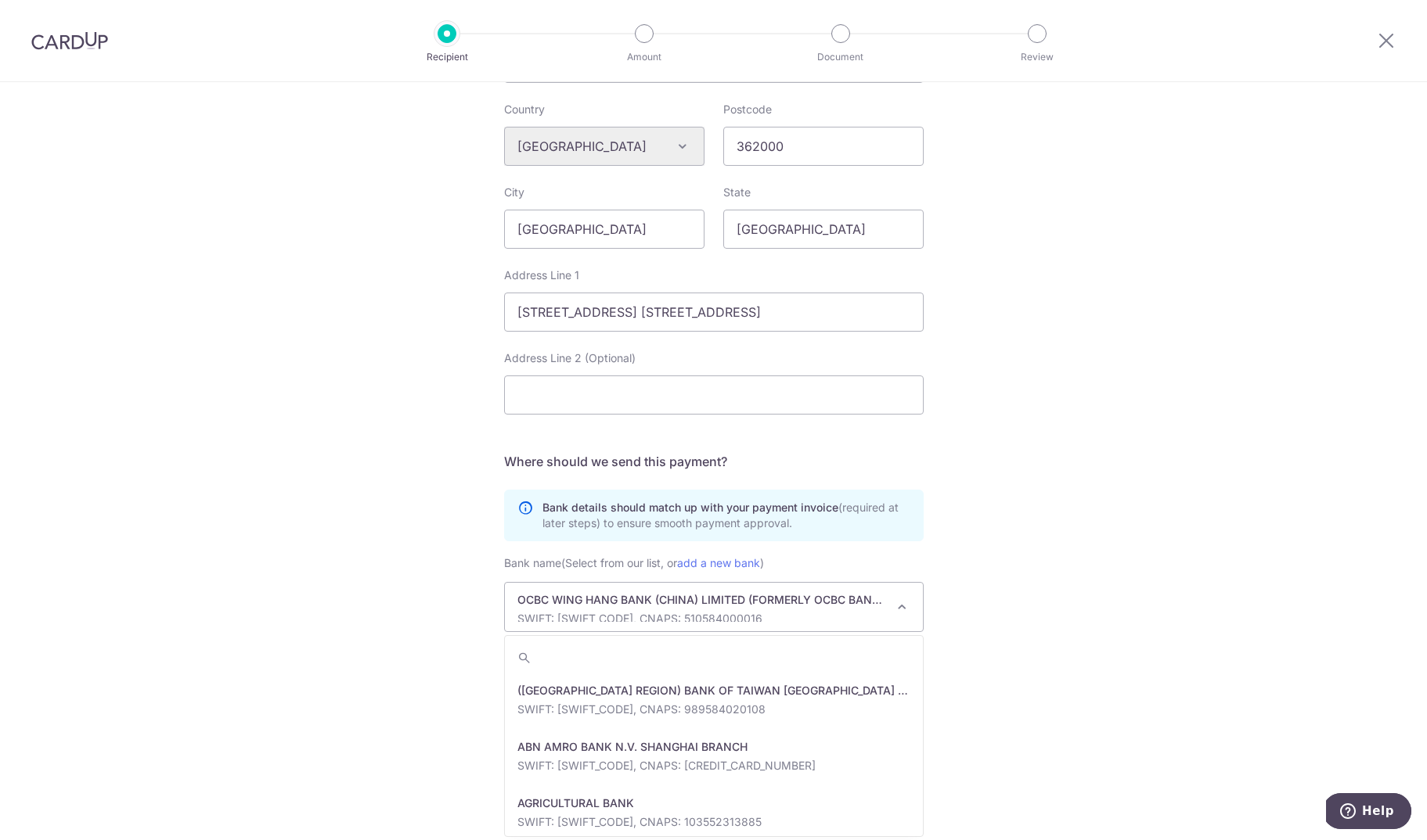
scroll to position [76892, 0]
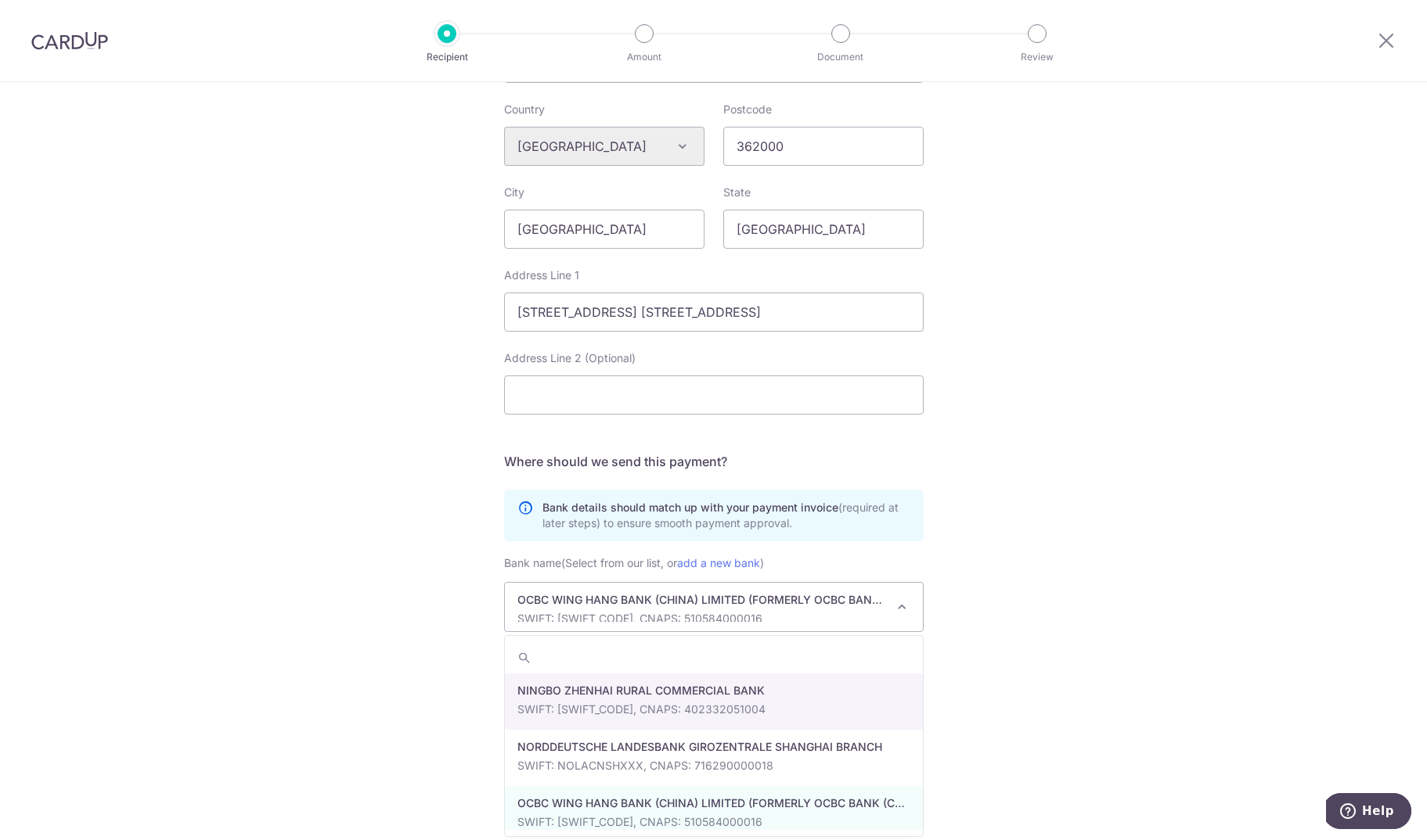
click at [400, 611] on div "Who would you like to pay? Your recipient does not need a CardUp account to rec…" at bounding box center [714, 176] width 1427 height 1329
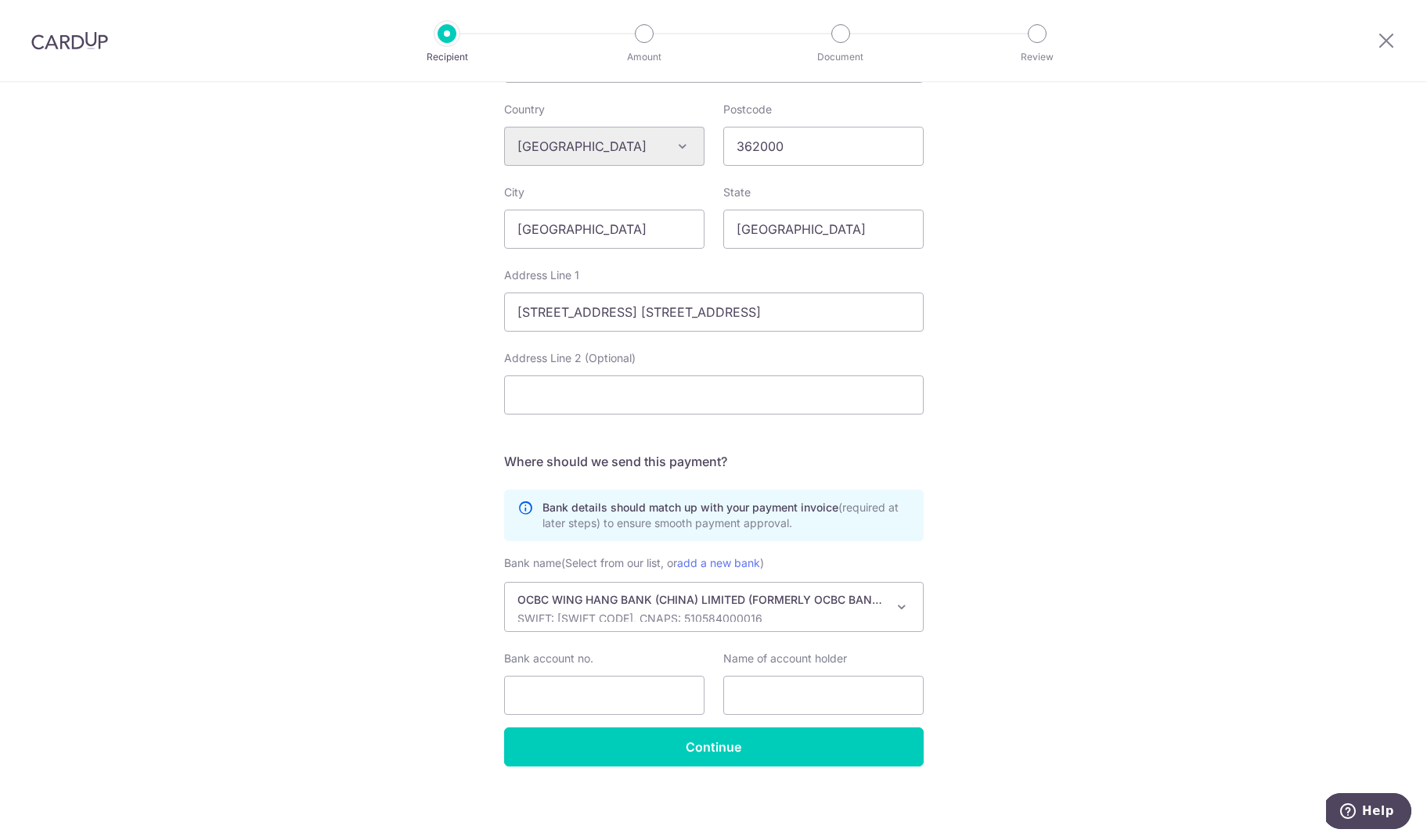
click at [642, 615] on p "SWIFT: OCBCCNSHXXX, CNAPS: 510584000016" at bounding box center [701, 618] width 368 height 16
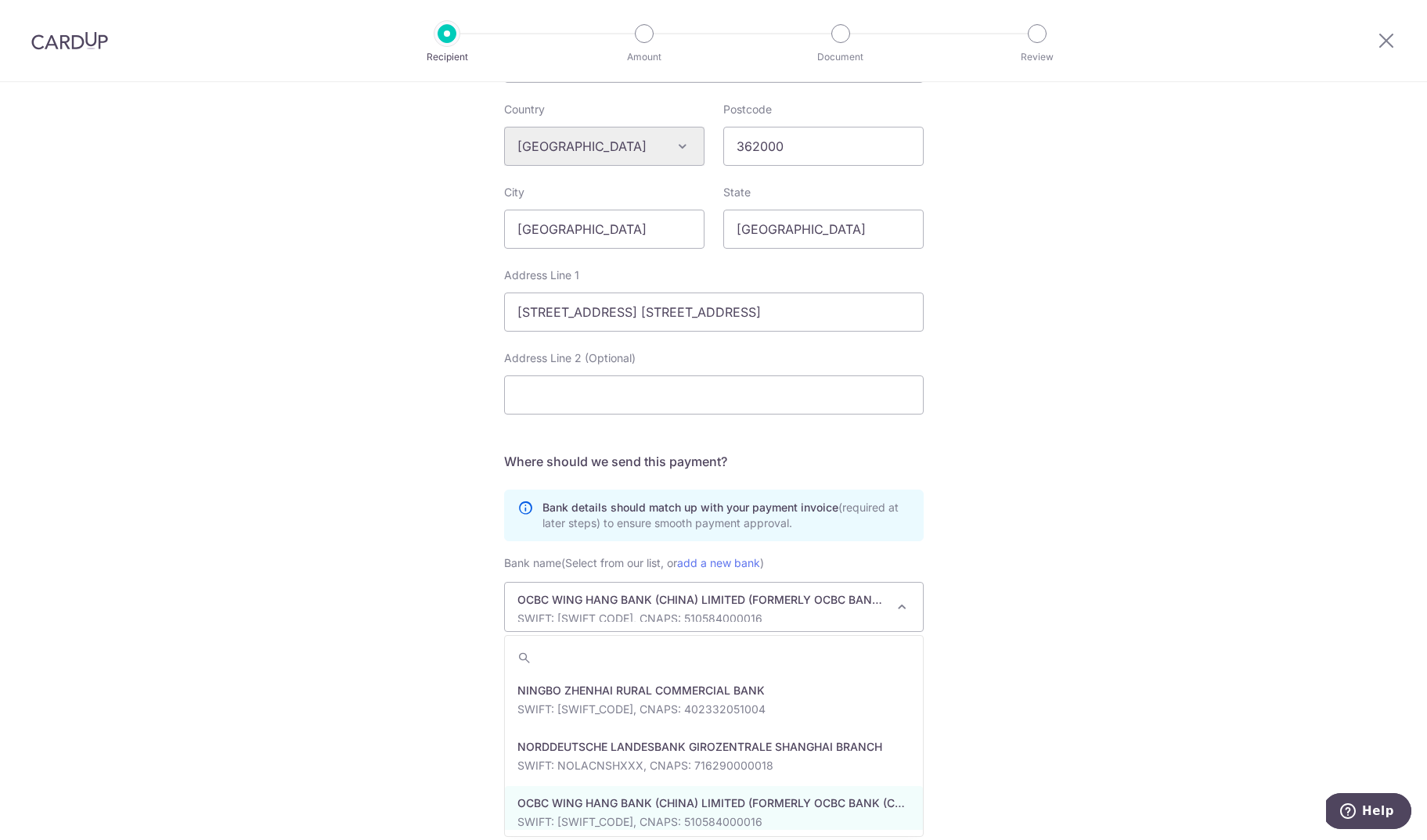
type input "WIHBHKHH"
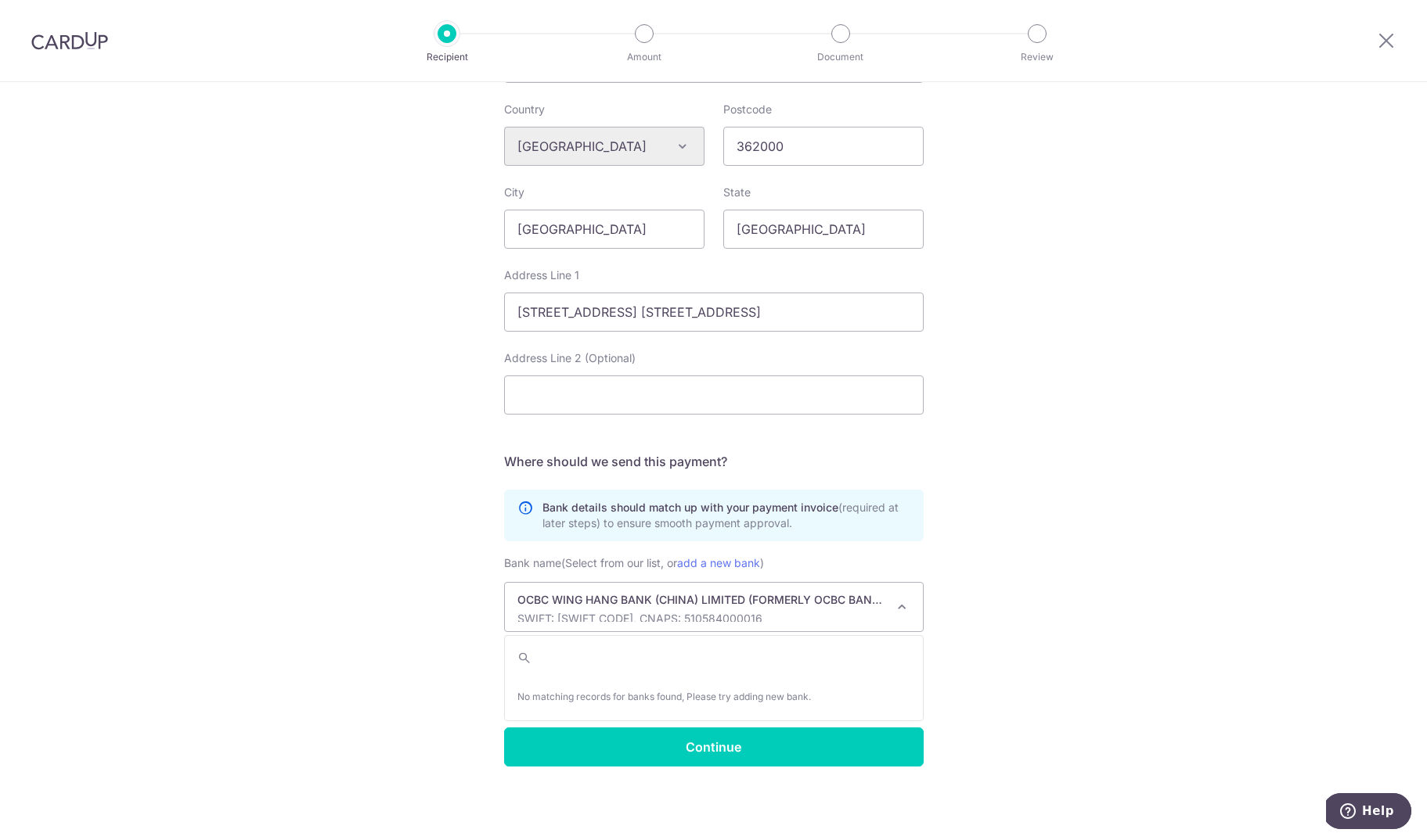
click at [1054, 612] on div "Who would you like to pay? Your recipient does not need a CardUp account to rec…" at bounding box center [714, 176] width 1427 height 1329
click at [746, 620] on p "SWIFT: OCBCCNSHXXX, CNAPS: 510584000016" at bounding box center [701, 618] width 368 height 16
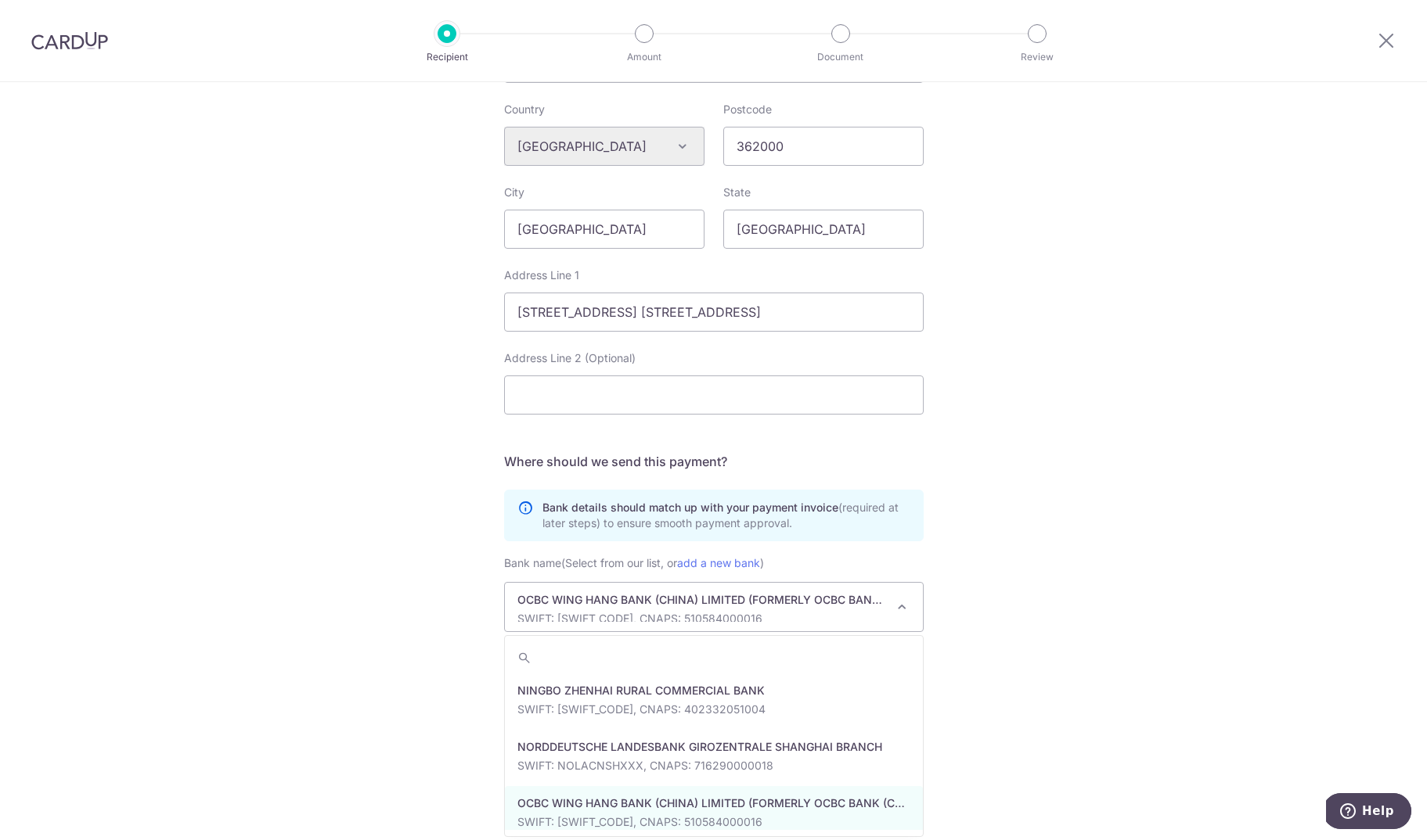
scroll to position [571, 0]
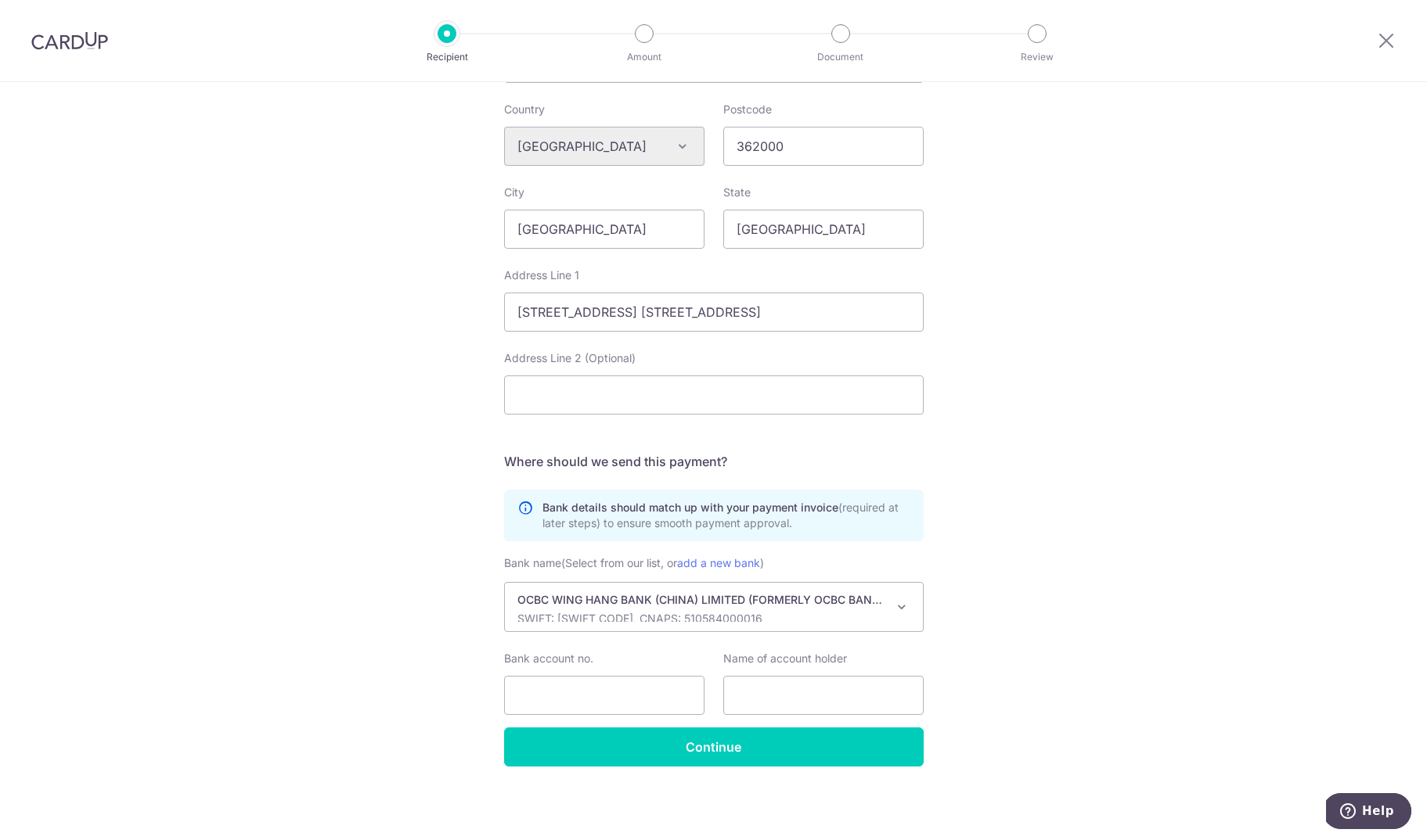
click at [406, 294] on div "Who would you like to pay? Your recipient does not need a CardUp account to rec…" at bounding box center [714, 176] width 1427 height 1329
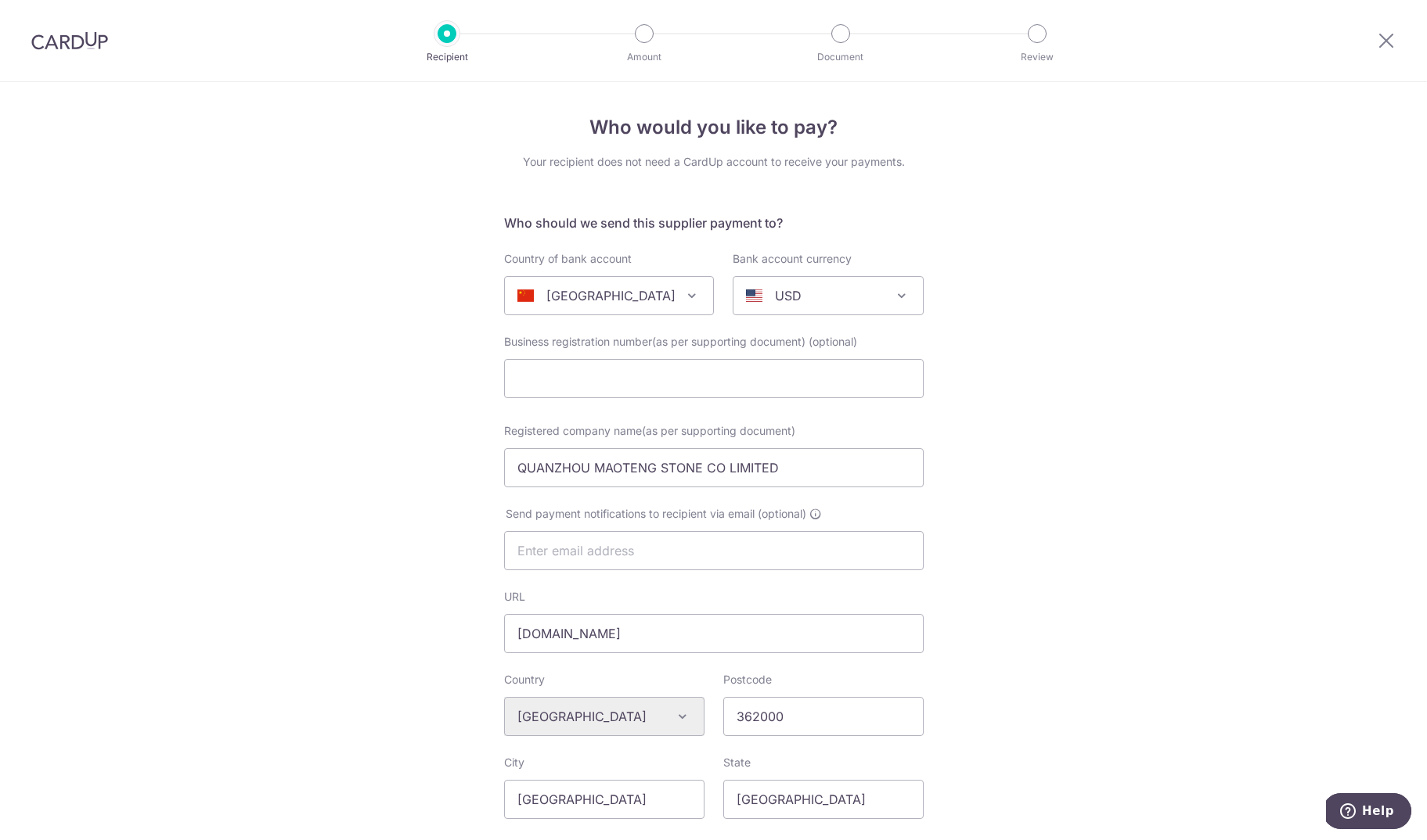
click at [632, 308] on span "China" at bounding box center [609, 296] width 208 height 38
type input "hong"
select select "95"
select select "Hong Kong"
select select
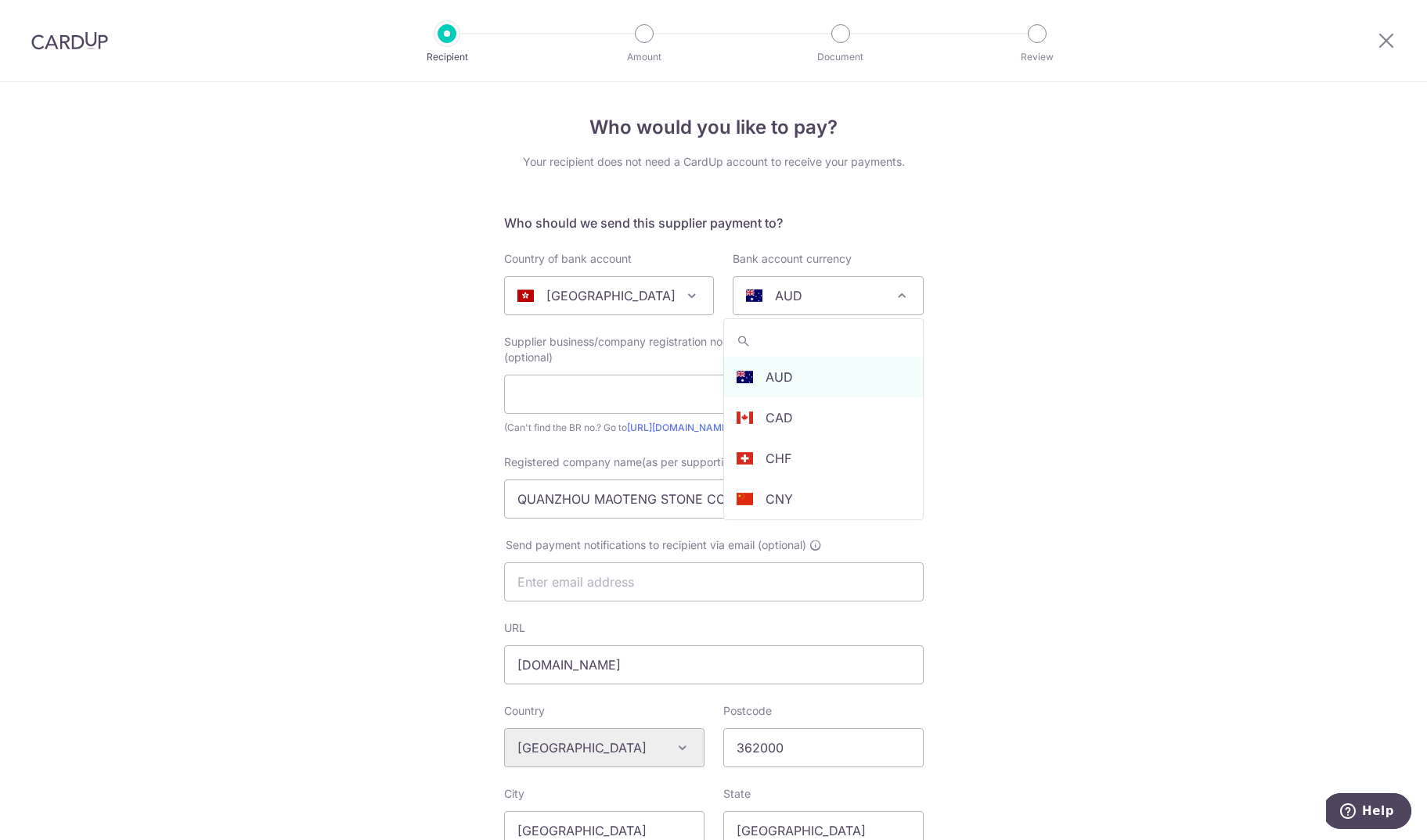
click at [807, 295] on div "AUD" at bounding box center [816, 296] width 139 height 19
type input "usd"
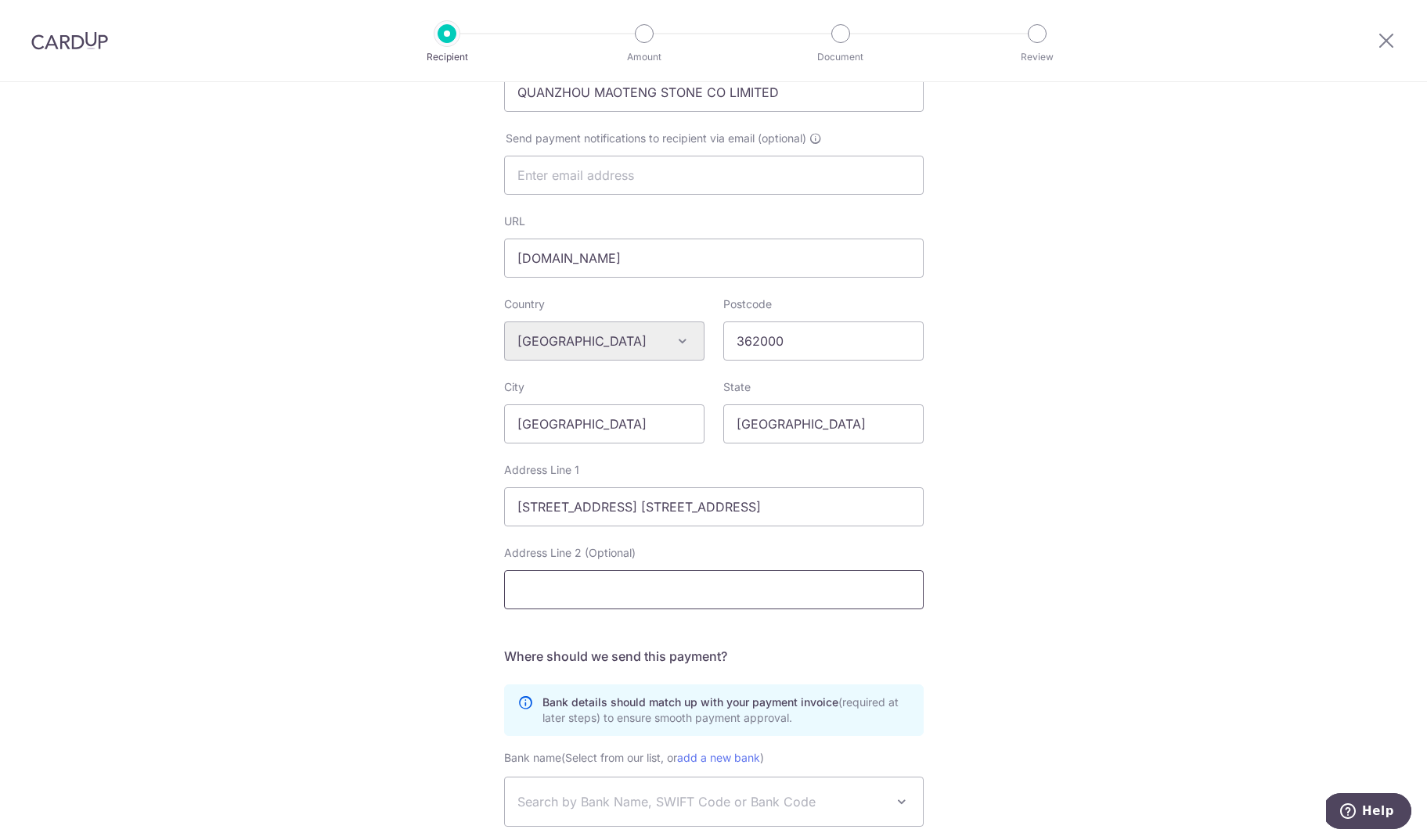
scroll to position [617, 0]
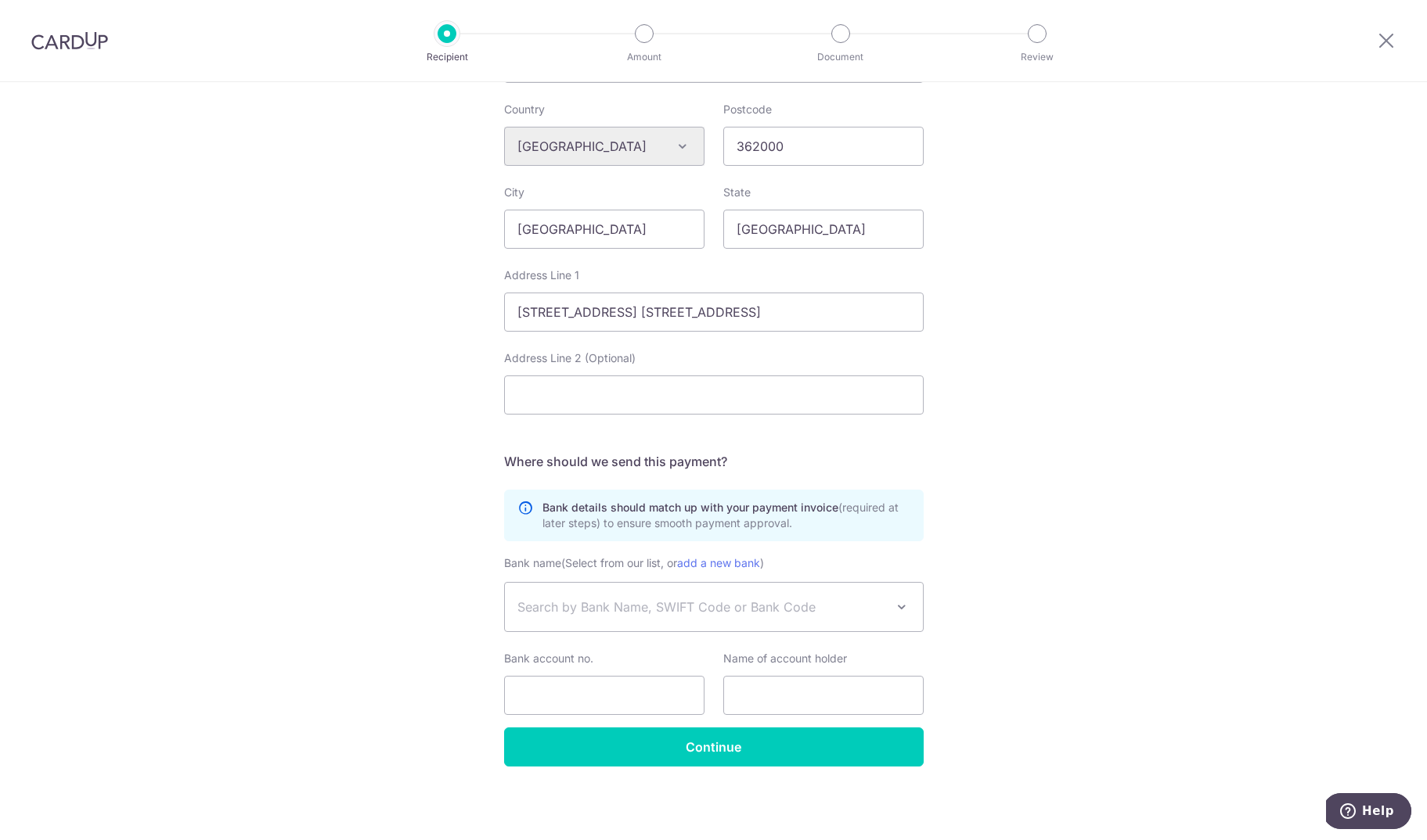
click at [609, 613] on span "Search by Bank Name, SWIFT Code or Bank Code" at bounding box center [701, 607] width 368 height 19
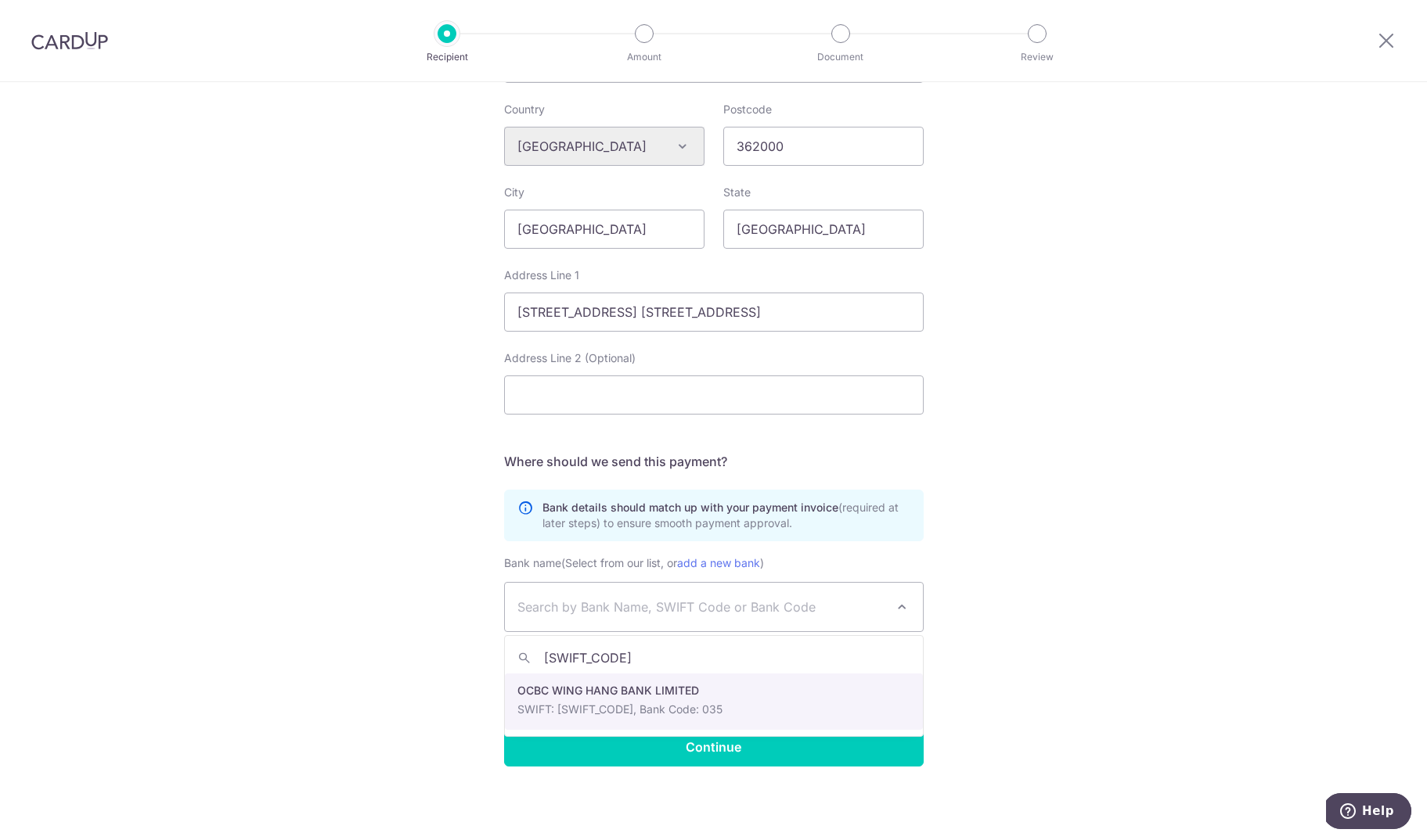
type input "WIHBHKHH"
select select "1239"
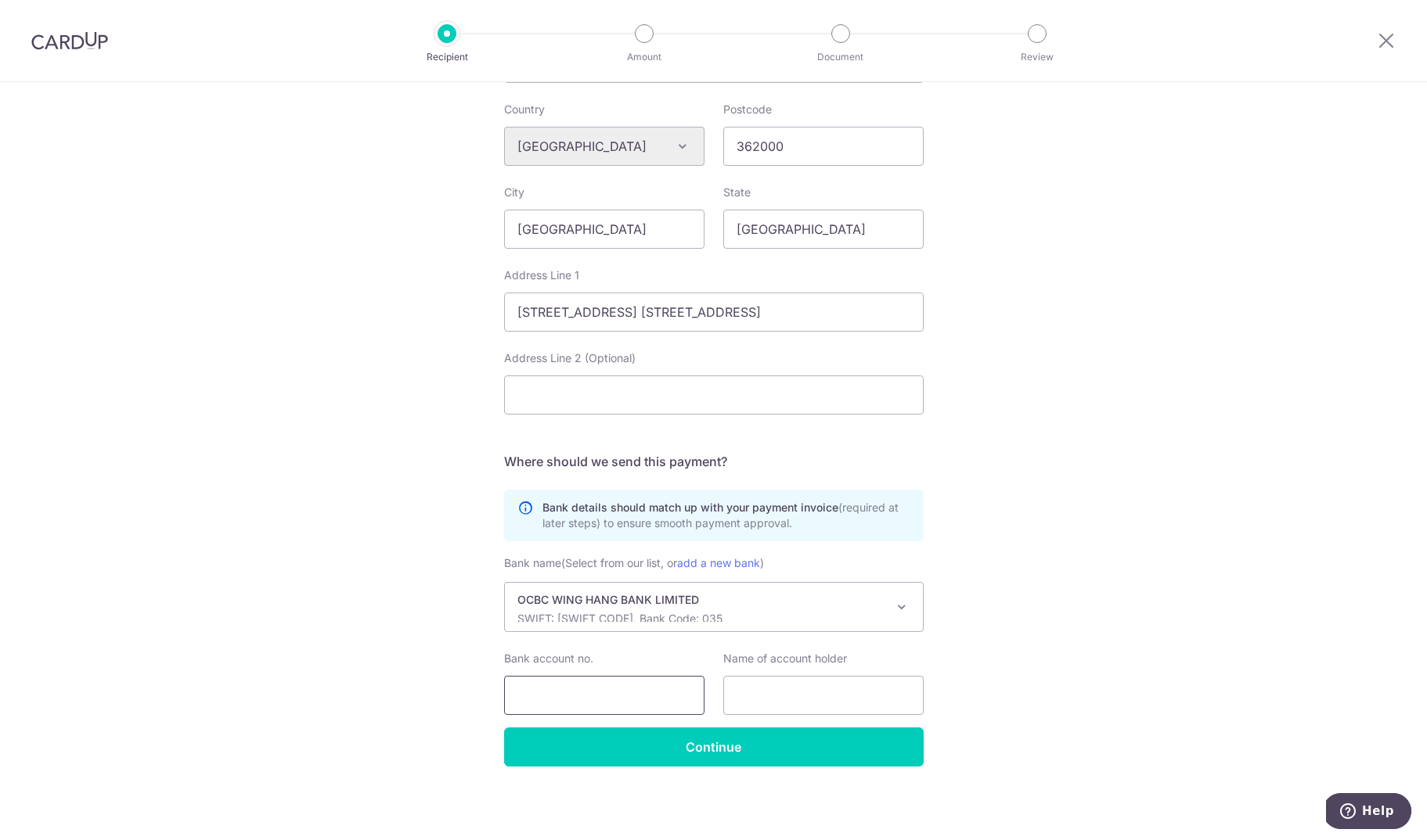
click at [587, 688] on input "Bank account no." at bounding box center [604, 696] width 201 height 39
paste input "0358 4878 5357 831"
click at [551, 698] on input "0358 4878 5357 831" at bounding box center [604, 696] width 201 height 39
click at [587, 698] on input "03584878 5357 831" at bounding box center [604, 696] width 201 height 39
click at [583, 698] on input "03584878 5357 831" at bounding box center [604, 696] width 201 height 39
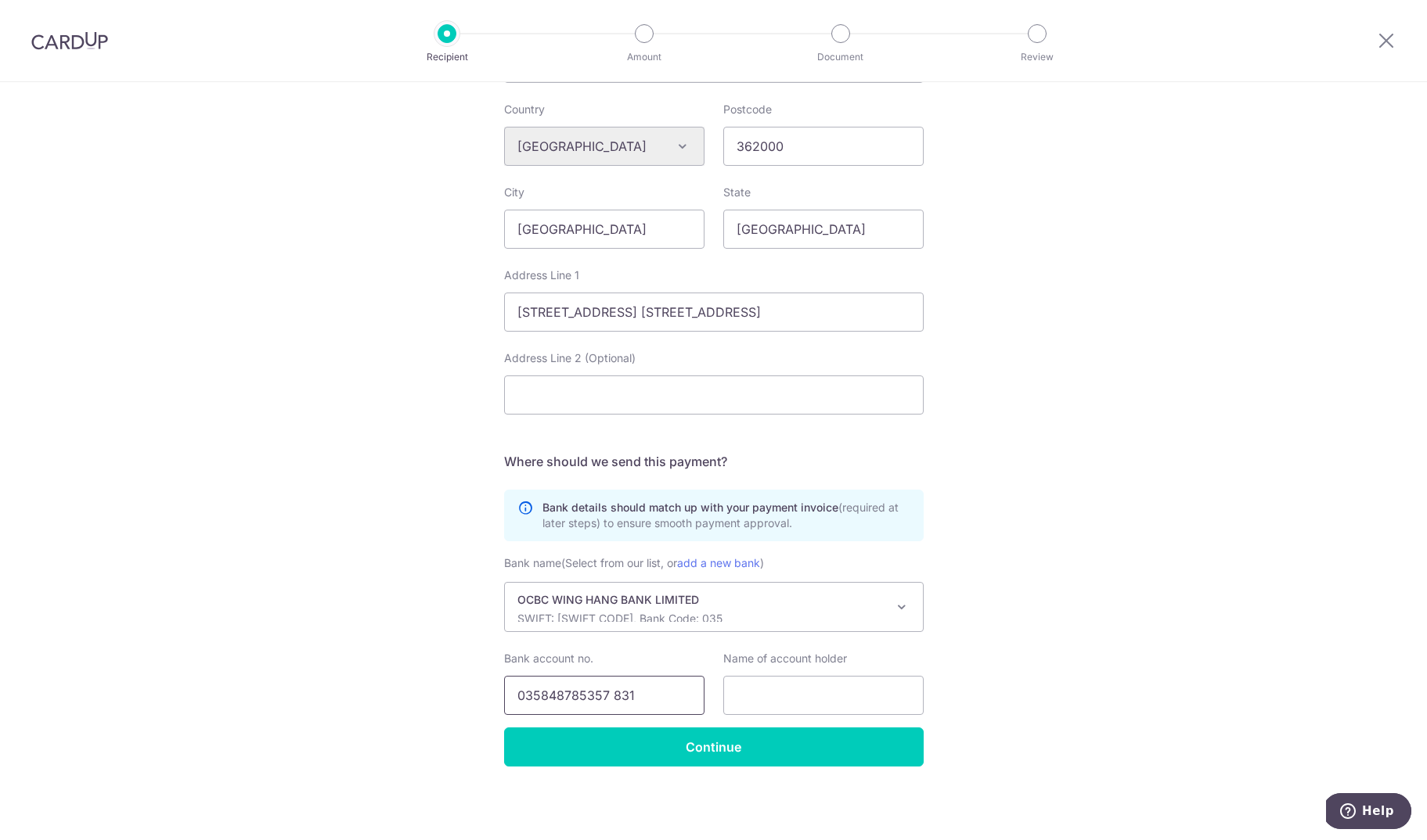
click at [609, 695] on input "035848785357 831" at bounding box center [604, 696] width 201 height 39
type input "035848785357831"
drag, startPoint x: 823, startPoint y: 693, endPoint x: 811, endPoint y: 683, distance: 15.6
click at [823, 693] on input "text" at bounding box center [823, 696] width 201 height 39
paste input "QUANZHOU MAOTENG STONE CO LIMITED"
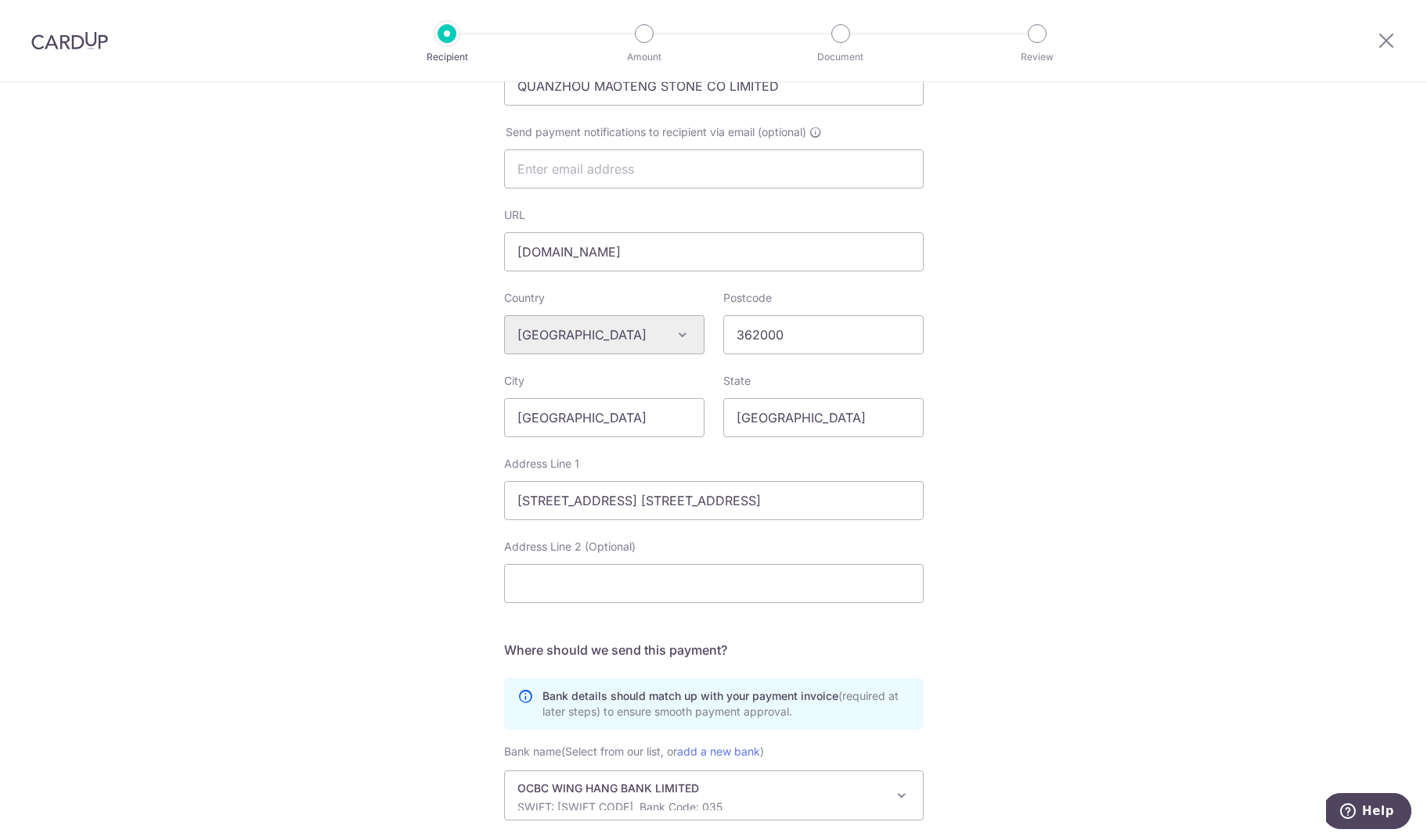
scroll to position [436, 0]
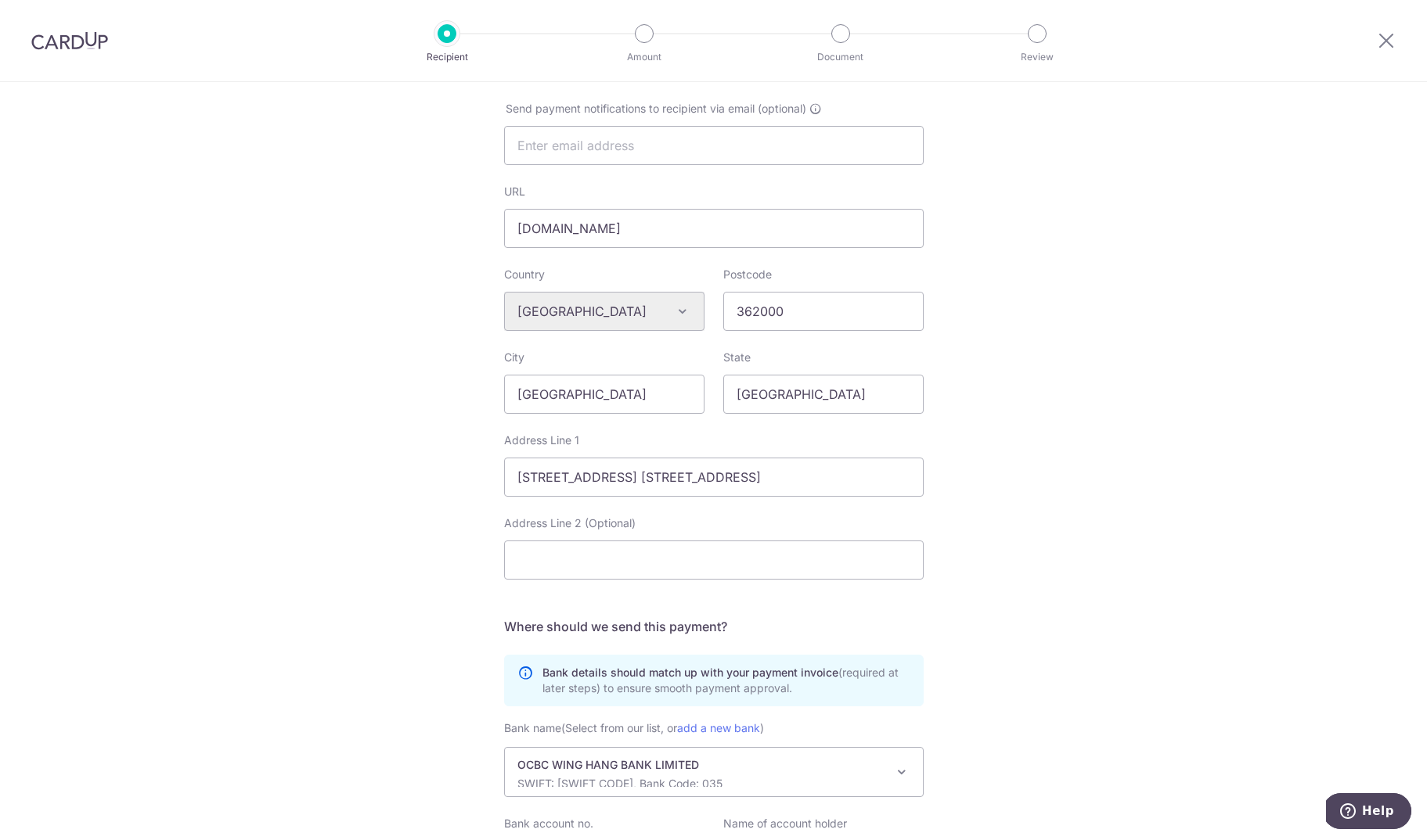
type input "QUANZHOU MAOTENG STONE CO LIMITED"
click at [607, 318] on div "Algeria Andorra Angola Anguilla Argentina Armenia Aruba Australia Austria Azerb…" at bounding box center [604, 311] width 201 height 39
drag, startPoint x: 655, startPoint y: 344, endPoint x: 655, endPoint y: 335, distance: 9.0
click at [655, 331] on div "Algeria Andorra Angola Anguilla Argentina Armenia Aruba Australia Austria Azerb…" at bounding box center [604, 311] width 201 height 39
drag, startPoint x: 655, startPoint y: 335, endPoint x: 676, endPoint y: 350, distance: 25.8
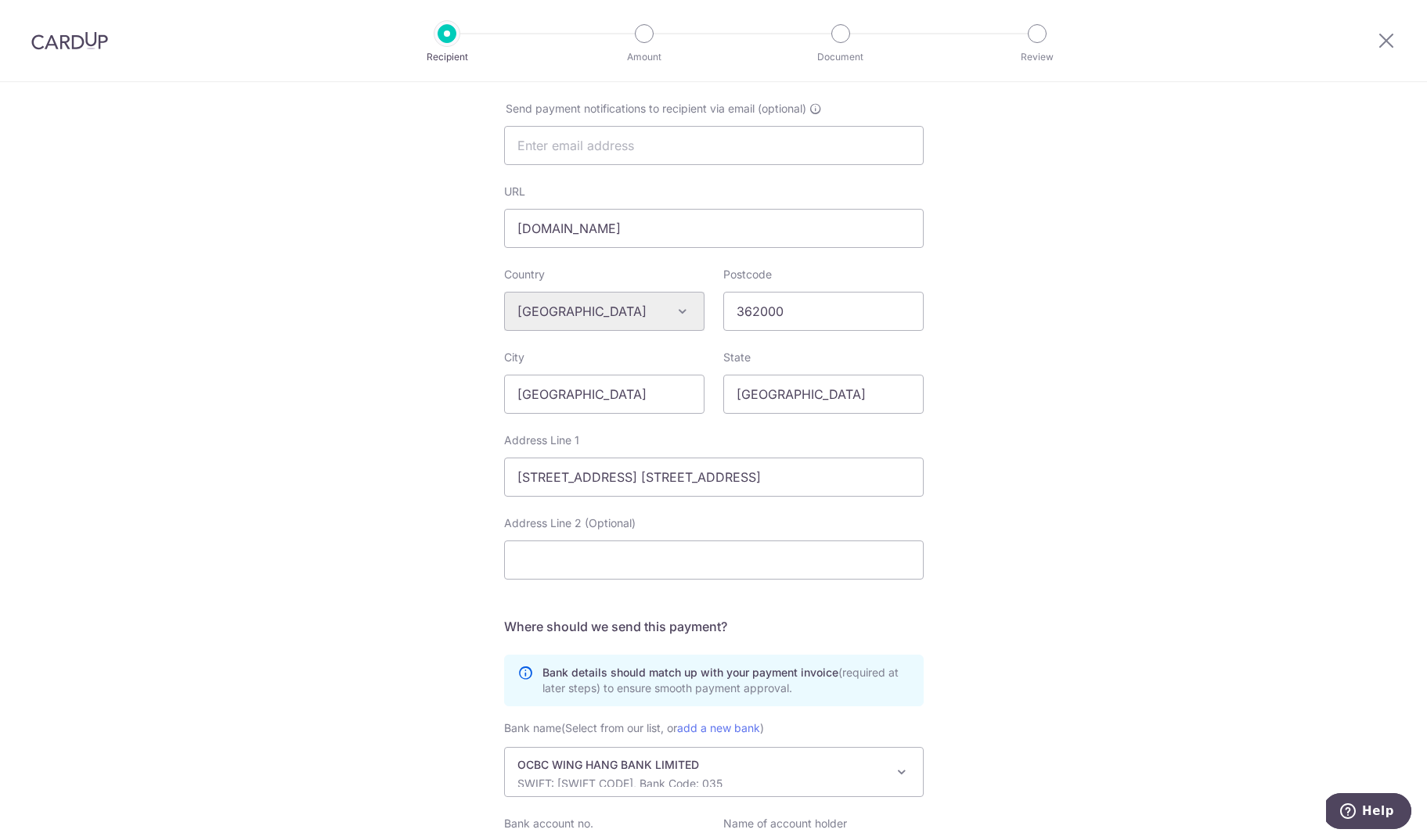
click at [655, 331] on div "Algeria Andorra Angola Anguilla Argentina Armenia Aruba Australia Austria Azerb…" at bounding box center [604, 311] width 201 height 39
click at [623, 493] on input "301, Building #2, No. 3, Yunlu Road, Fengze District, Quanzhou City" at bounding box center [714, 477] width 419 height 39
paste input "FLAT/RM 604 6/F Easey Commercial Building 253-261 Hennessy Road Wanchai HK"
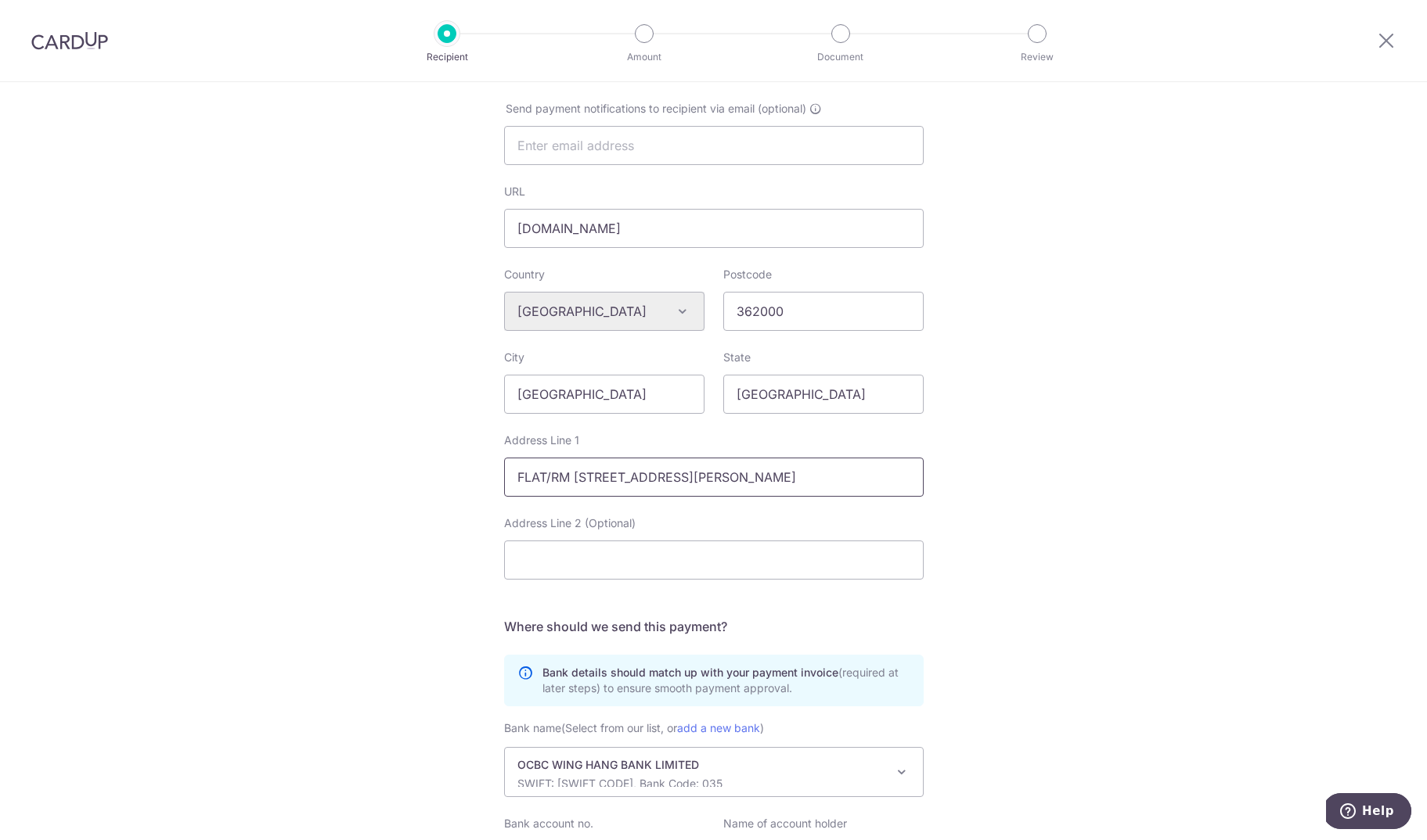
scroll to position [0, 102]
type input "FLAT/RM 604 6/F Easey Commercial Building 253-261 Hennessy Road Wanchai HK"
click at [792, 331] on input "362000" at bounding box center [823, 311] width 201 height 39
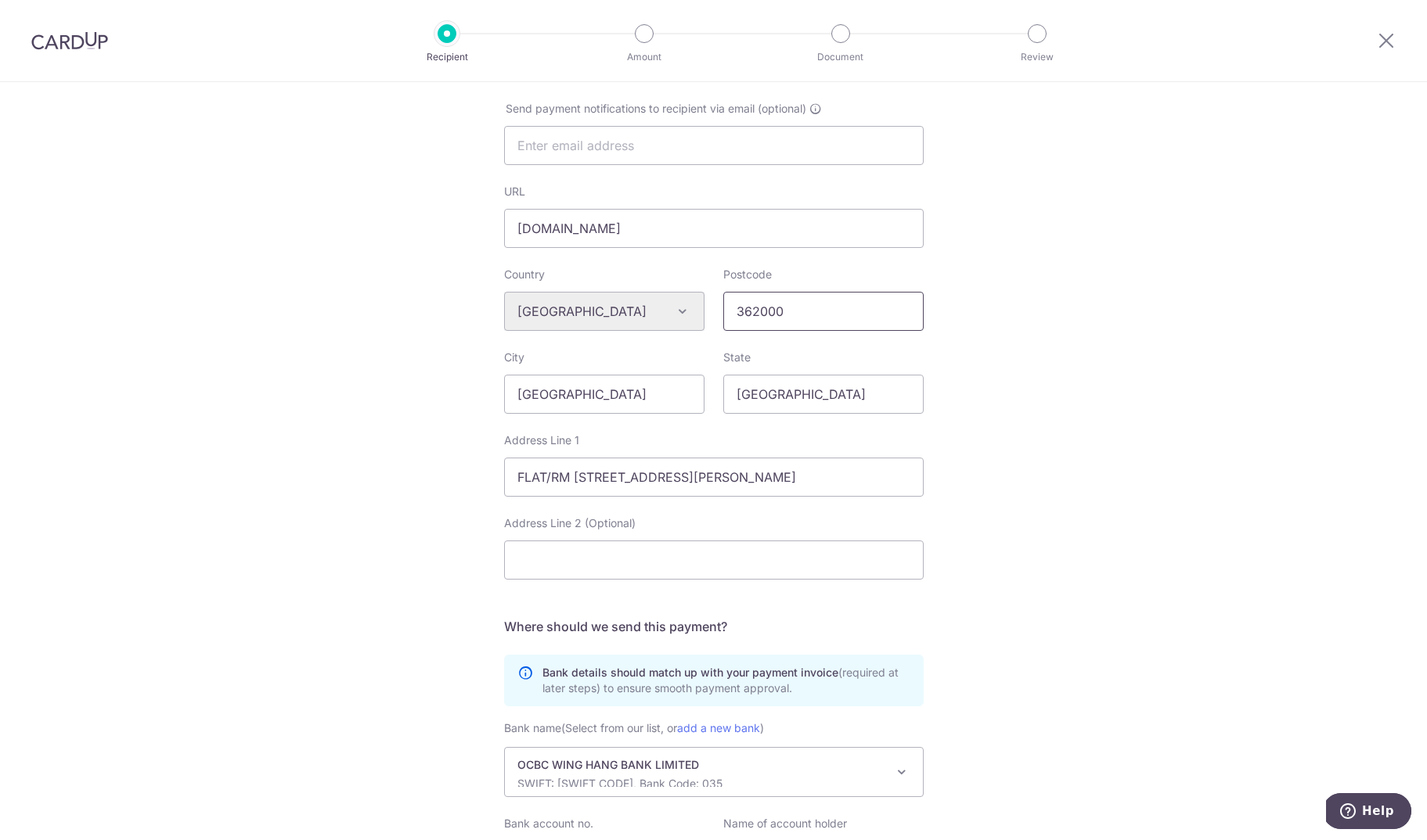
paste input "999077"
type input "999077"
click at [779, 408] on input "Fujian" at bounding box center [823, 395] width 201 height 39
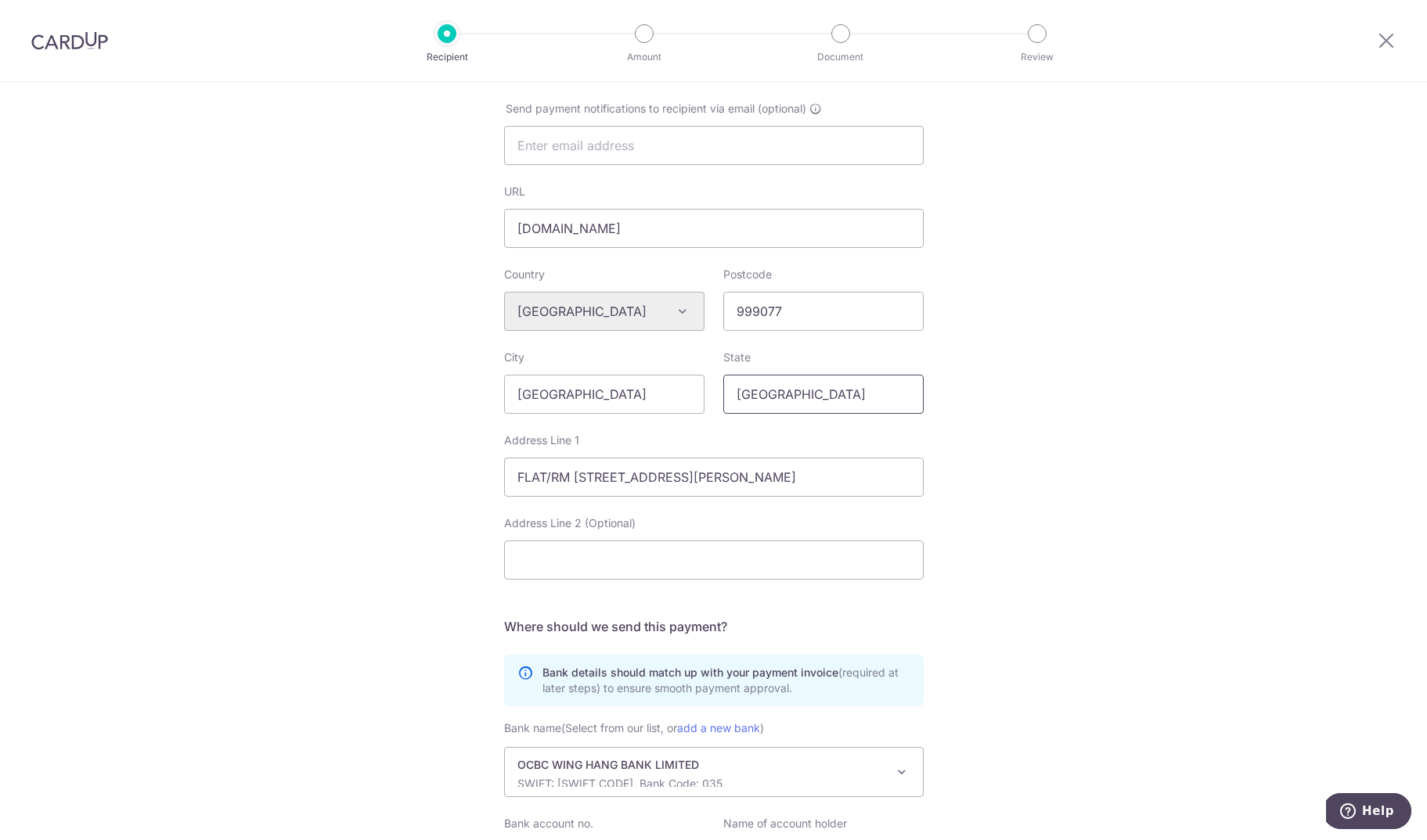
click at [791, 409] on input "Hong Kong" at bounding box center [823, 395] width 201 height 39
drag, startPoint x: 791, startPoint y: 409, endPoint x: 669, endPoint y: 426, distance: 123.2
click at [791, 409] on input "Hong Kong" at bounding box center [823, 395] width 201 height 39
type input "Hong Kong"
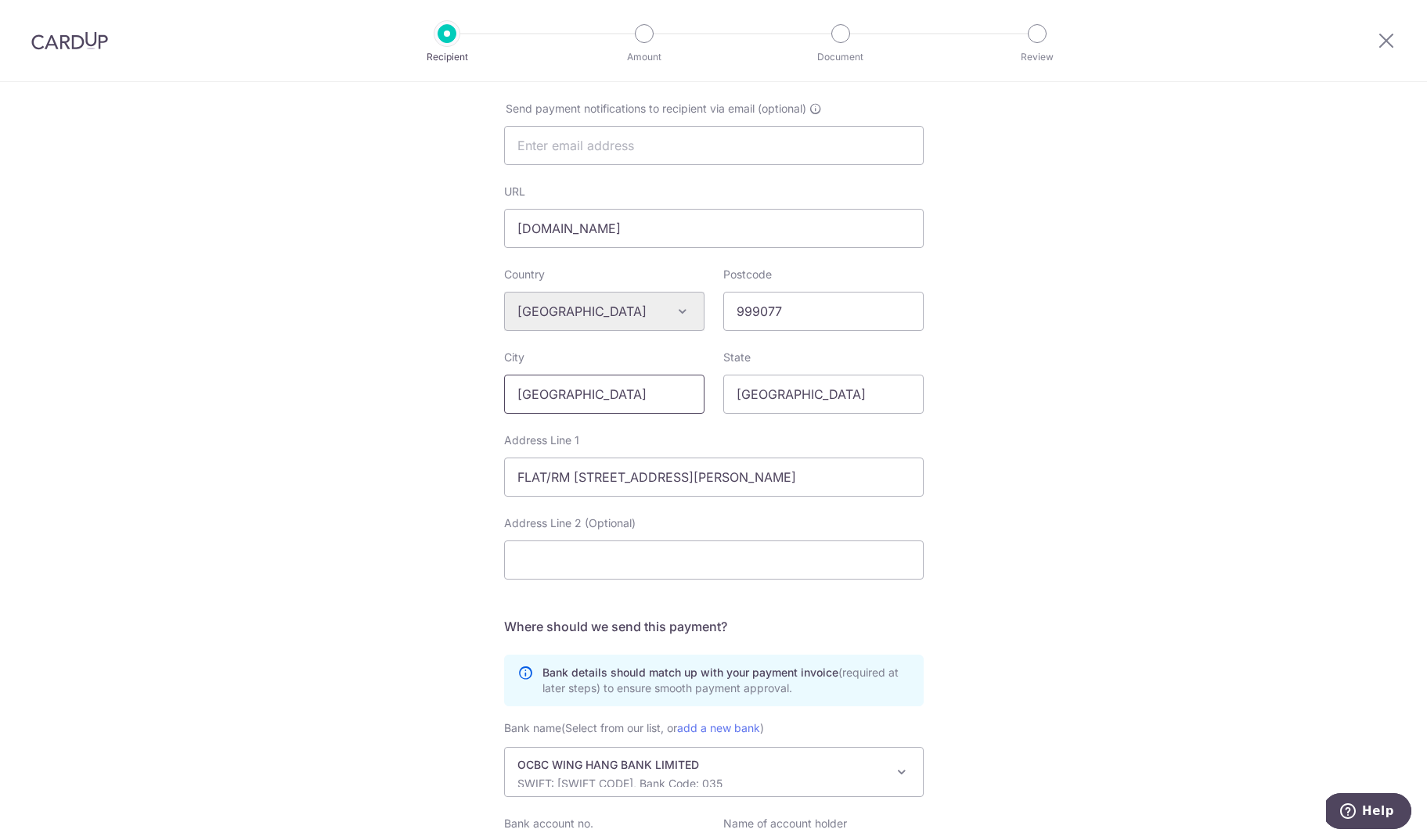
click at [586, 413] on input "Quanzhou" at bounding box center [604, 395] width 201 height 39
paste input "Hong Kong"
drag, startPoint x: 654, startPoint y: 409, endPoint x: 465, endPoint y: 409, distance: 189.0
click at [504, 409] on input "QuanzhouHong Kong" at bounding box center [604, 395] width 201 height 39
paste input "text"
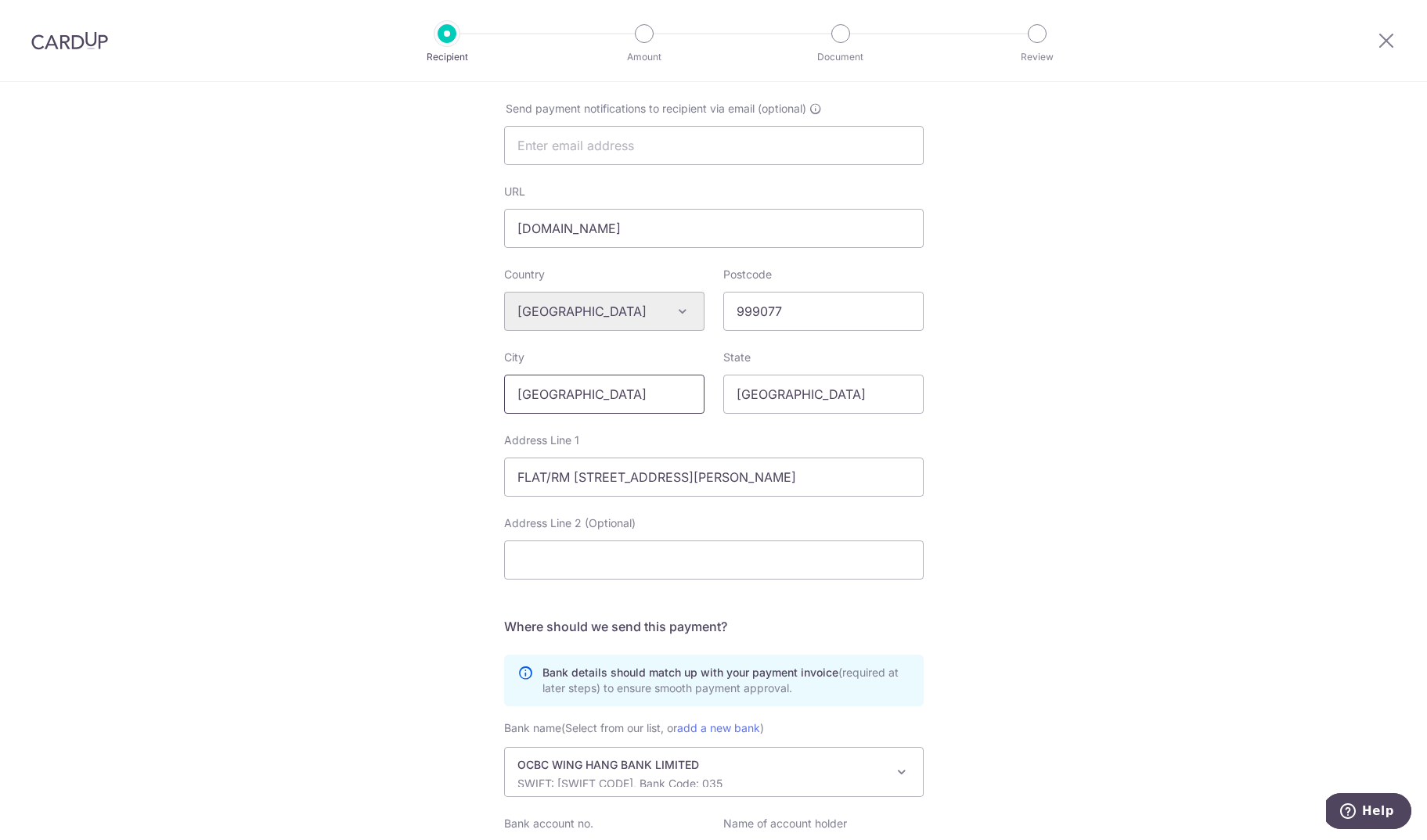
type input "Hong Kong"
click at [1049, 368] on div "Who would you like to pay? Your recipient does not need a CardUp account to rec…" at bounding box center [714, 325] width 1427 height 1360
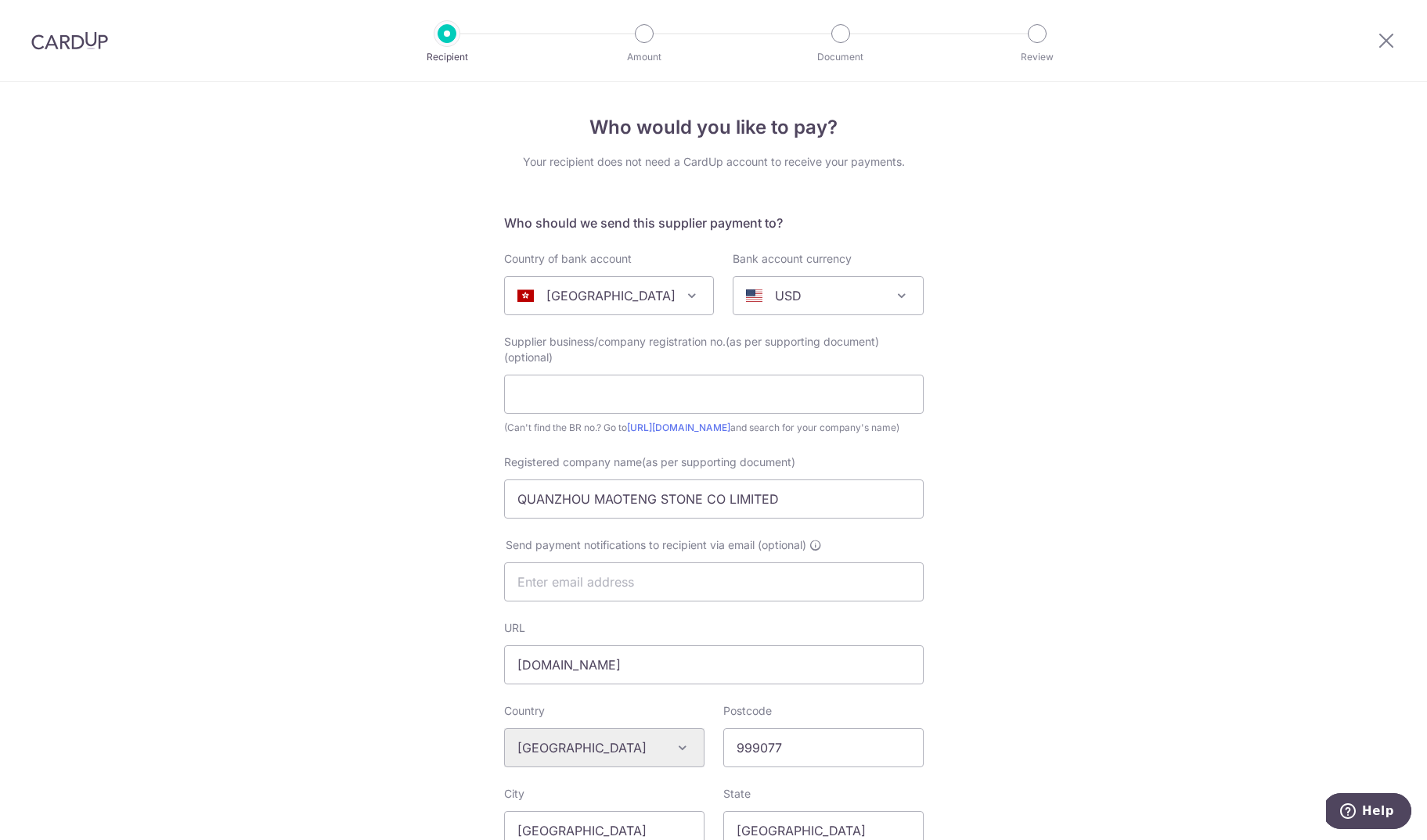
scroll to position [617, 0]
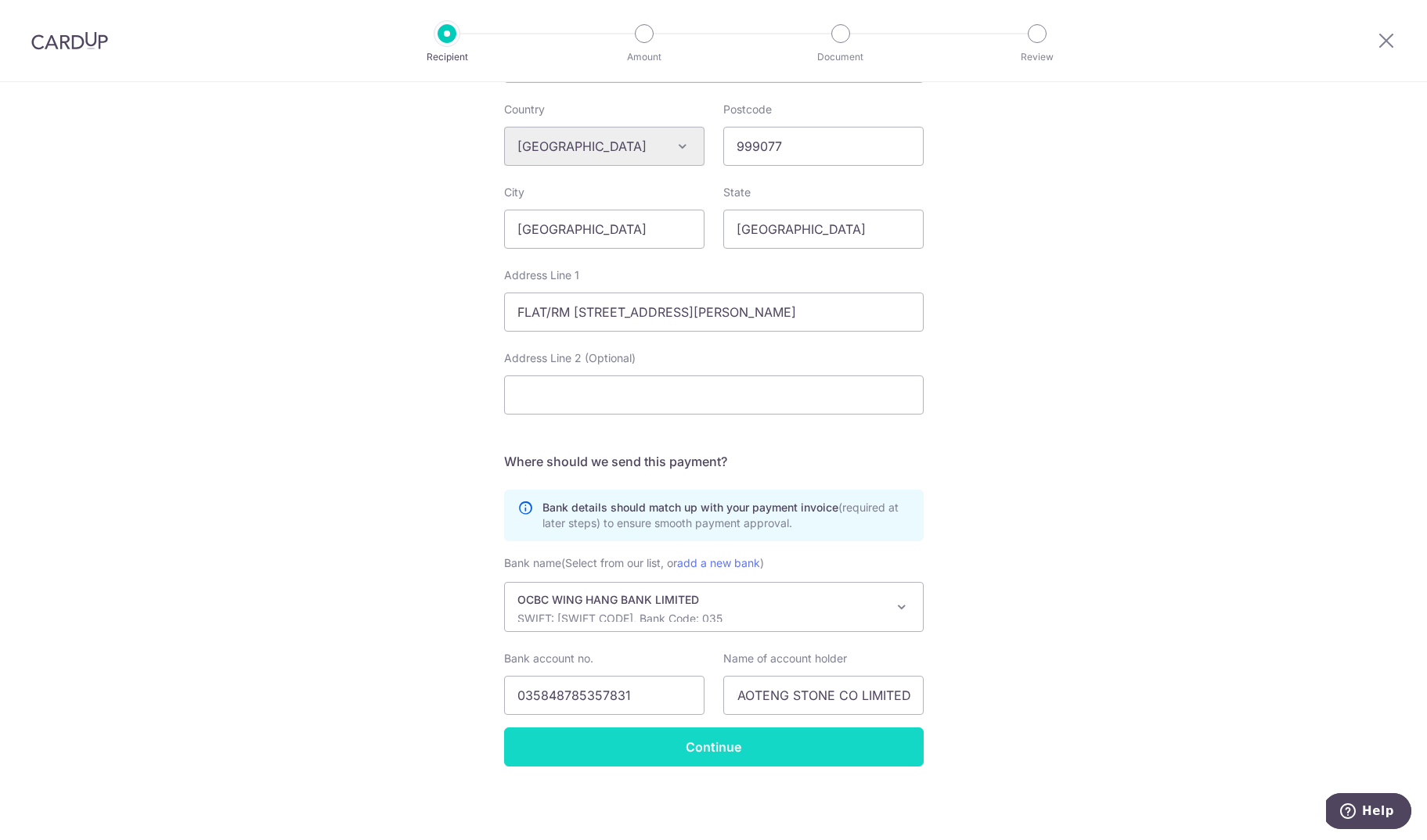
click at [798, 747] on input "Continue" at bounding box center [714, 747] width 419 height 39
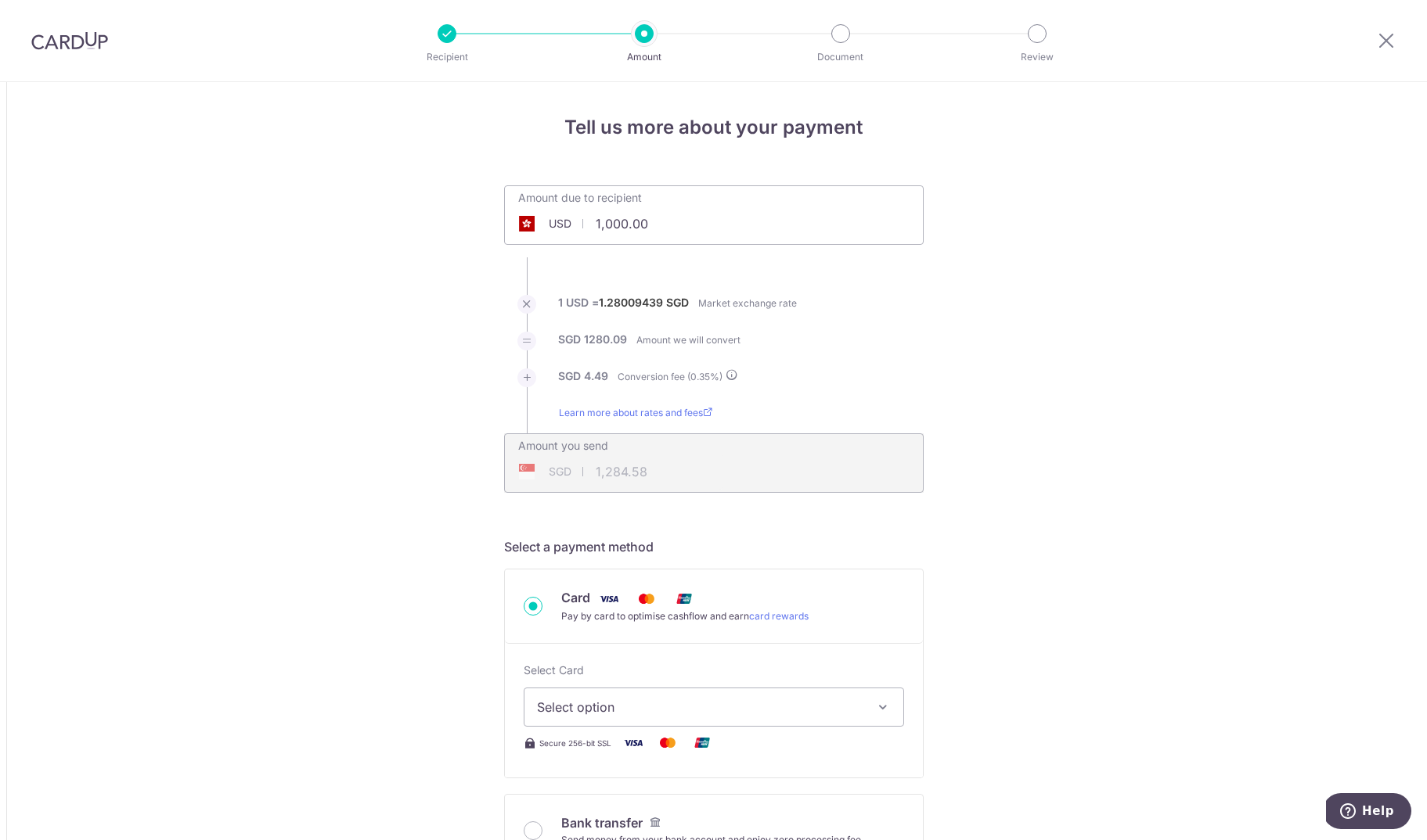
drag, startPoint x: 664, startPoint y: 228, endPoint x: 492, endPoint y: 195, distance: 175.1
click at [505, 205] on input "1,000.00" at bounding box center [625, 224] width 242 height 36
type input "5,938.57"
type input "7,628.36"
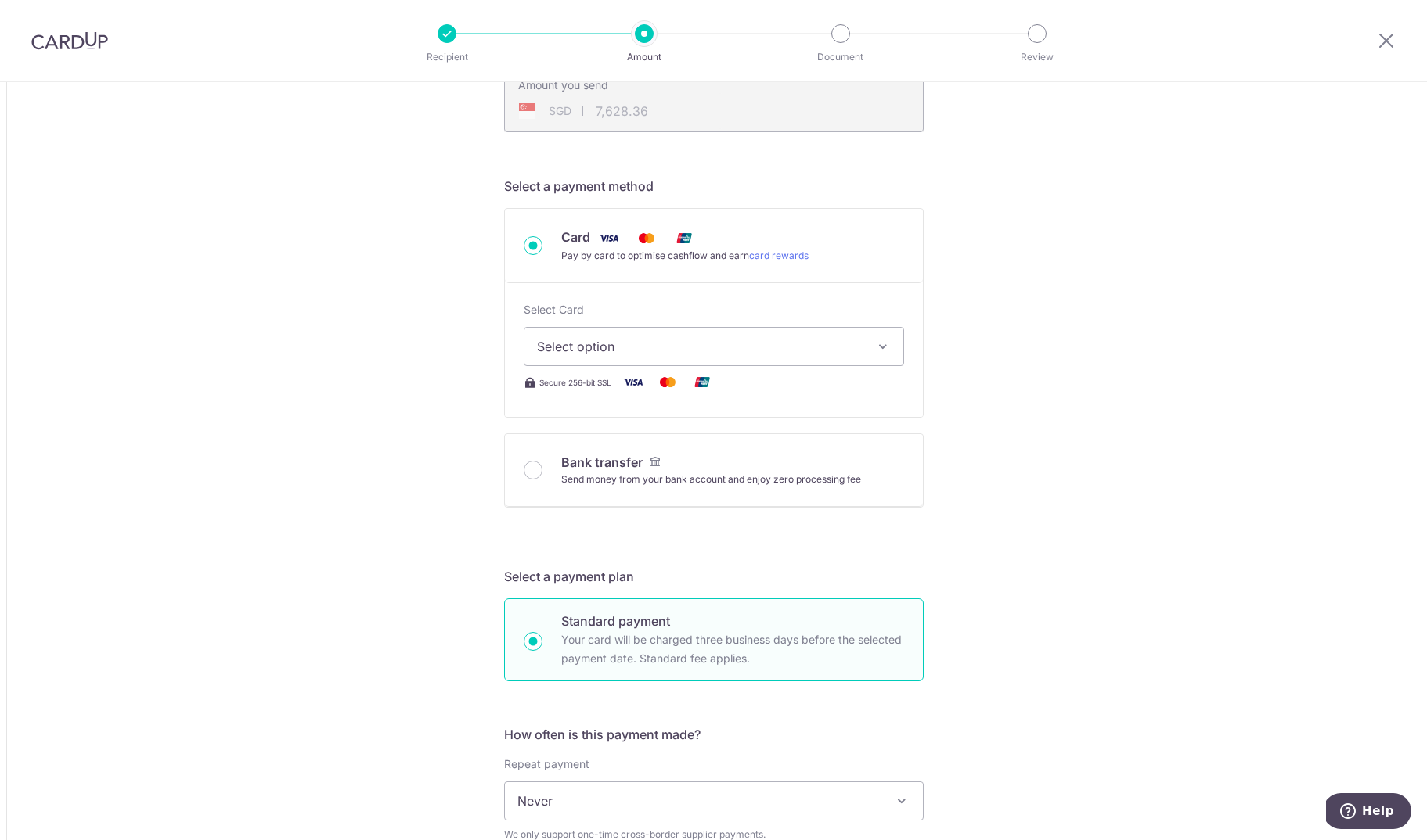
scroll to position [547, 0]
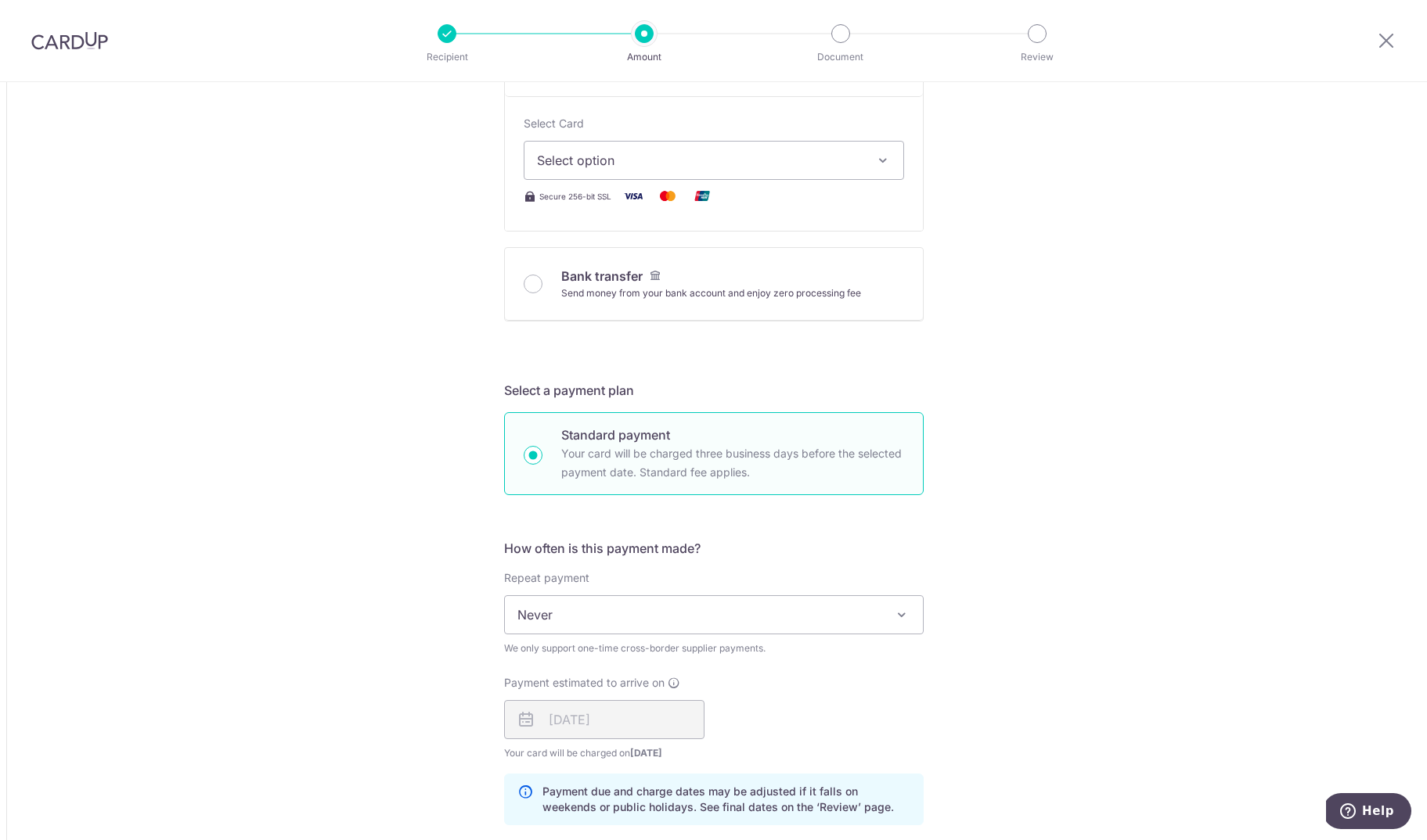
click at [603, 146] on button "Select option" at bounding box center [714, 160] width 380 height 39
click at [662, 305] on span "**** 4106" at bounding box center [714, 309] width 354 height 19
type input "5,938.57"
type input "7,628.04"
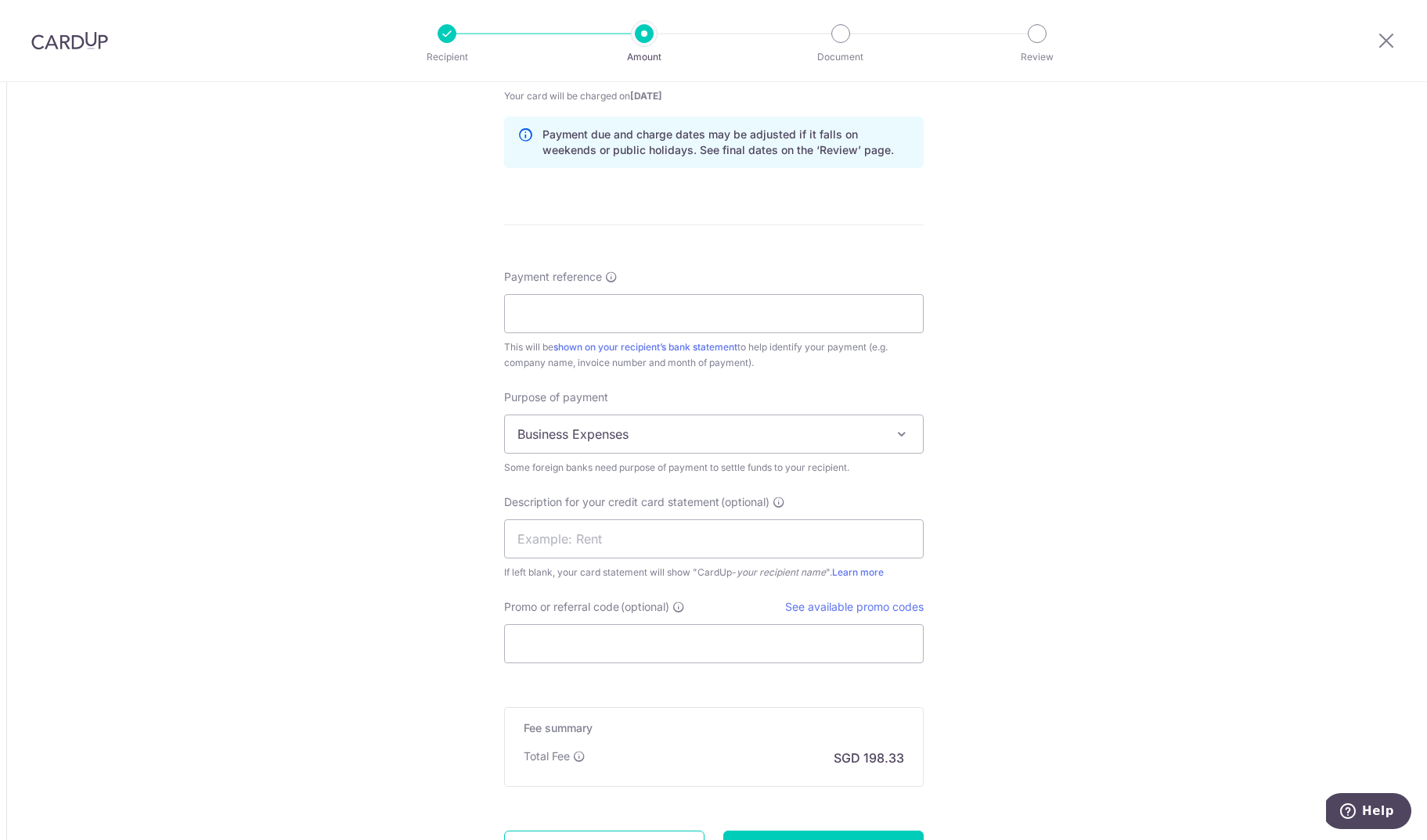
scroll to position [1253, 0]
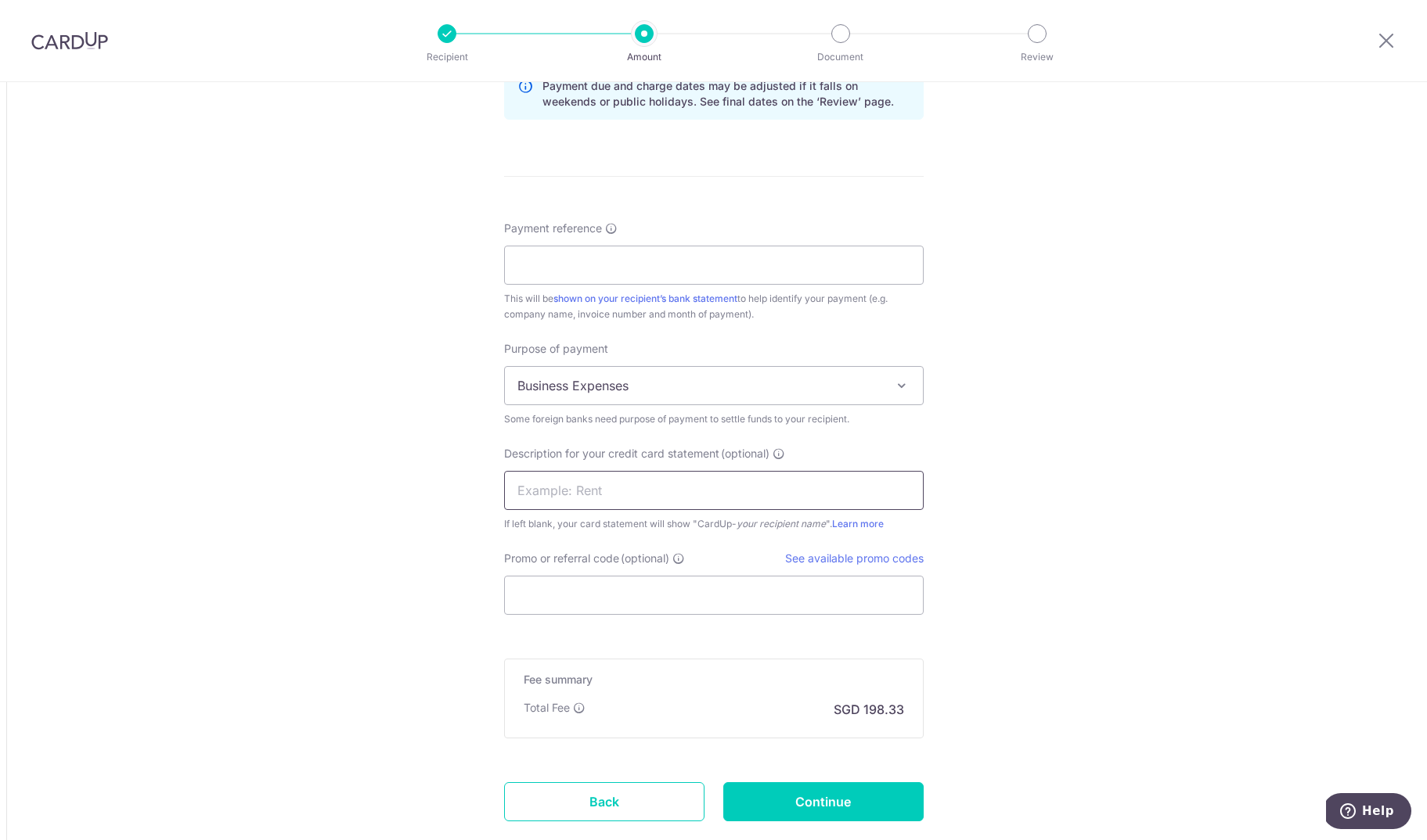
click at [596, 485] on input "text" at bounding box center [714, 490] width 419 height 39
click at [642, 283] on input "Payment reference" at bounding box center [714, 265] width 419 height 39
paste input "1020250803"
type input "1020250803"
click at [621, 495] on input "text" at bounding box center [714, 490] width 419 height 39
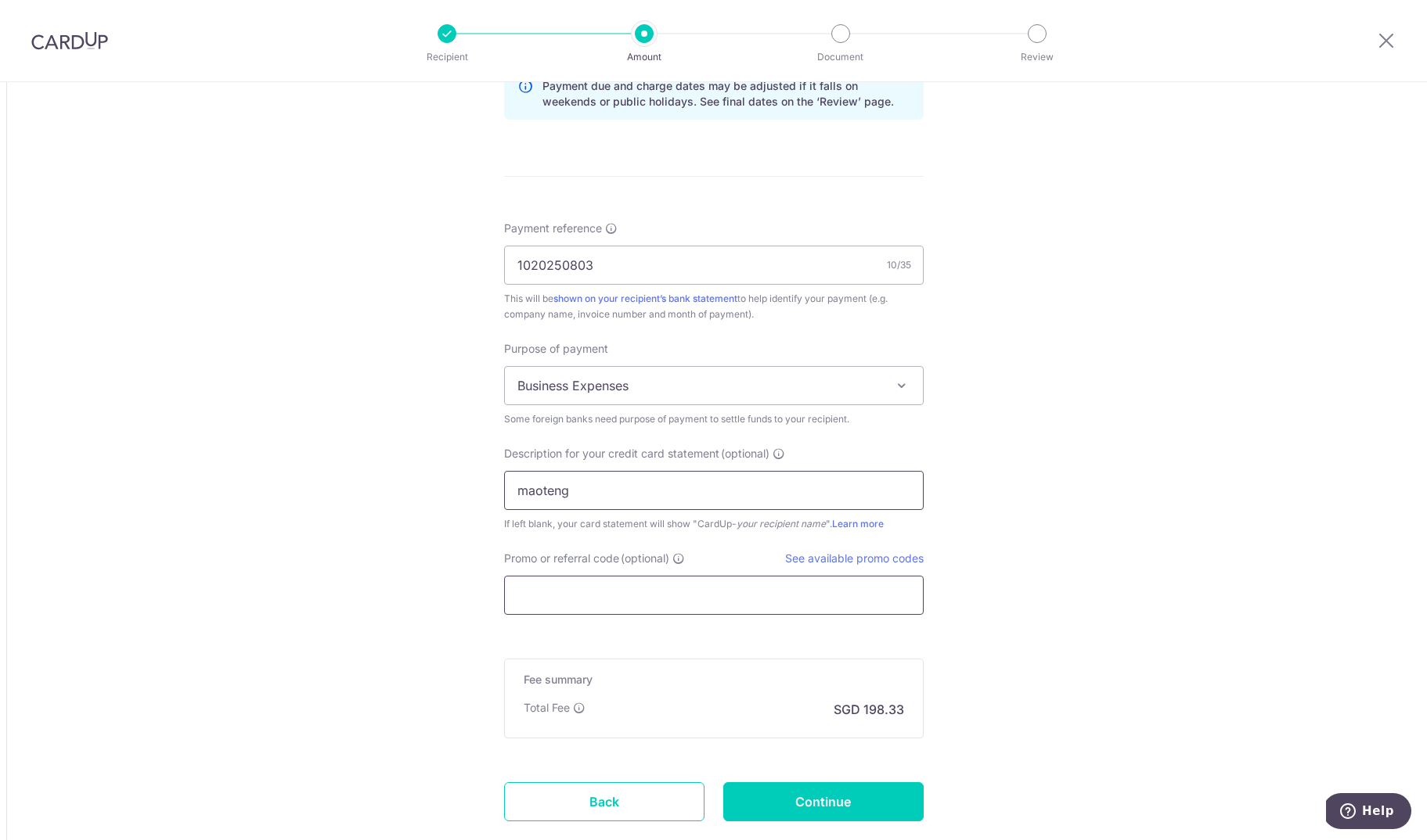
type input "maoteng"
click at [674, 610] on input "Promo or referral code (optional)" at bounding box center [714, 595] width 419 height 39
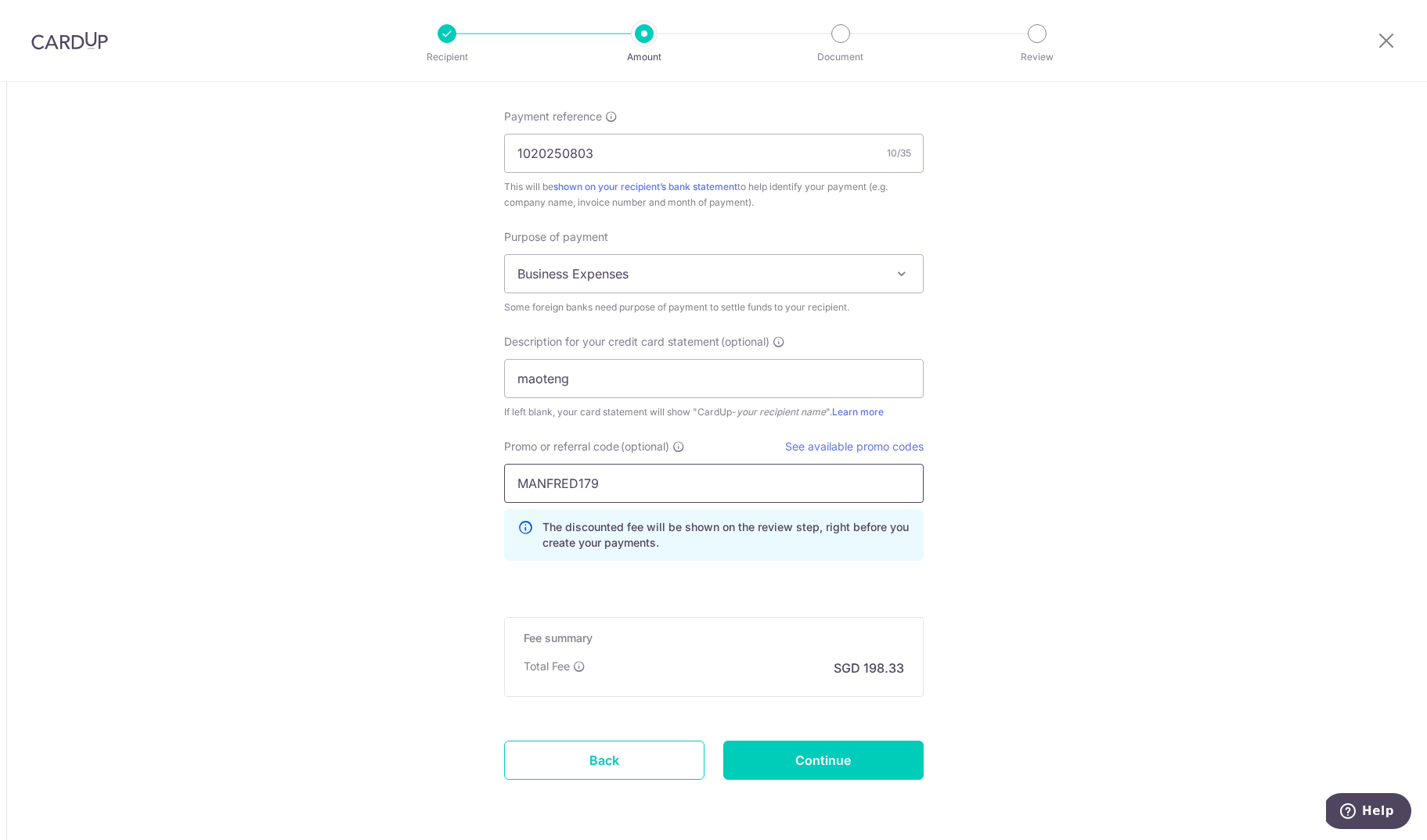
scroll to position [1421, 0]
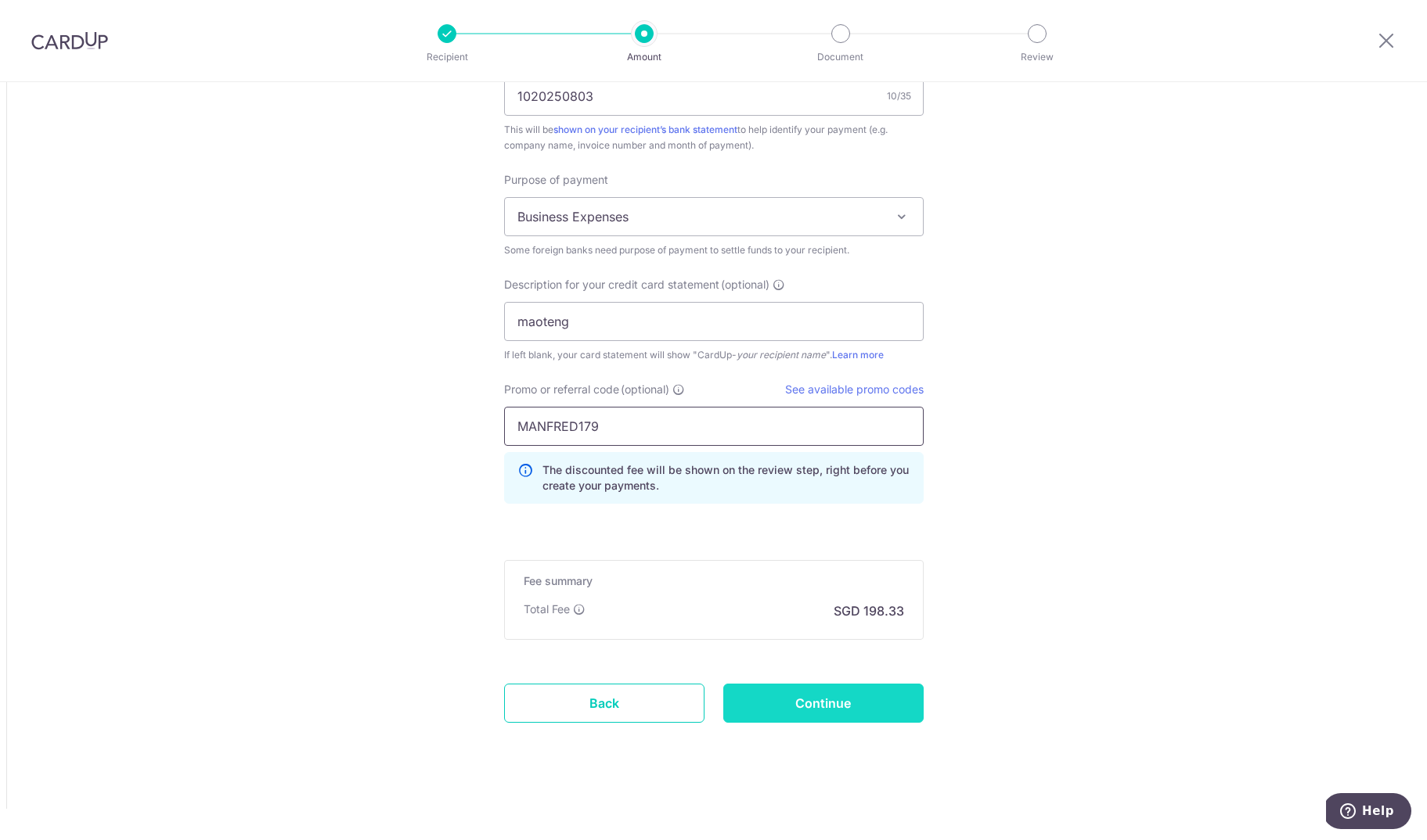
type input "MANFRED179"
click at [899, 688] on input "Continue" at bounding box center [823, 703] width 201 height 39
type input "Create Schedule"
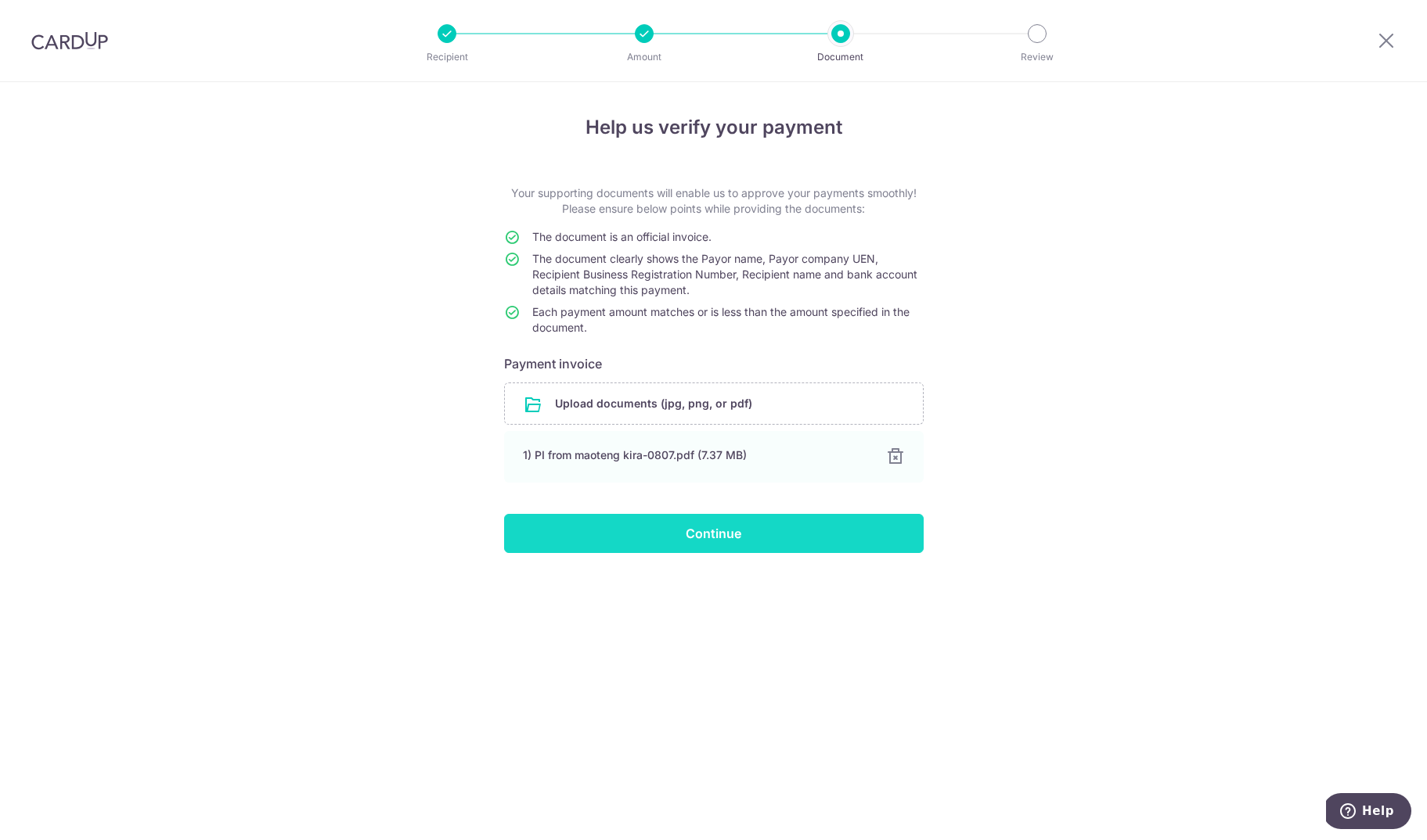
click at [721, 521] on input "Continue" at bounding box center [714, 534] width 419 height 39
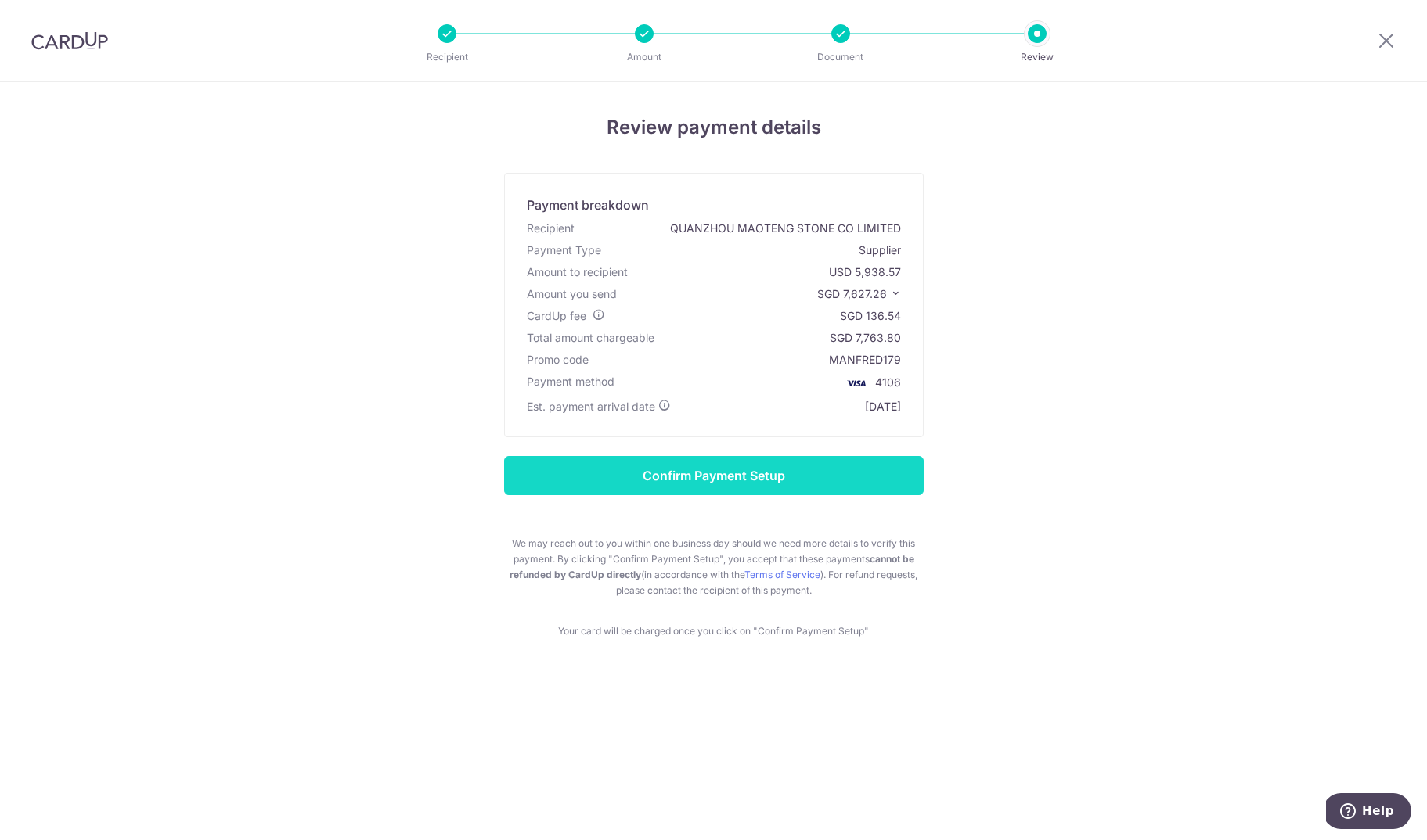
click at [768, 464] on input "Confirm Payment Setup" at bounding box center [714, 476] width 419 height 39
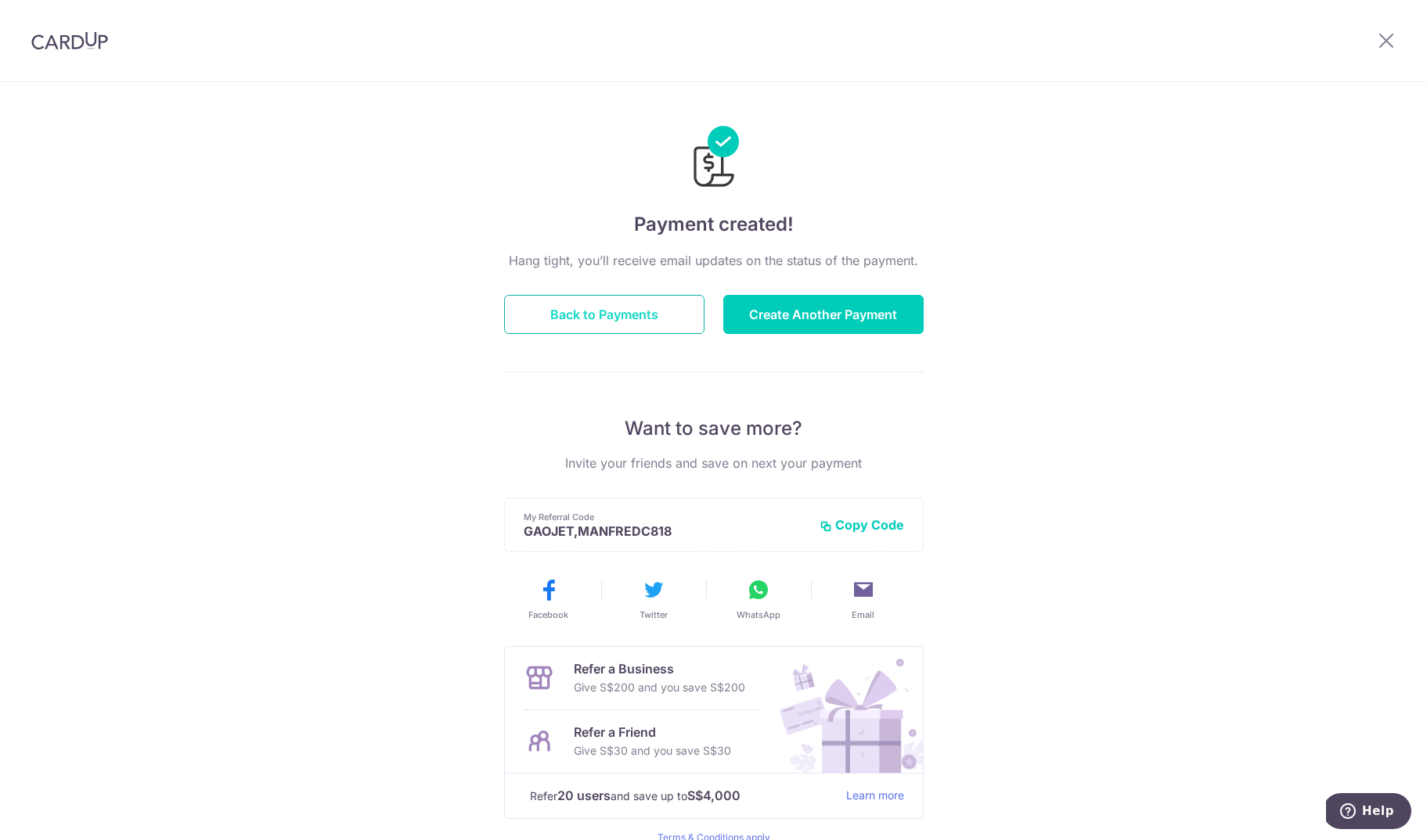
scroll to position [1, 0]
click at [71, 45] on img at bounding box center [70, 40] width 77 height 19
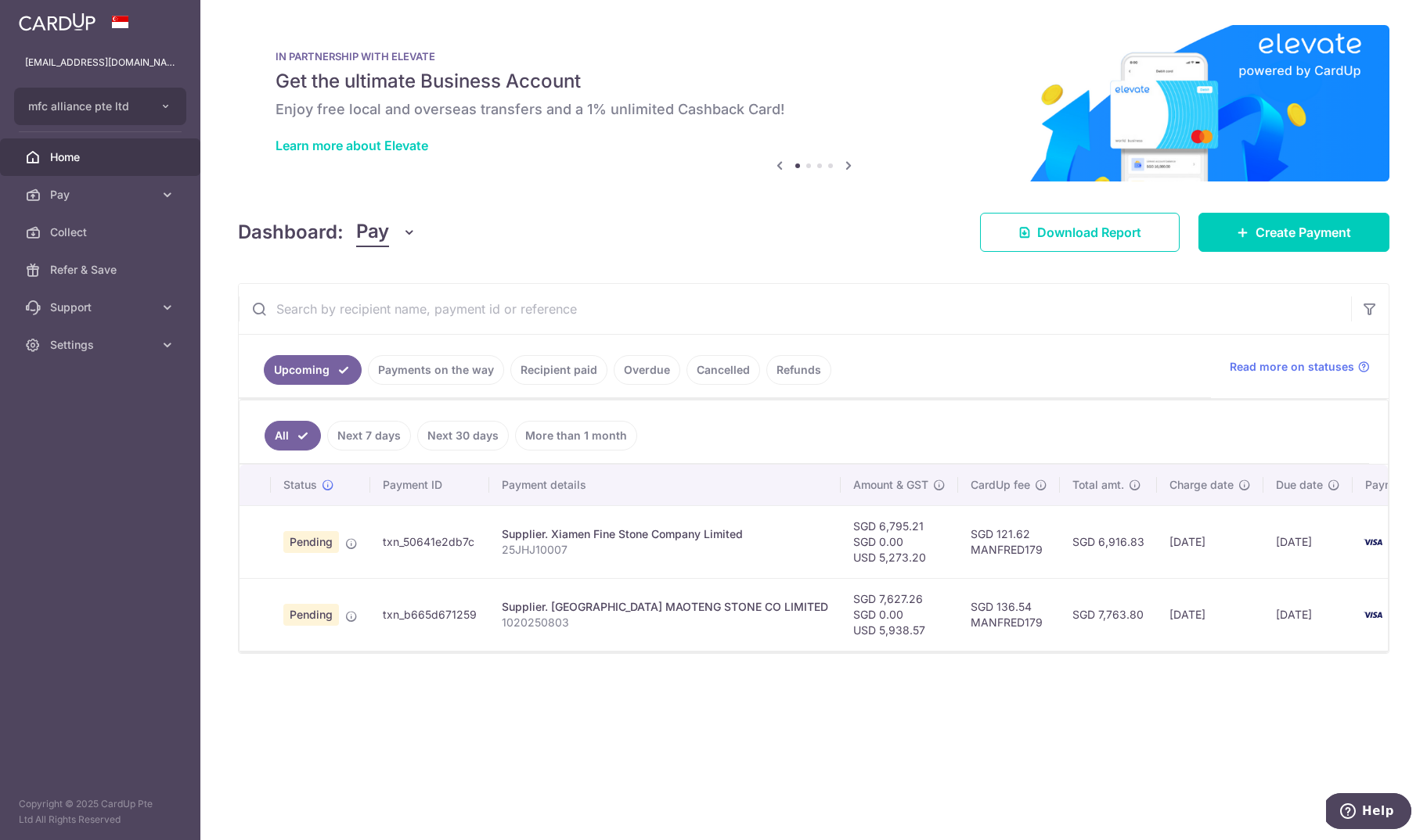
drag, startPoint x: 879, startPoint y: 600, endPoint x: 834, endPoint y: 603, distance: 45.1
click at [840, 601] on td "SGD 7,627.26 SGD 0.00 USD 5,938.57" at bounding box center [899, 614] width 117 height 73
drag, startPoint x: 432, startPoint y: 611, endPoint x: 326, endPoint y: 624, distance: 106.8
click at [428, 611] on td "txn_b665d671259" at bounding box center [429, 614] width 119 height 73
drag, startPoint x: 313, startPoint y: 616, endPoint x: 325, endPoint y: 618, distance: 12.2
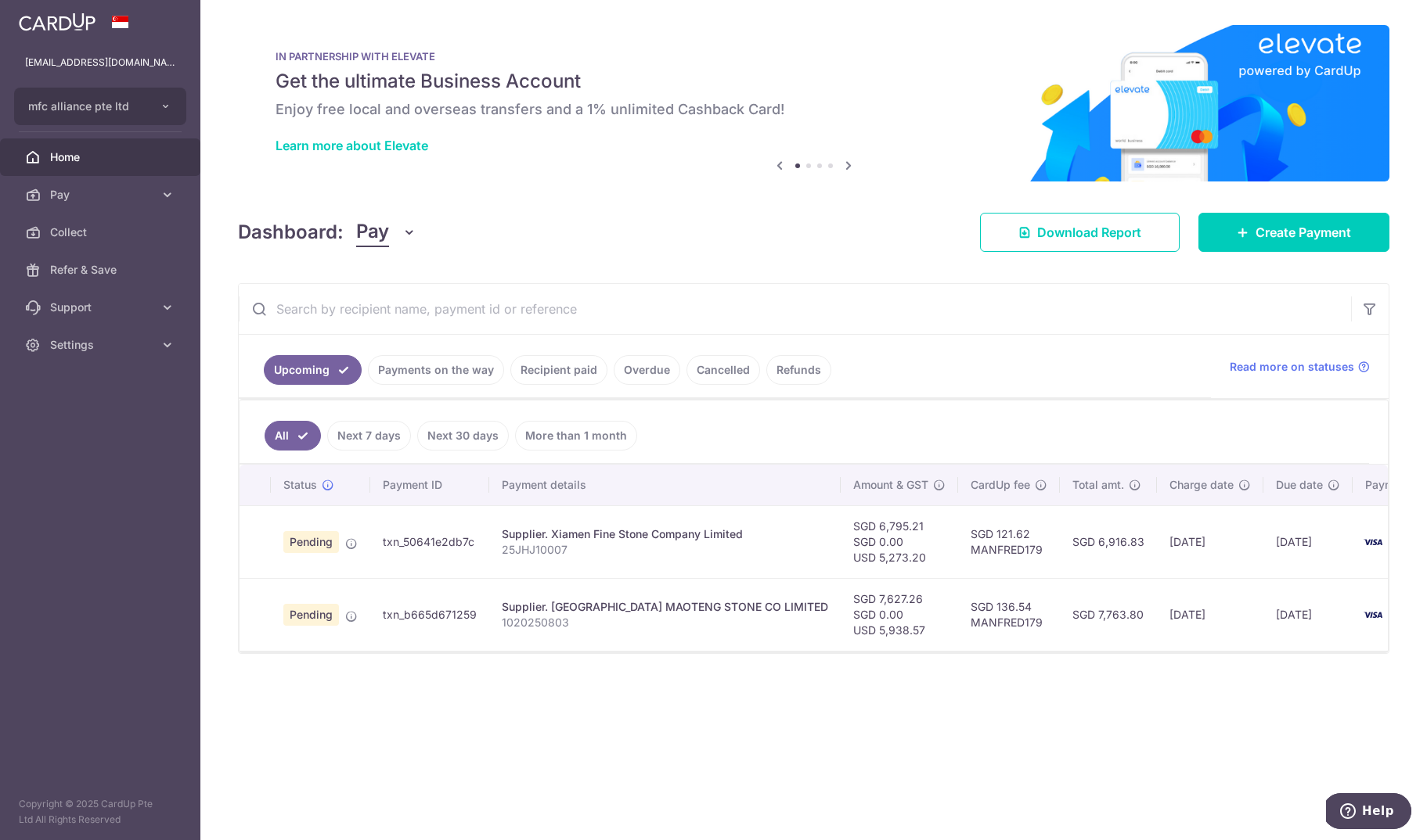
click at [314, 616] on span "Pending" at bounding box center [311, 615] width 56 height 22
drag, startPoint x: 351, startPoint y: 617, endPoint x: 750, endPoint y: 679, distance: 403.8
click at [750, 679] on div "× Pause Schedule Pause all future payments in this series Pause just this one p…" at bounding box center [813, 420] width 1226 height 840
drag, startPoint x: 879, startPoint y: 598, endPoint x: 827, endPoint y: 599, distance: 52.0
click at [840, 599] on td "SGD 7,627.26 SGD 0.00 USD 5,938.57" at bounding box center [899, 614] width 117 height 73
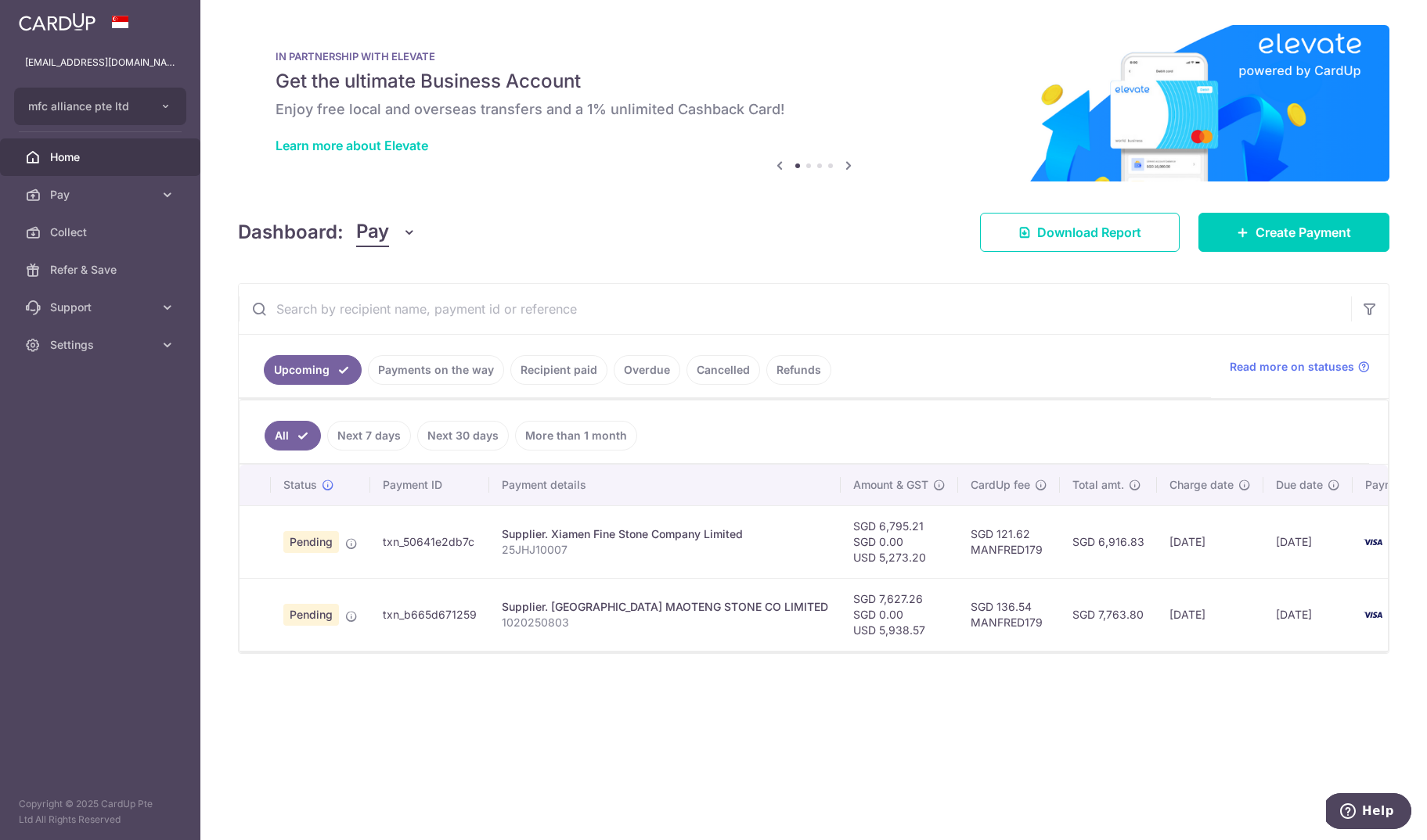
copy td "7,627.26"
